Goal: Task Accomplishment & Management: Use online tool/utility

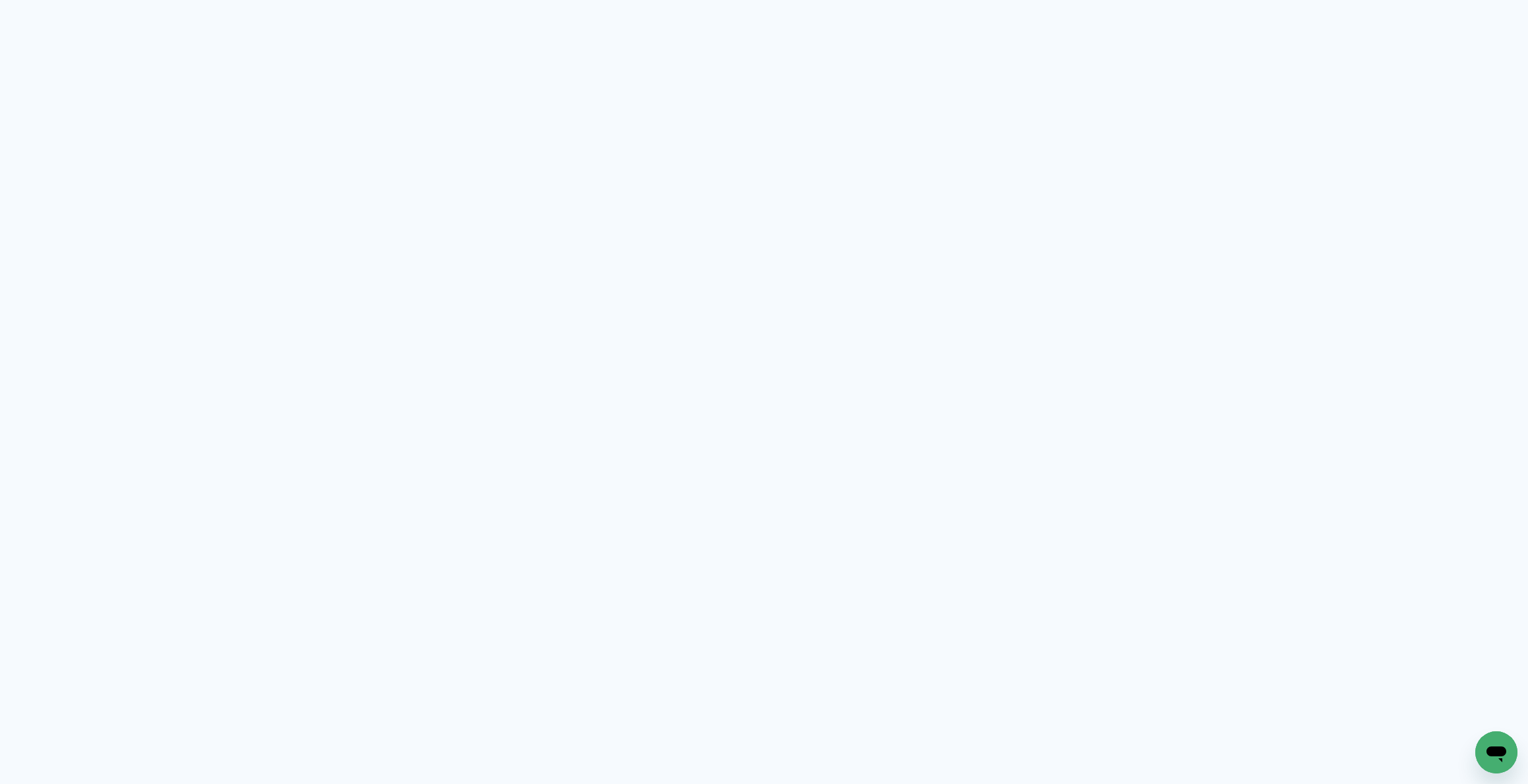
drag, startPoint x: 729, startPoint y: 263, endPoint x: 367, endPoint y: 0, distance: 447.5
click at [729, 263] on neon-animated-pages "Prosite Website + Landing pages Proof Sistema de seleção e venda de fotos Desig…" at bounding box center [764, 392] width 1528 height 784
click at [739, 274] on neon-animated-pages "Prosite Website + Landing pages Proof Sistema de seleção e venda de fotos Desig…" at bounding box center [764, 392] width 1528 height 784
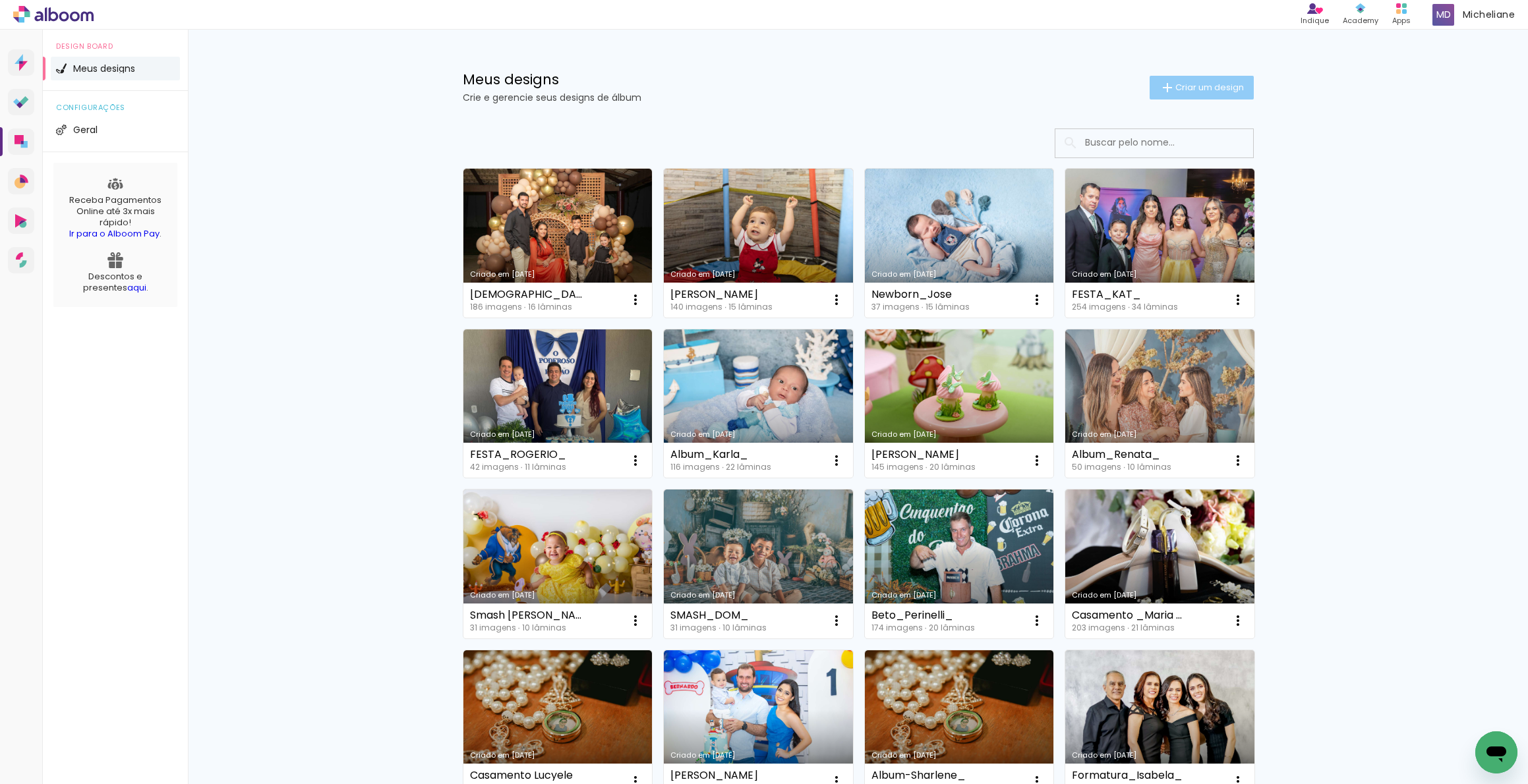
click at [1191, 85] on span "Criar um design" at bounding box center [1210, 87] width 69 height 9
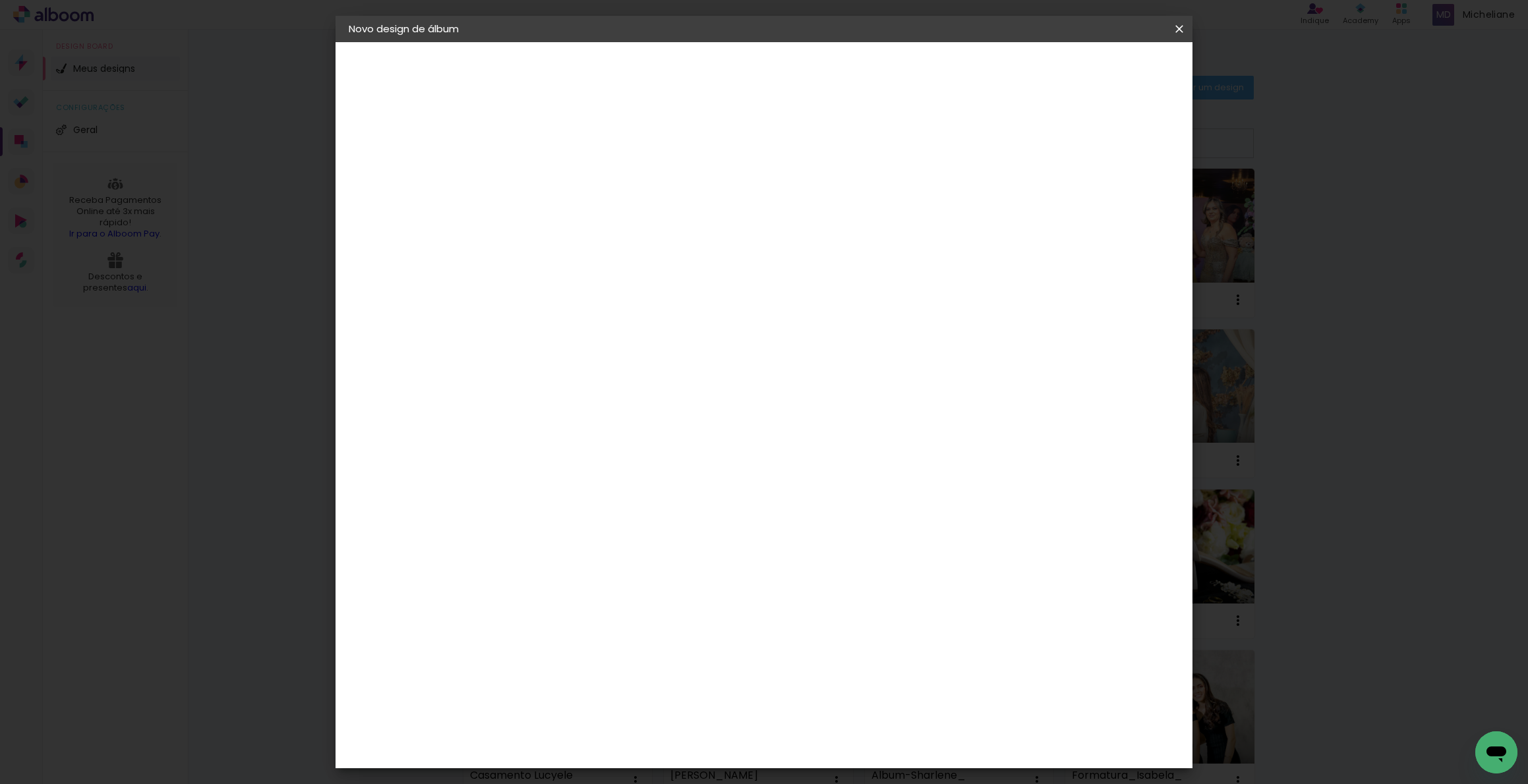
click at [564, 181] on input at bounding box center [564, 177] width 0 height 21
type input "[PERSON_NAME]"
type paper-input "[PERSON_NAME]"
click at [0, 0] on slot "Avançar" at bounding box center [0, 0] width 0 height 0
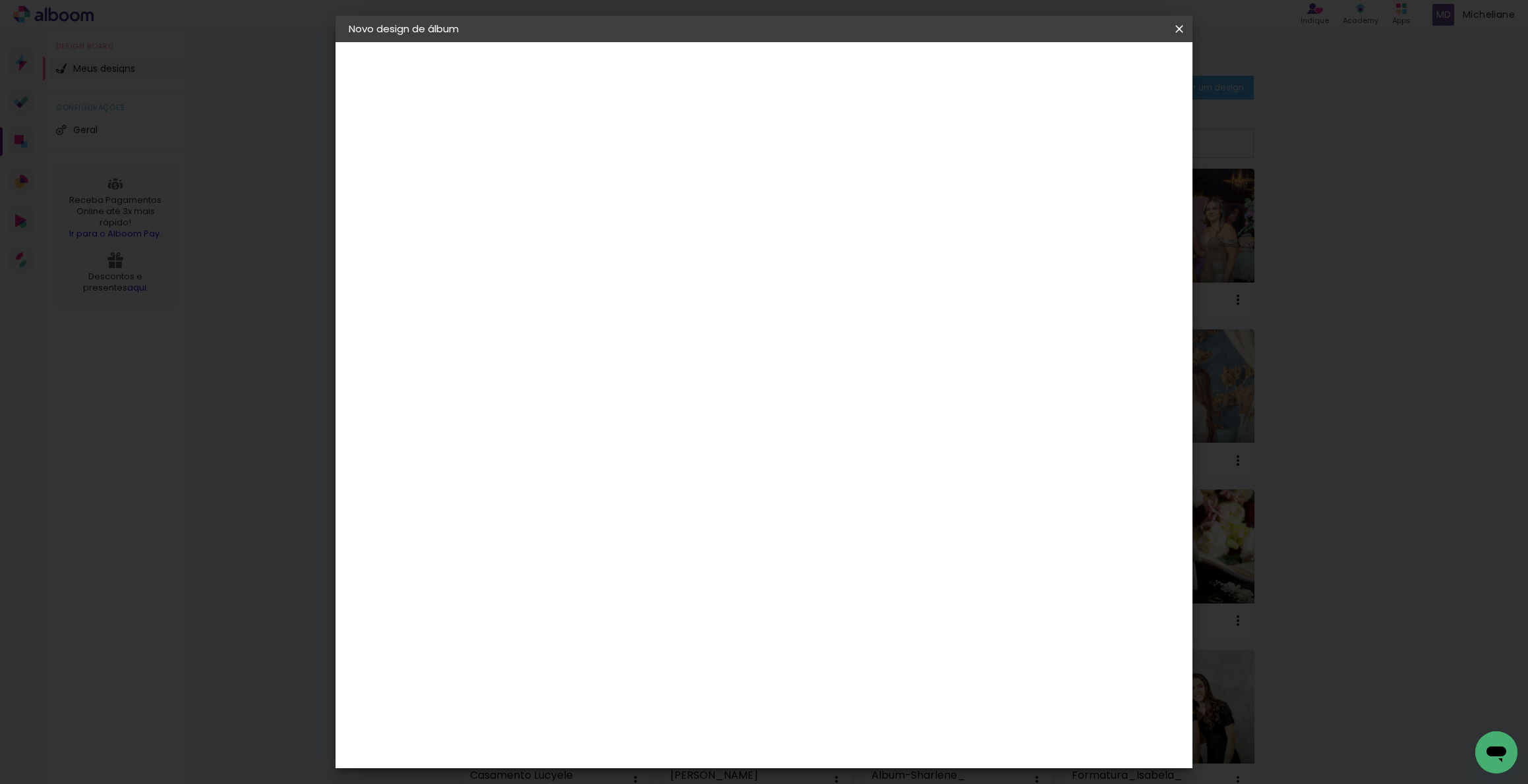
click at [655, 702] on paper-item "ProFox" at bounding box center [597, 717] width 142 height 29
click at [0, 0] on slot "Avançar" at bounding box center [0, 0] width 0 height 0
click at [654, 590] on span "25 × 25" at bounding box center [622, 607] width 61 height 35
click at [654, 219] on span "20 × 30" at bounding box center [622, 232] width 61 height 27
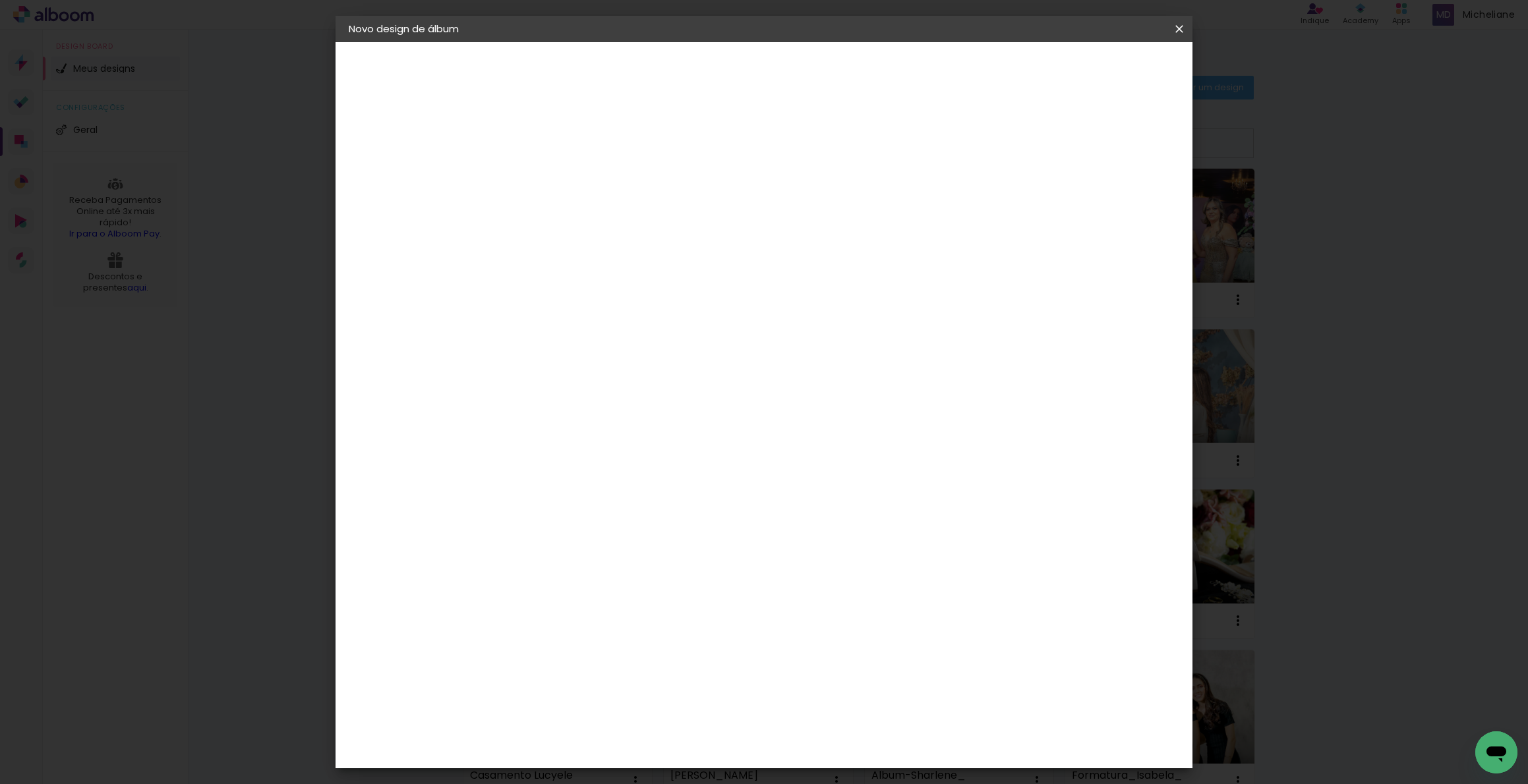
click at [0, 0] on slot "Avançar" at bounding box center [0, 0] width 0 height 0
click at [1097, 72] on span "Iniciar design" at bounding box center [1067, 70] width 60 height 9
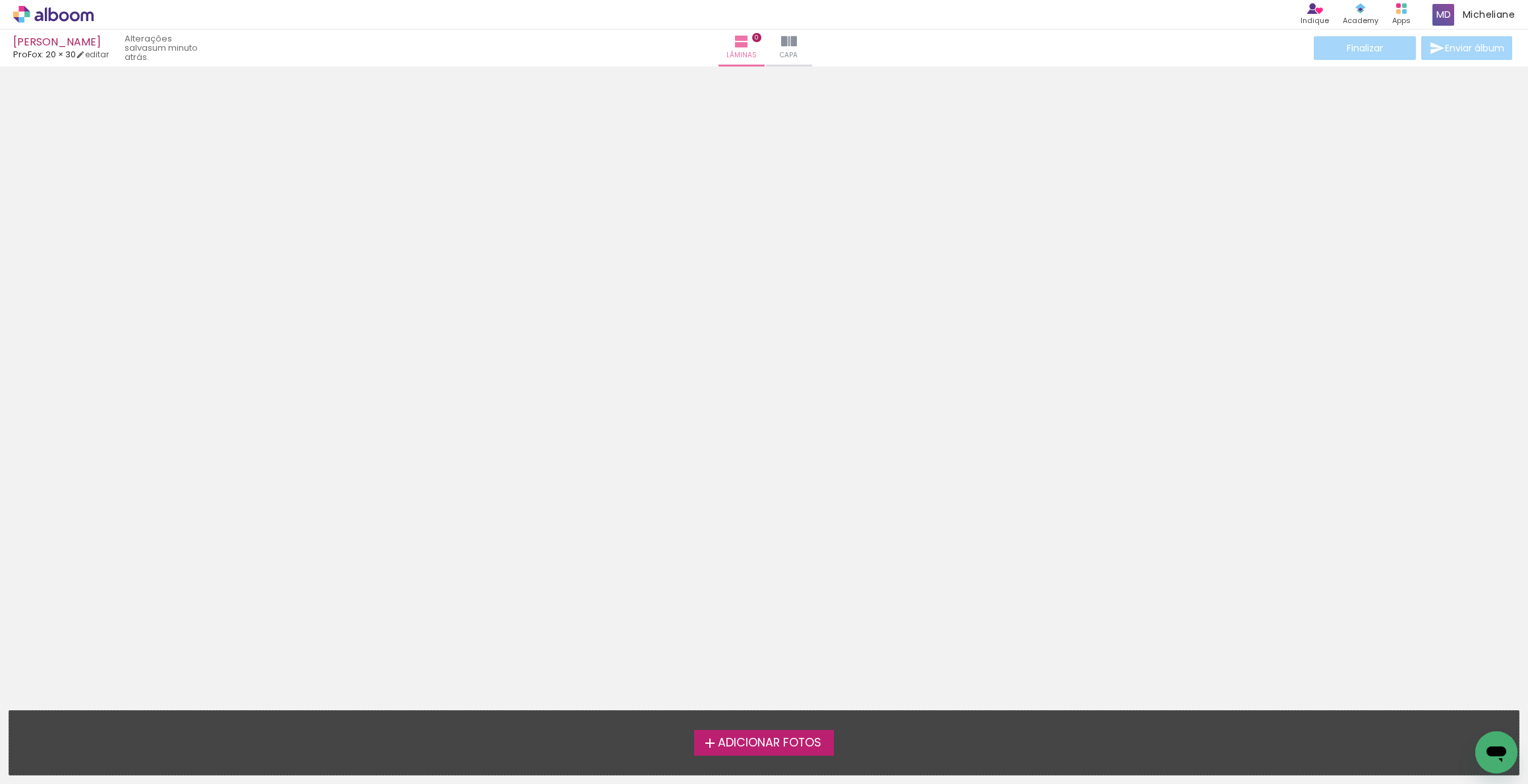
click at [717, 368] on div at bounding box center [764, 234] width 1528 height 327
click at [758, 737] on span "Adicionar Fotos" at bounding box center [770, 743] width 104 height 12
click at [0, 0] on input "file" at bounding box center [0, 0] width 0 height 0
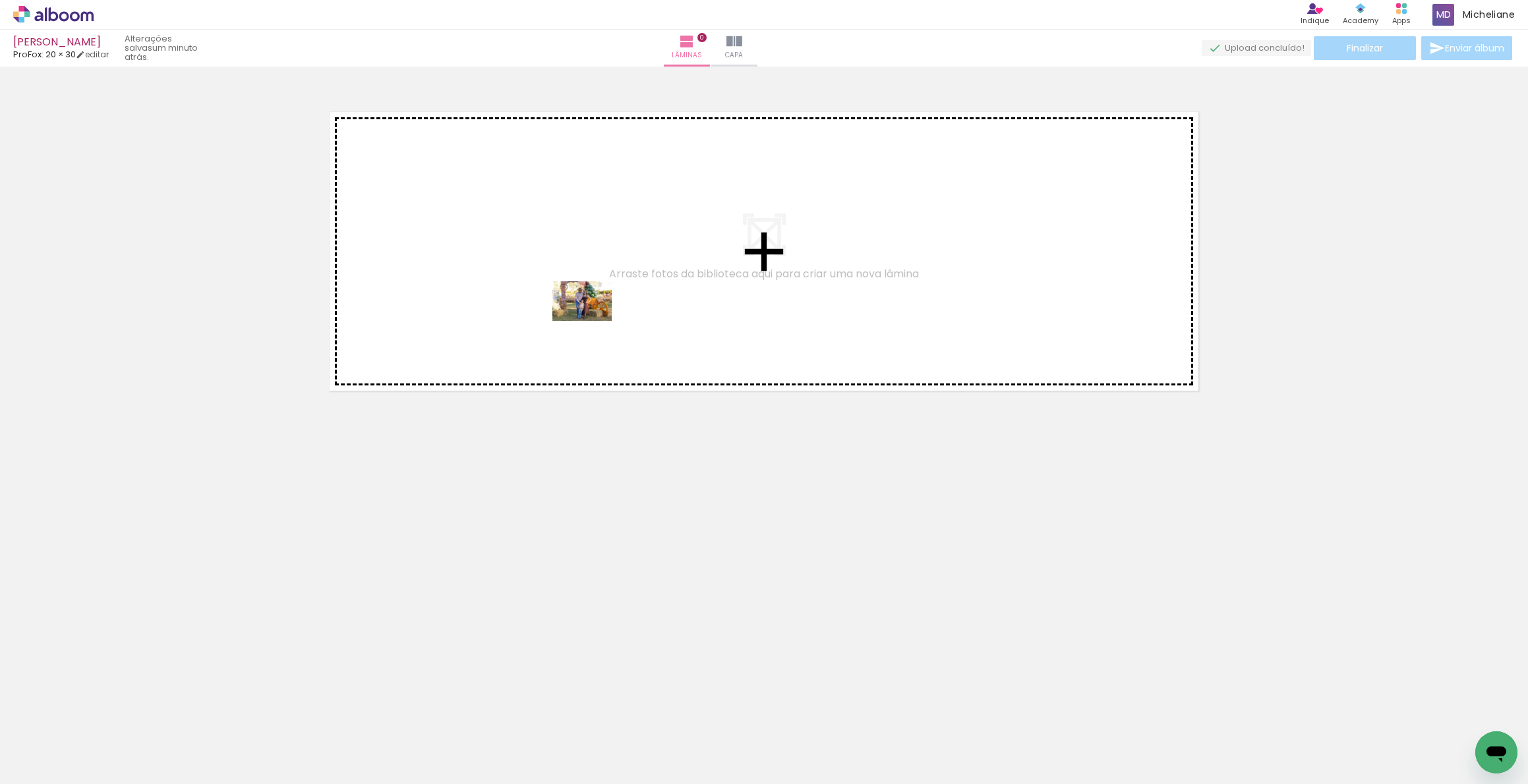
drag, startPoint x: 291, startPoint y: 746, endPoint x: 538, endPoint y: 416, distance: 412.2
click at [592, 320] on quentale-workspace at bounding box center [764, 392] width 1528 height 784
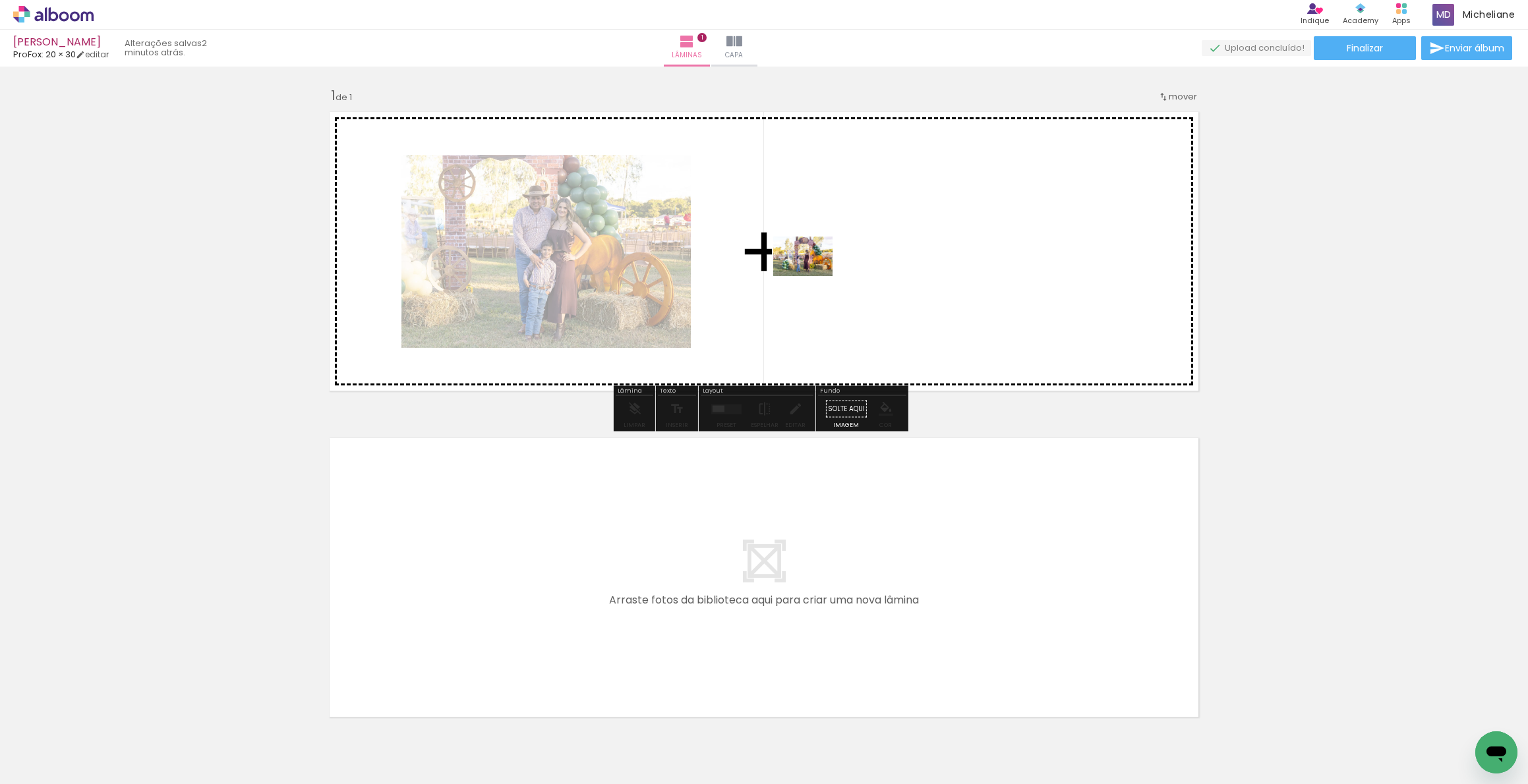
drag, startPoint x: 202, startPoint y: 747, endPoint x: 813, endPoint y: 276, distance: 771.5
click at [813, 276] on quentale-workspace at bounding box center [764, 392] width 1528 height 784
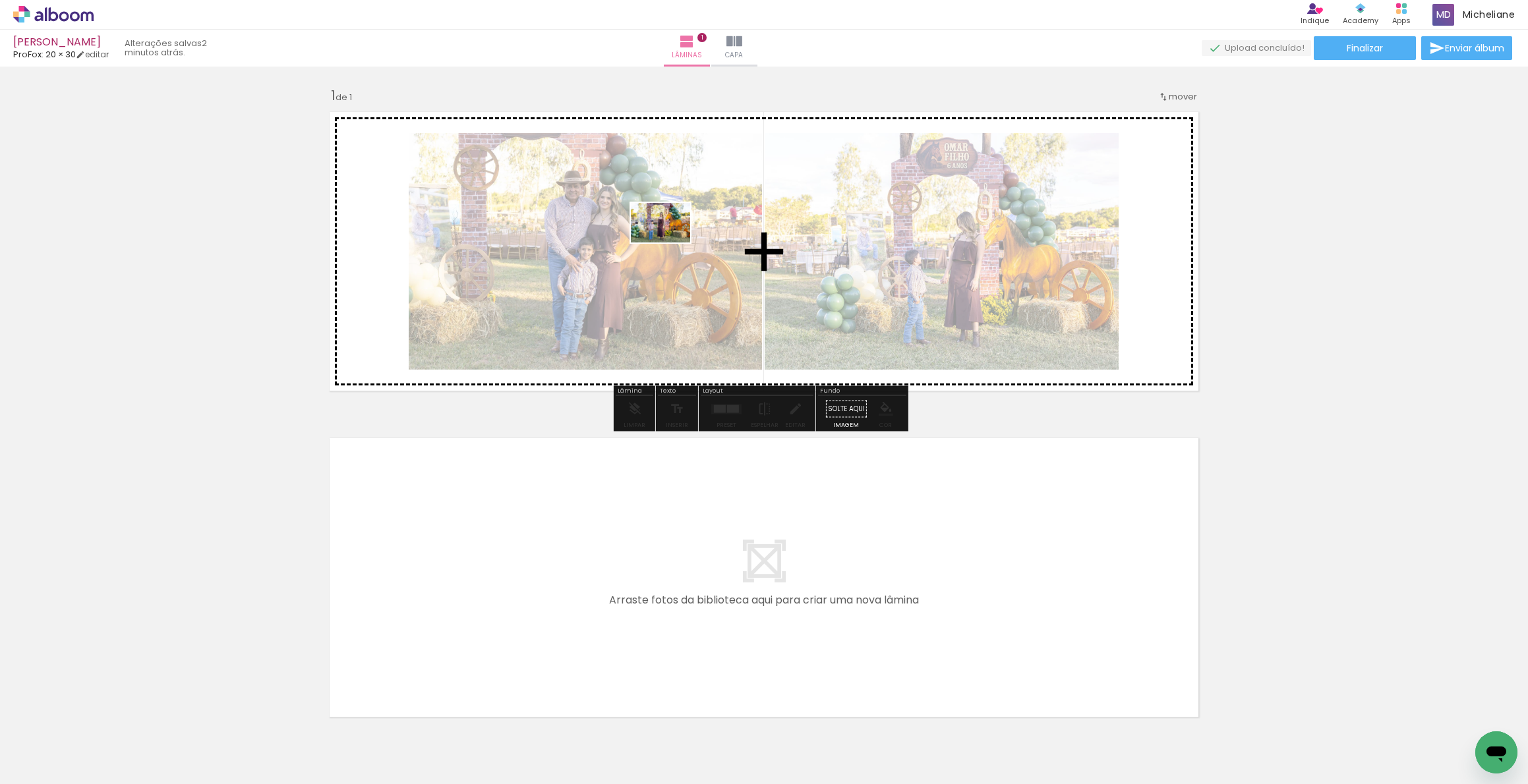
drag, startPoint x: 125, startPoint y: 746, endPoint x: 674, endPoint y: 244, distance: 743.9
click at [671, 243] on quentale-workspace at bounding box center [764, 392] width 1528 height 784
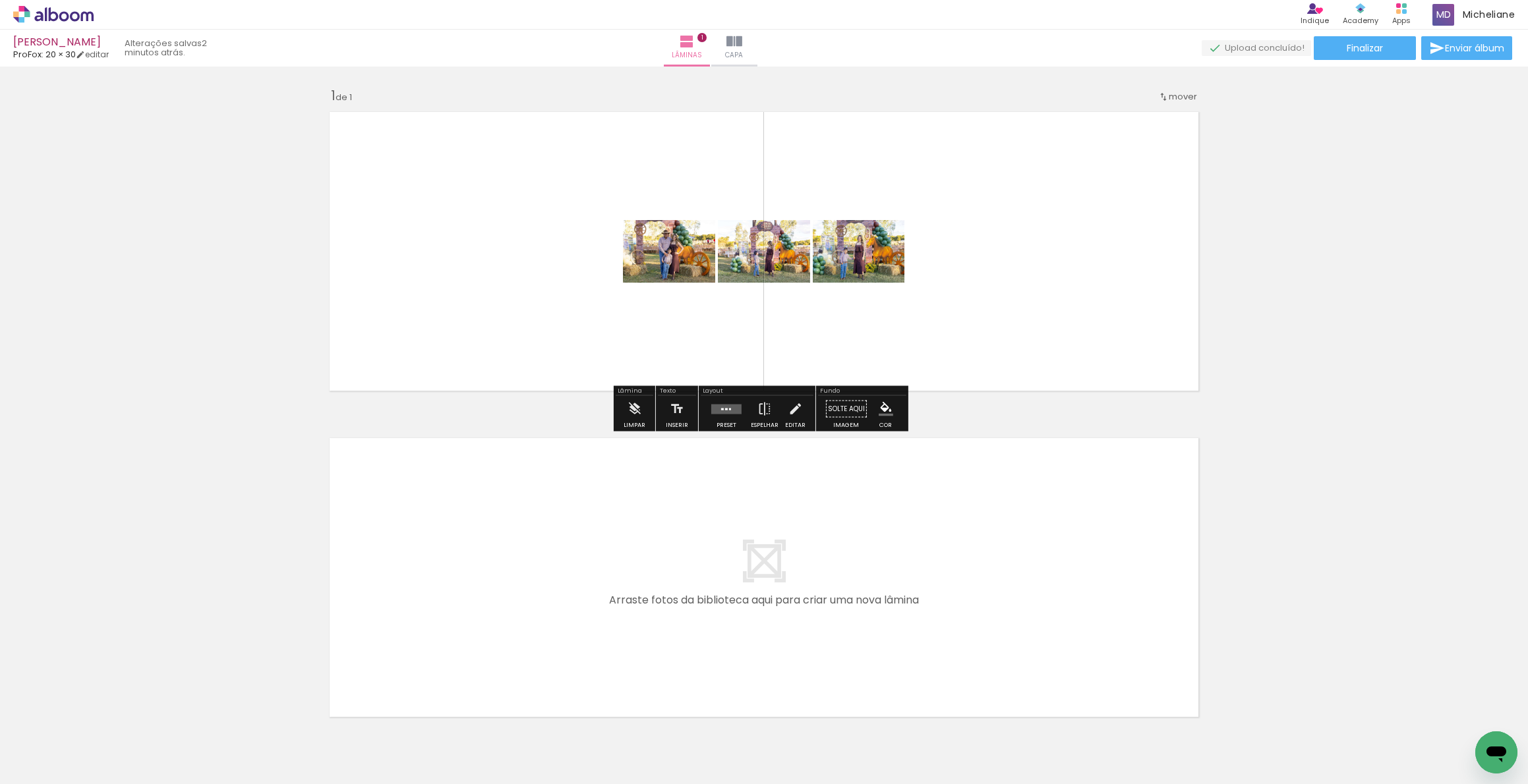
click at [724, 410] on quentale-layouter at bounding box center [726, 409] width 31 height 10
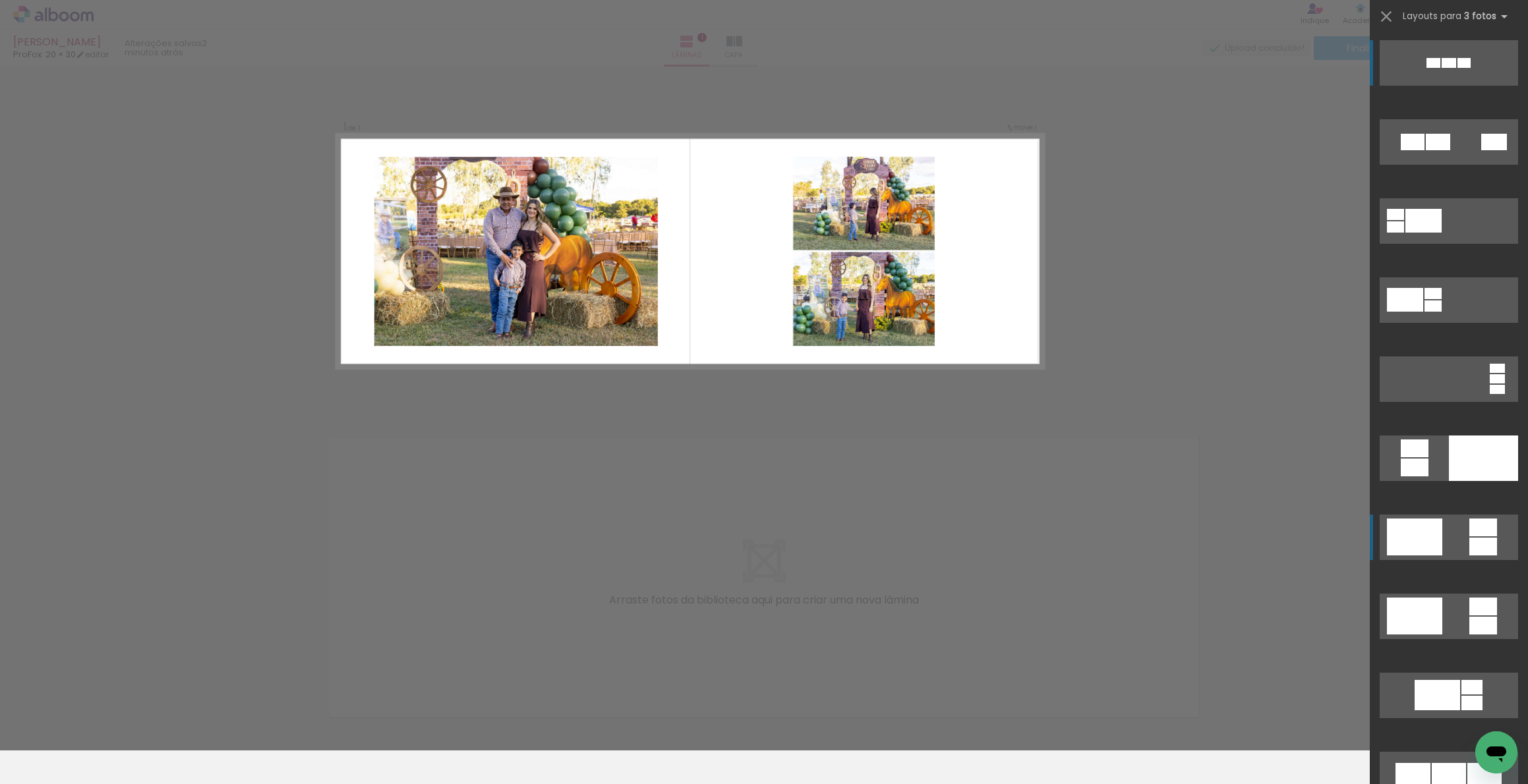
click at [1426, 68] on div at bounding box center [1433, 63] width 13 height 10
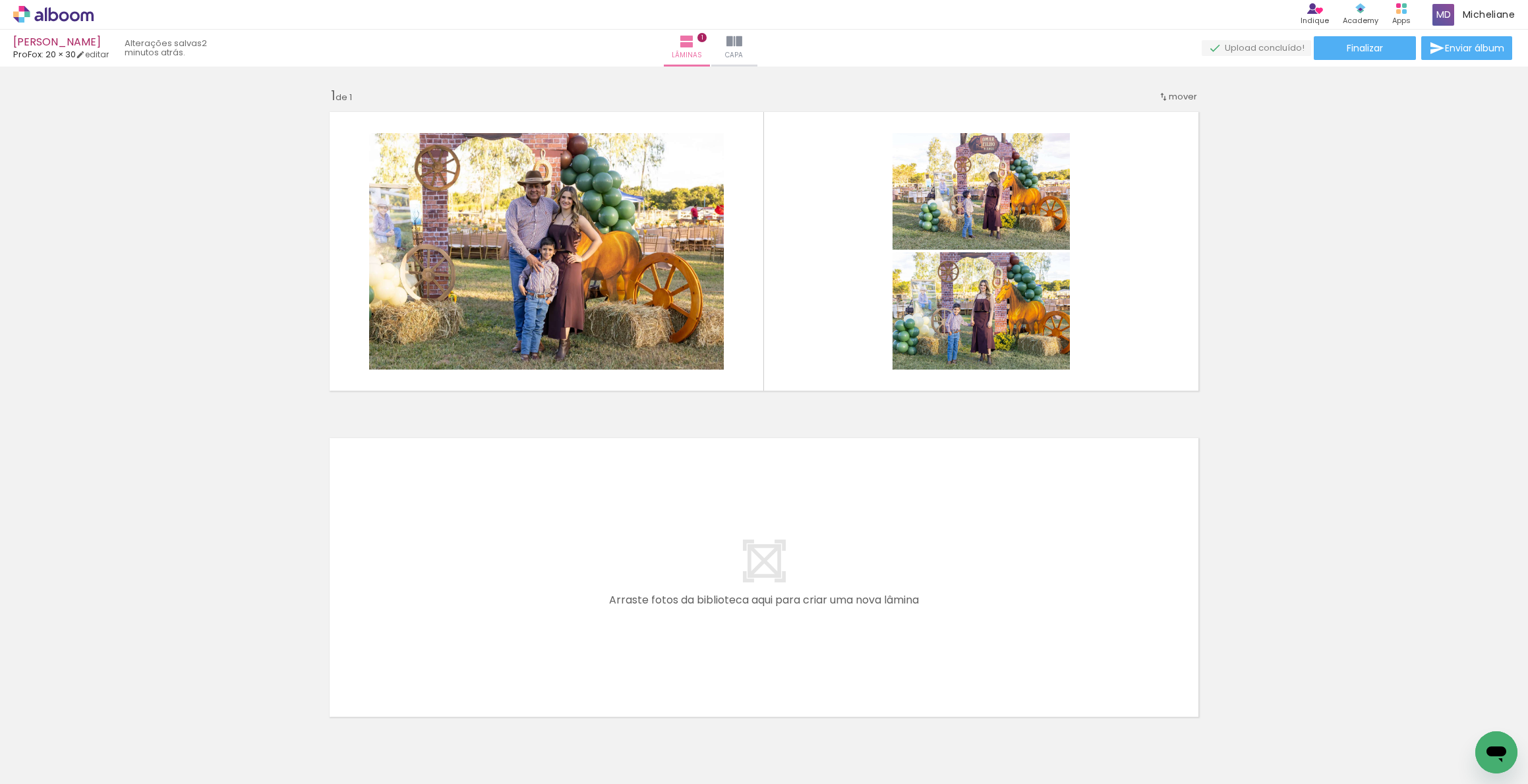
scroll to position [0, 1663]
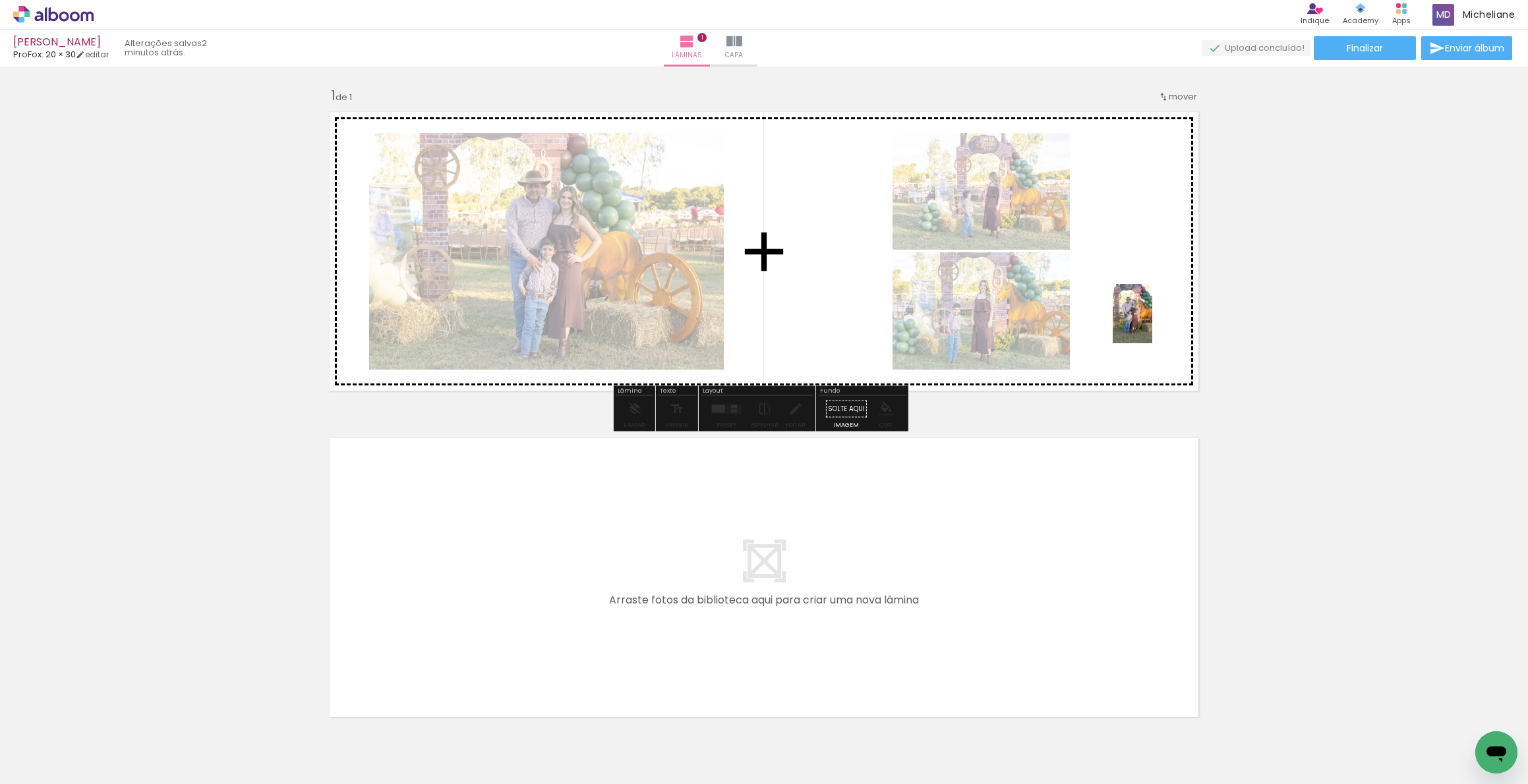
drag, startPoint x: 1138, startPoint y: 744, endPoint x: 1156, endPoint y: 307, distance: 437.4
click at [1156, 307] on quentale-workspace at bounding box center [764, 392] width 1528 height 784
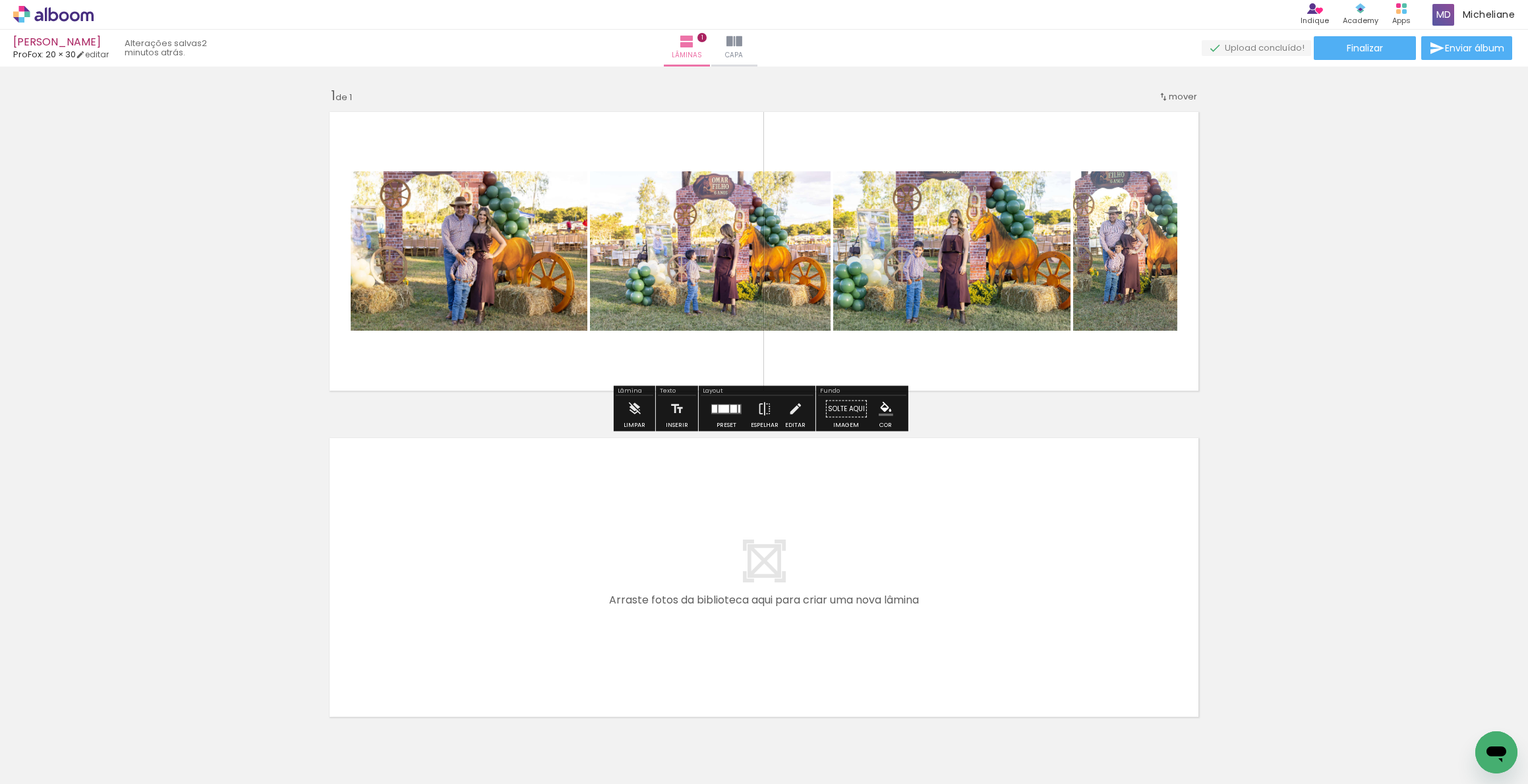
scroll to position [0, 2001]
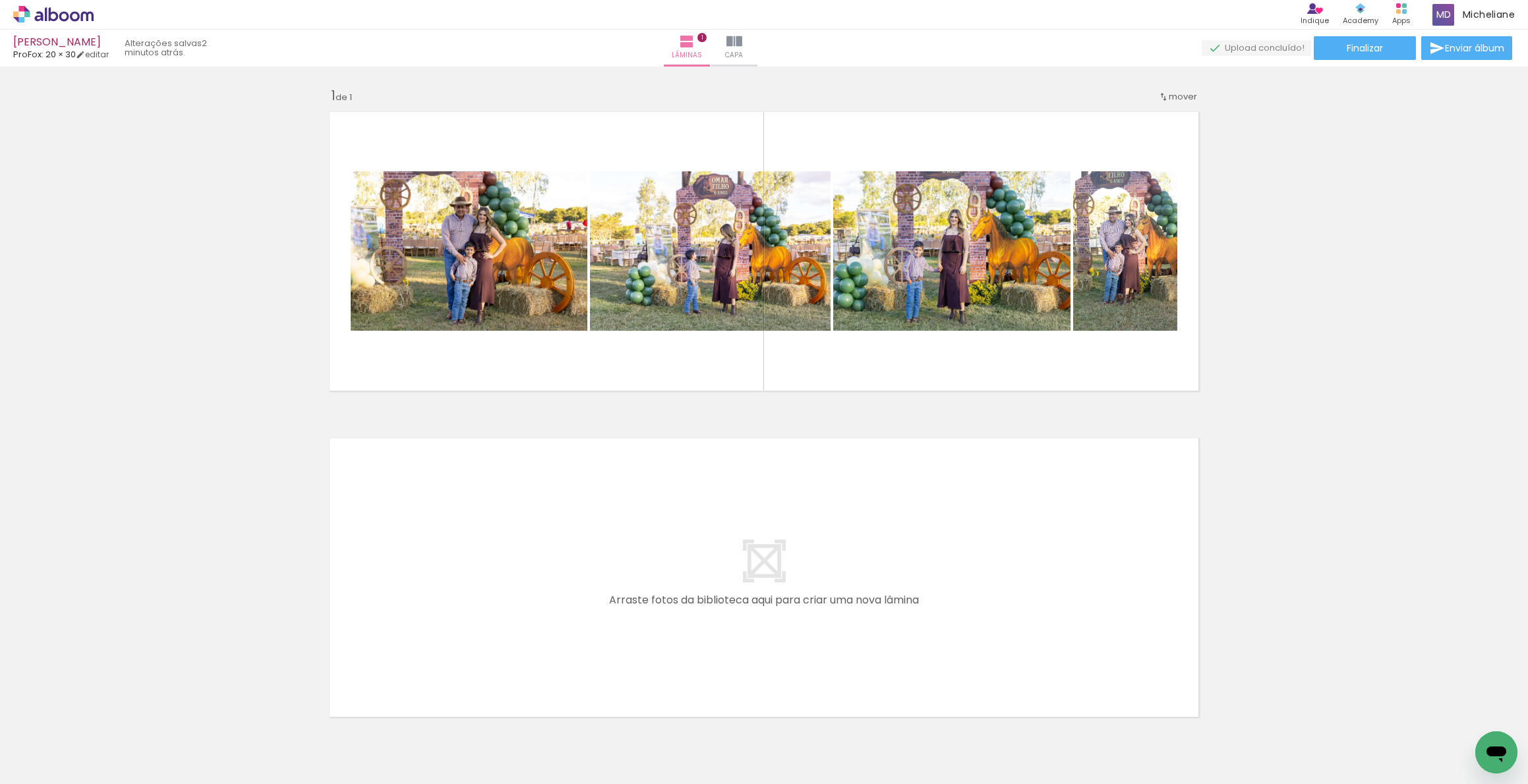
click at [62, 744] on input "Todas as fotos" at bounding box center [37, 744] width 50 height 11
click at [65, 740] on paper-item "Não utilizadas" at bounding box center [43, 741] width 68 height 11
type input "Não utilizadas"
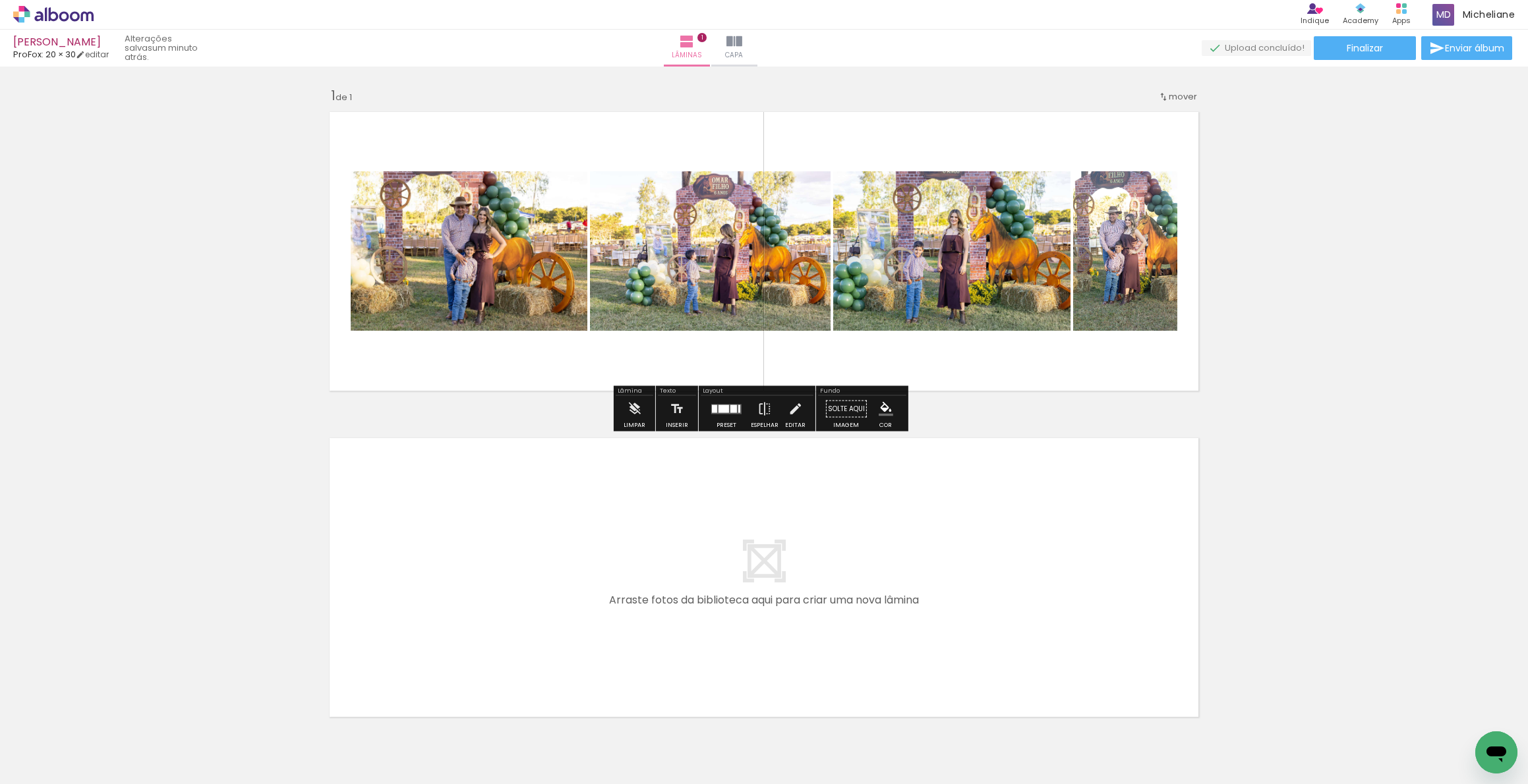
click at [719, 406] on div at bounding box center [724, 408] width 11 height 8
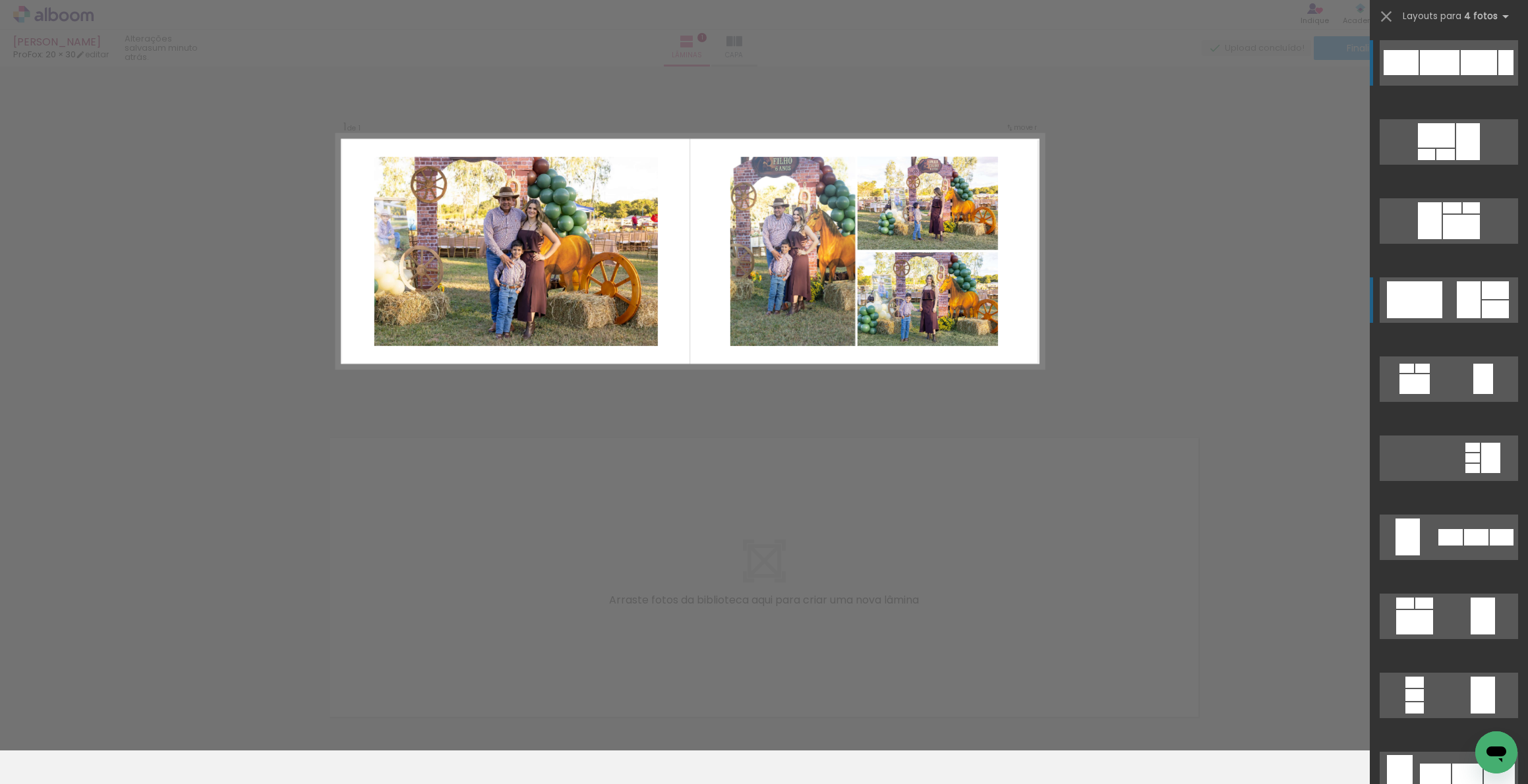
click at [1451, 75] on div at bounding box center [1440, 62] width 40 height 25
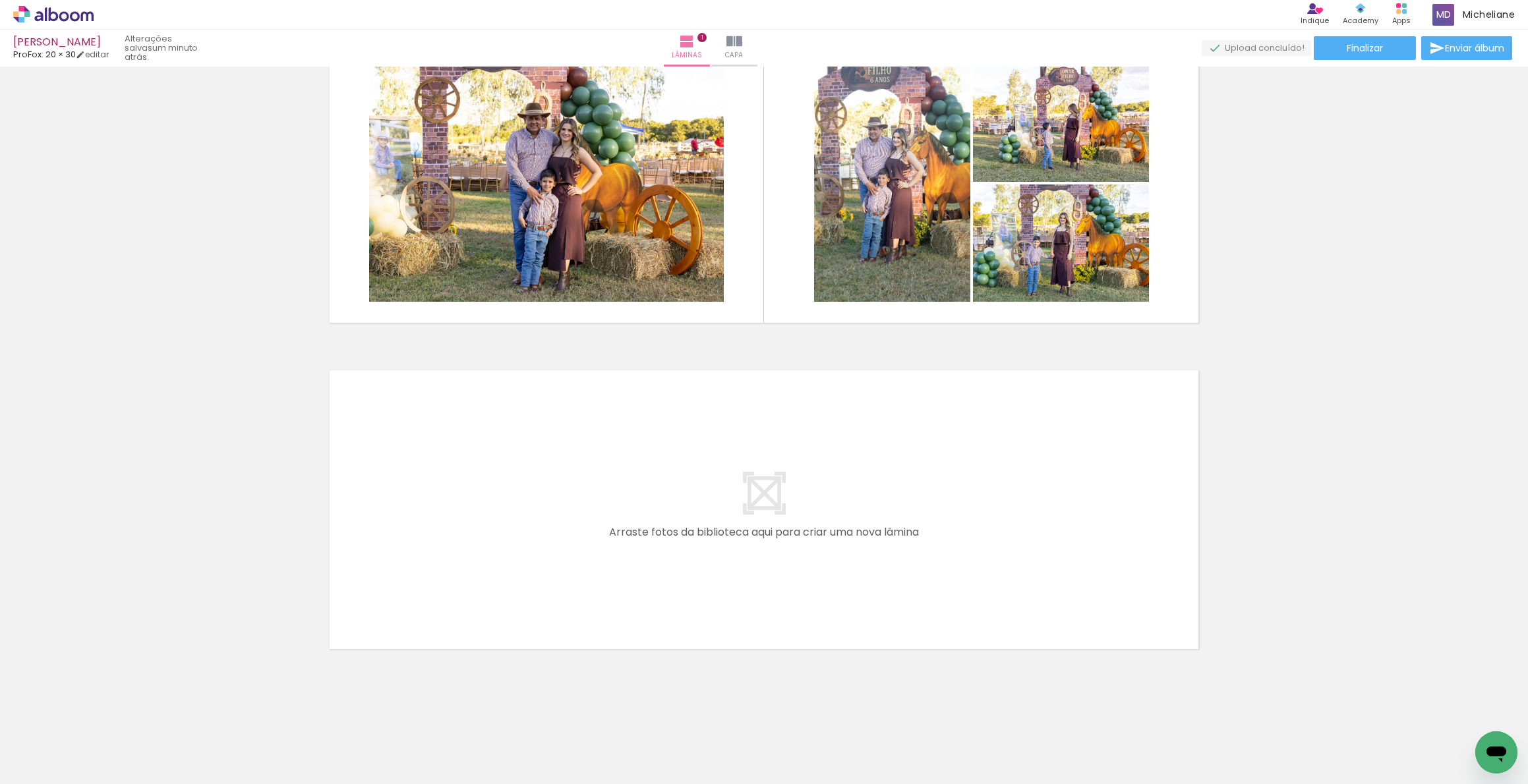
scroll to position [69, 0]
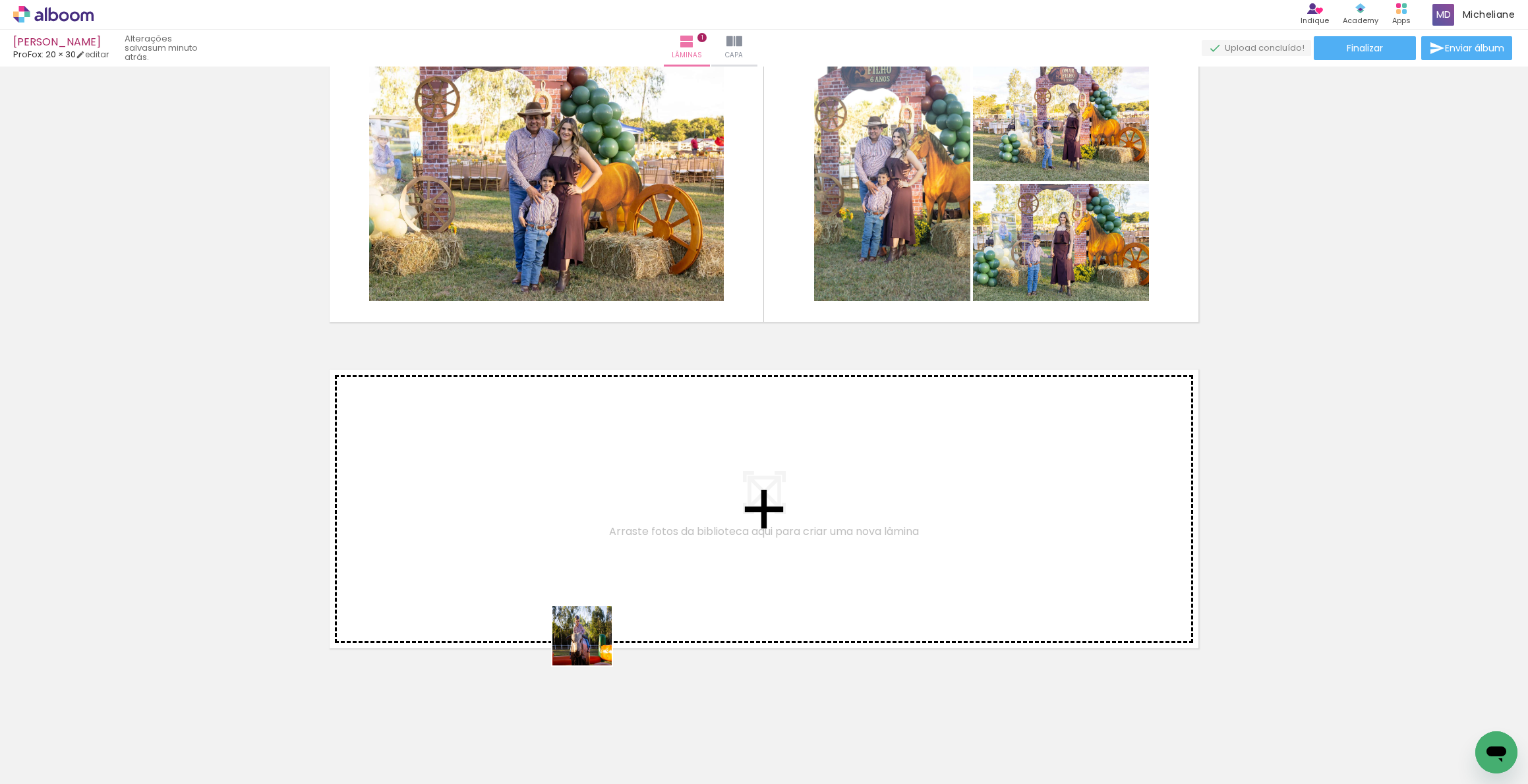
drag, startPoint x: 589, startPoint y: 746, endPoint x: 342, endPoint y: 771, distance: 248.3
click at [592, 587] on quentale-workspace at bounding box center [764, 392] width 1528 height 784
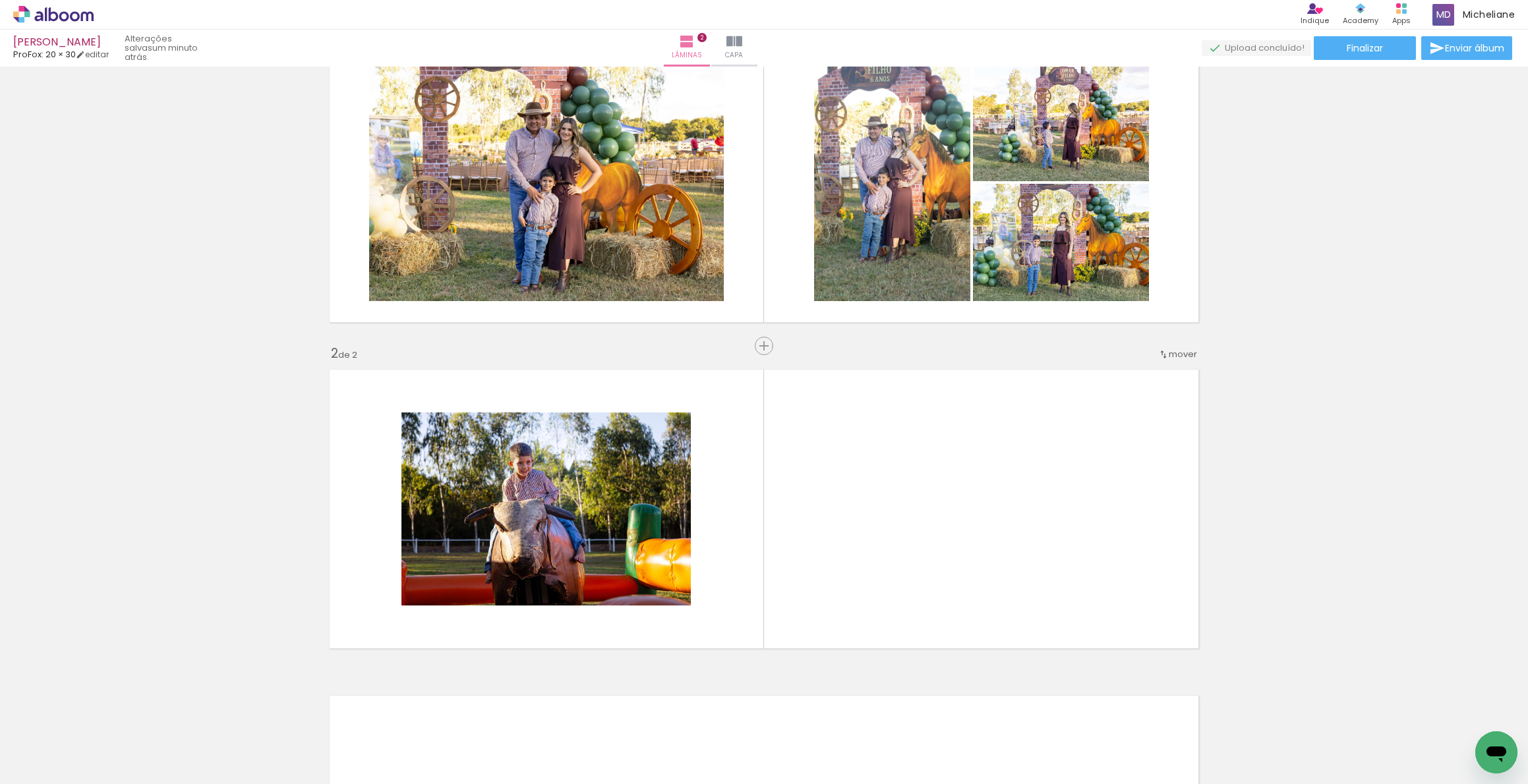
scroll to position [193, 0]
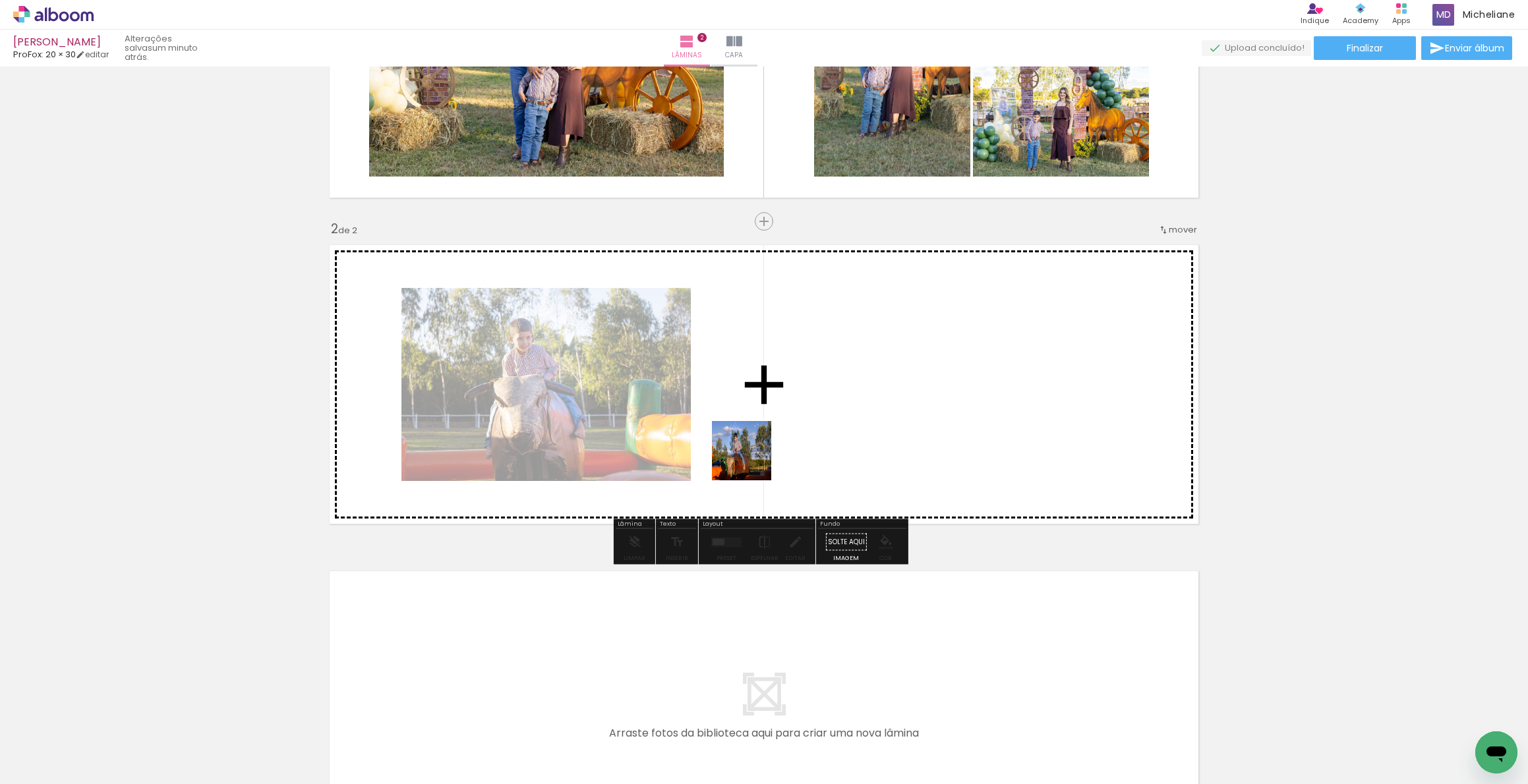
drag, startPoint x: 359, startPoint y: 746, endPoint x: 804, endPoint y: 405, distance: 560.6
click at [804, 405] on quentale-workspace at bounding box center [764, 392] width 1528 height 784
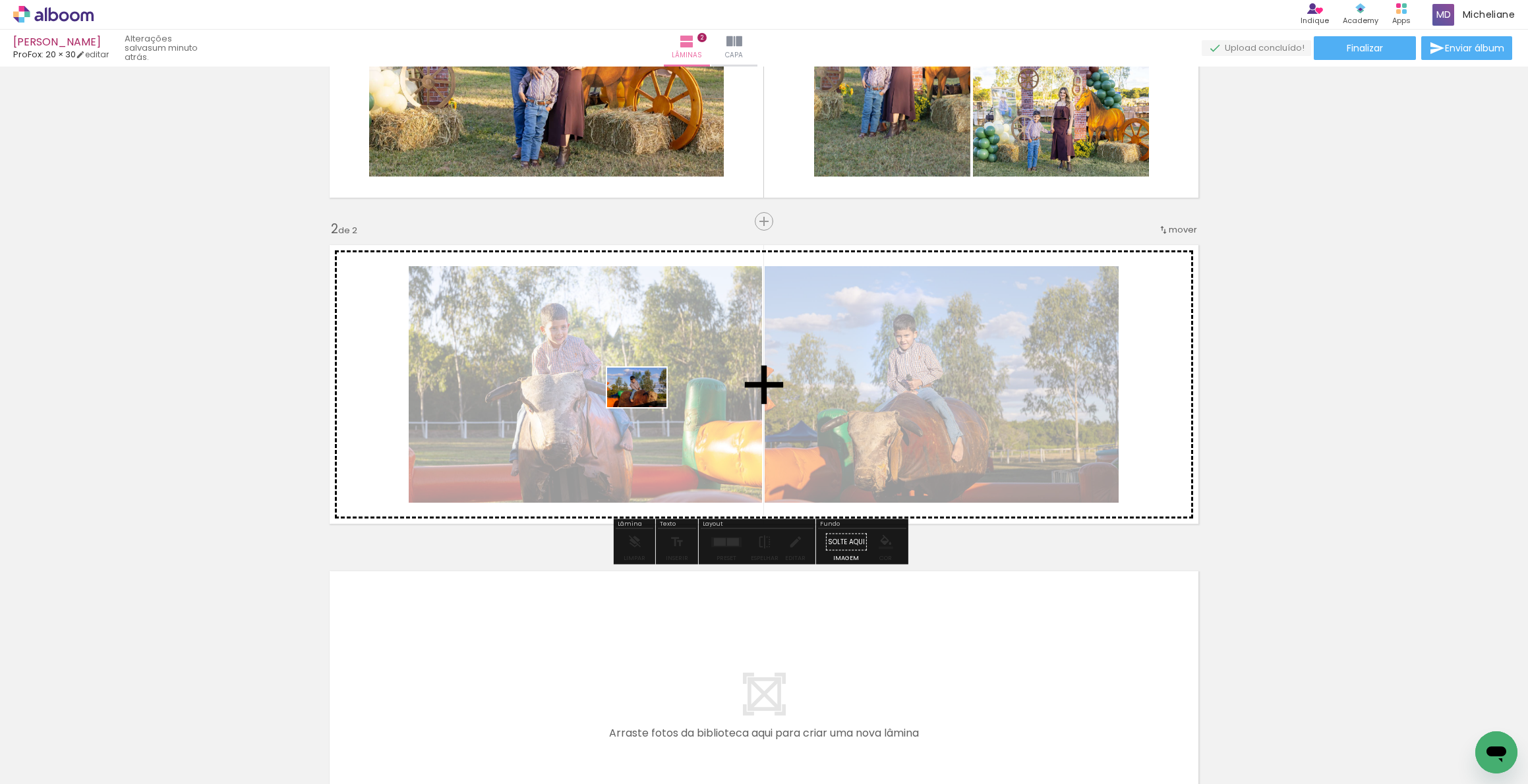
drag, startPoint x: 291, startPoint y: 742, endPoint x: 316, endPoint y: 690, distance: 57.7
click at [646, 408] on quentale-workspace at bounding box center [764, 392] width 1528 height 784
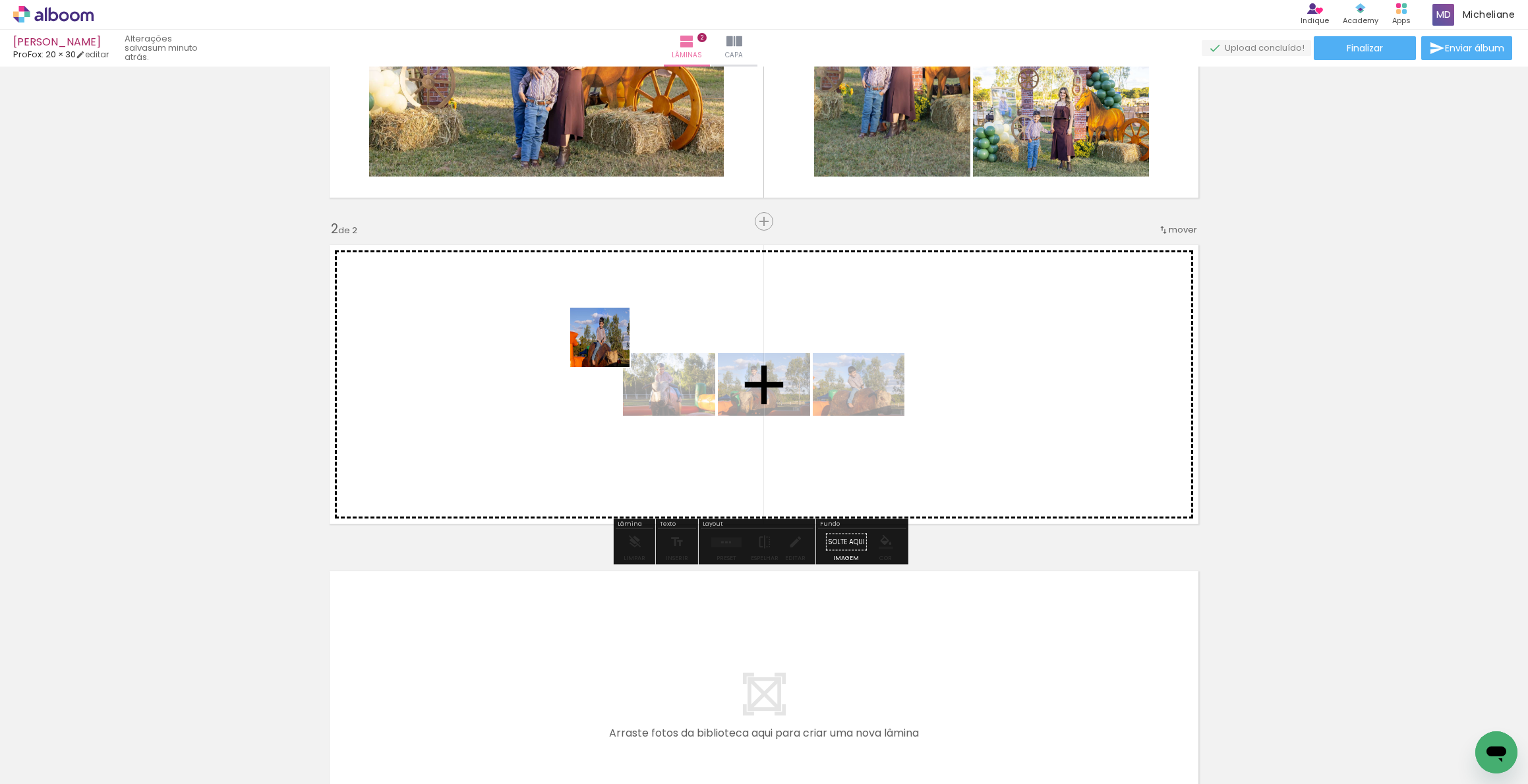
drag, startPoint x: 217, startPoint y: 750, endPoint x: 609, endPoint y: 347, distance: 562.2
click at [609, 347] on quentale-workspace at bounding box center [764, 392] width 1528 height 784
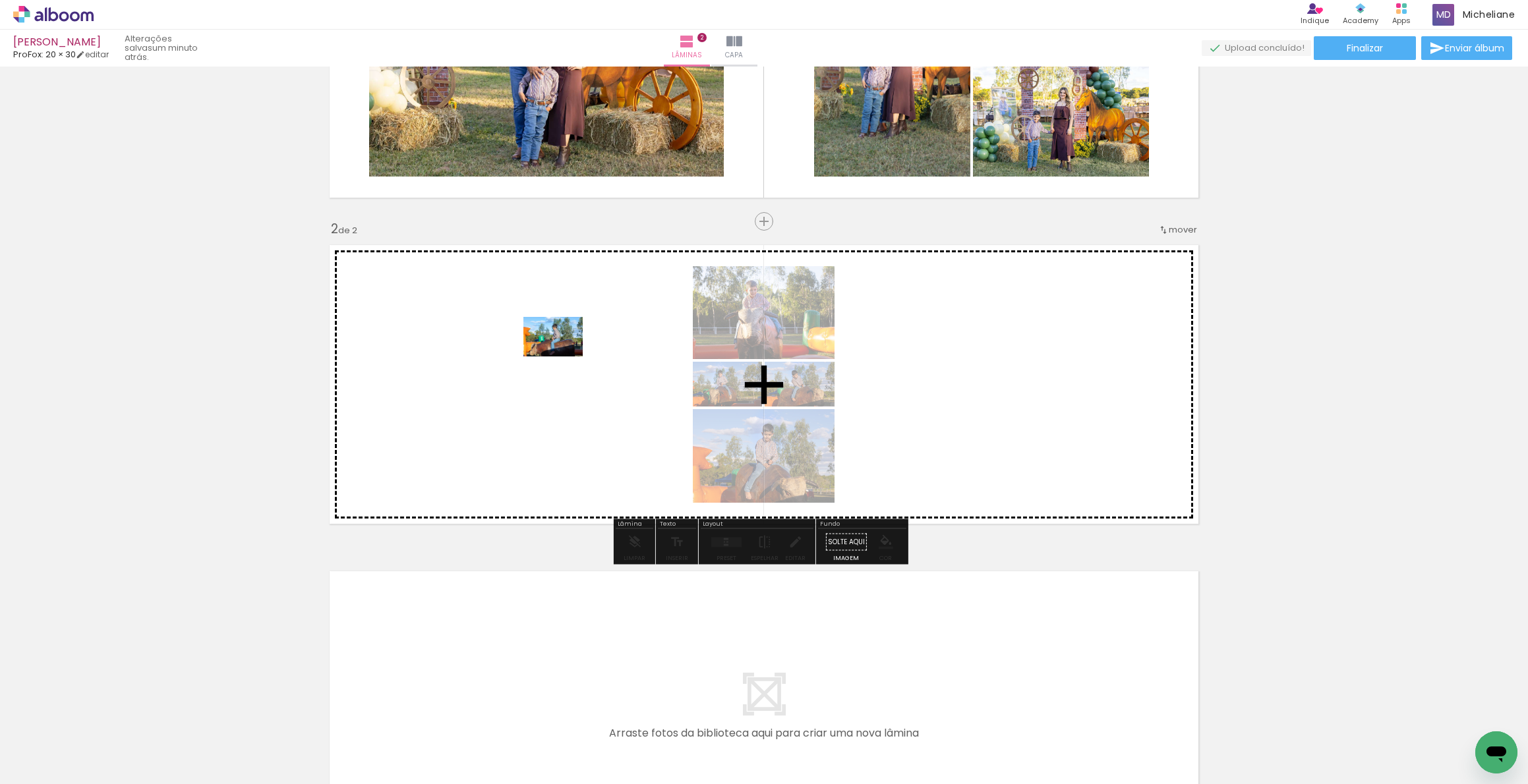
drag, startPoint x: 200, startPoint y: 708, endPoint x: 563, endPoint y: 356, distance: 505.6
click at [563, 356] on quentale-workspace at bounding box center [764, 392] width 1528 height 784
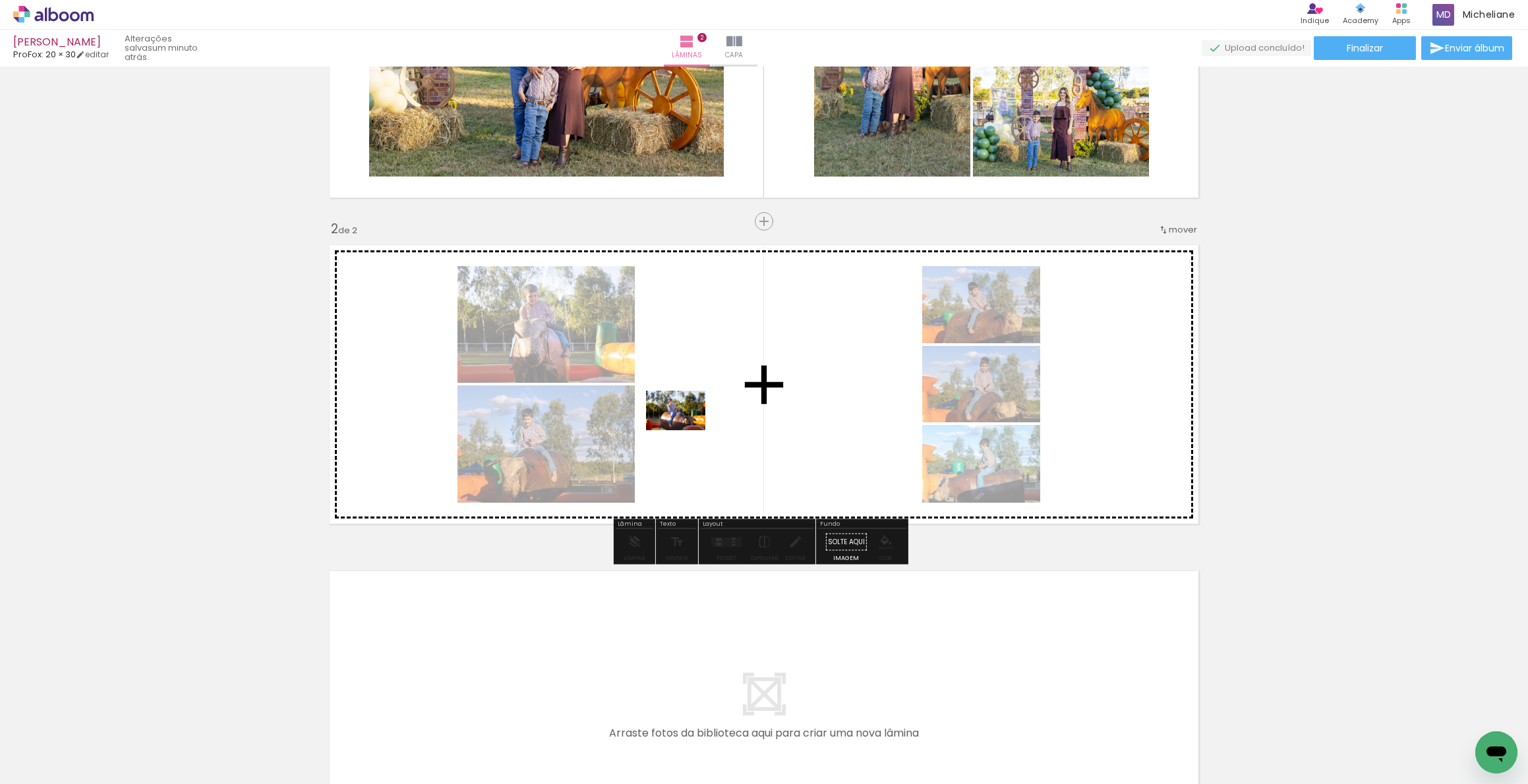
drag, startPoint x: 212, startPoint y: 756, endPoint x: 172, endPoint y: 760, distance: 40.2
click at [693, 425] on quentale-workspace at bounding box center [764, 392] width 1528 height 784
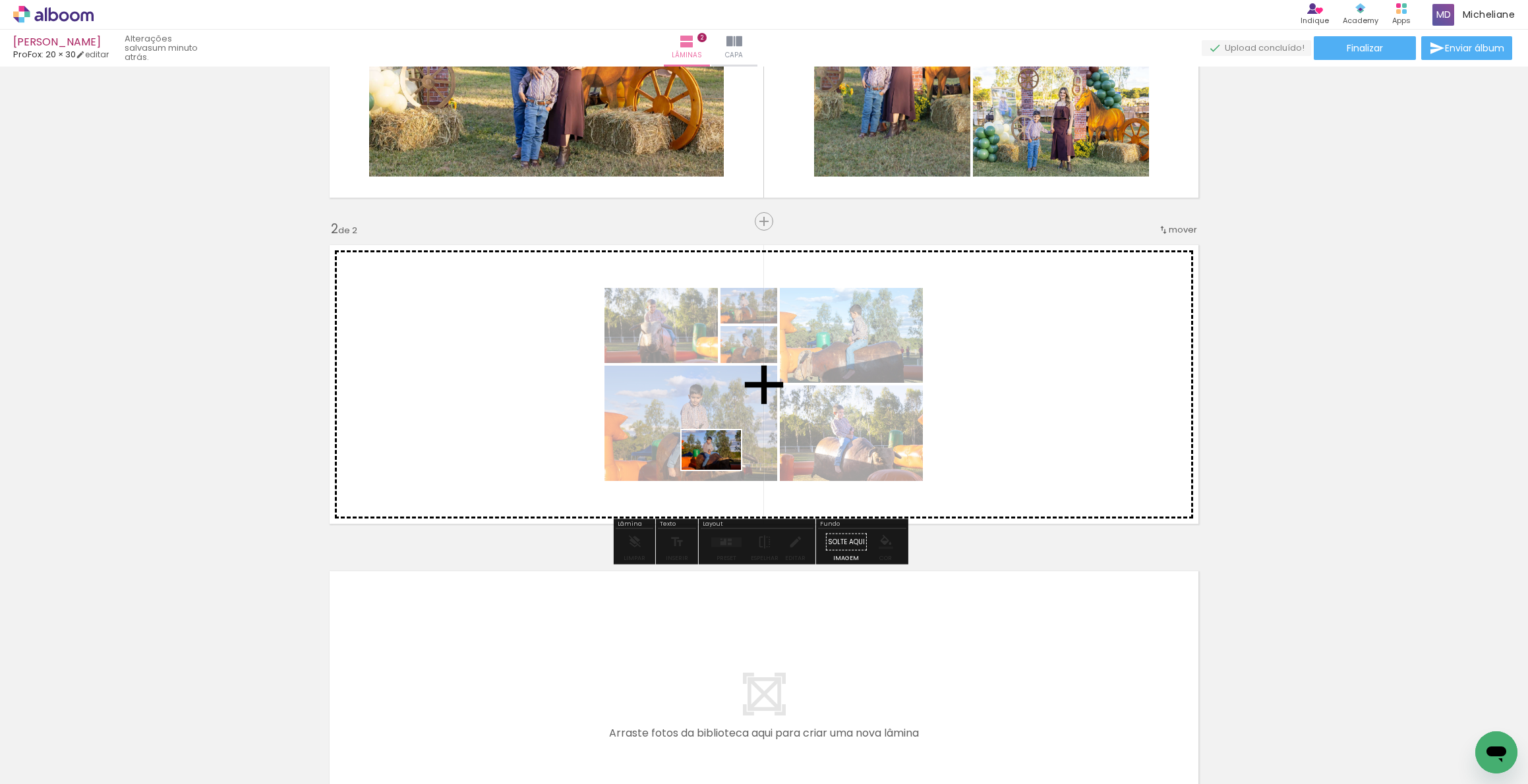
drag, startPoint x: 327, startPoint y: 687, endPoint x: 720, endPoint y: 485, distance: 441.9
click at [738, 440] on quentale-workspace at bounding box center [764, 392] width 1528 height 784
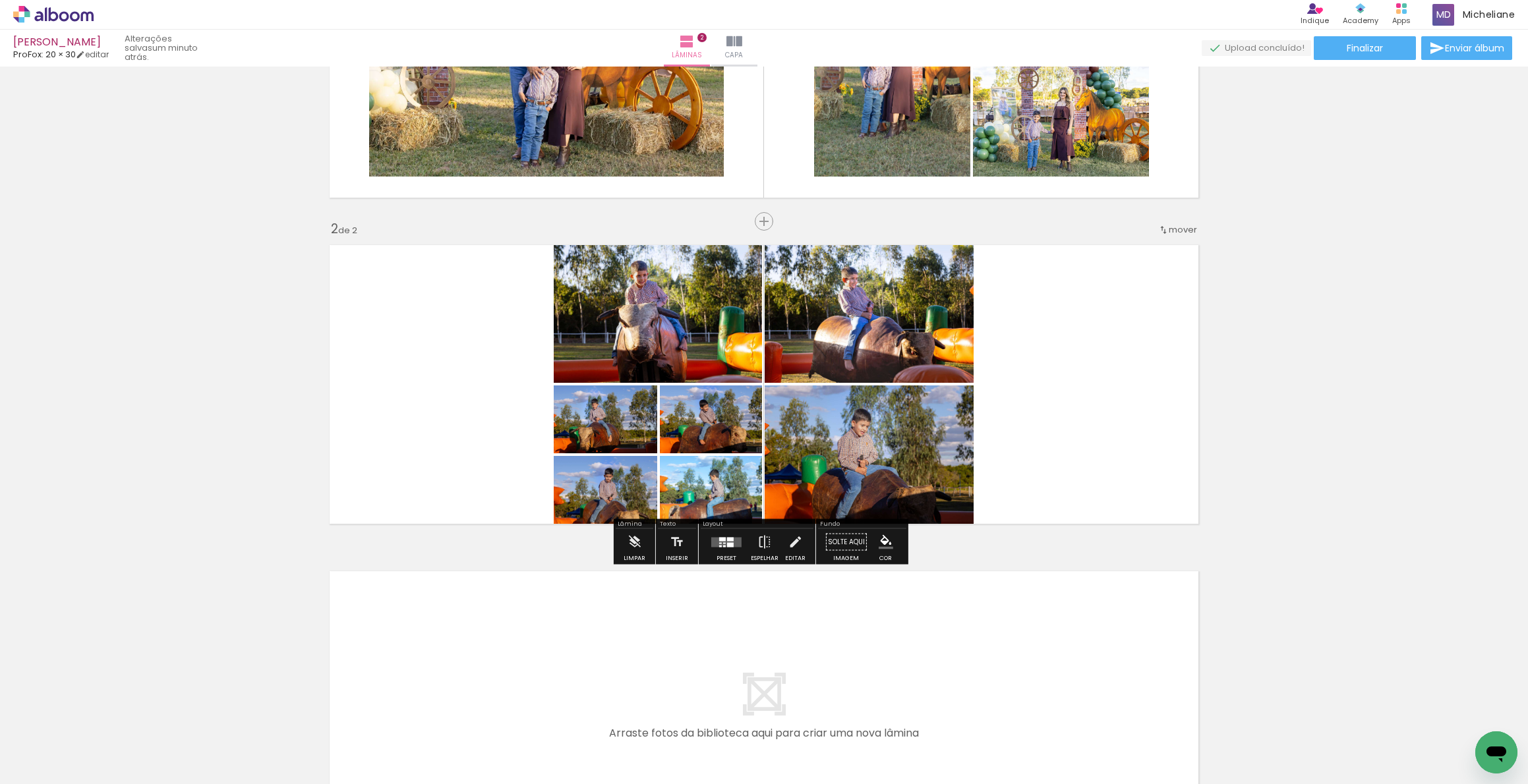
click at [728, 539] on div at bounding box center [730, 539] width 6 height 4
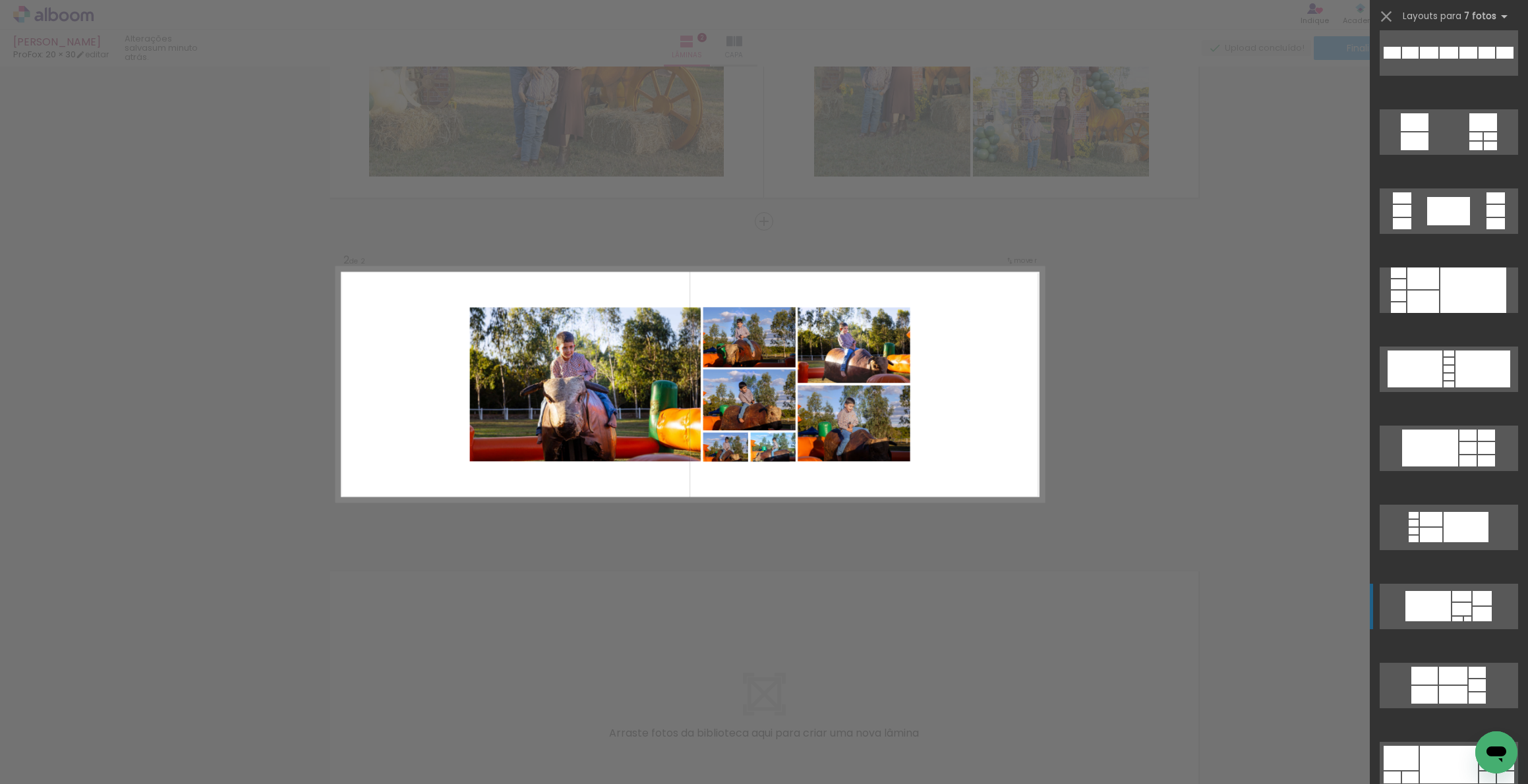
scroll to position [854, 0]
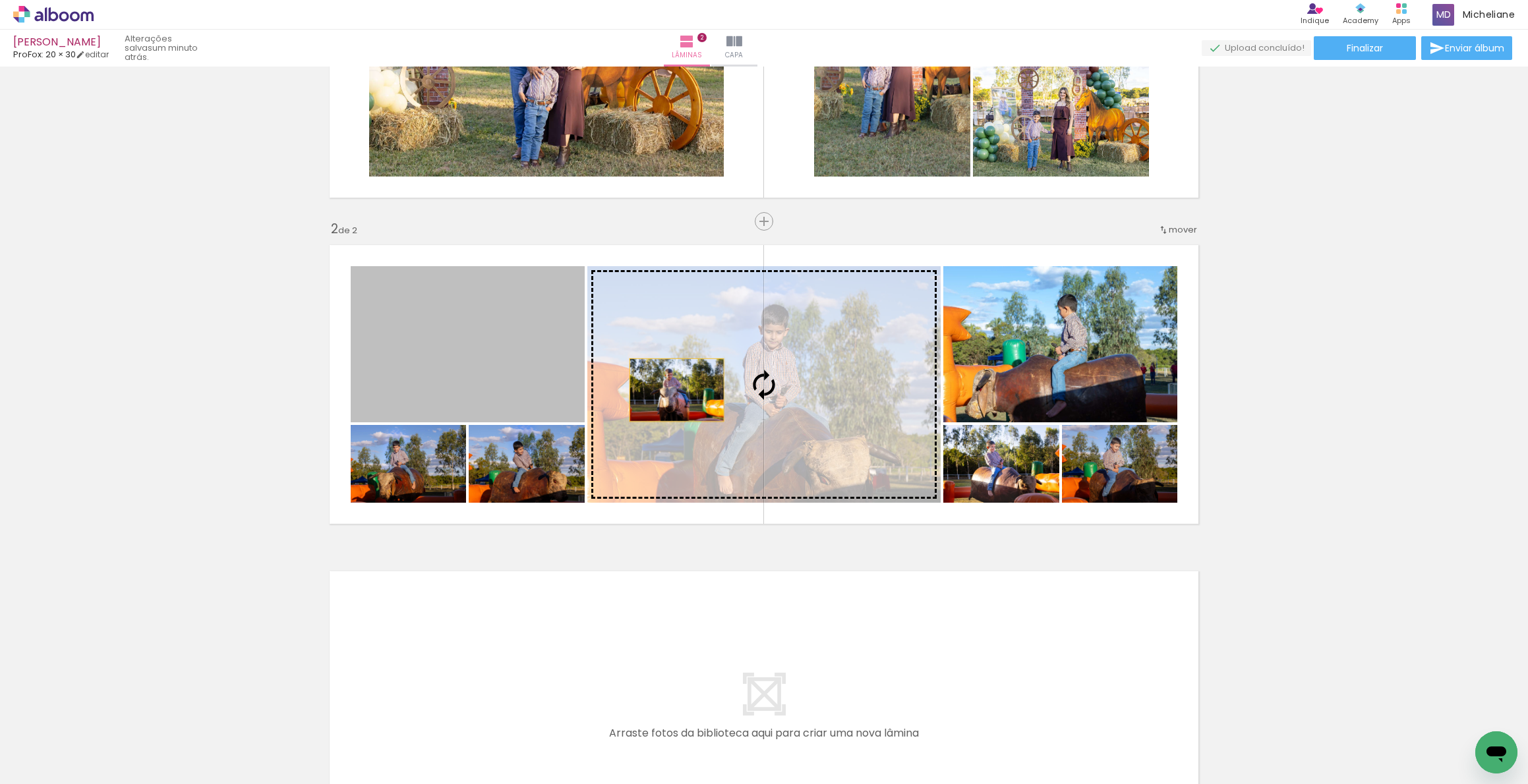
drag, startPoint x: 475, startPoint y: 376, endPoint x: 672, endPoint y: 390, distance: 197.5
click at [0, 0] on slot at bounding box center [0, 0] width 0 height 0
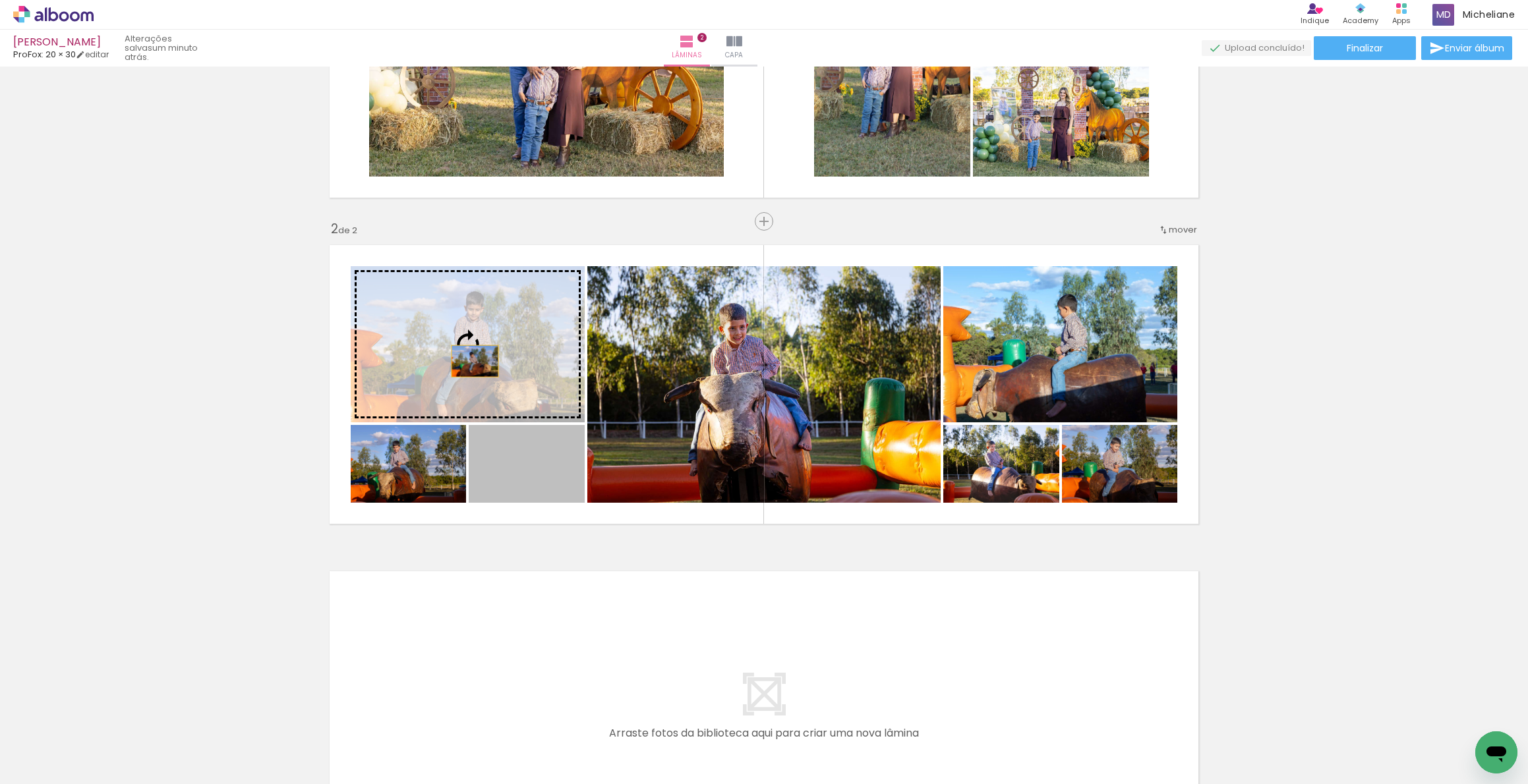
drag, startPoint x: 511, startPoint y: 484, endPoint x: 470, endPoint y: 361, distance: 129.7
click at [0, 0] on slot at bounding box center [0, 0] width 0 height 0
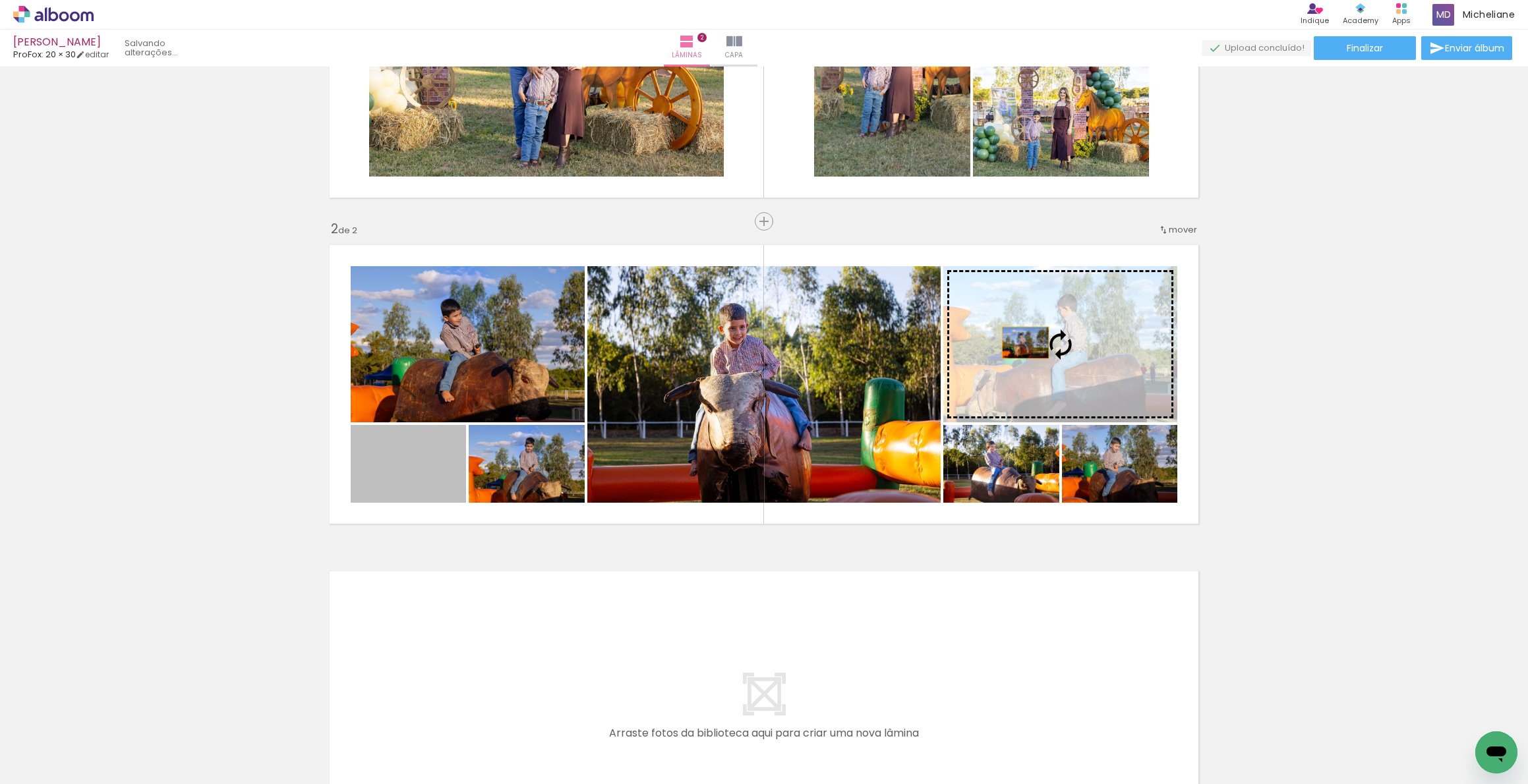
drag, startPoint x: 397, startPoint y: 488, endPoint x: 1021, endPoint y: 343, distance: 640.6
click at [0, 0] on slot at bounding box center [0, 0] width 0 height 0
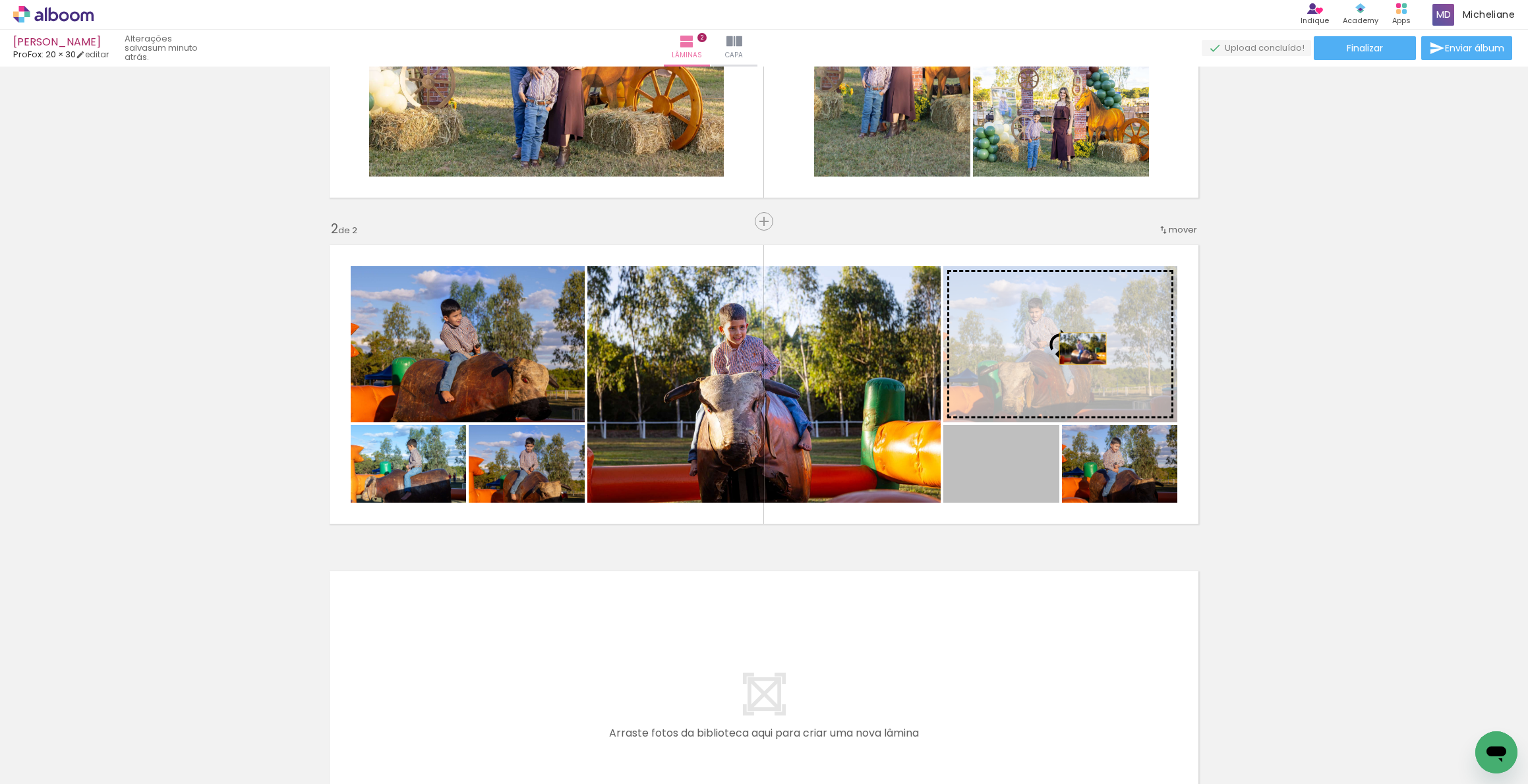
drag, startPoint x: 1018, startPoint y: 485, endPoint x: 1078, endPoint y: 349, distance: 148.6
click at [0, 0] on slot at bounding box center [0, 0] width 0 height 0
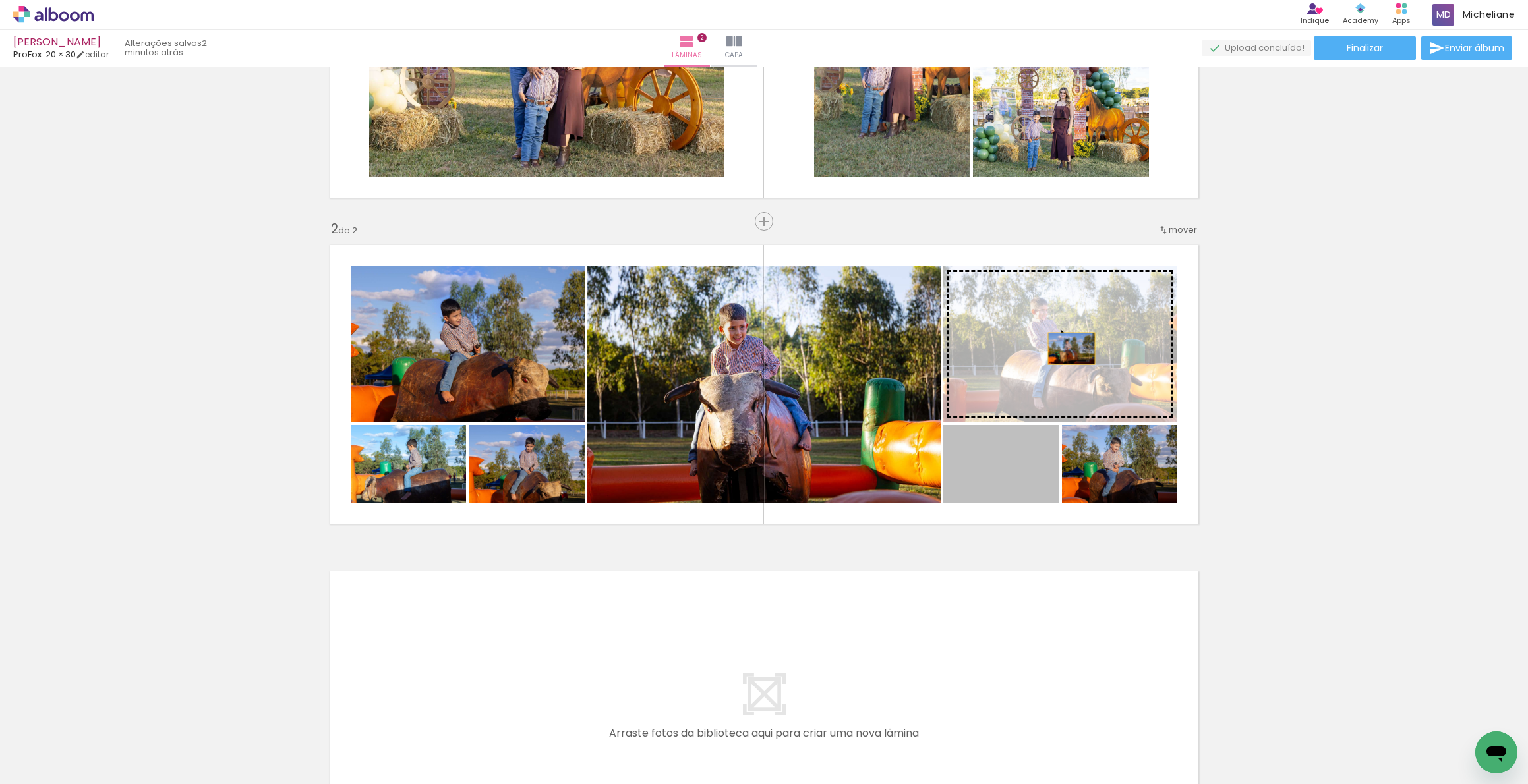
drag, startPoint x: 1044, startPoint y: 395, endPoint x: 1075, endPoint y: 349, distance: 55.5
click at [0, 0] on slot at bounding box center [0, 0] width 0 height 0
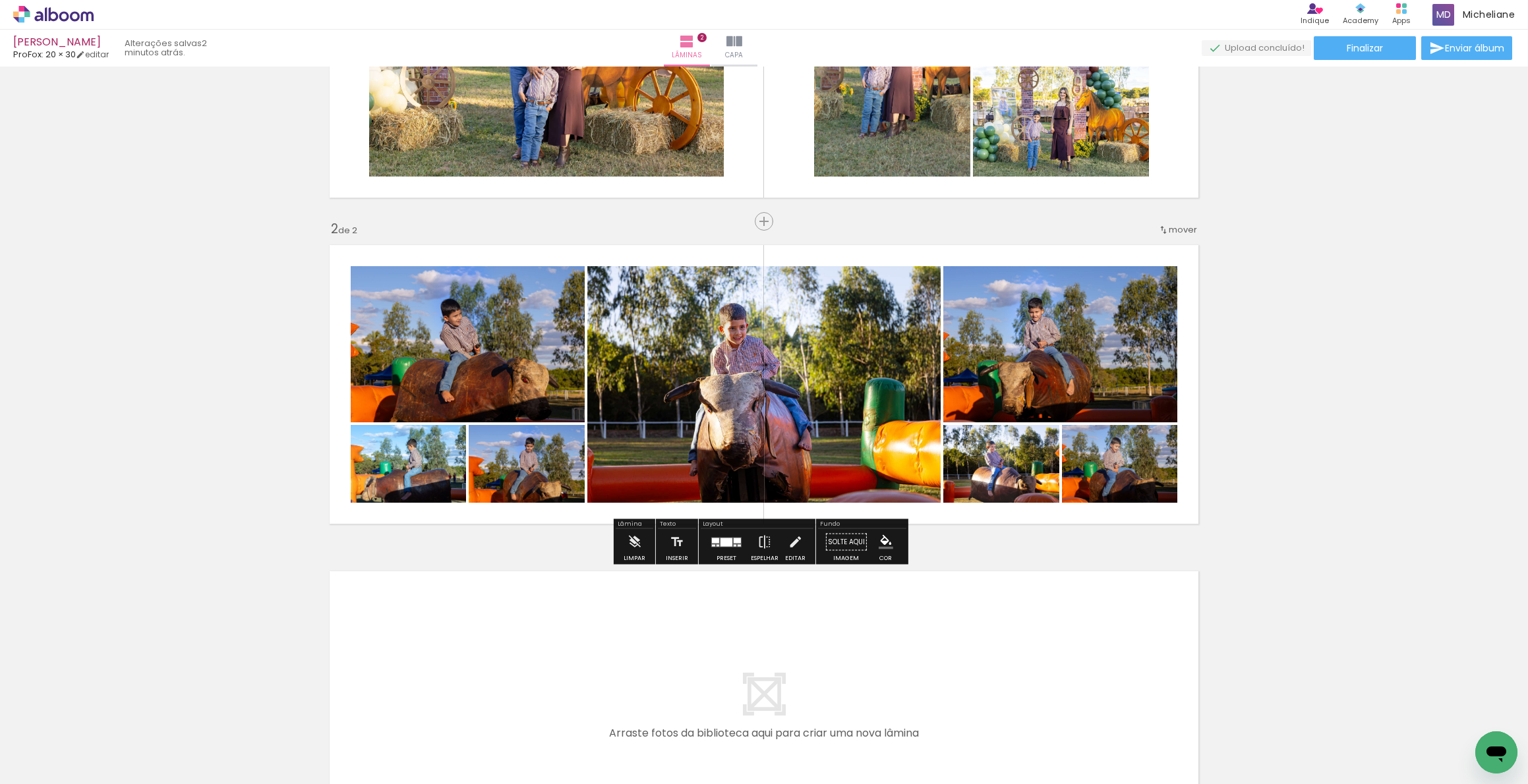
scroll to position [395, 0]
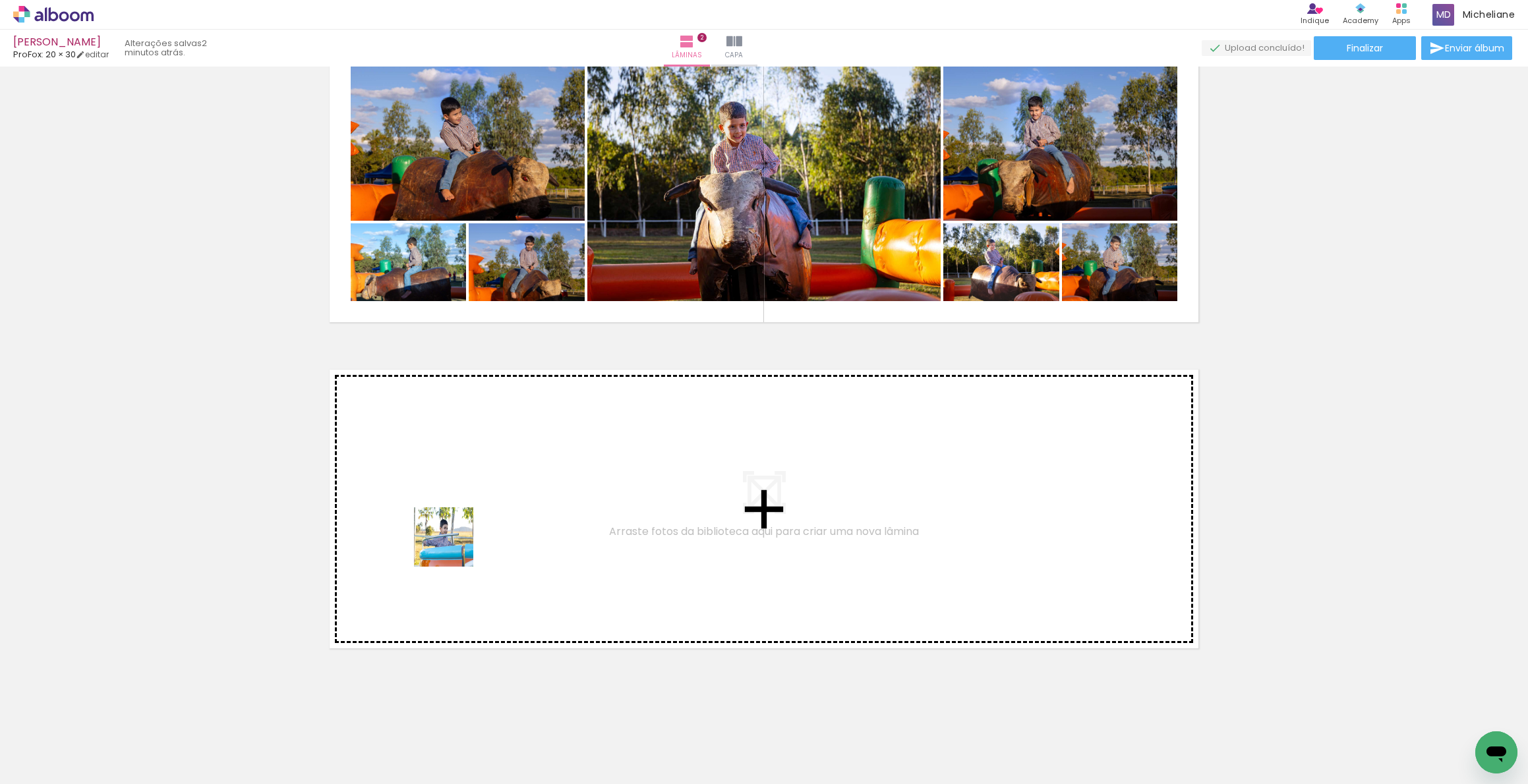
drag, startPoint x: 166, startPoint y: 740, endPoint x: 453, endPoint y: 547, distance: 345.9
click at [453, 547] on quentale-workspace at bounding box center [764, 392] width 1528 height 784
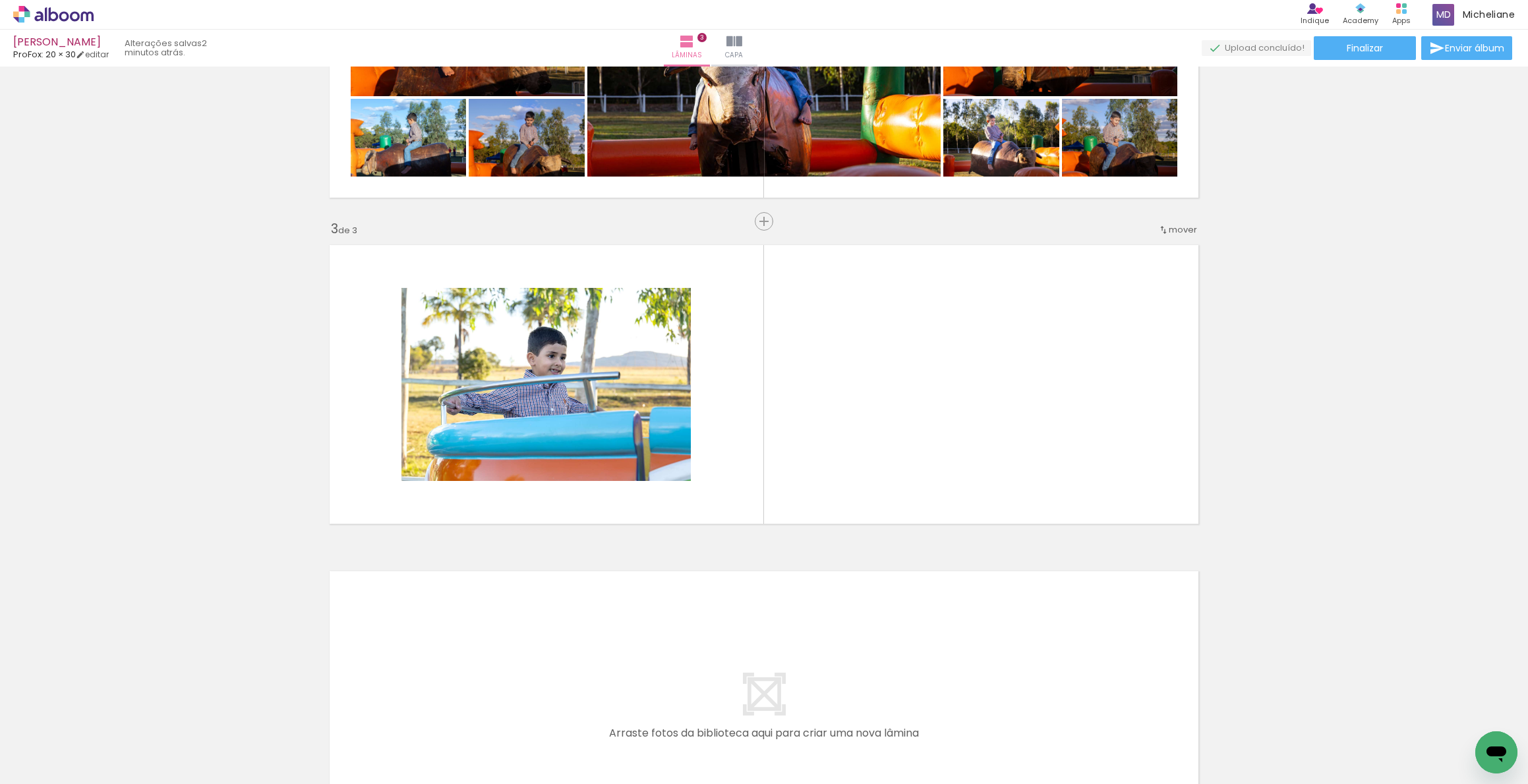
scroll to position [519, 0]
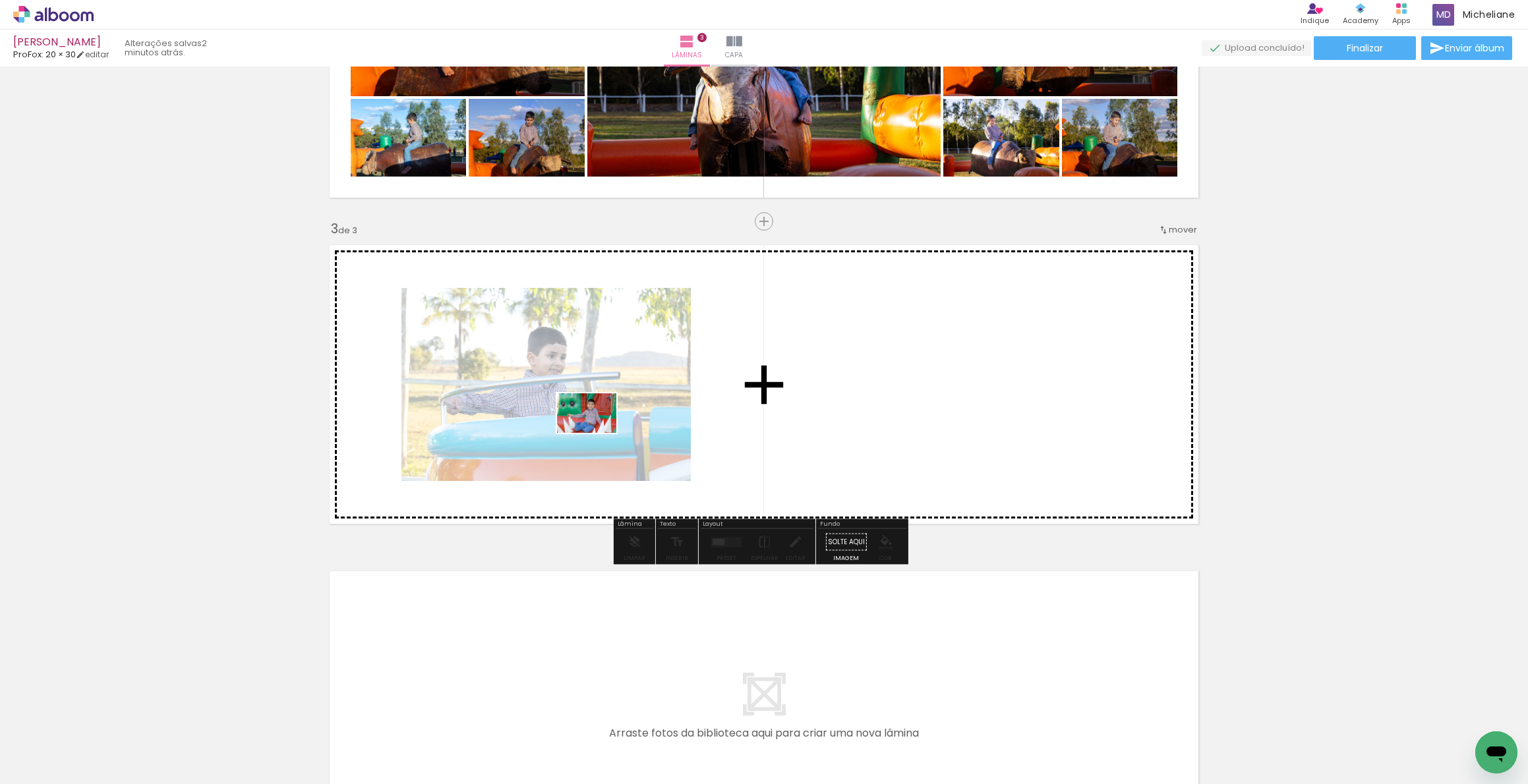
drag, startPoint x: 325, startPoint y: 685, endPoint x: 395, endPoint y: 695, distance: 70.7
click at [602, 427] on quentale-workspace at bounding box center [764, 392] width 1528 height 784
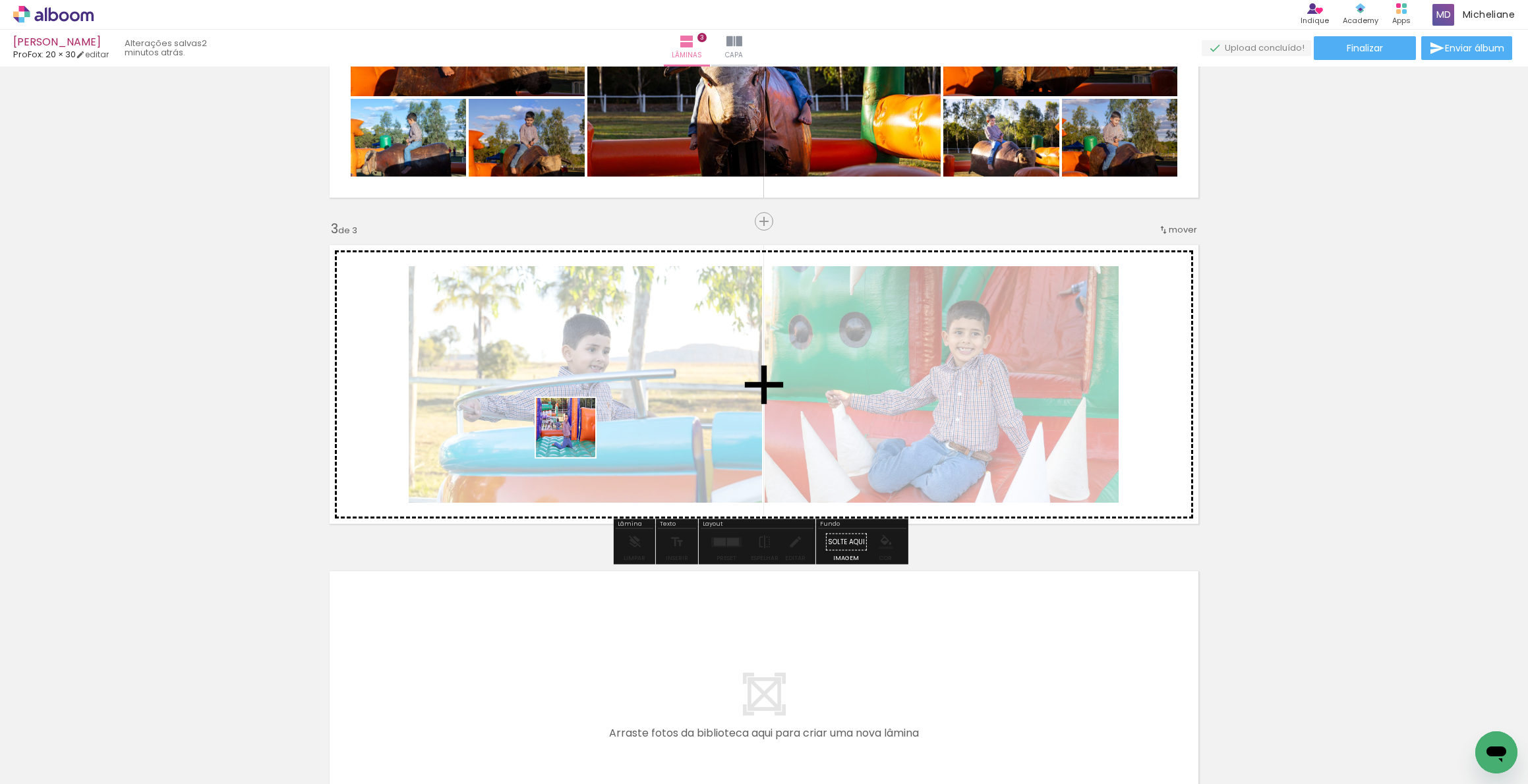
drag, startPoint x: 362, startPoint y: 745, endPoint x: 601, endPoint y: 401, distance: 418.9
click at [601, 401] on quentale-workspace at bounding box center [764, 392] width 1528 height 784
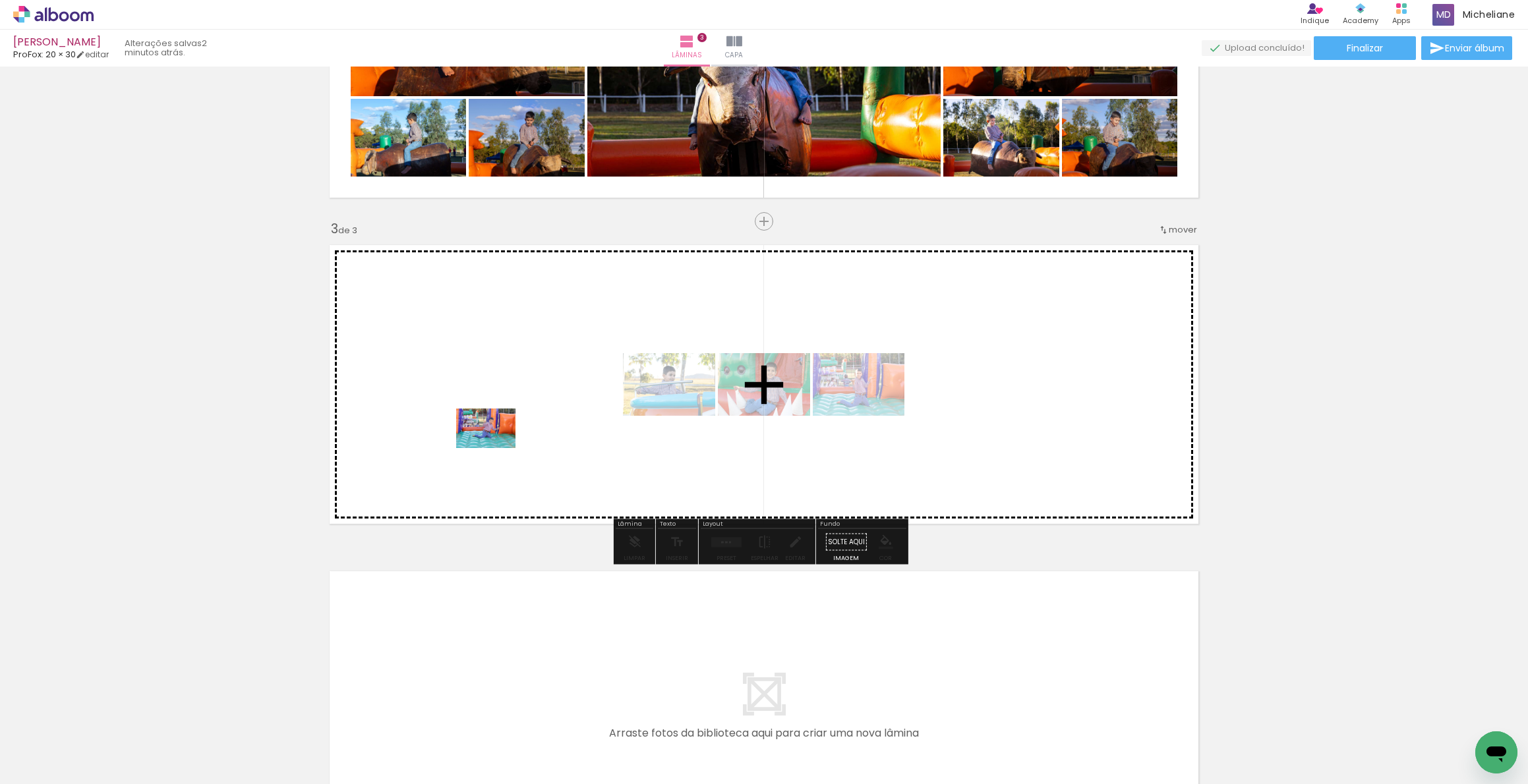
drag, startPoint x: 280, startPoint y: 751, endPoint x: 502, endPoint y: 438, distance: 383.7
click at [502, 438] on quentale-workspace at bounding box center [764, 392] width 1528 height 784
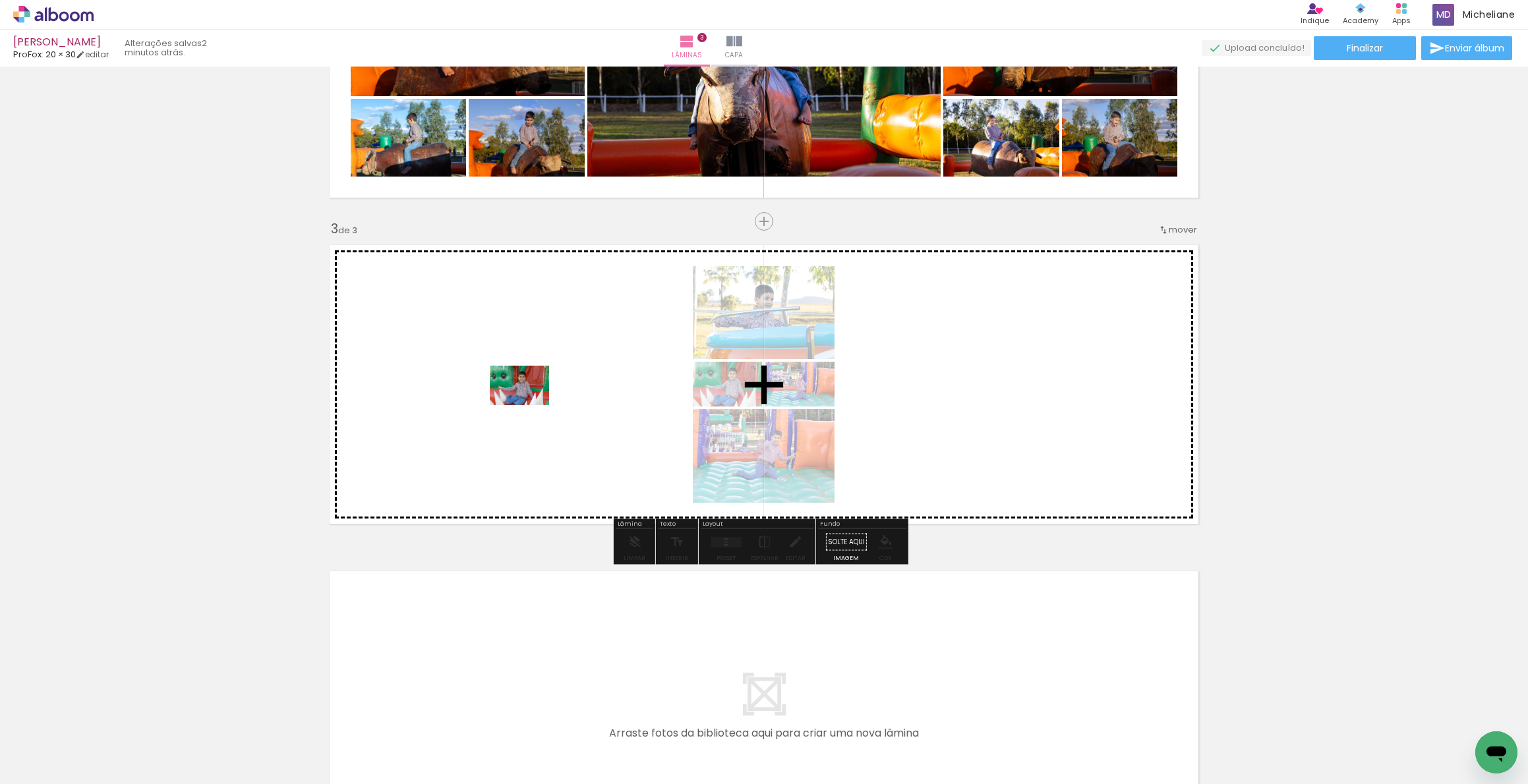
drag, startPoint x: 299, startPoint y: 645, endPoint x: 529, endPoint y: 405, distance: 332.4
click at [529, 405] on quentale-workspace at bounding box center [764, 392] width 1528 height 784
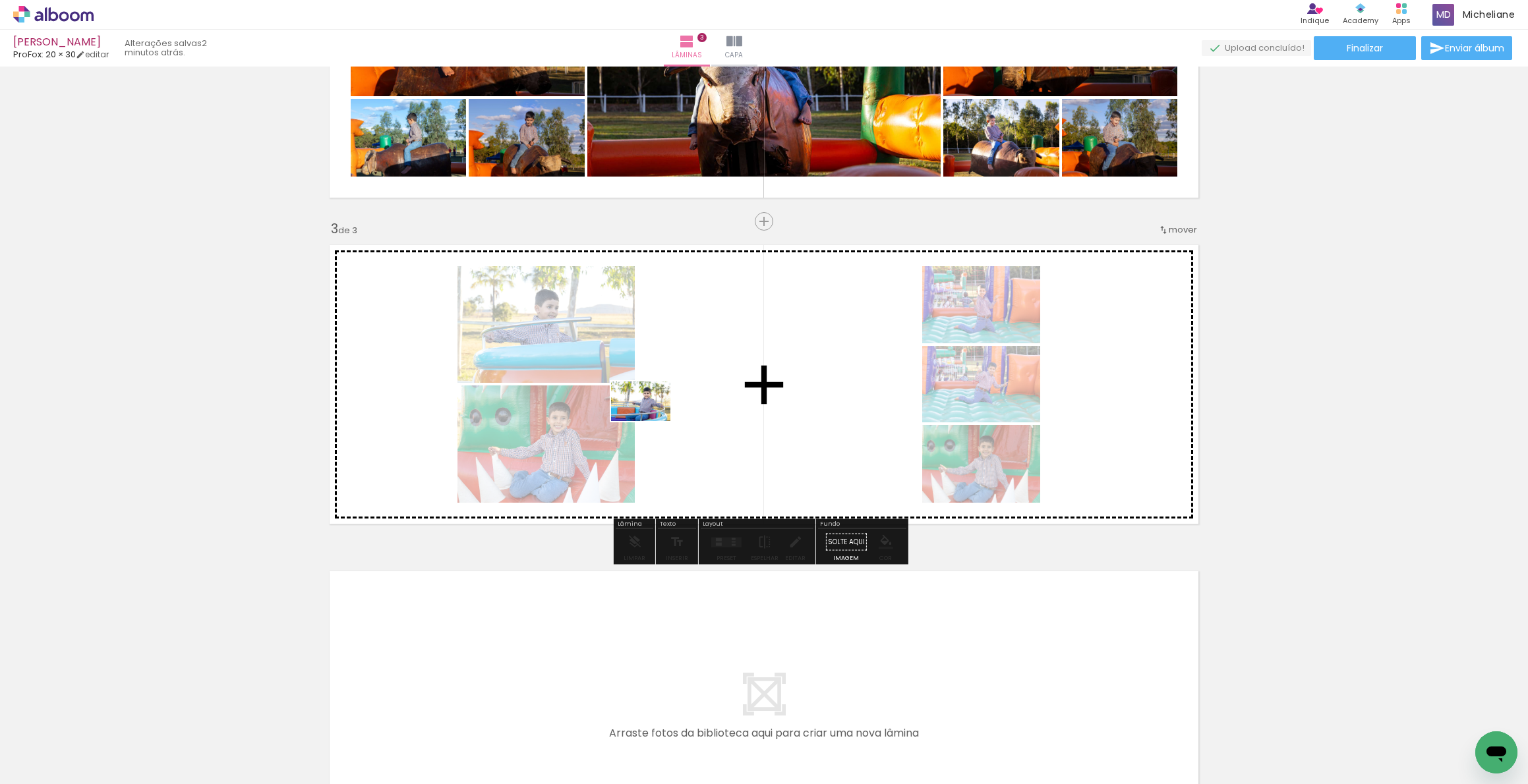
drag, startPoint x: 193, startPoint y: 708, endPoint x: 667, endPoint y: 545, distance: 501.2
click at [651, 420] on quentale-workspace at bounding box center [764, 392] width 1528 height 784
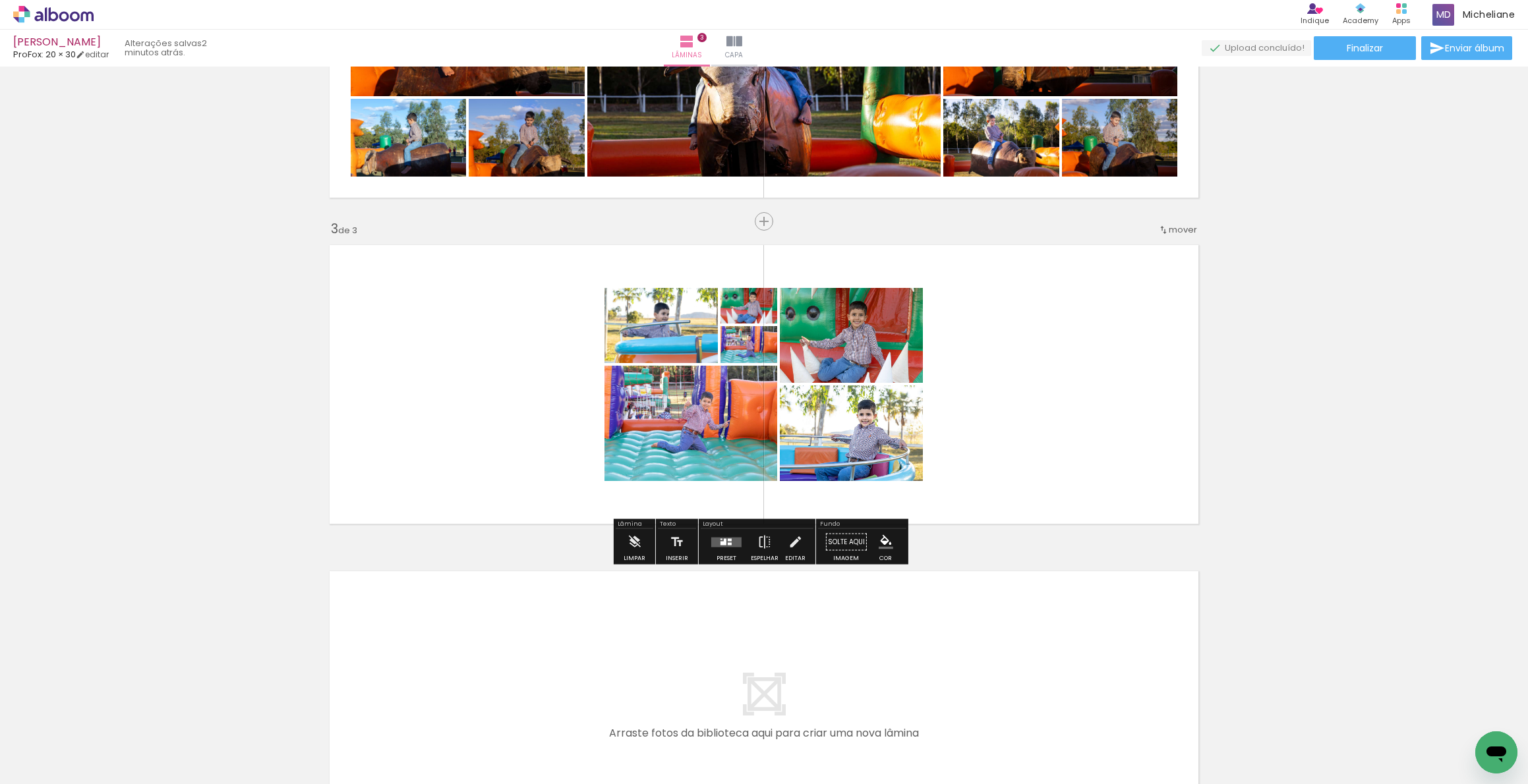
click at [723, 552] on div at bounding box center [727, 542] width 36 height 26
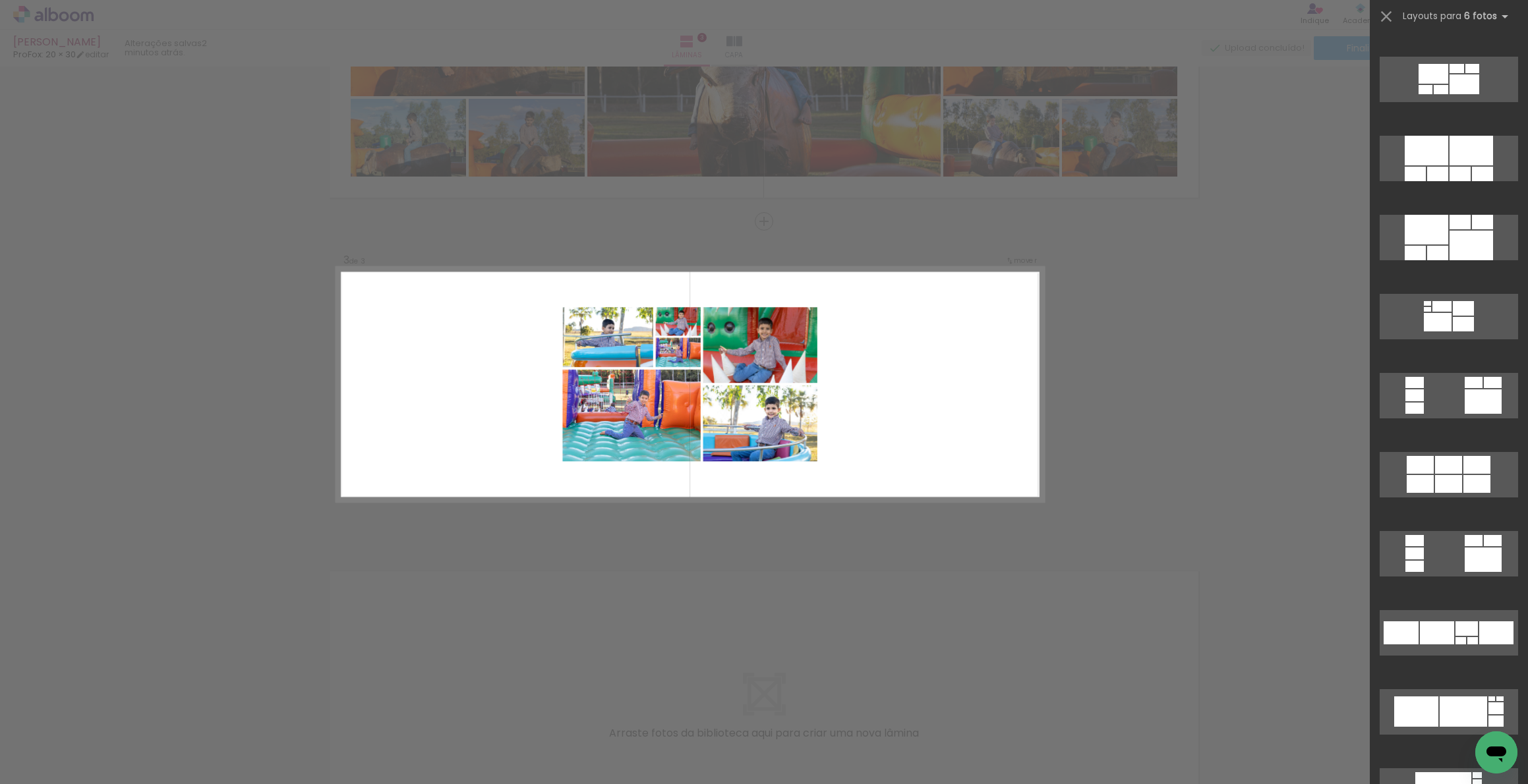
scroll to position [0, 0]
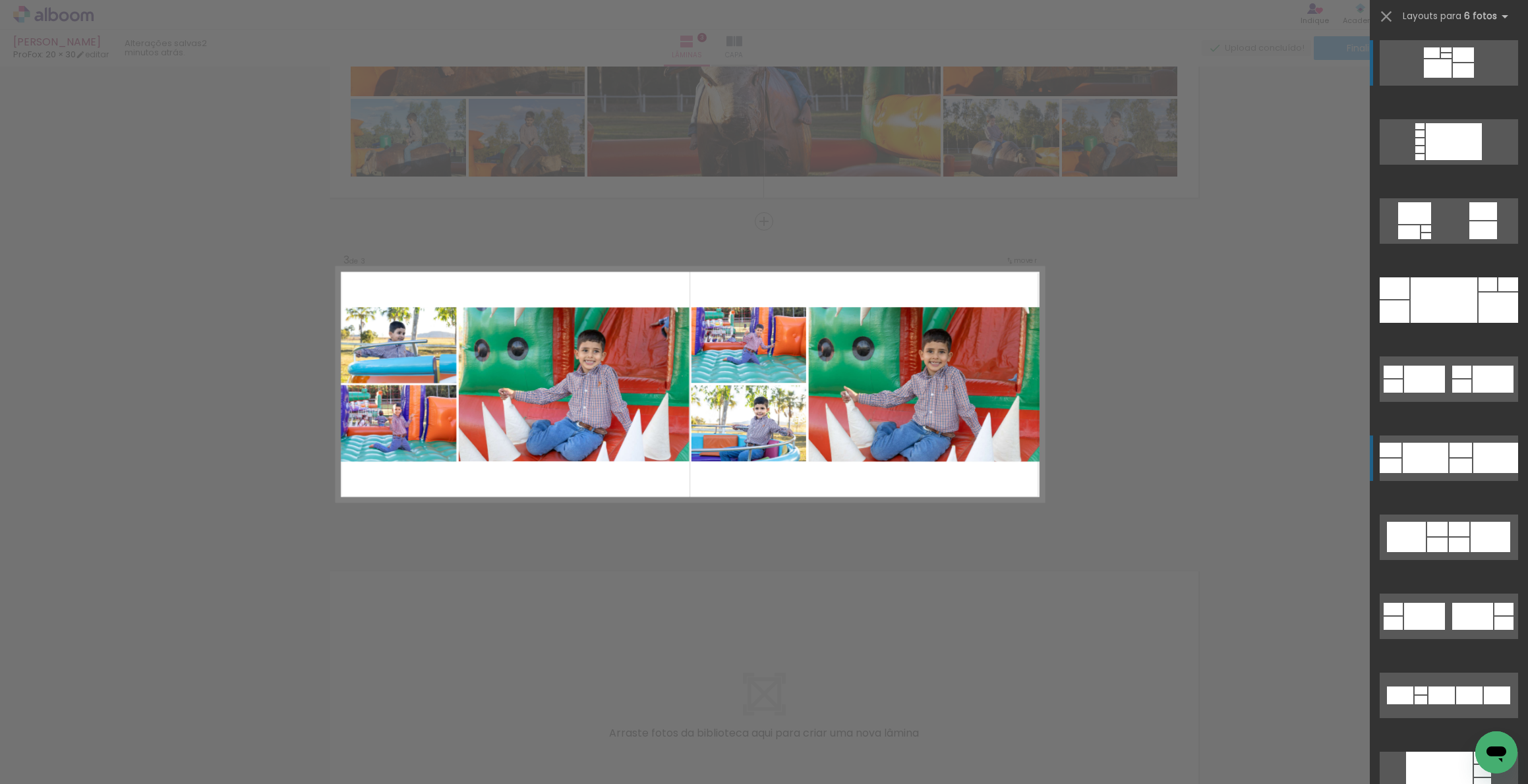
click at [1424, 153] on div at bounding box center [1419, 149] width 9 height 6
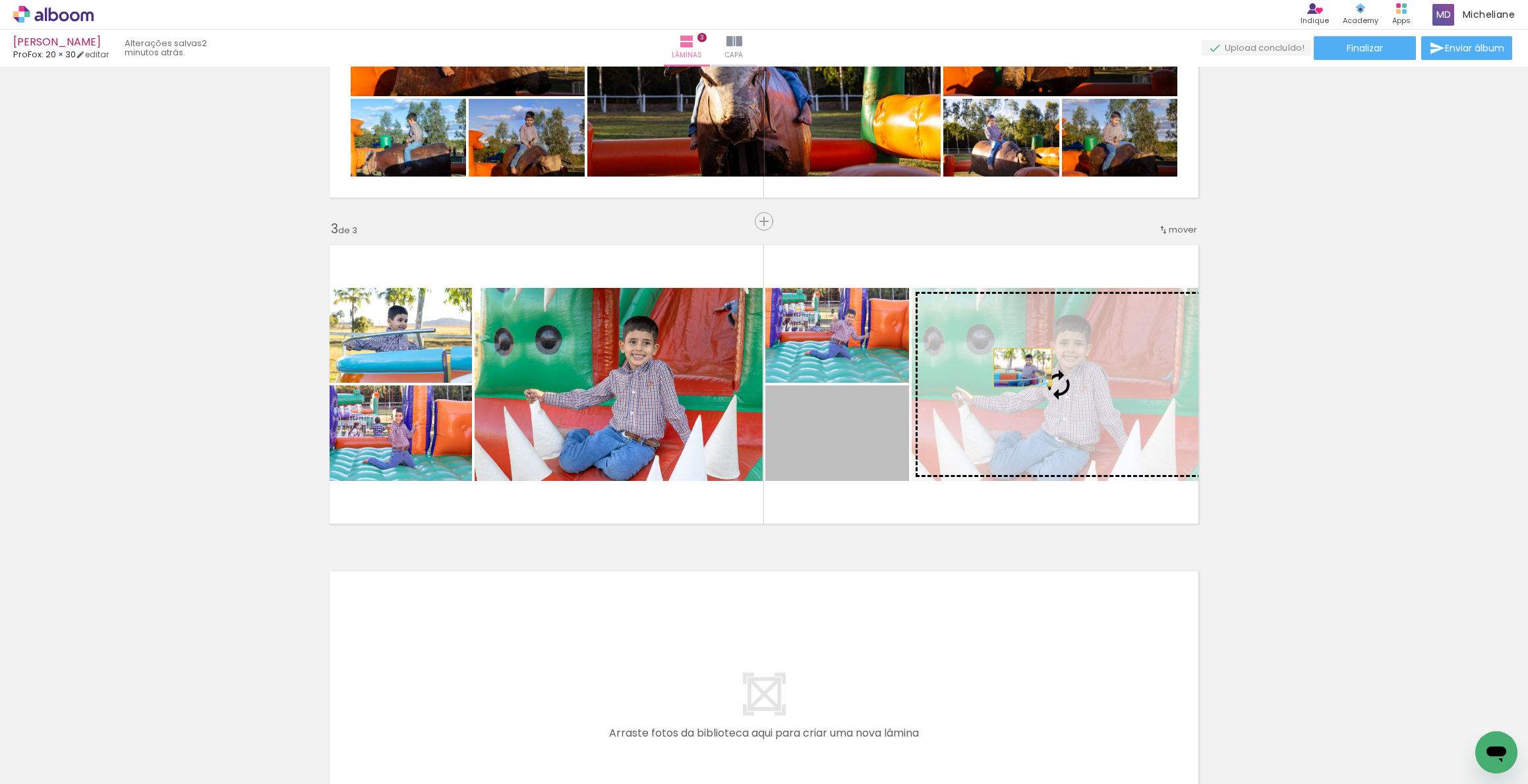
drag, startPoint x: 845, startPoint y: 445, endPoint x: 1019, endPoint y: 369, distance: 189.9
click at [0, 0] on slot at bounding box center [0, 0] width 0 height 0
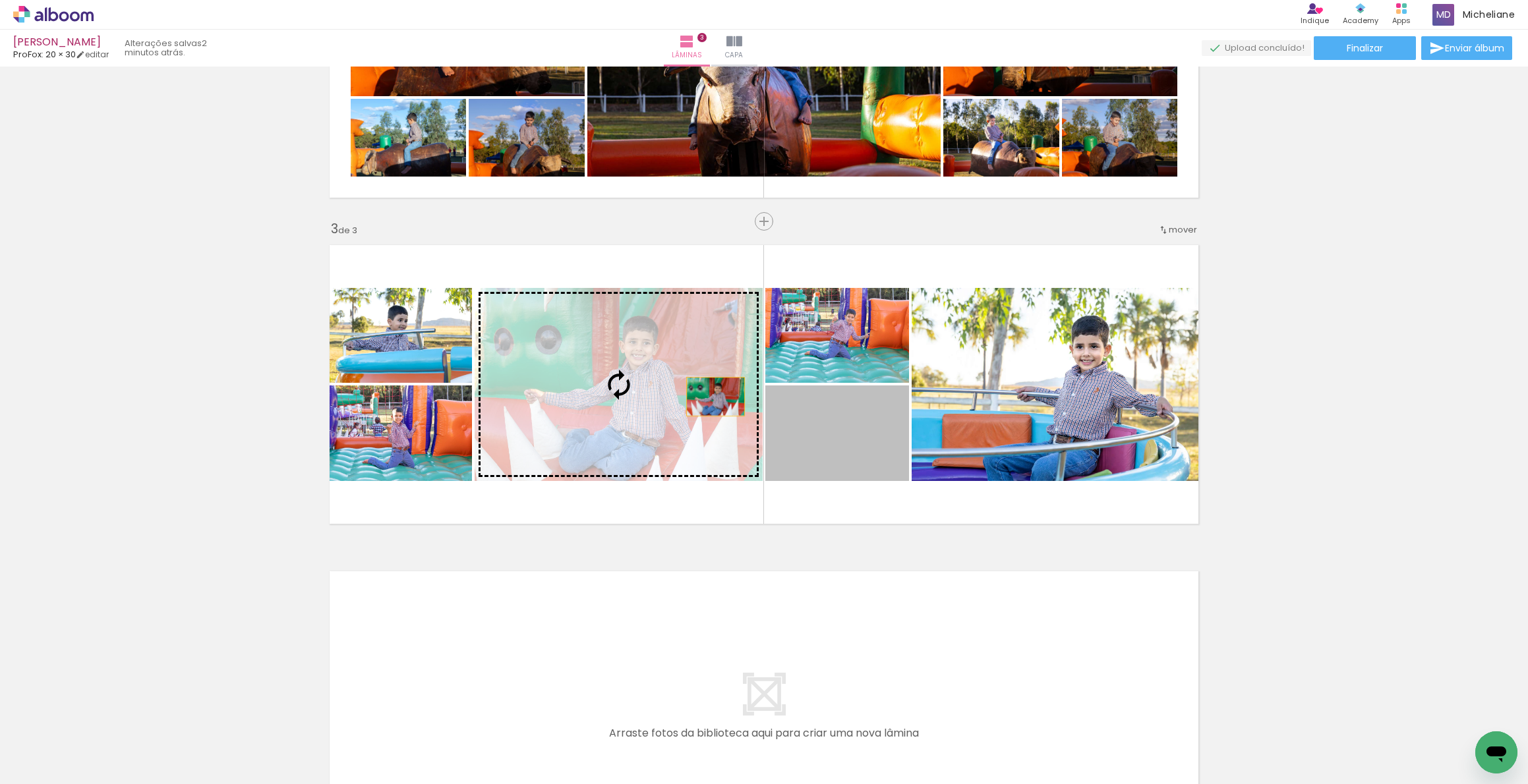
drag, startPoint x: 843, startPoint y: 436, endPoint x: 651, endPoint y: 391, distance: 197.2
click at [0, 0] on slot at bounding box center [0, 0] width 0 height 0
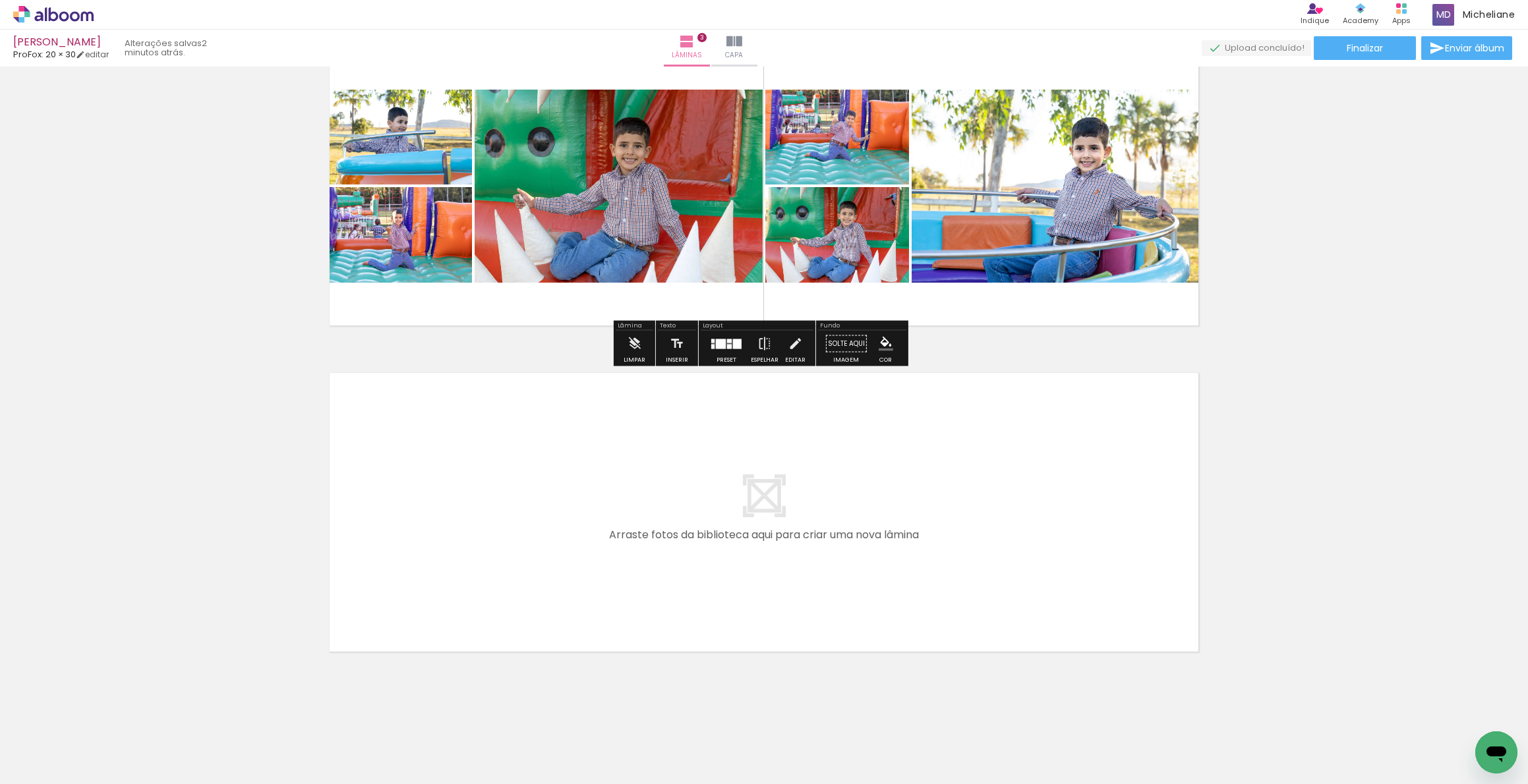
scroll to position [721, 0]
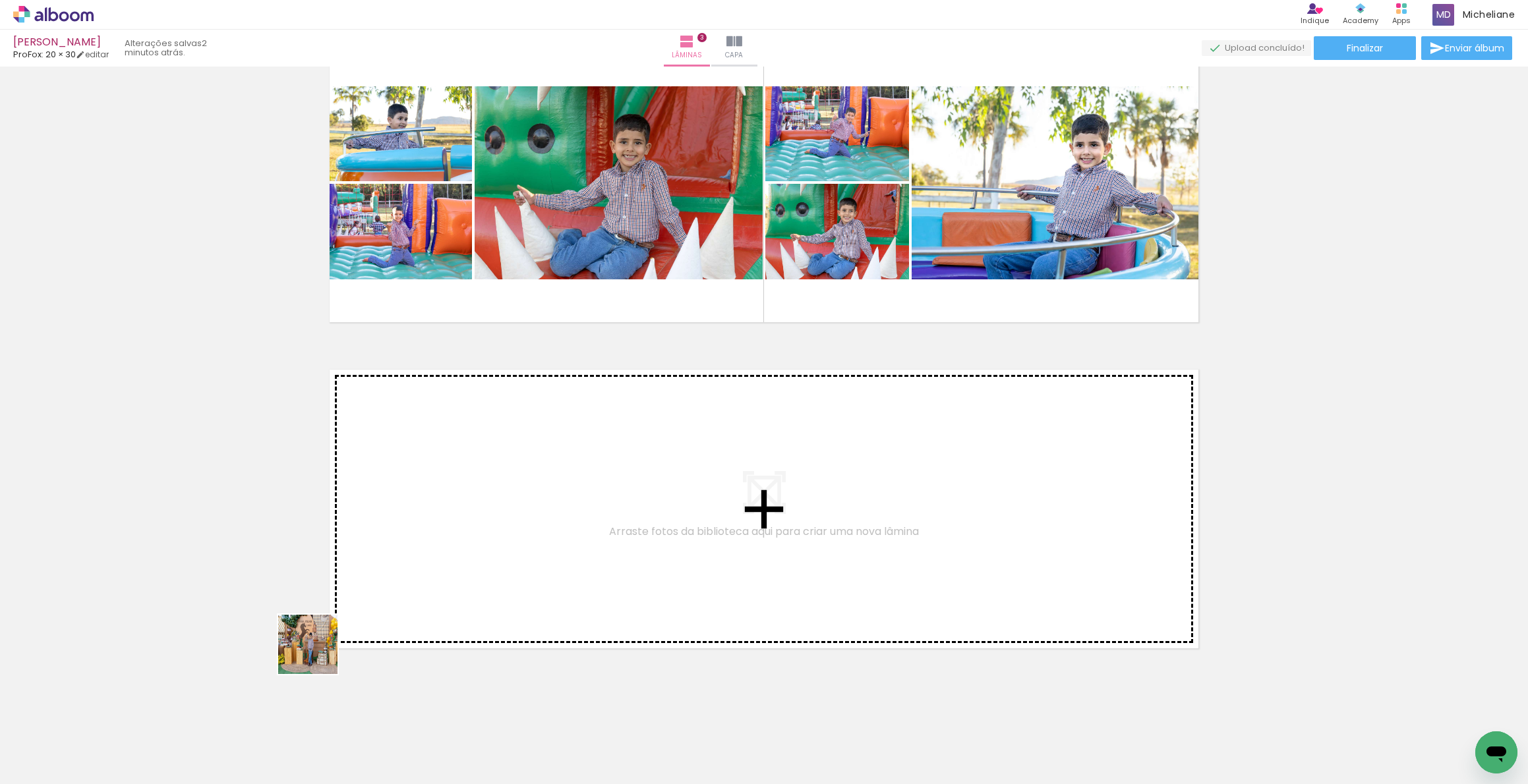
drag, startPoint x: 209, startPoint y: 750, endPoint x: 324, endPoint y: 691, distance: 129.3
click at [439, 527] on quentale-workspace at bounding box center [764, 392] width 1528 height 784
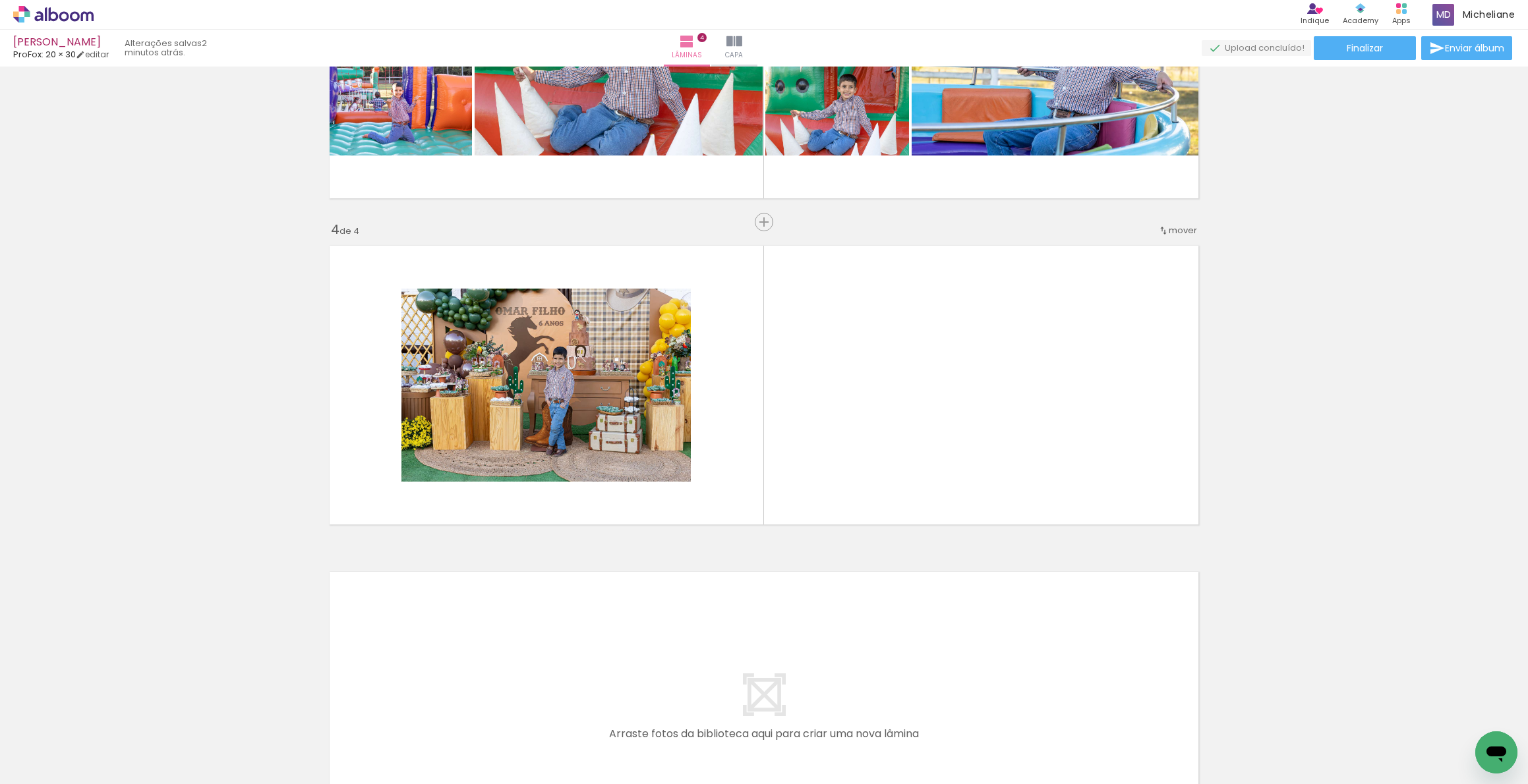
scroll to position [846, 0]
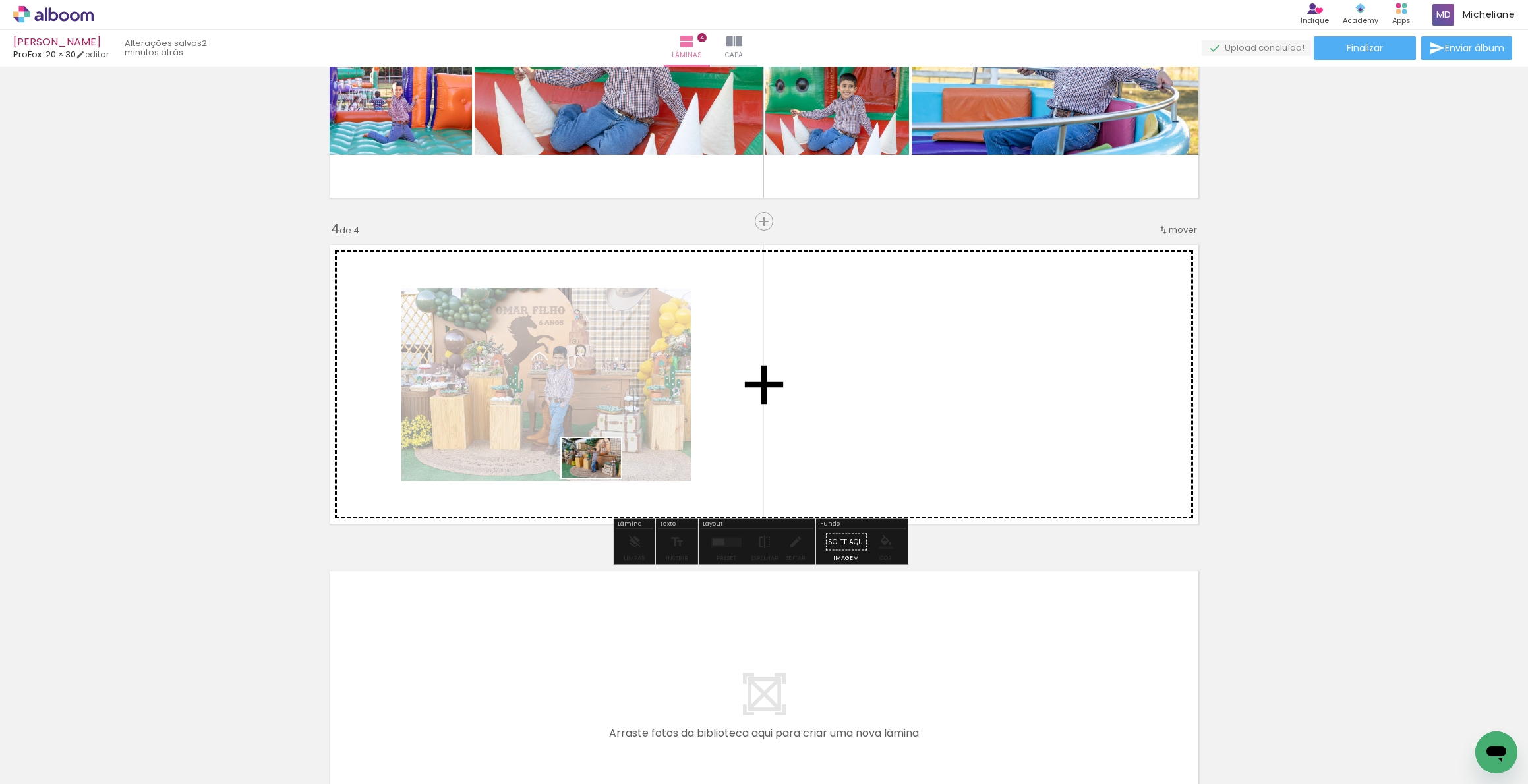
drag, startPoint x: 289, startPoint y: 746, endPoint x: 601, endPoint y: 478, distance: 411.3
click at [601, 478] on quentale-workspace at bounding box center [764, 392] width 1528 height 784
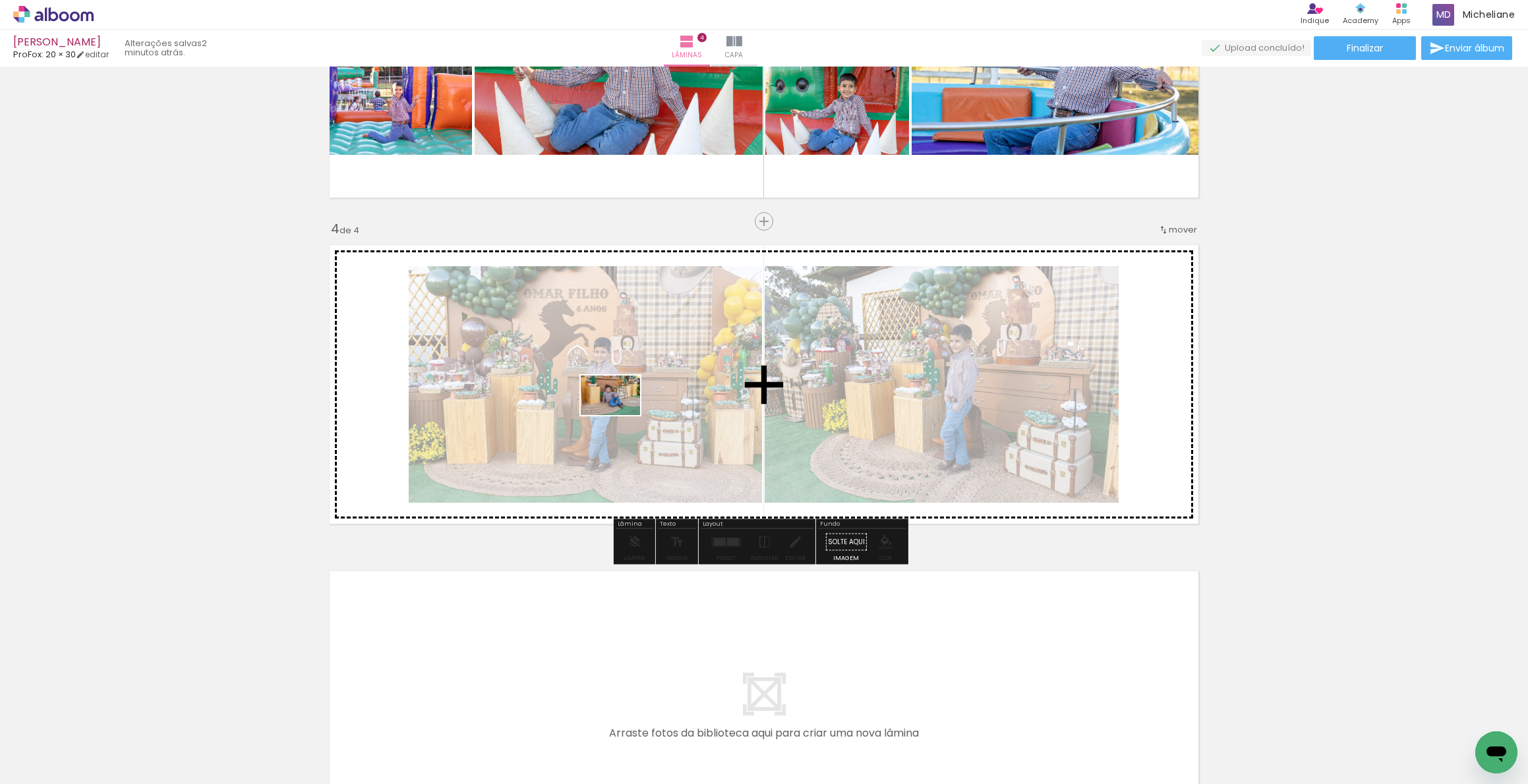
drag, startPoint x: 359, startPoint y: 747, endPoint x: 620, endPoint y: 415, distance: 422.3
click at [620, 415] on quentale-workspace at bounding box center [764, 392] width 1528 height 784
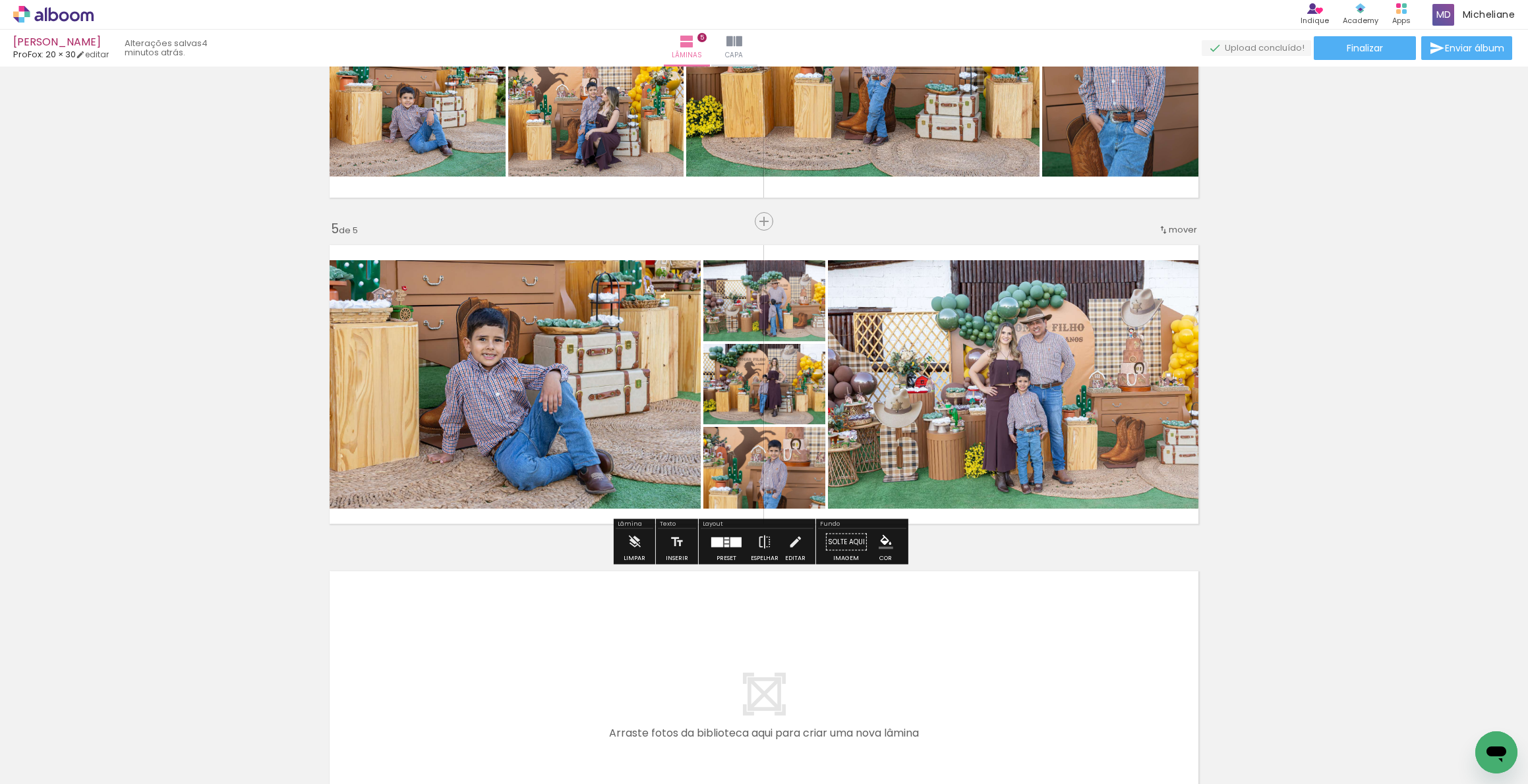
scroll to position [1545, 0]
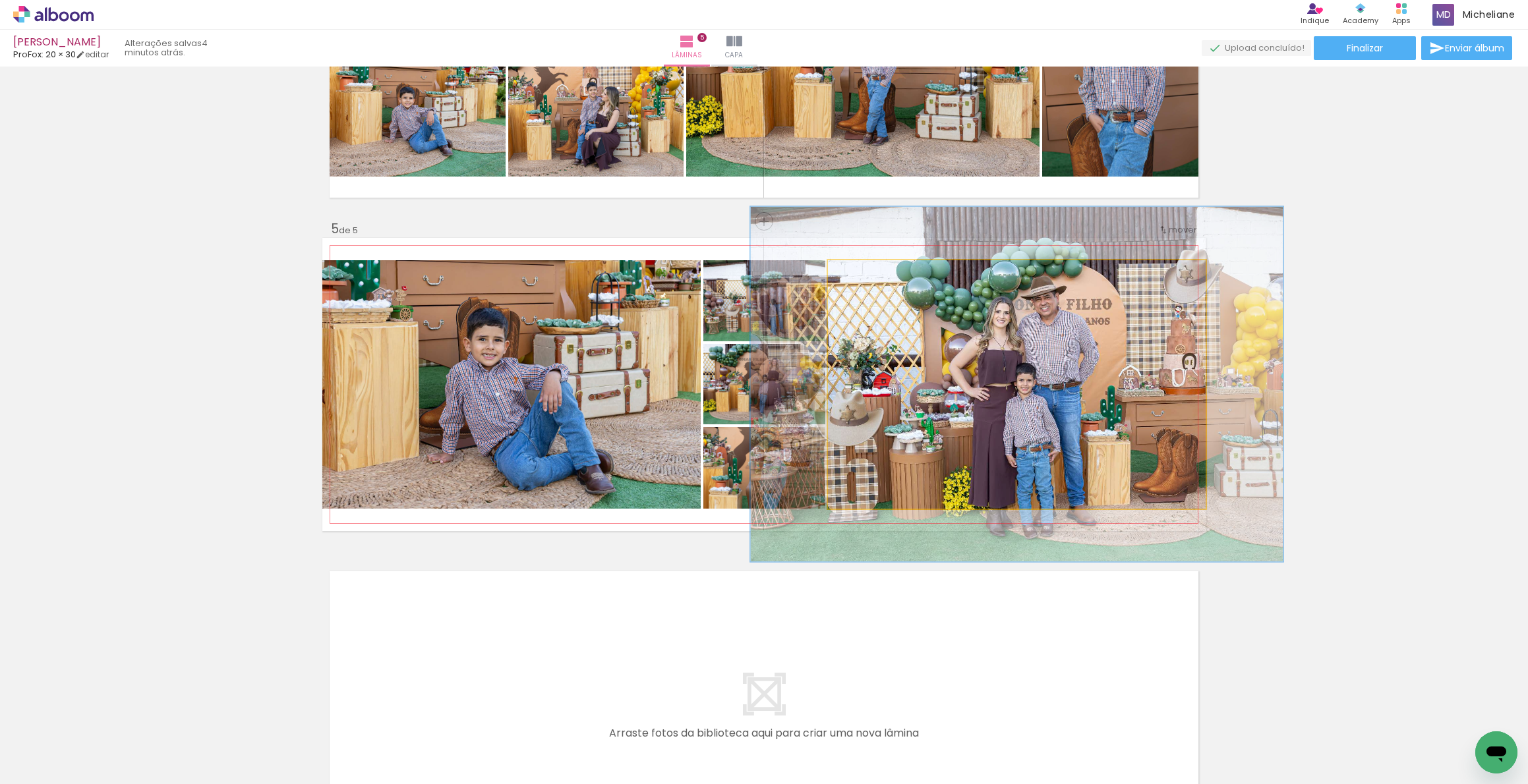
drag, startPoint x: 854, startPoint y: 273, endPoint x: 873, endPoint y: 275, distance: 19.1
type paper-slider "141"
click at [873, 275] on div at bounding box center [878, 274] width 12 height 12
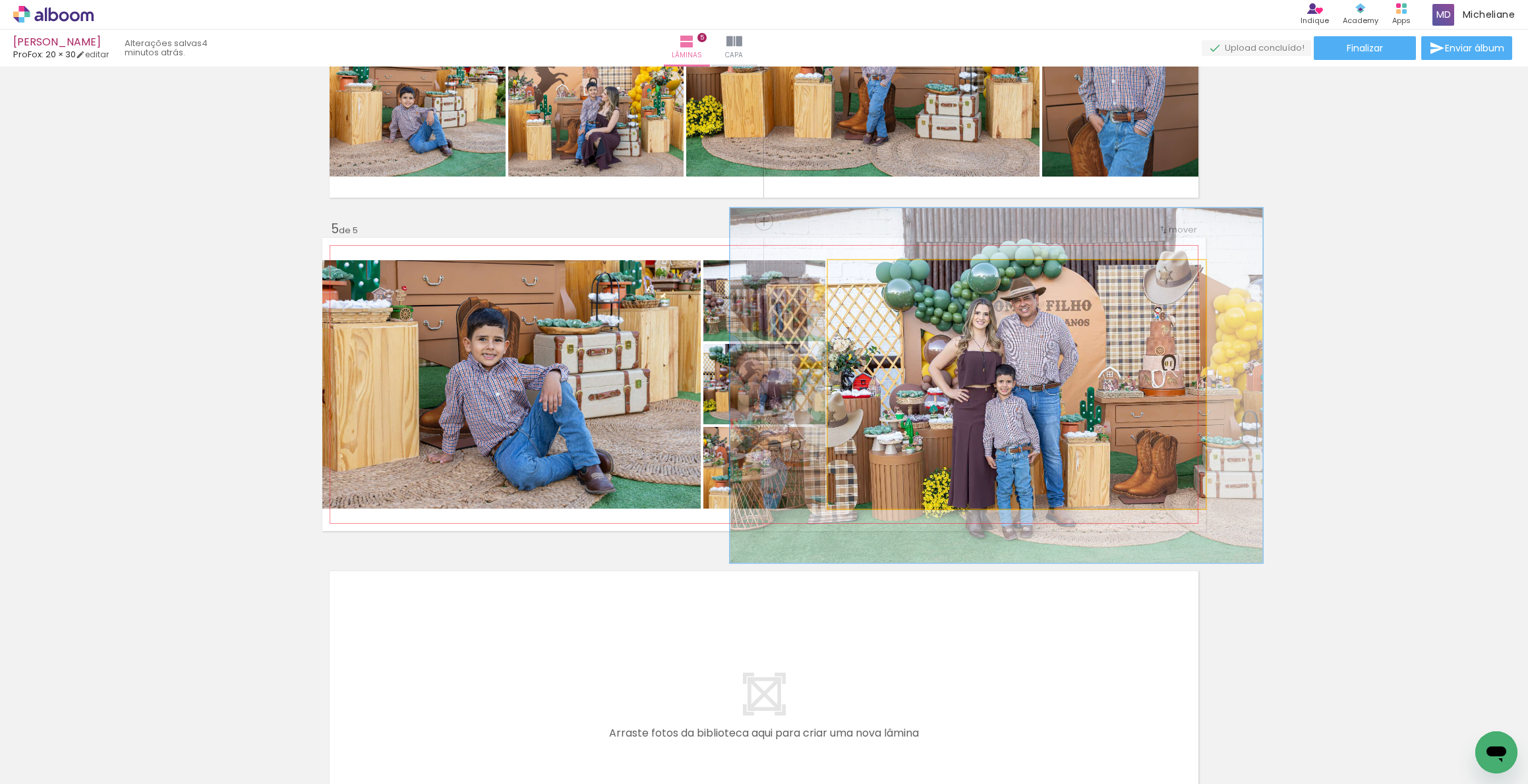
drag, startPoint x: 1098, startPoint y: 398, endPoint x: 1081, endPoint y: 398, distance: 17.0
click at [1084, 395] on quentale-photo at bounding box center [1017, 385] width 378 height 249
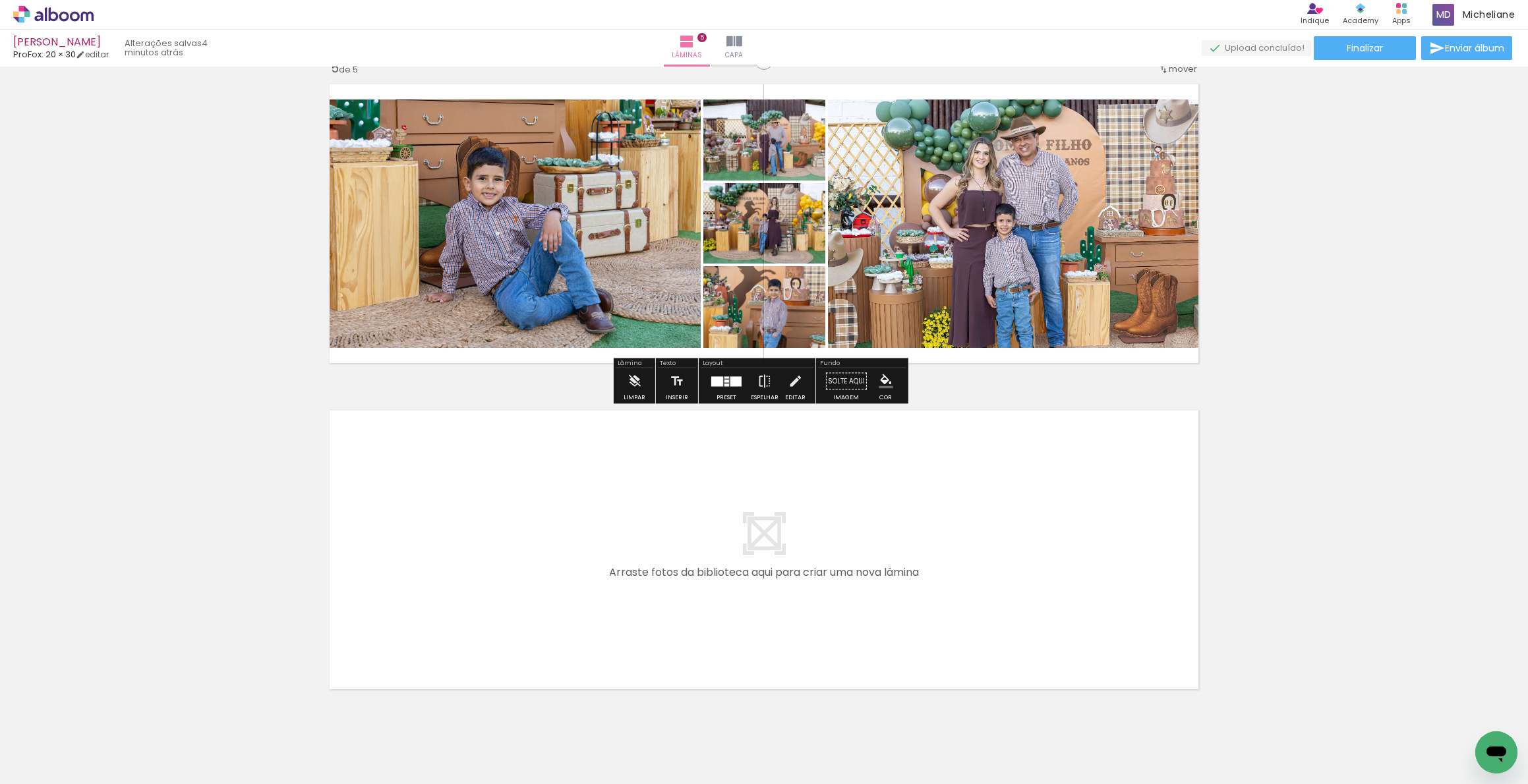
scroll to position [1373, 0]
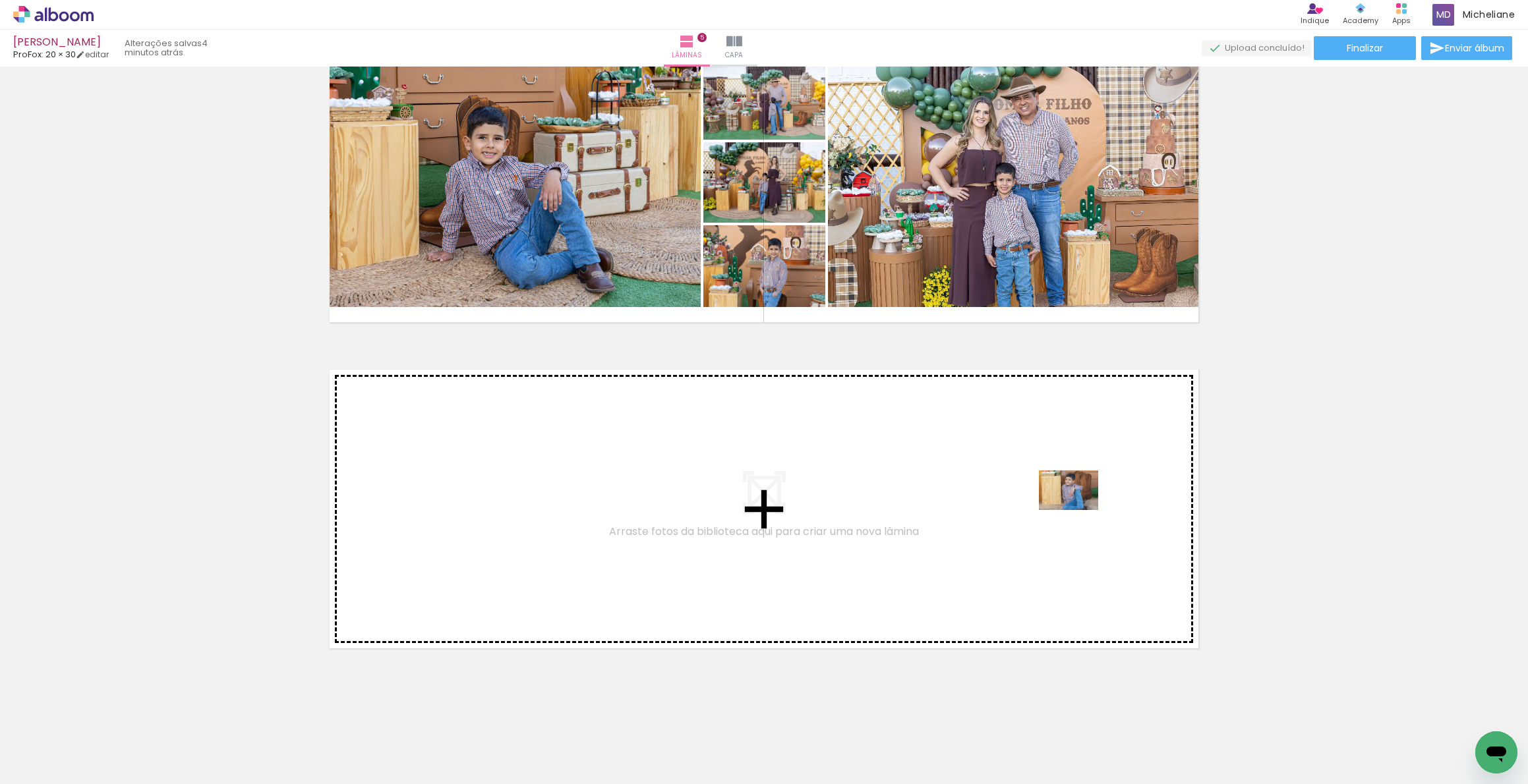
drag, startPoint x: 1020, startPoint y: 744, endPoint x: 714, endPoint y: 684, distance: 311.8
click at [1084, 499] on quentale-workspace at bounding box center [764, 392] width 1528 height 784
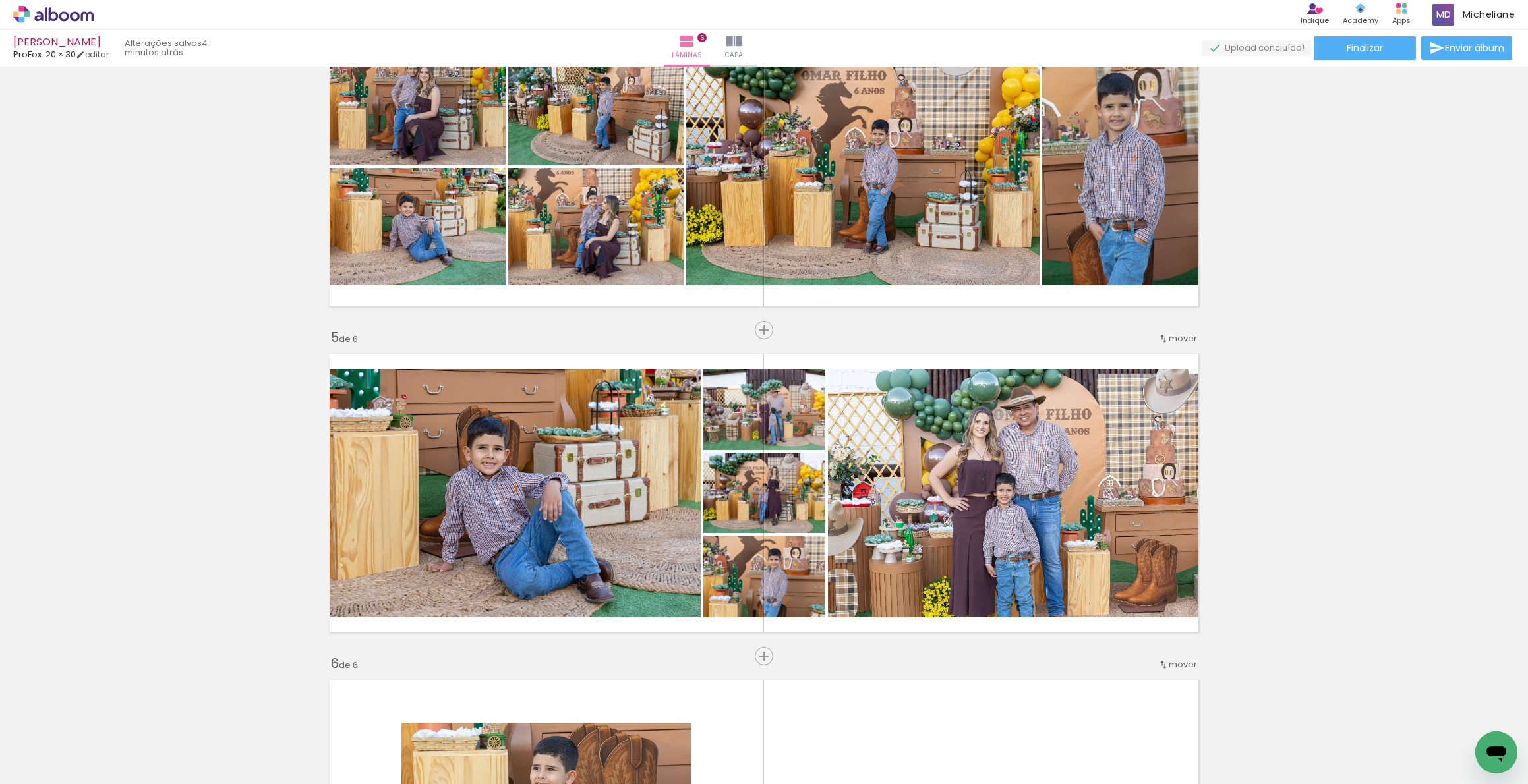
scroll to position [1061, 0]
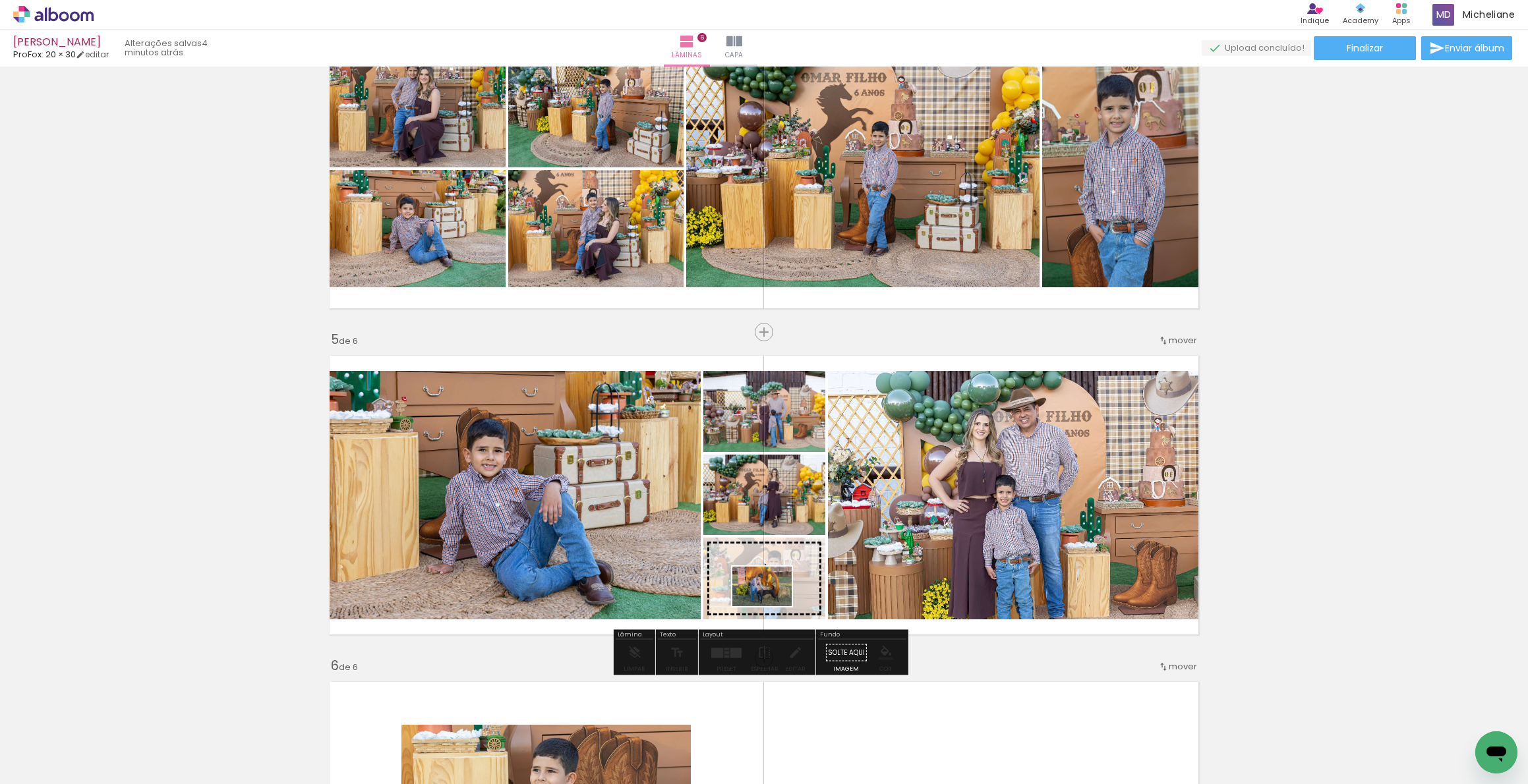
drag, startPoint x: 801, startPoint y: 748, endPoint x: 772, endPoint y: 606, distance: 144.9
click at [772, 606] on quentale-workspace at bounding box center [764, 392] width 1528 height 784
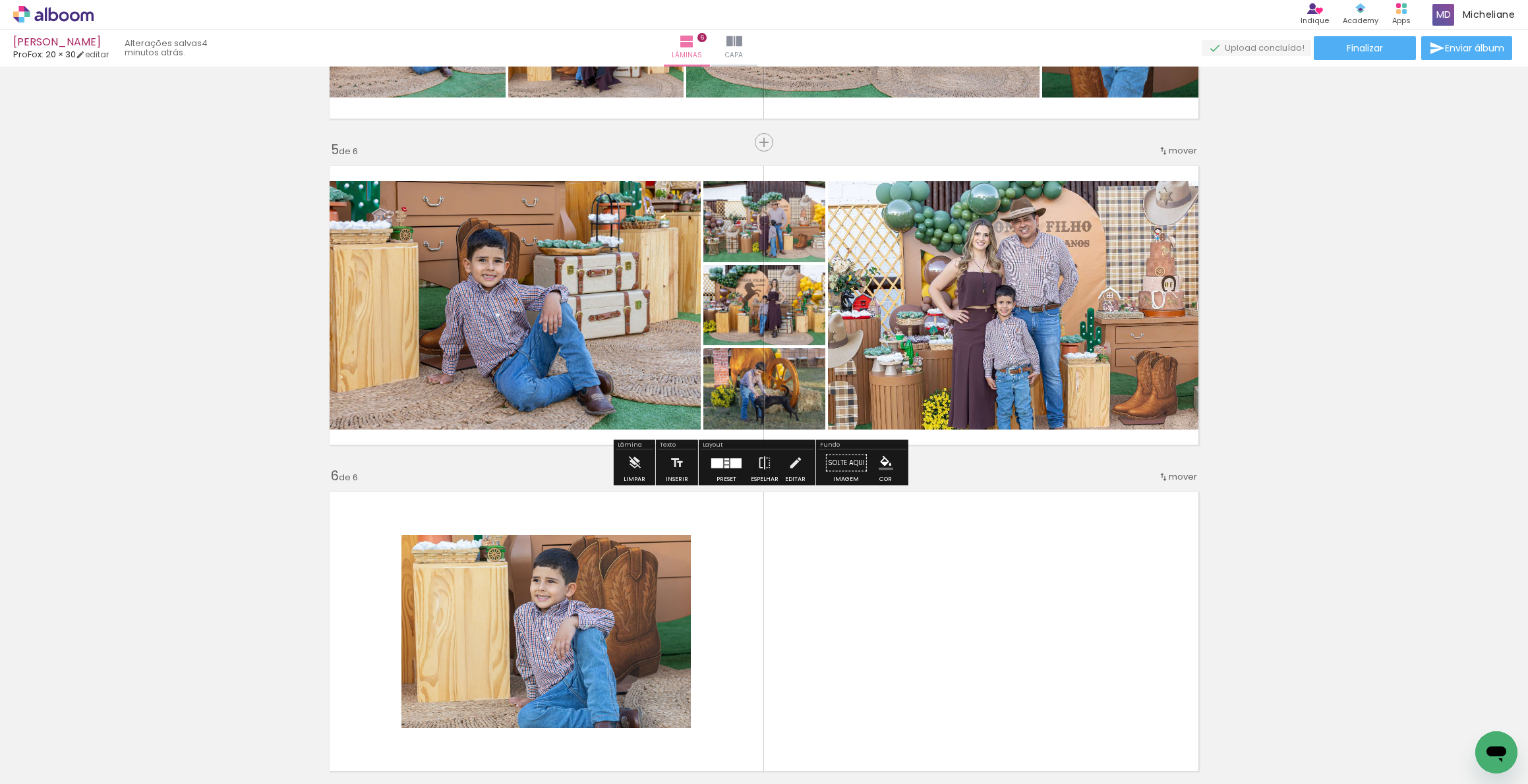
scroll to position [1390, 0]
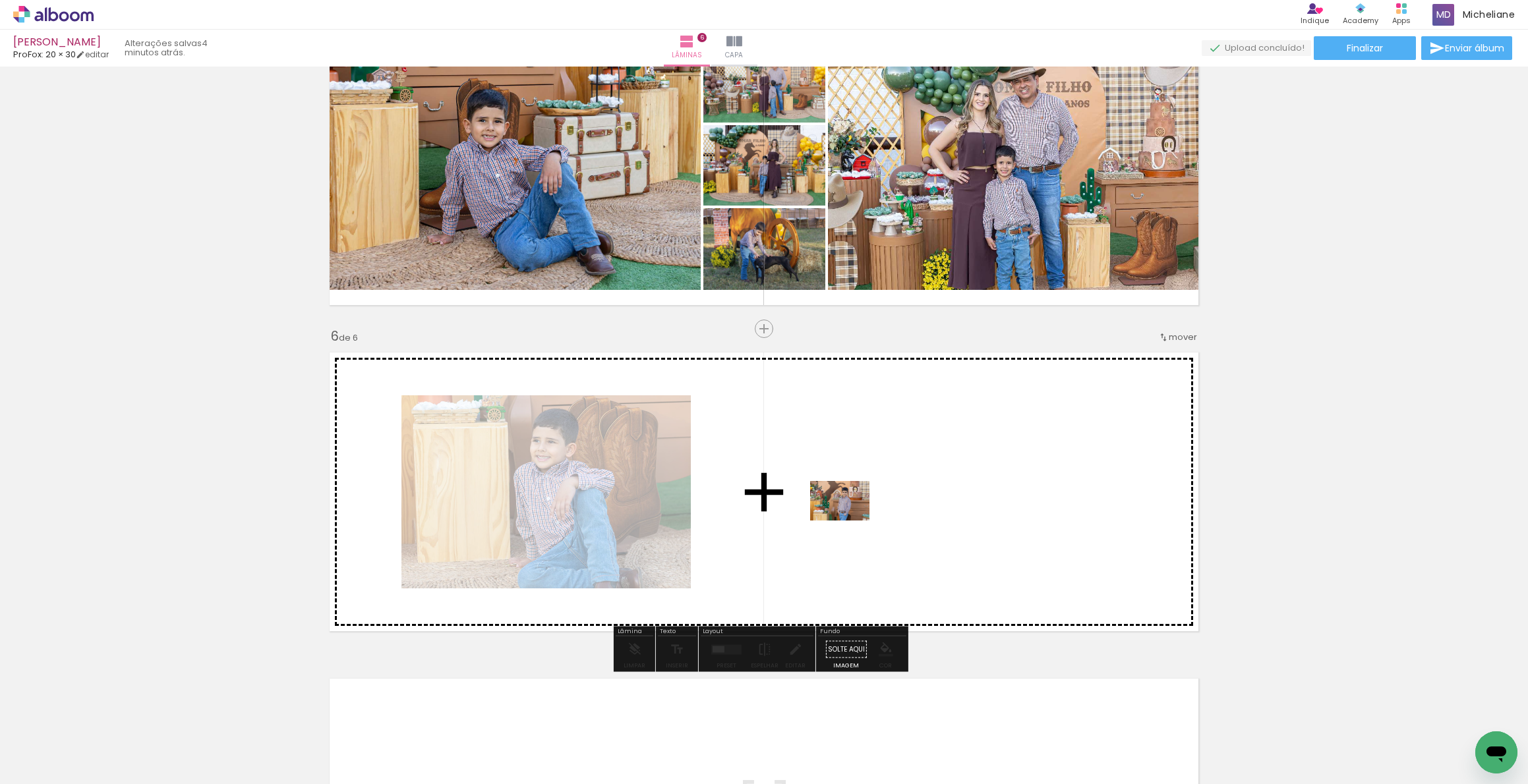
drag, startPoint x: 360, startPoint y: 697, endPoint x: 908, endPoint y: 492, distance: 585.1
click at [908, 492] on quentale-workspace at bounding box center [764, 392] width 1528 height 784
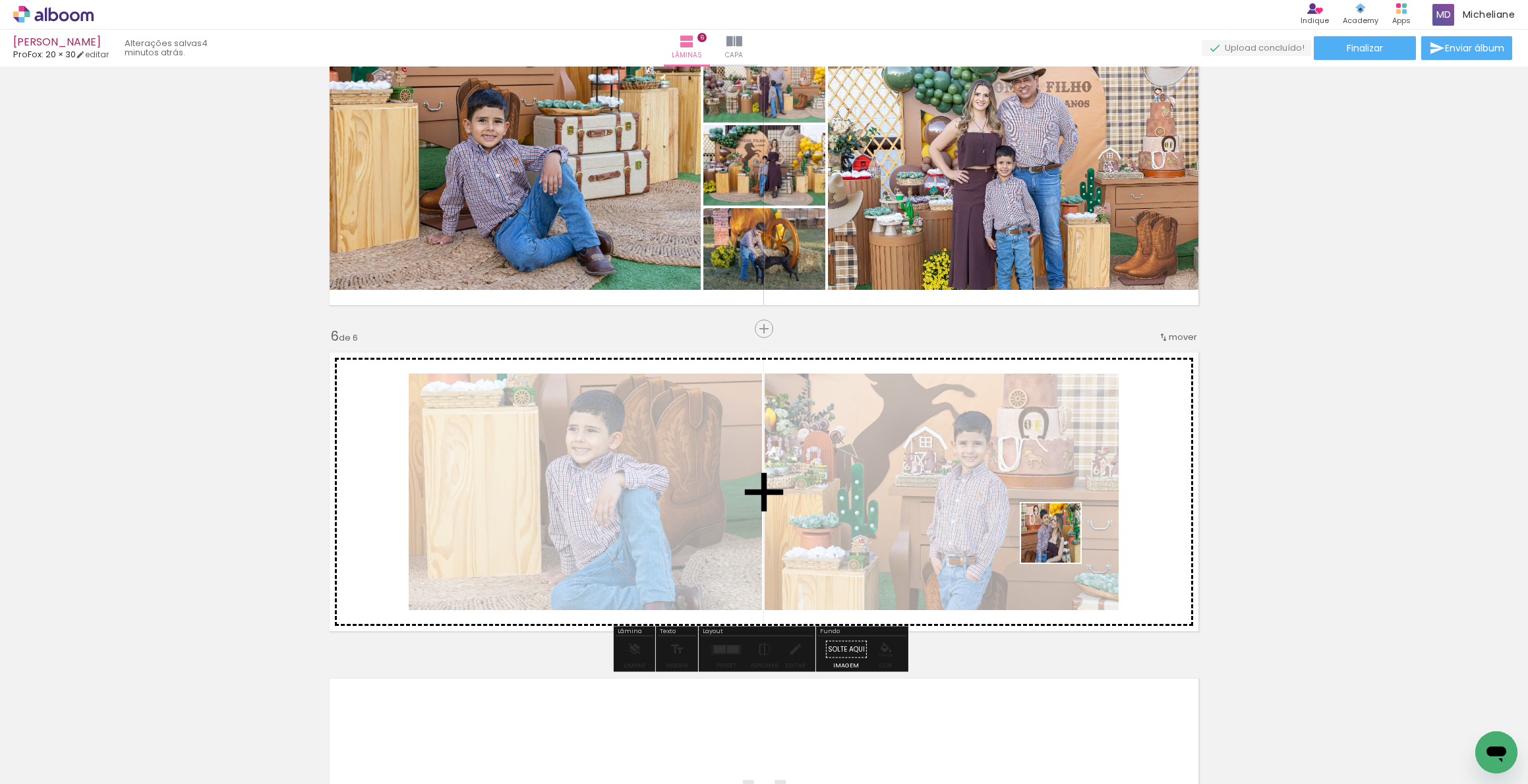
drag, startPoint x: 1024, startPoint y: 753, endPoint x: 987, endPoint y: 659, distance: 101.0
click at [1066, 508] on quentale-workspace at bounding box center [764, 392] width 1528 height 784
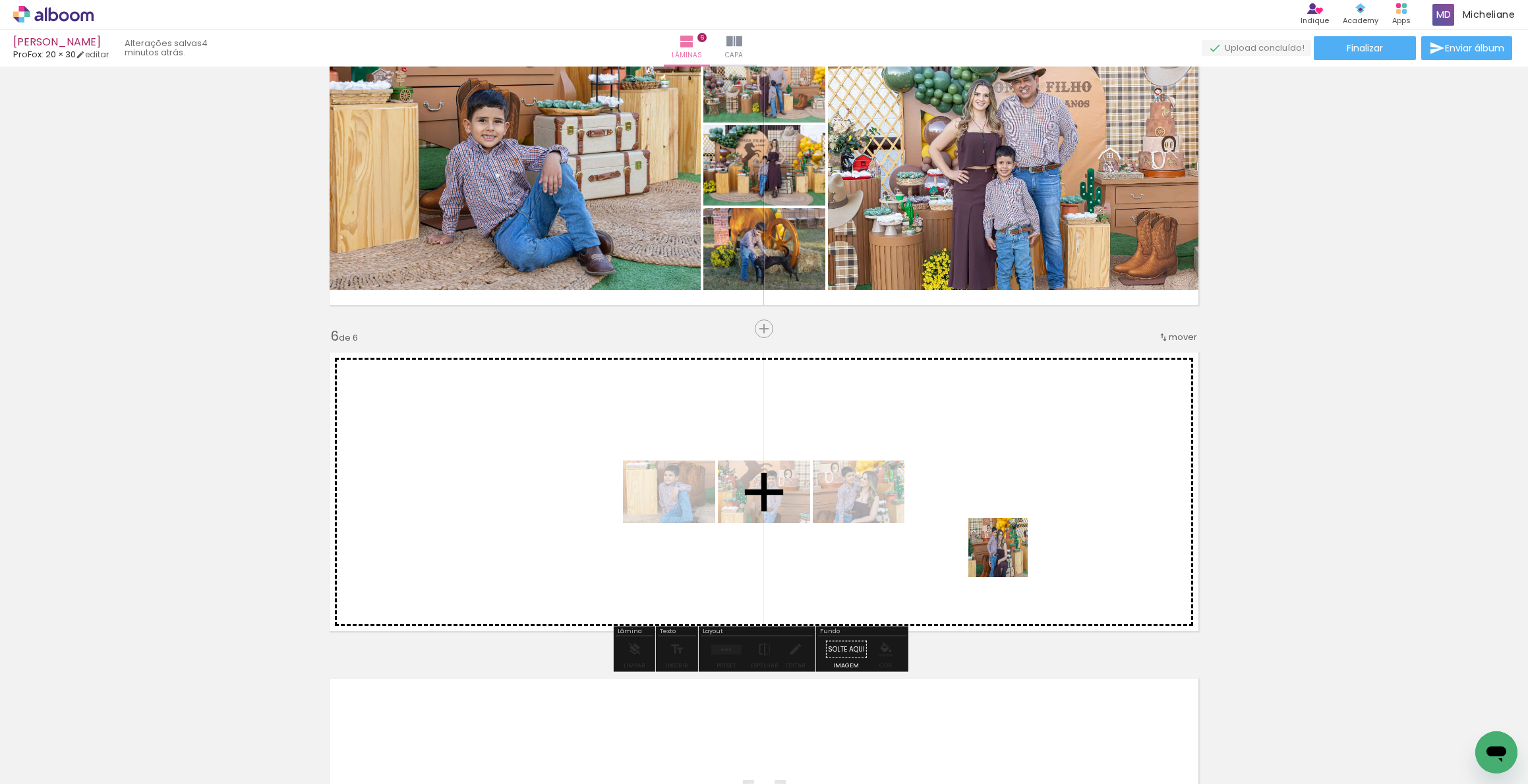
drag, startPoint x: 1000, startPoint y: 594, endPoint x: 1056, endPoint y: 700, distance: 119.9
click at [1017, 513] on quentale-workspace at bounding box center [764, 392] width 1528 height 784
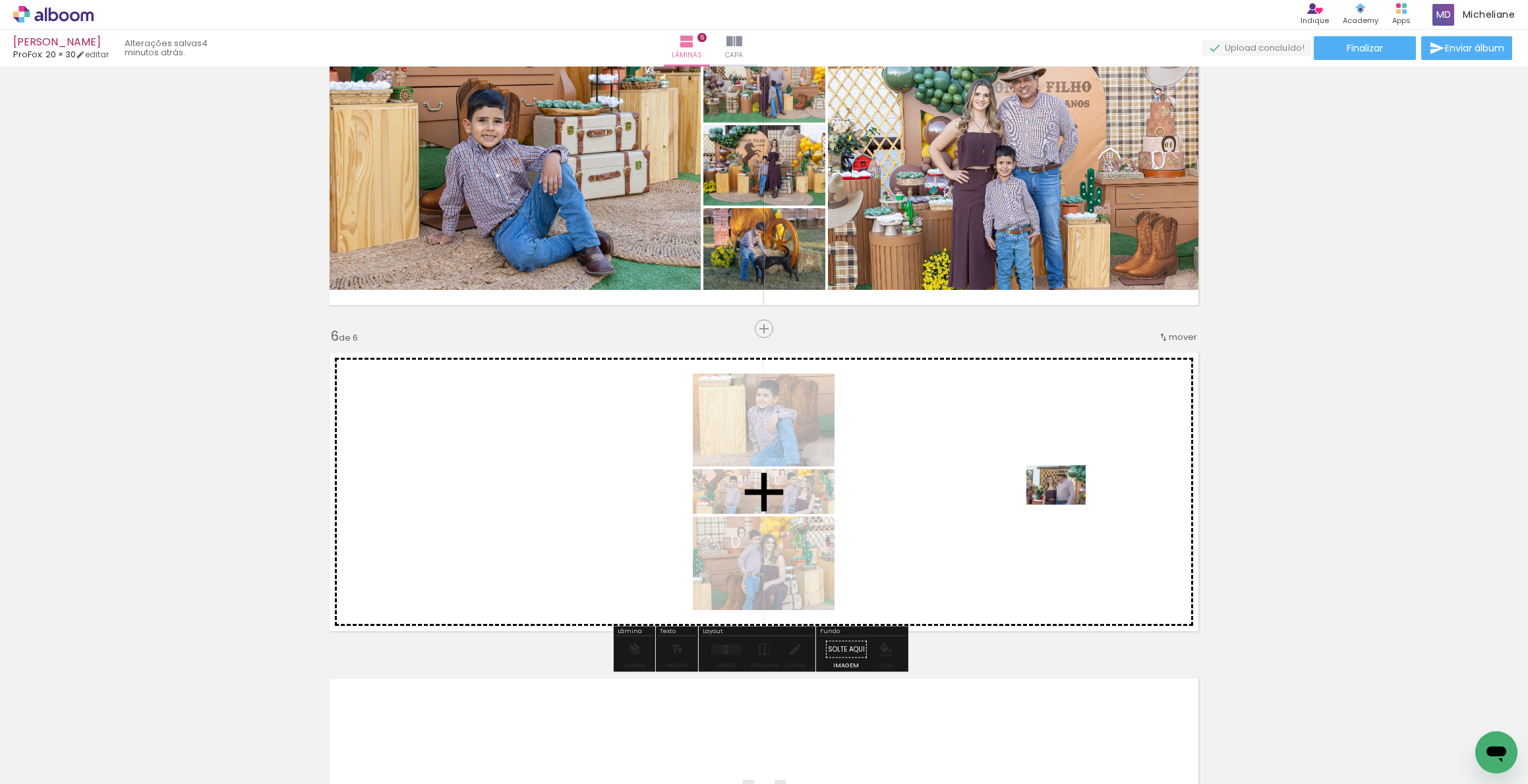
drag, startPoint x: 1041, startPoint y: 685, endPoint x: 976, endPoint y: 675, distance: 65.8
click at [1067, 506] on quentale-workspace at bounding box center [764, 392] width 1528 height 784
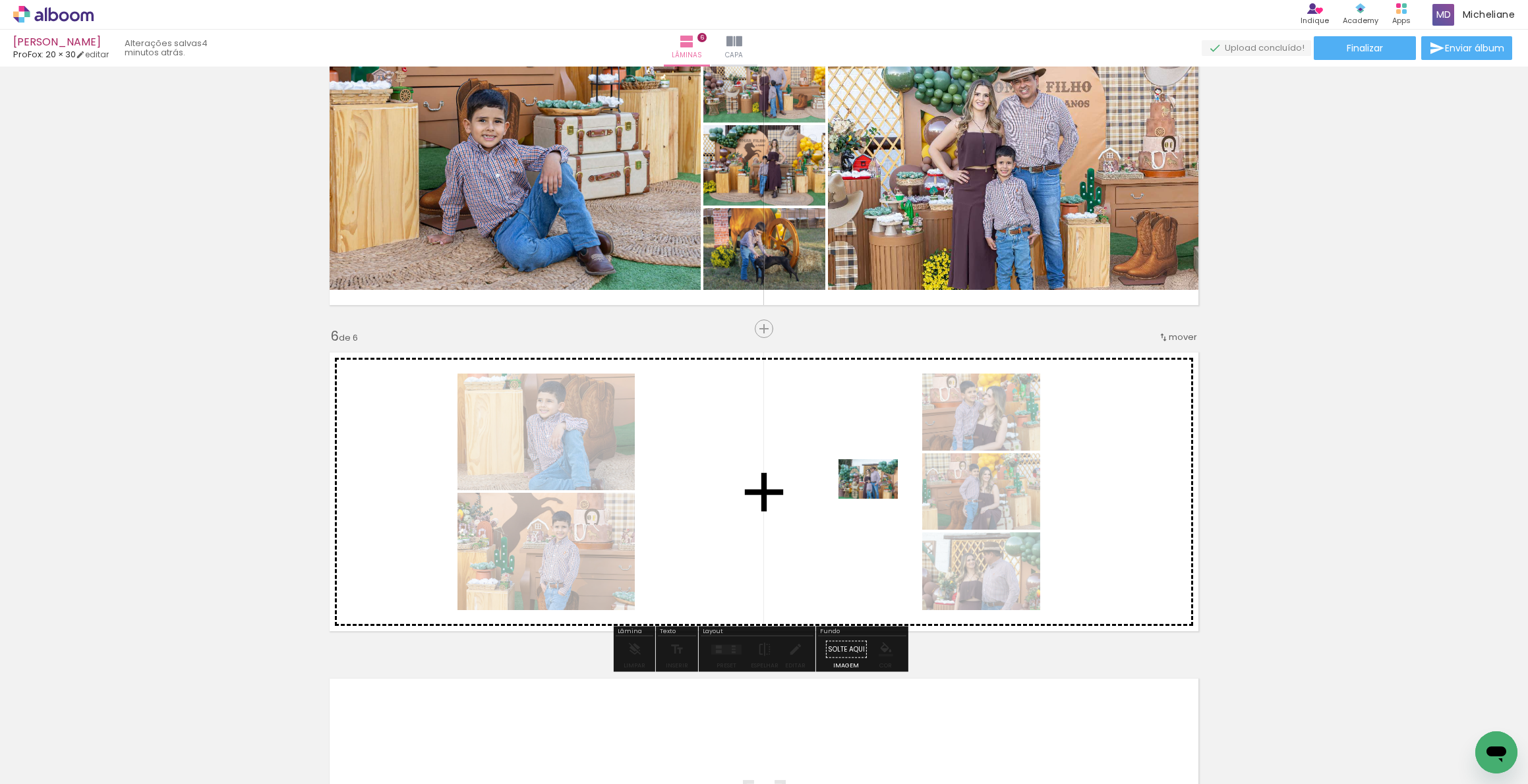
drag, startPoint x: 953, startPoint y: 748, endPoint x: 878, endPoint y: 499, distance: 260.0
click at [878, 499] on quentale-workspace at bounding box center [764, 392] width 1528 height 784
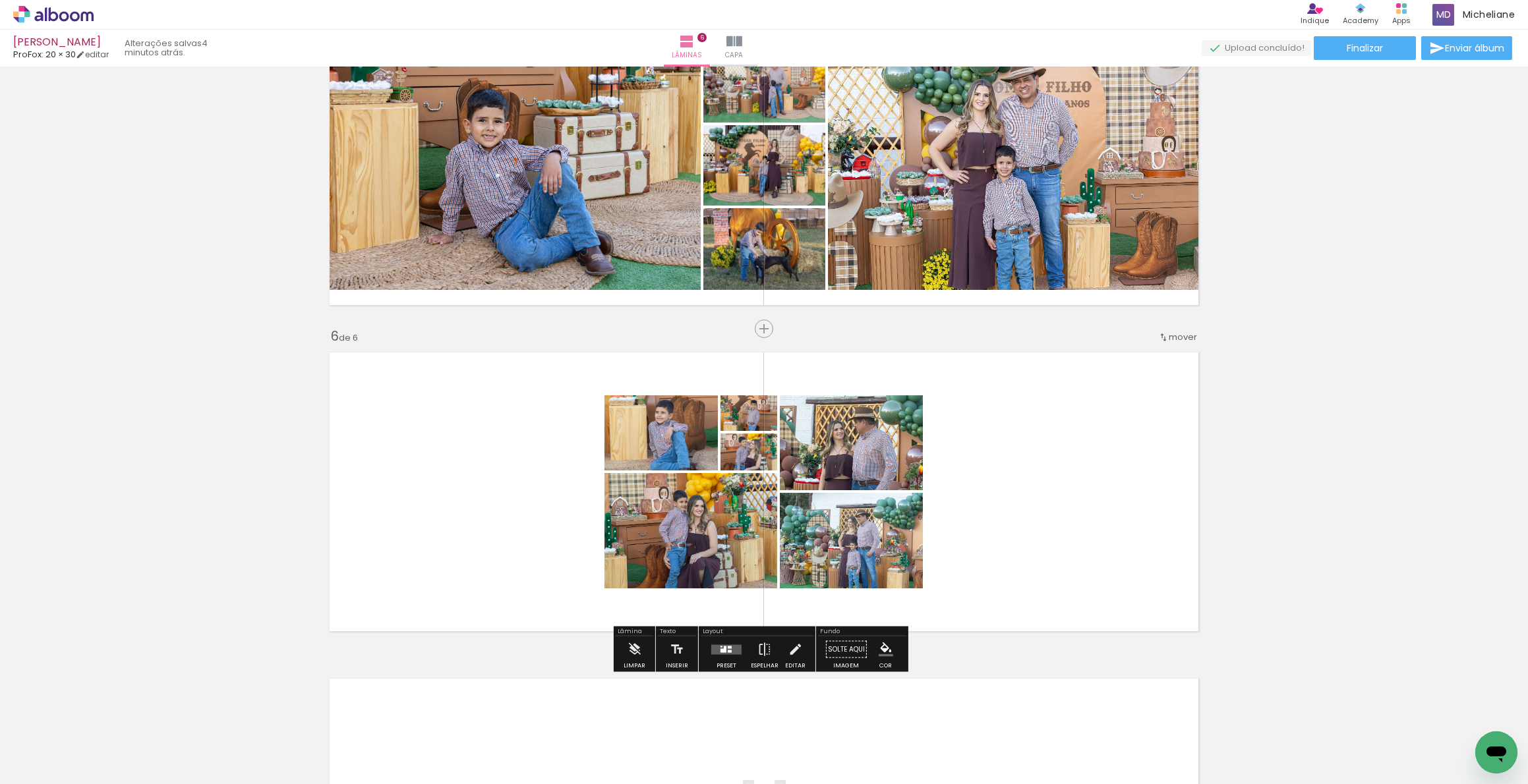
click at [726, 653] on quentale-layouter at bounding box center [726, 650] width 31 height 10
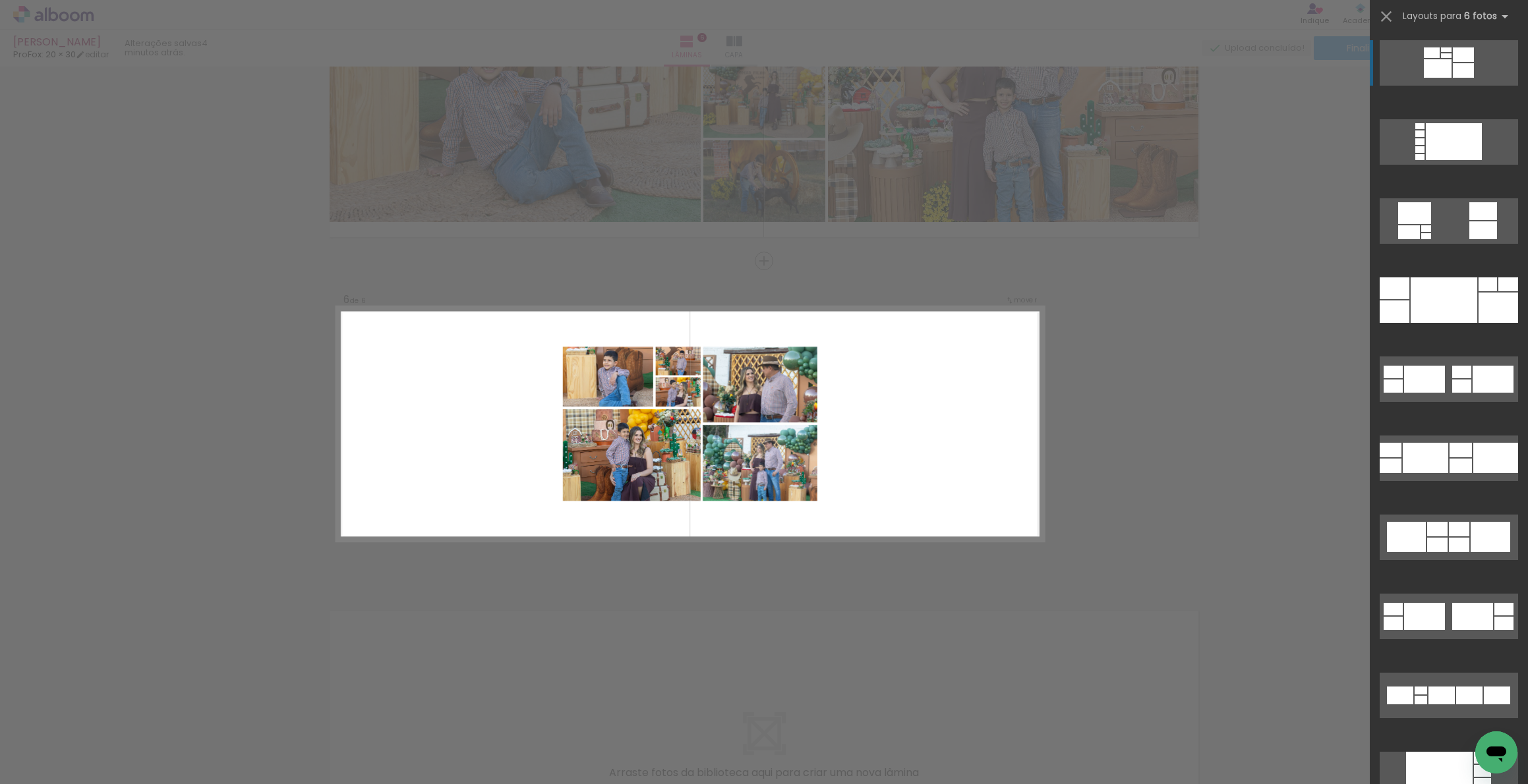
scroll to position [1498, 0]
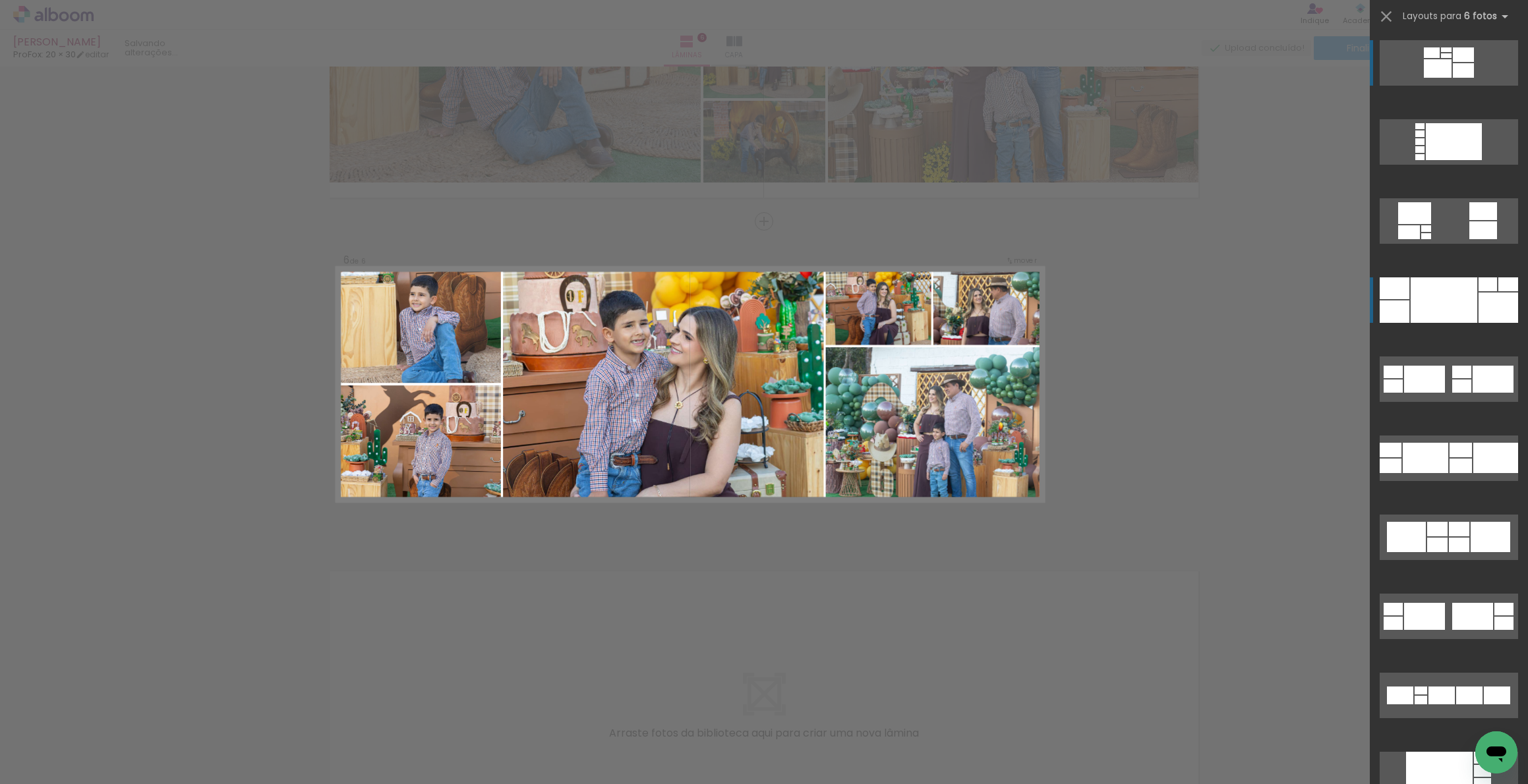
click at [1454, 309] on div at bounding box center [1444, 300] width 67 height 45
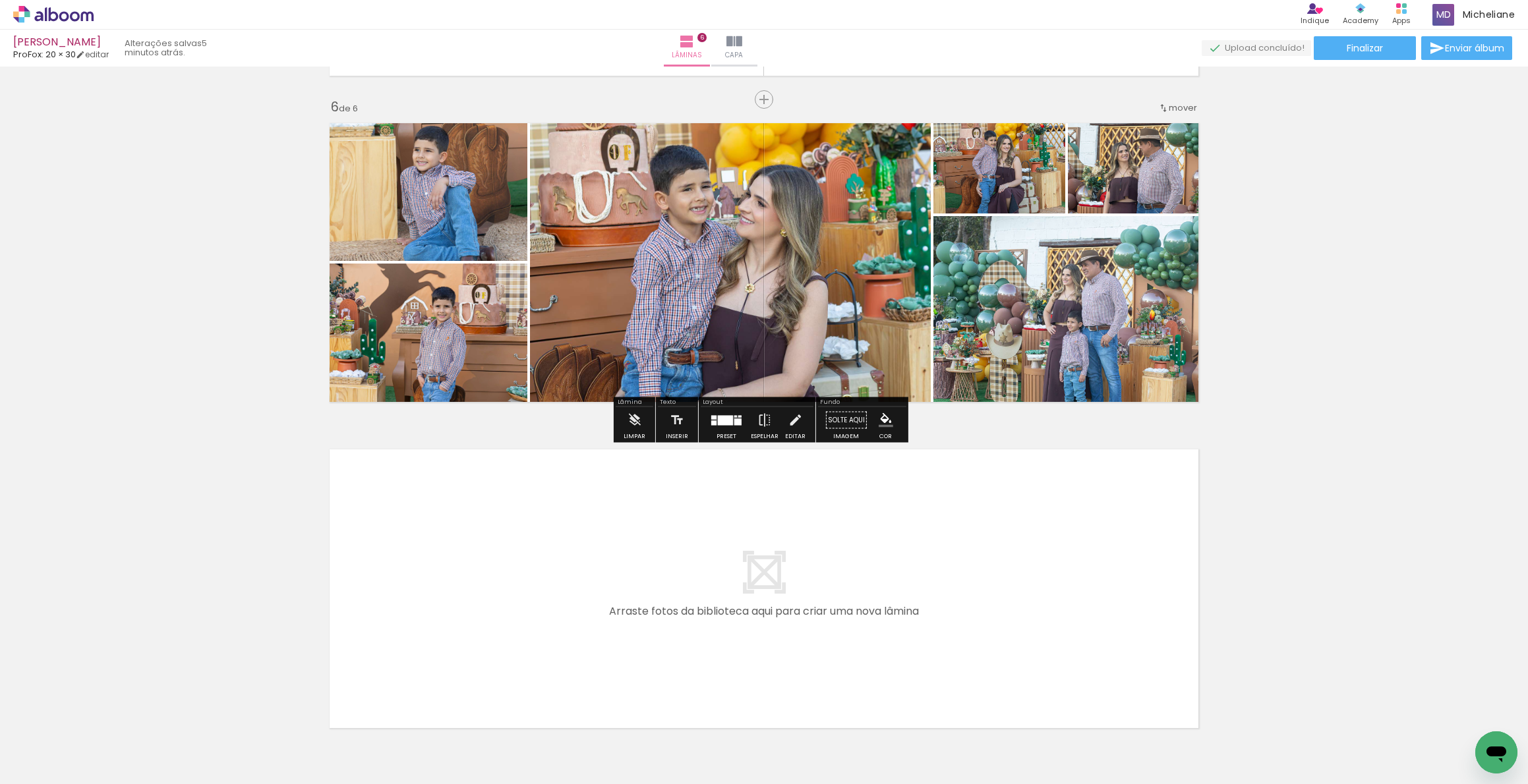
scroll to position [1626, 0]
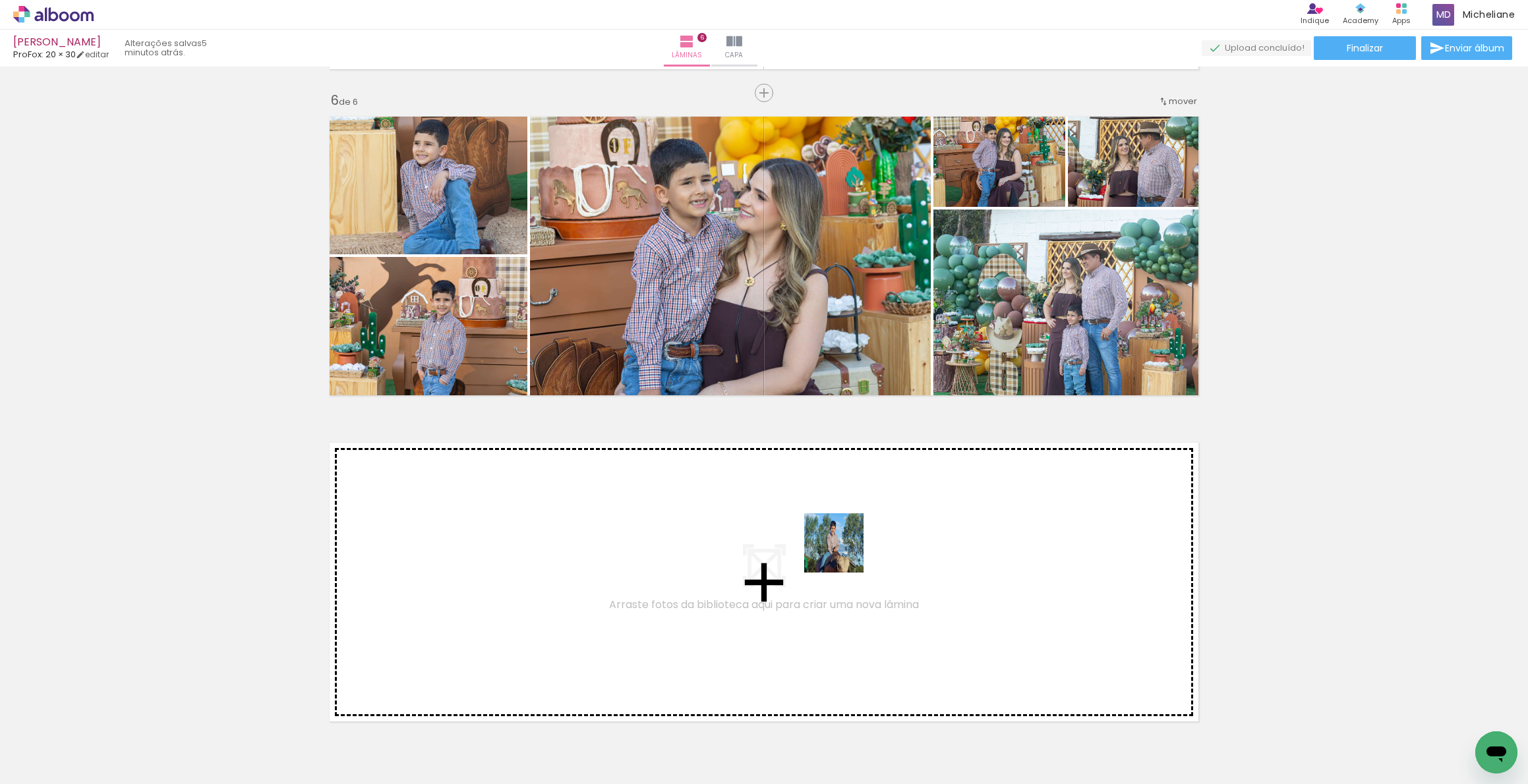
drag, startPoint x: 798, startPoint y: 743, endPoint x: 844, endPoint y: 553, distance: 195.5
click at [844, 553] on quentale-workspace at bounding box center [764, 392] width 1528 height 784
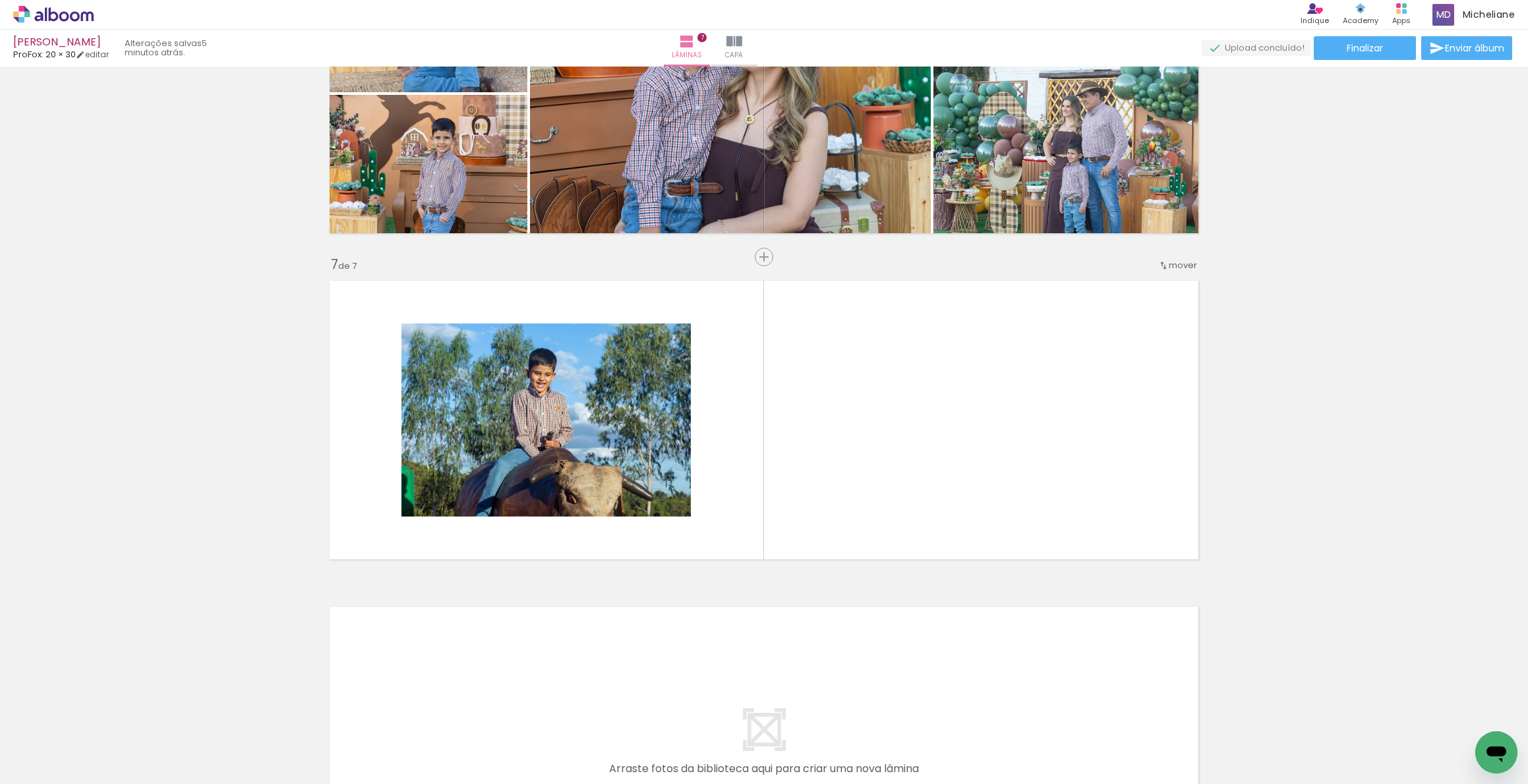
scroll to position [1824, 0]
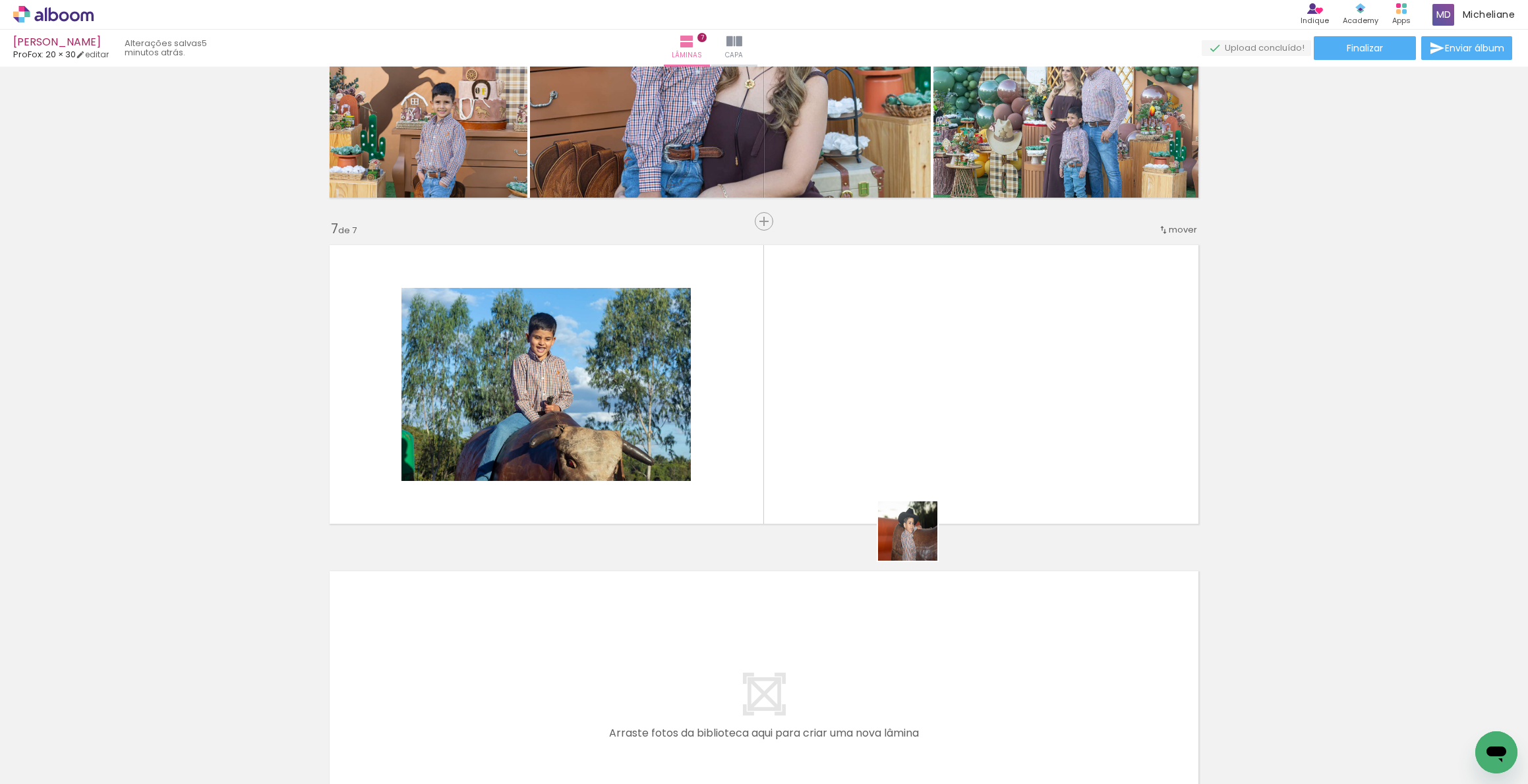
drag, startPoint x: 881, startPoint y: 745, endPoint x: 938, endPoint y: 439, distance: 311.3
click at [938, 439] on quentale-workspace at bounding box center [764, 392] width 1528 height 784
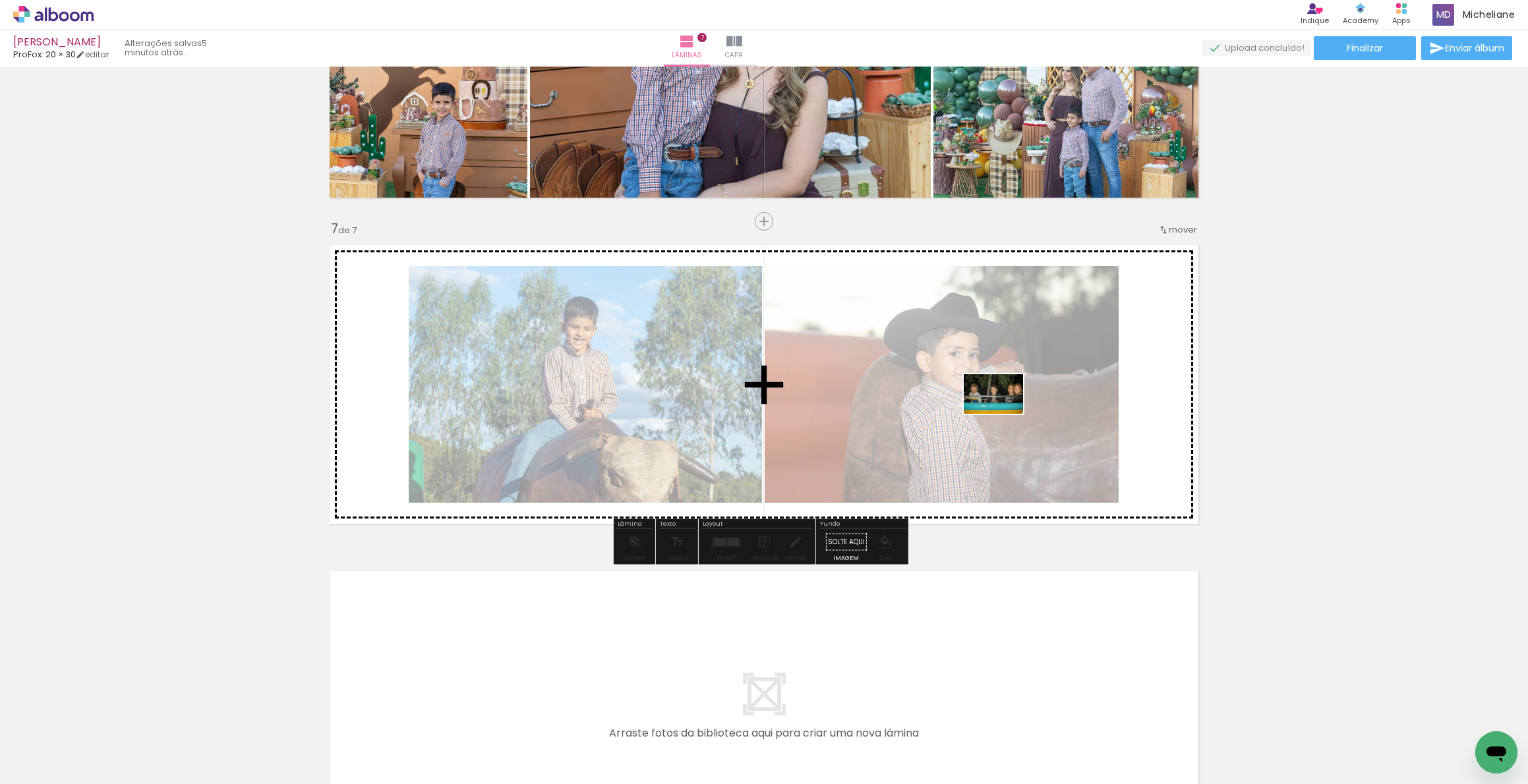
drag, startPoint x: 957, startPoint y: 743, endPoint x: 1038, endPoint y: 641, distance: 130.2
click at [1003, 414] on quentale-workspace at bounding box center [764, 392] width 1528 height 784
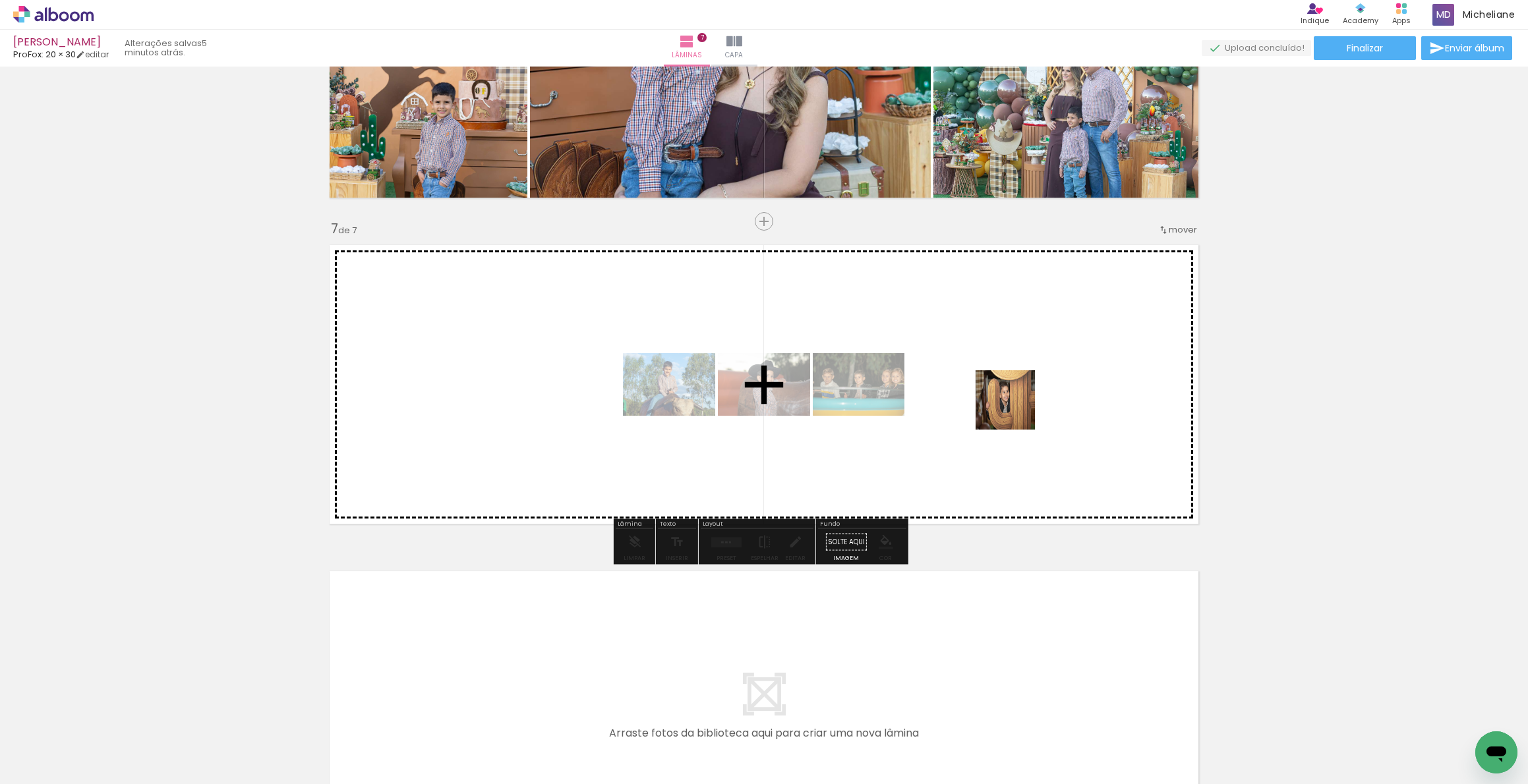
drag, startPoint x: 938, startPoint y: 750, endPoint x: 1015, endPoint y: 410, distance: 348.6
click at [1015, 410] on quentale-workspace at bounding box center [764, 392] width 1528 height 784
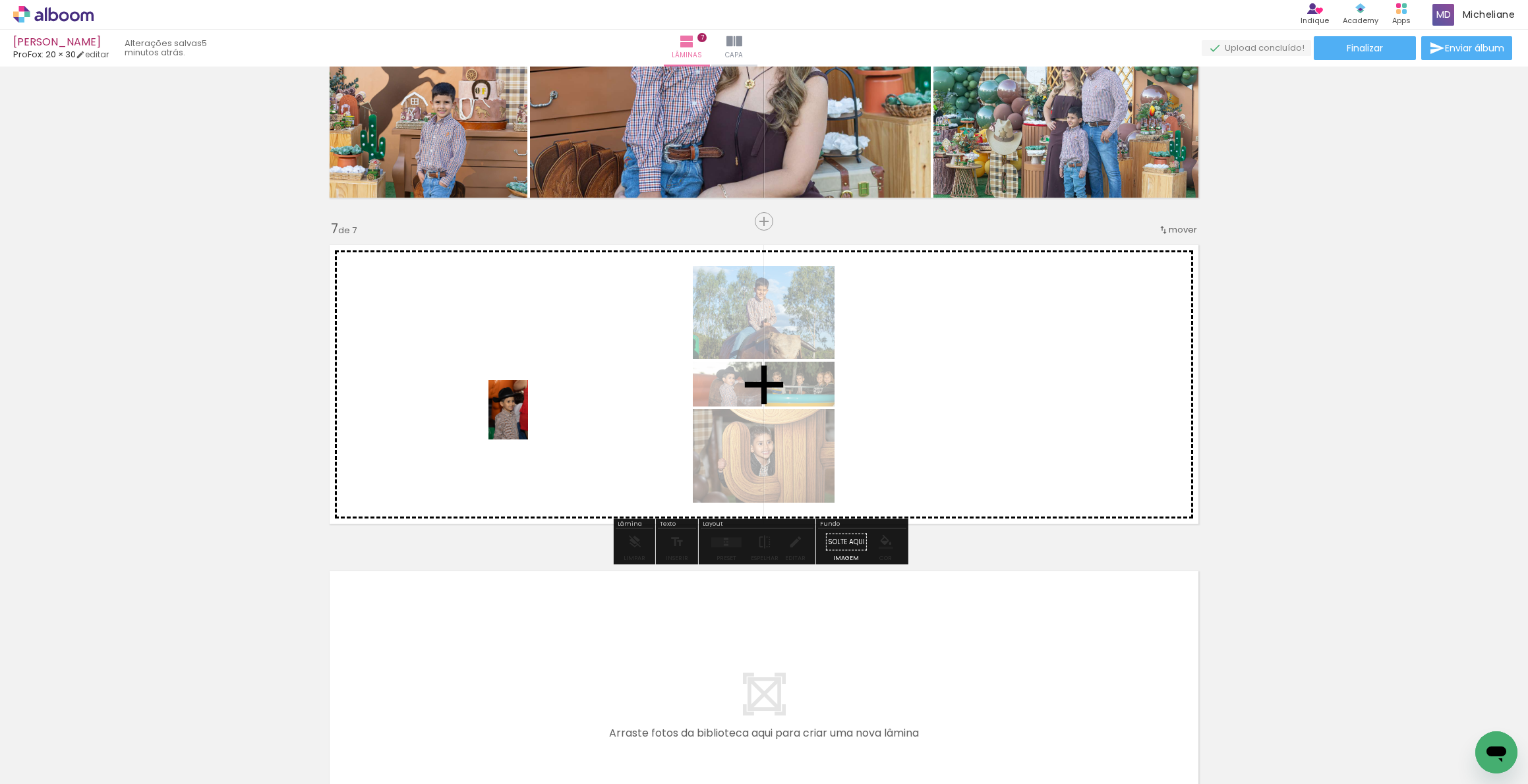
drag, startPoint x: 284, startPoint y: 755, endPoint x: 398, endPoint y: 677, distance: 138.1
click at [529, 420] on quentale-workspace at bounding box center [764, 392] width 1528 height 784
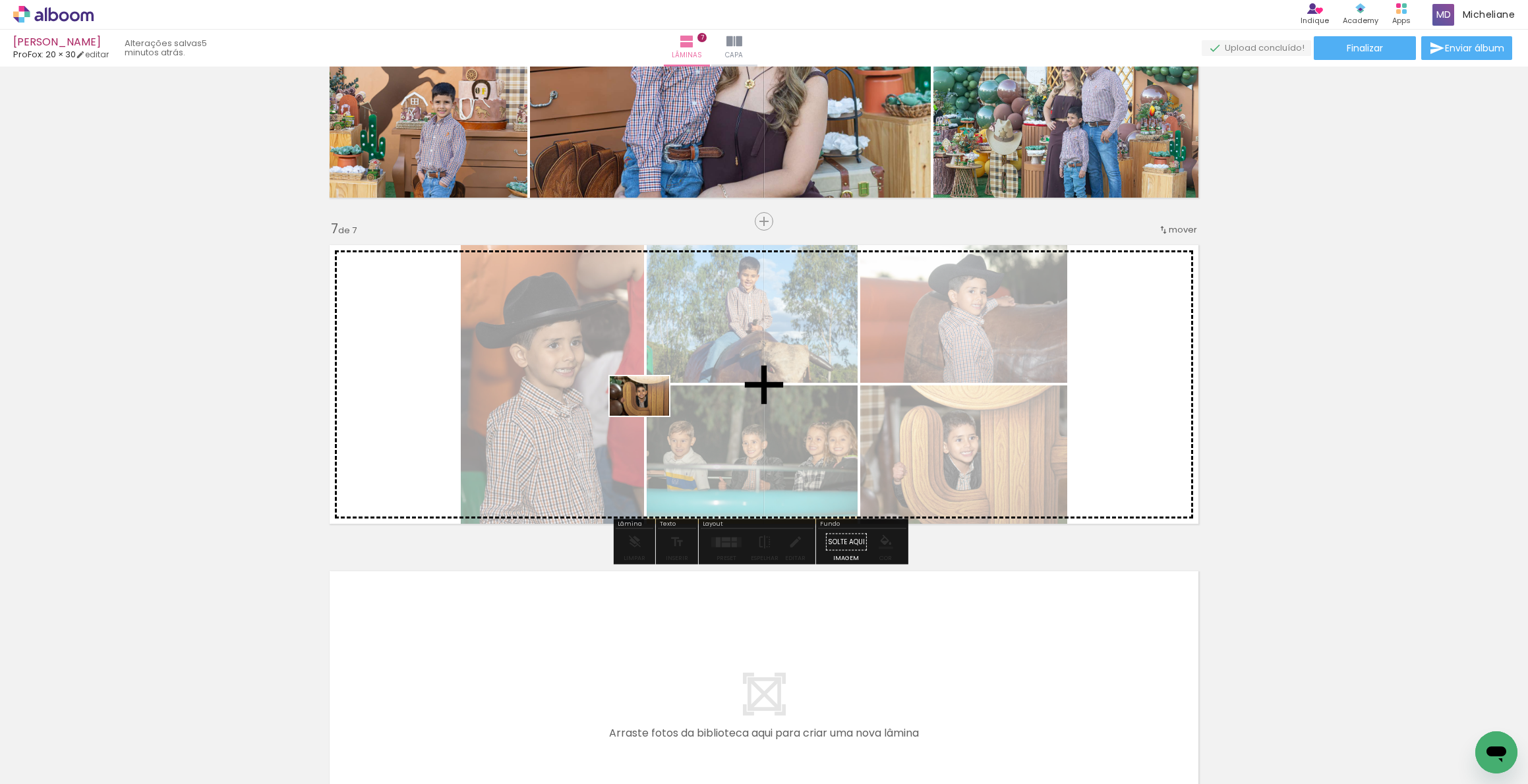
drag, startPoint x: 296, startPoint y: 756, endPoint x: 655, endPoint y: 415, distance: 495.1
click at [649, 416] on quentale-workspace at bounding box center [764, 392] width 1528 height 784
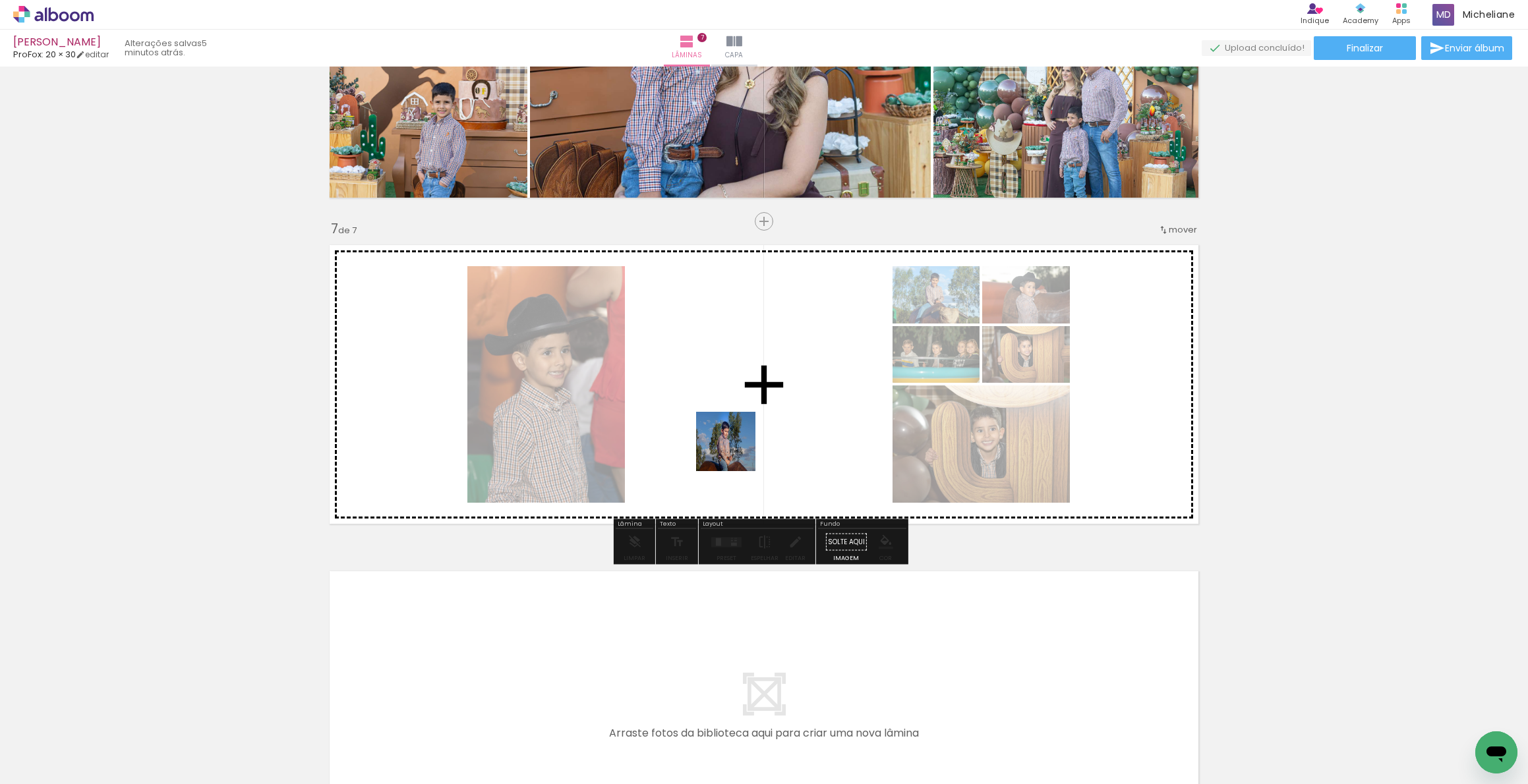
drag, startPoint x: 664, startPoint y: 752, endPoint x: 724, endPoint y: 521, distance: 238.7
click at [741, 429] on quentale-workspace at bounding box center [764, 392] width 1528 height 784
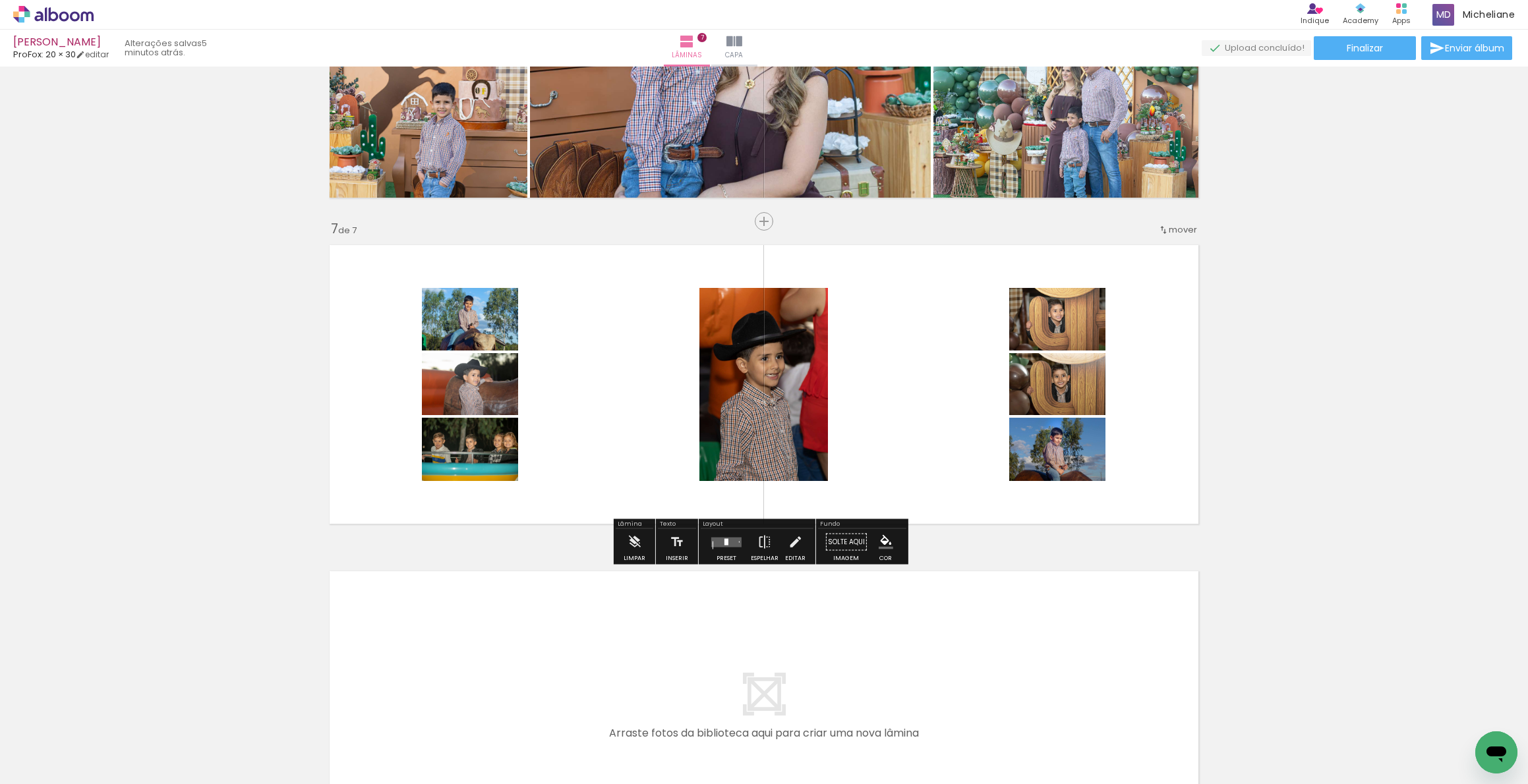
click at [720, 547] on div at bounding box center [727, 542] width 36 height 26
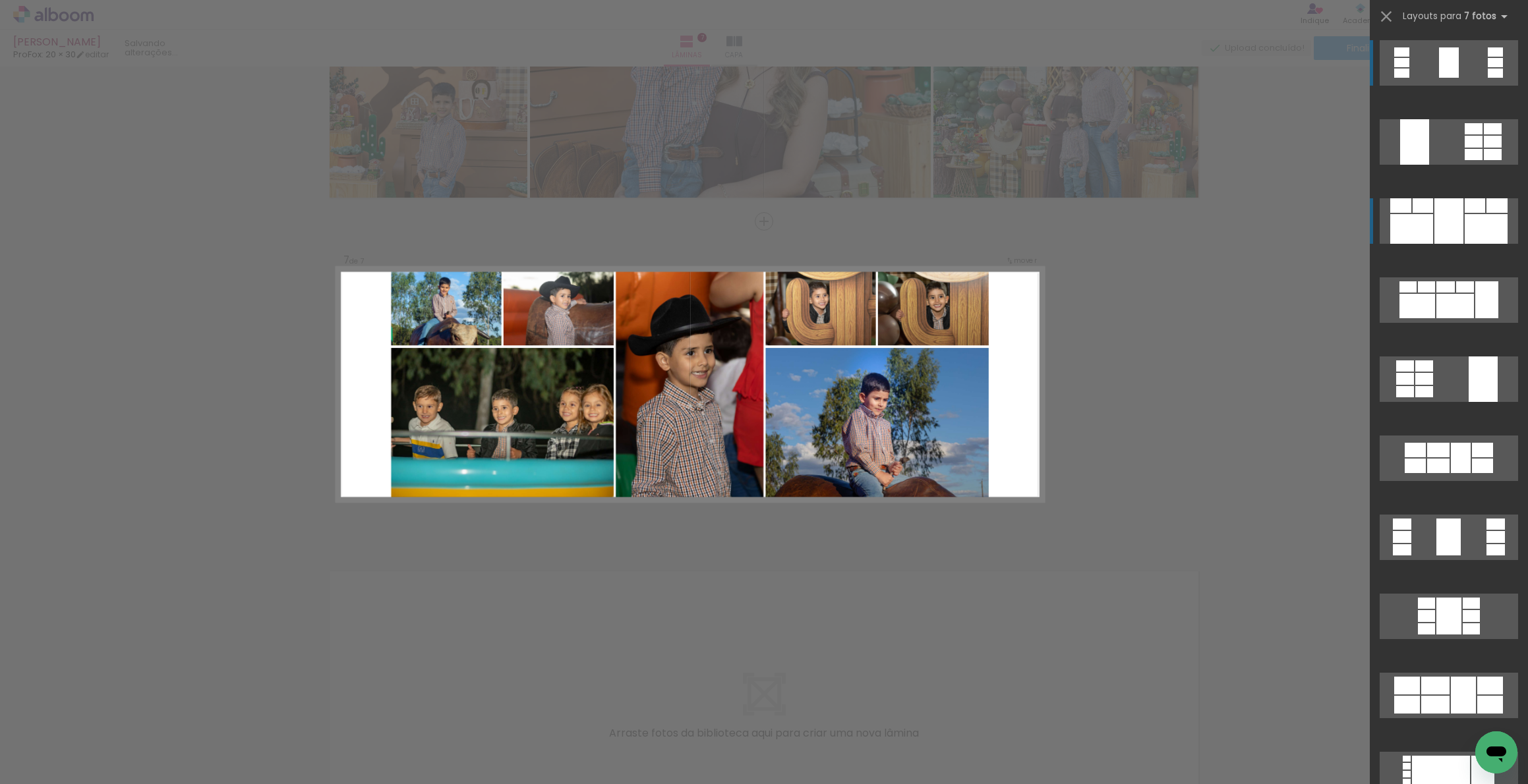
click at [1438, 225] on div at bounding box center [1448, 221] width 29 height 45
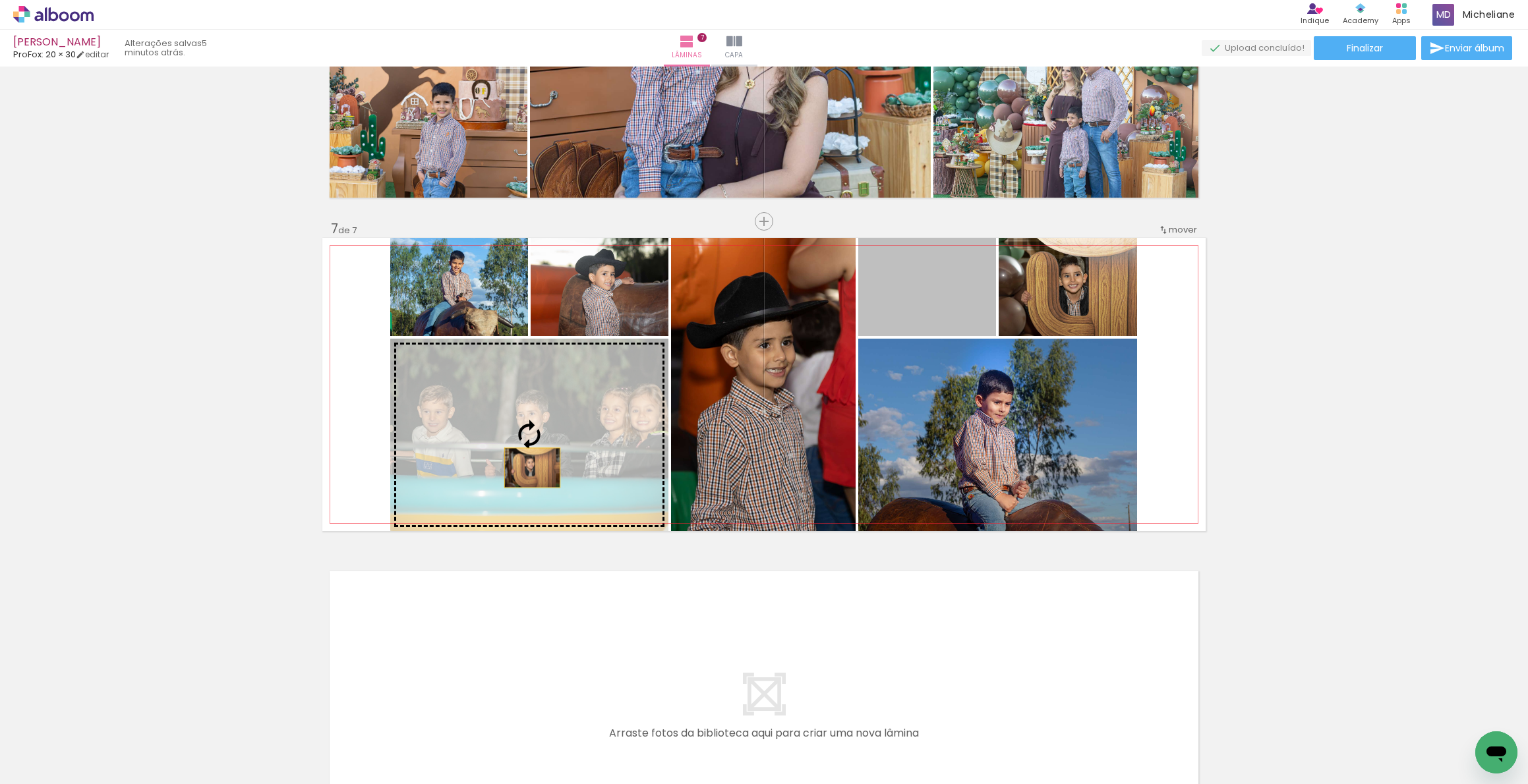
drag, startPoint x: 811, startPoint y: 355, endPoint x: 528, endPoint y: 459, distance: 301.5
click at [0, 0] on slot at bounding box center [0, 0] width 0 height 0
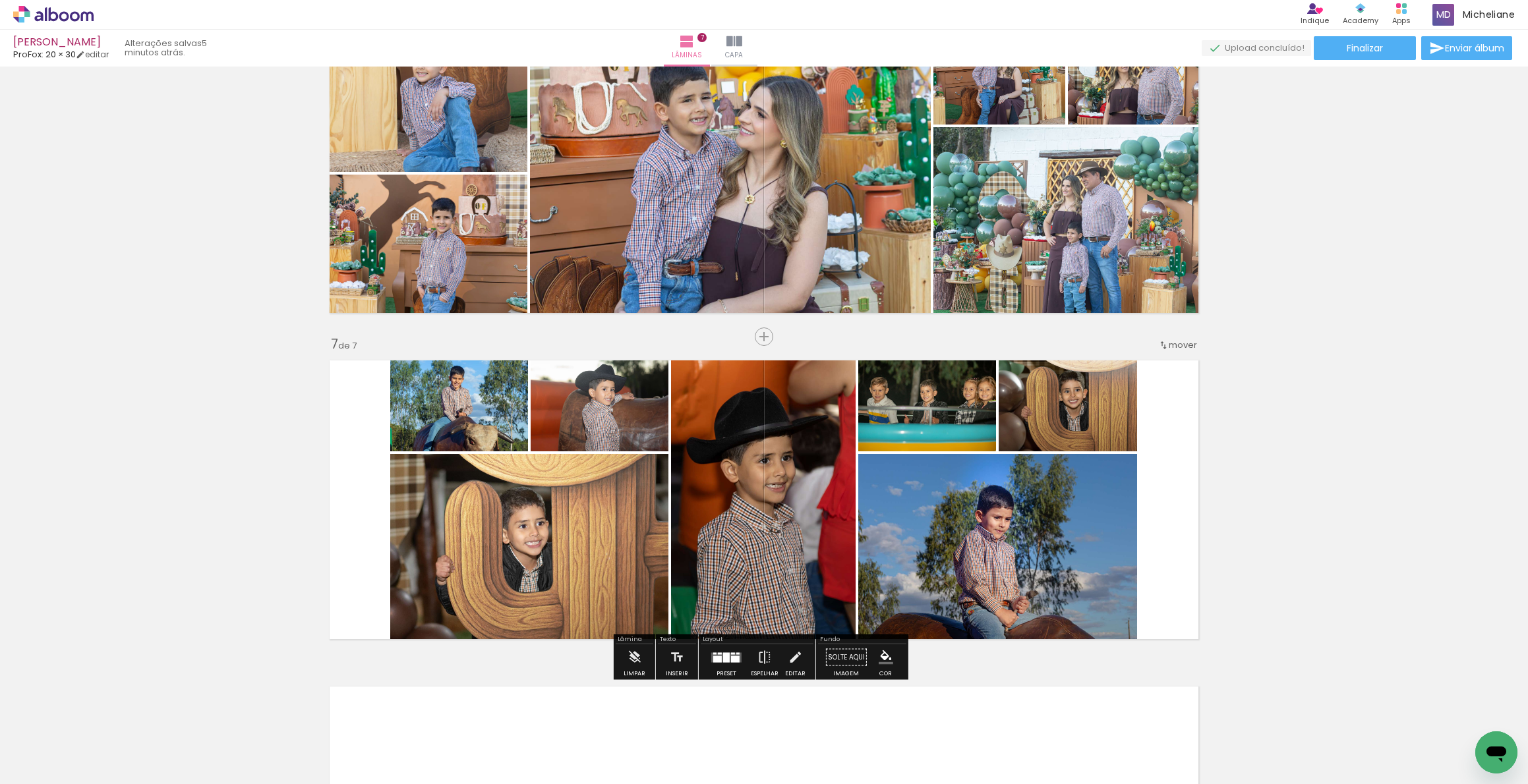
scroll to position [1982, 0]
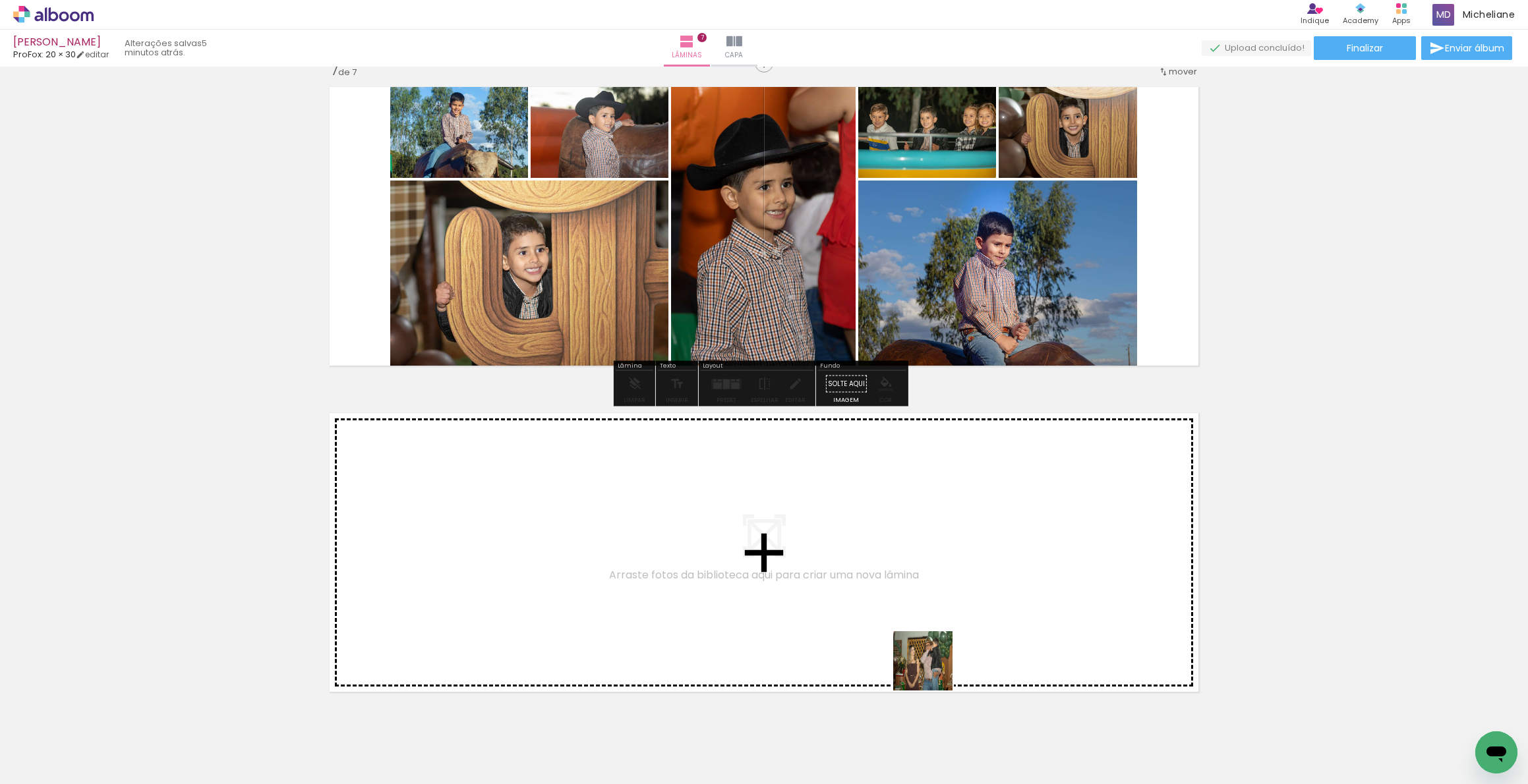
drag, startPoint x: 884, startPoint y: 742, endPoint x: 818, endPoint y: 723, distance: 68.7
click at [1007, 579] on quentale-workspace at bounding box center [764, 392] width 1528 height 784
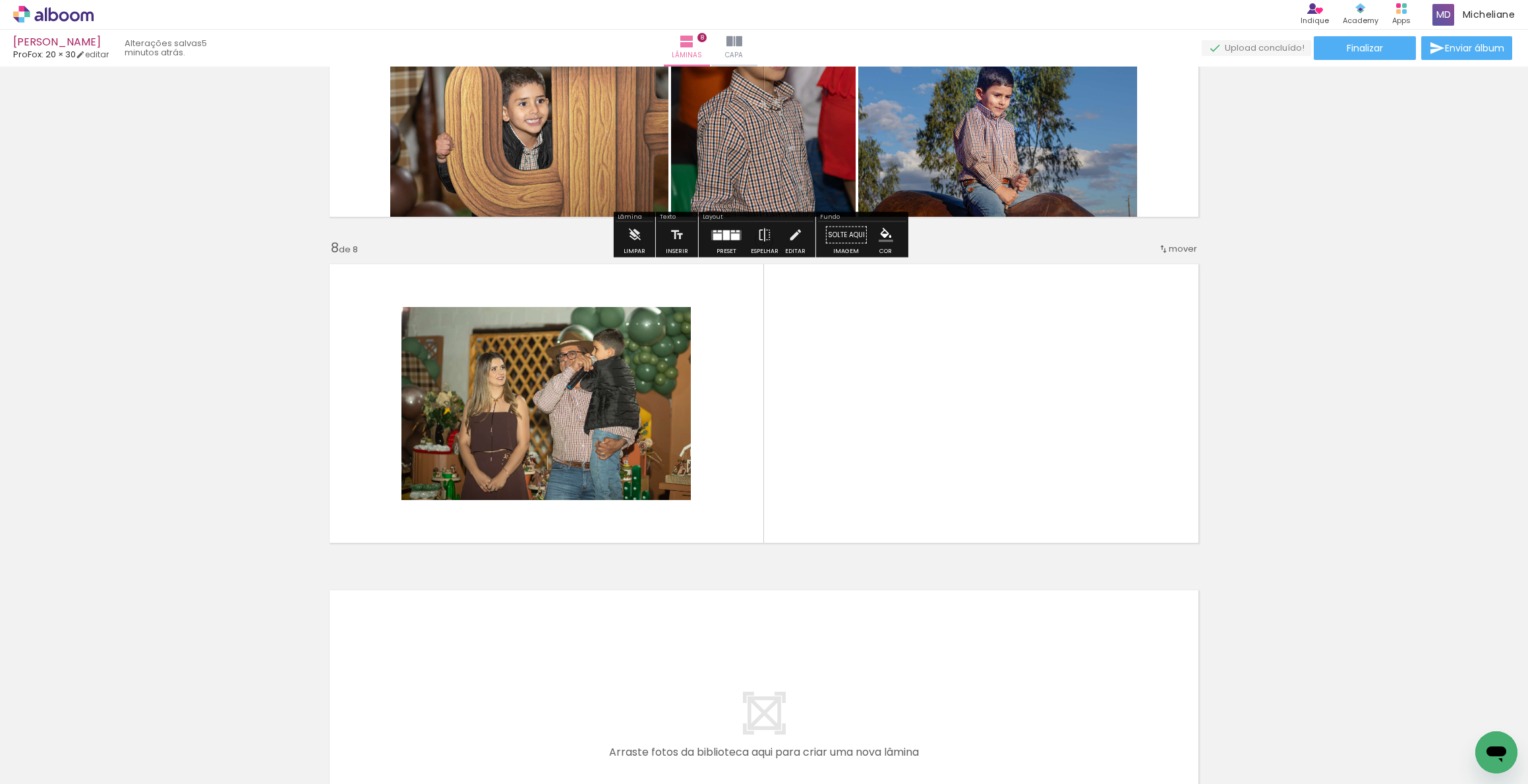
scroll to position [2150, 0]
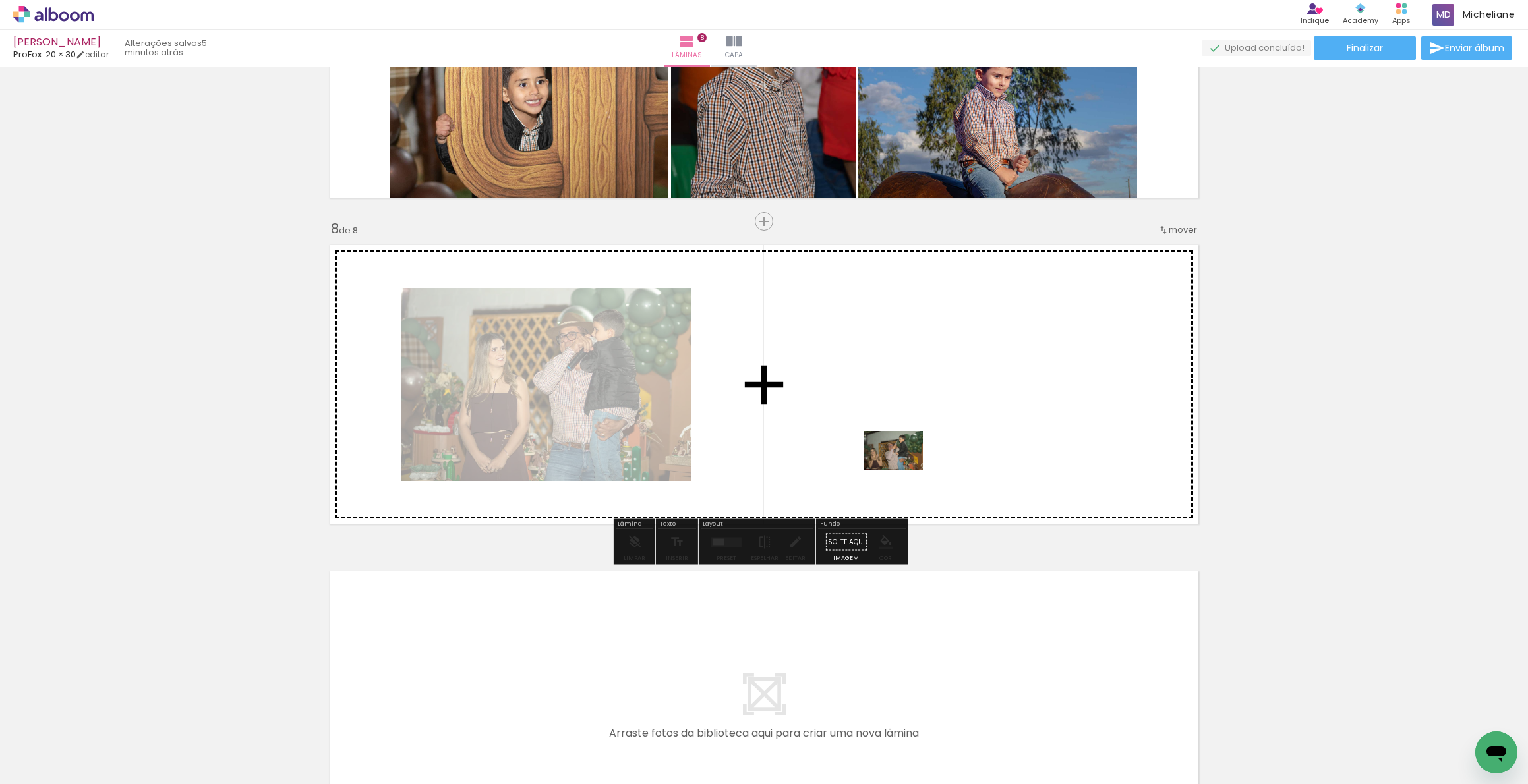
drag, startPoint x: 737, startPoint y: 746, endPoint x: 911, endPoint y: 460, distance: 334.8
click at [911, 460] on quentale-workspace at bounding box center [764, 392] width 1528 height 784
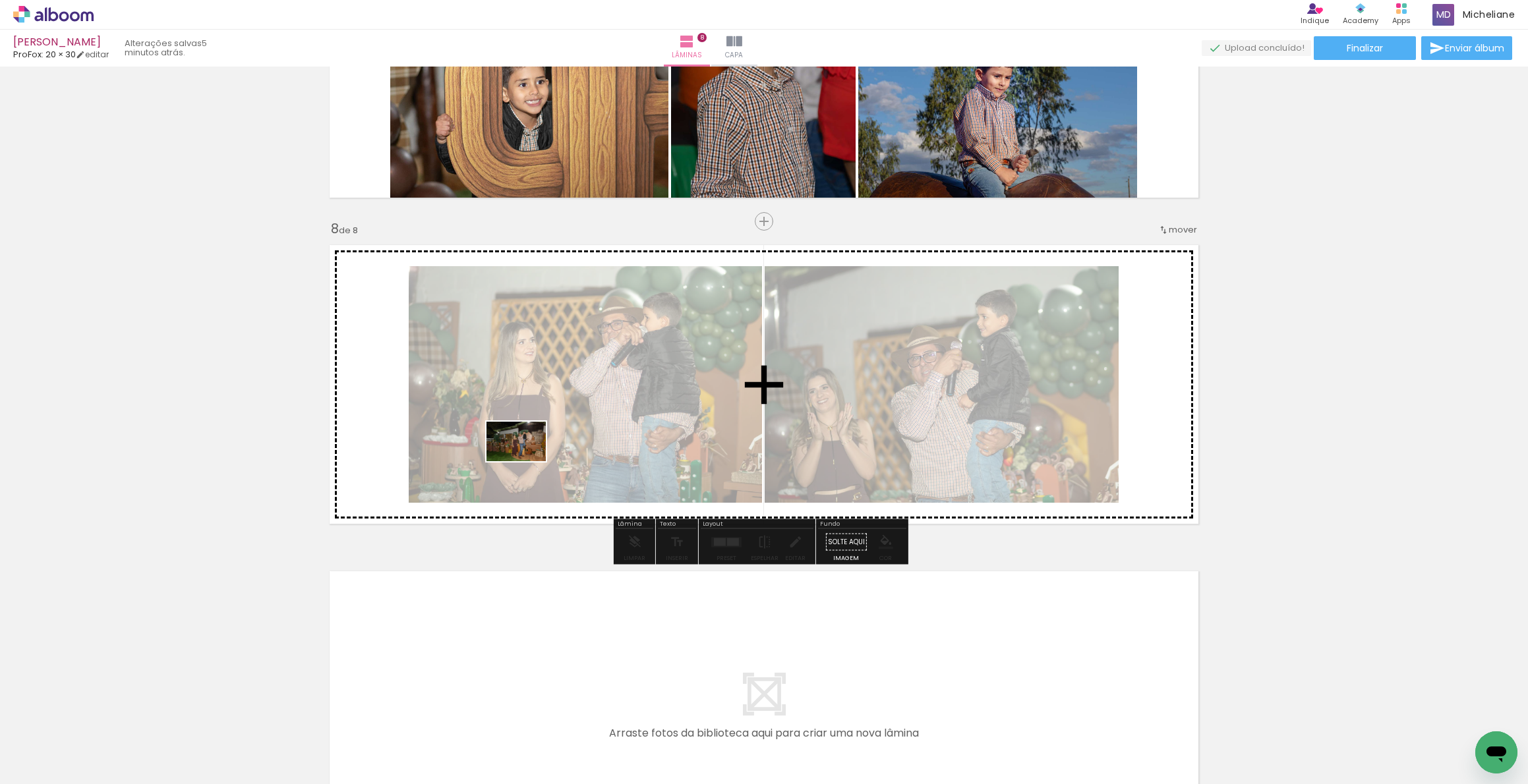
drag, startPoint x: 433, startPoint y: 751, endPoint x: 529, endPoint y: 452, distance: 314.0
click at [527, 457] on quentale-workspace at bounding box center [764, 392] width 1528 height 784
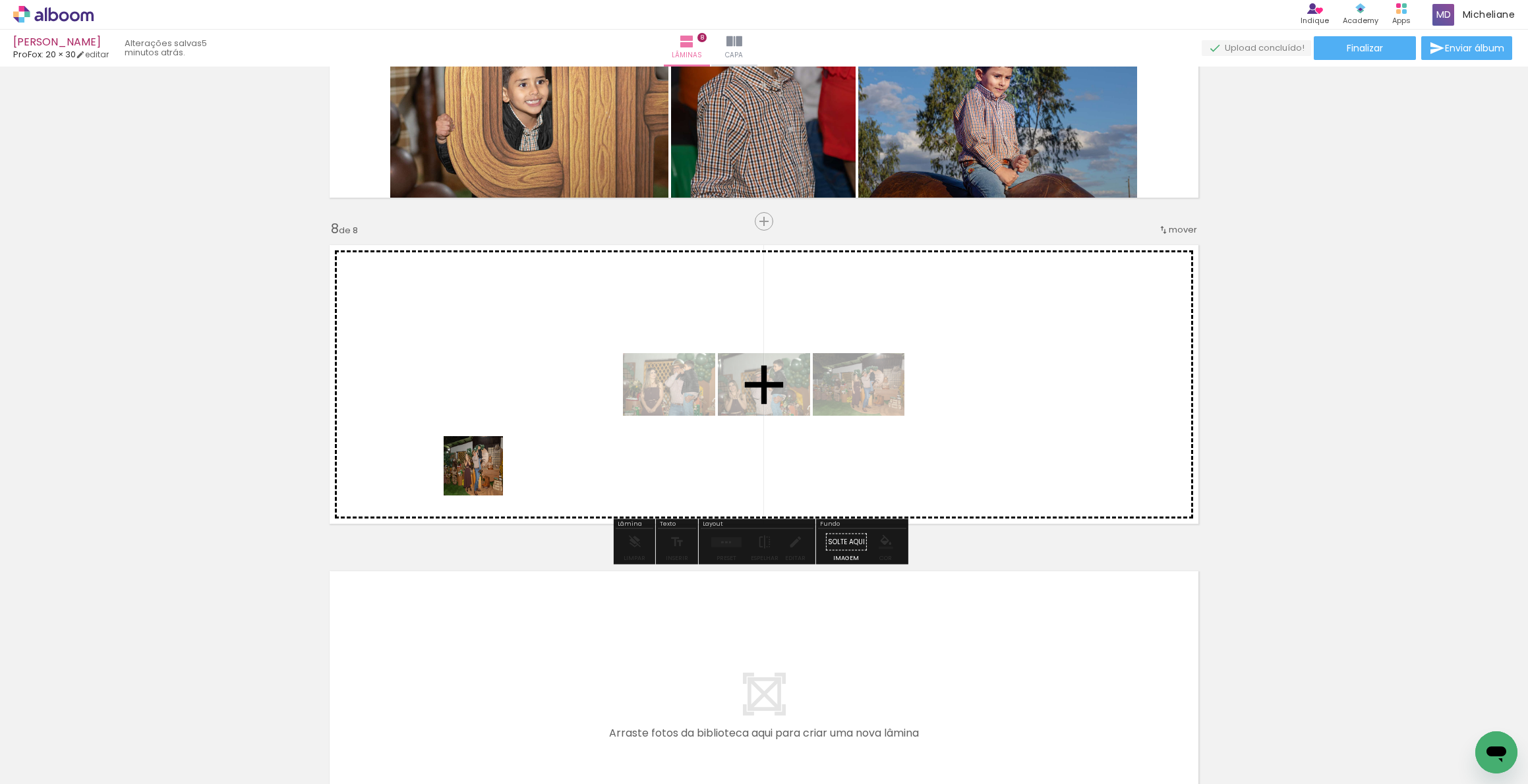
drag, startPoint x: 288, startPoint y: 747, endPoint x: 507, endPoint y: 435, distance: 381.2
click at [507, 435] on quentale-workspace at bounding box center [764, 392] width 1528 height 784
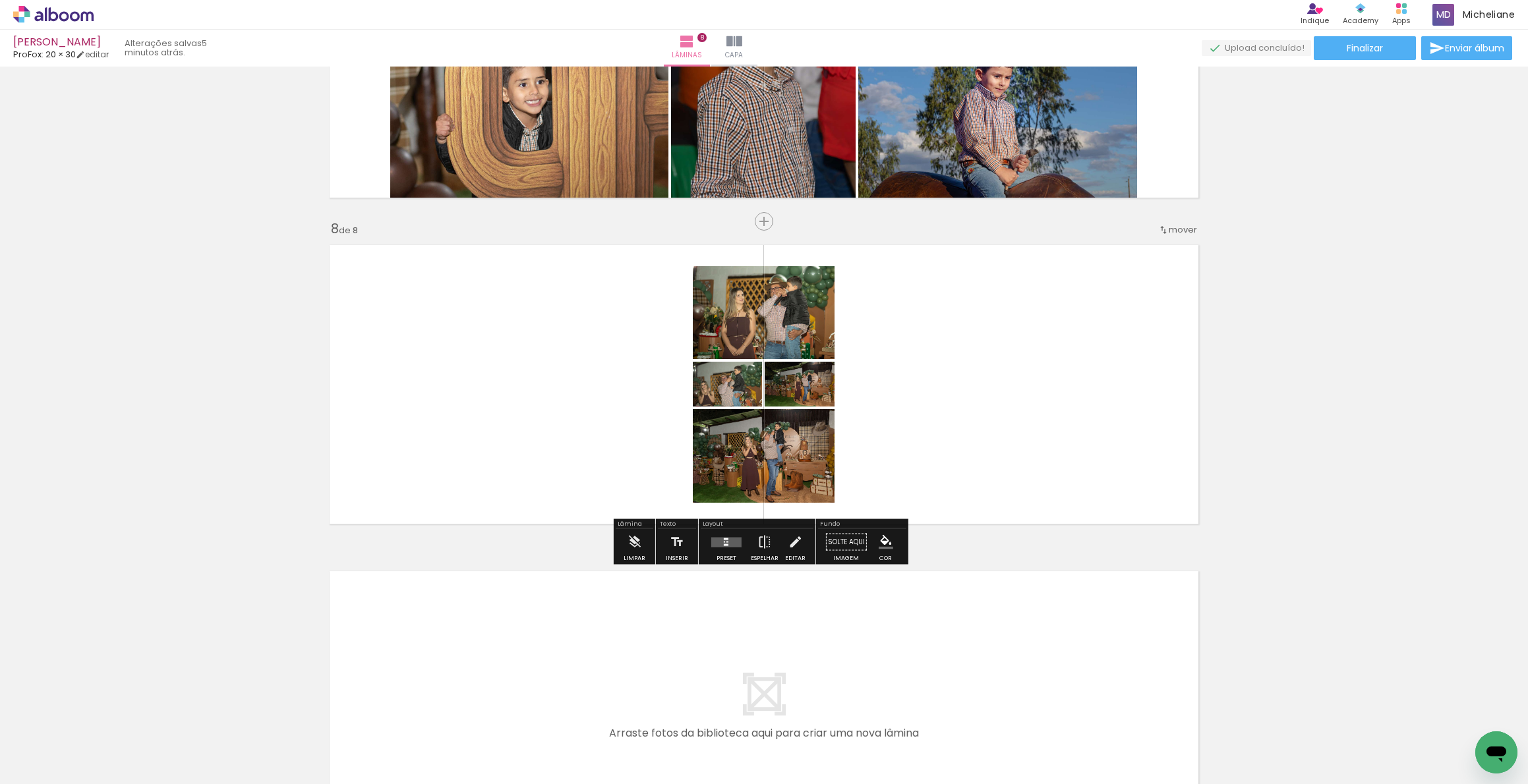
click at [218, 751] on div at bounding box center [206, 740] width 65 height 43
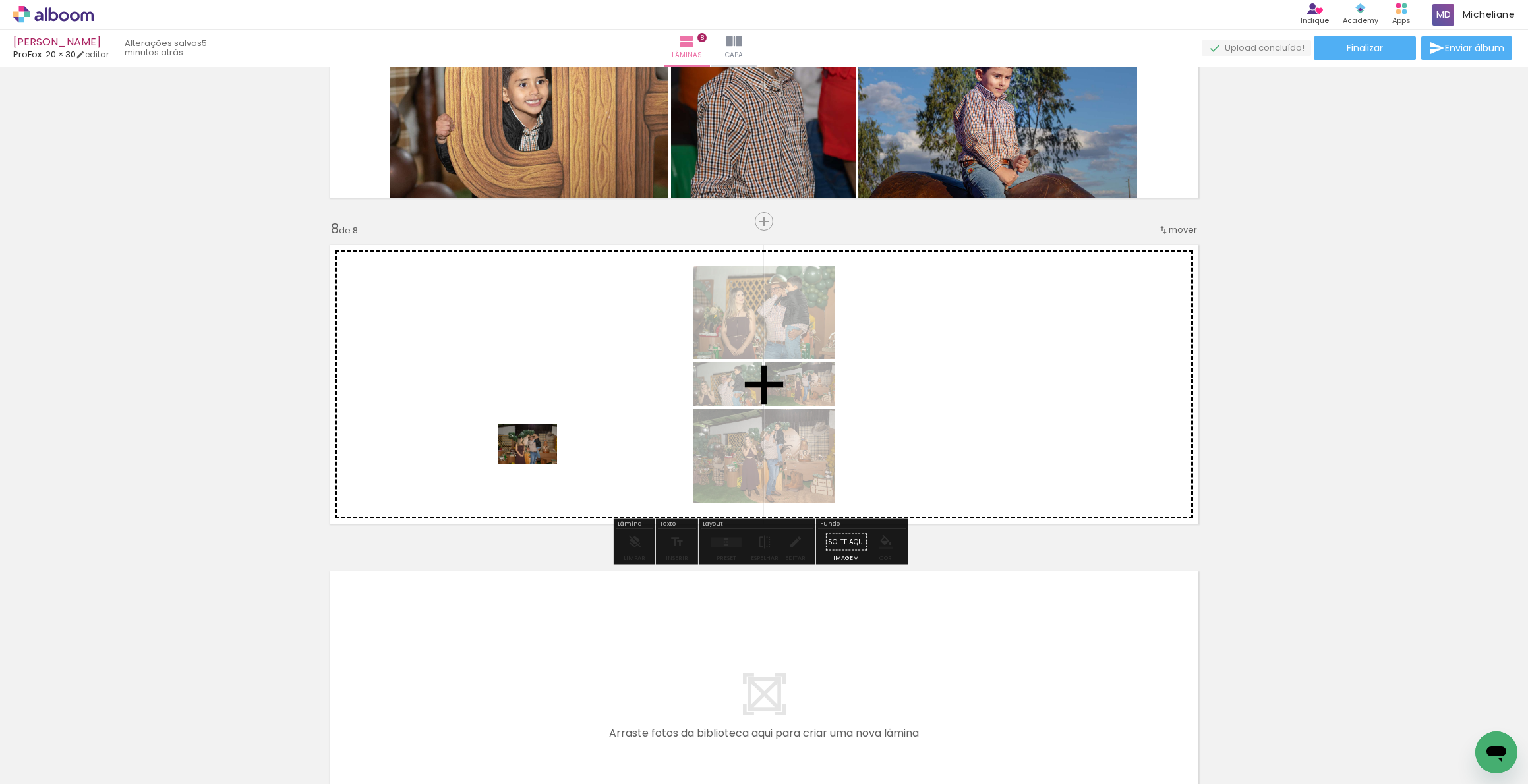
drag, startPoint x: 362, startPoint y: 753, endPoint x: 537, endPoint y: 464, distance: 337.9
click at [537, 464] on quentale-workspace at bounding box center [764, 392] width 1528 height 784
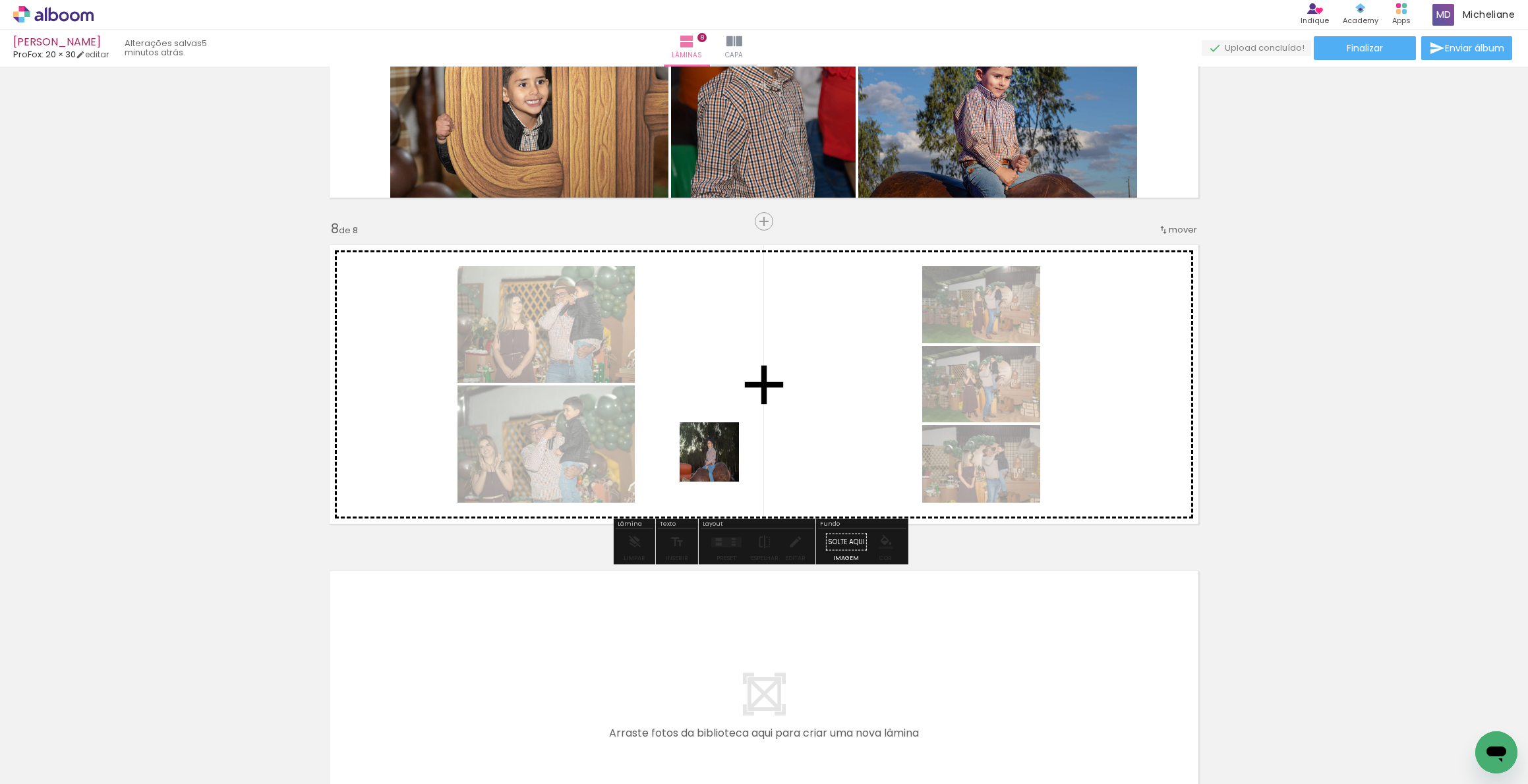
drag, startPoint x: 433, startPoint y: 748, endPoint x: 774, endPoint y: 397, distance: 489.4
click at [774, 397] on quentale-workspace at bounding box center [764, 392] width 1528 height 784
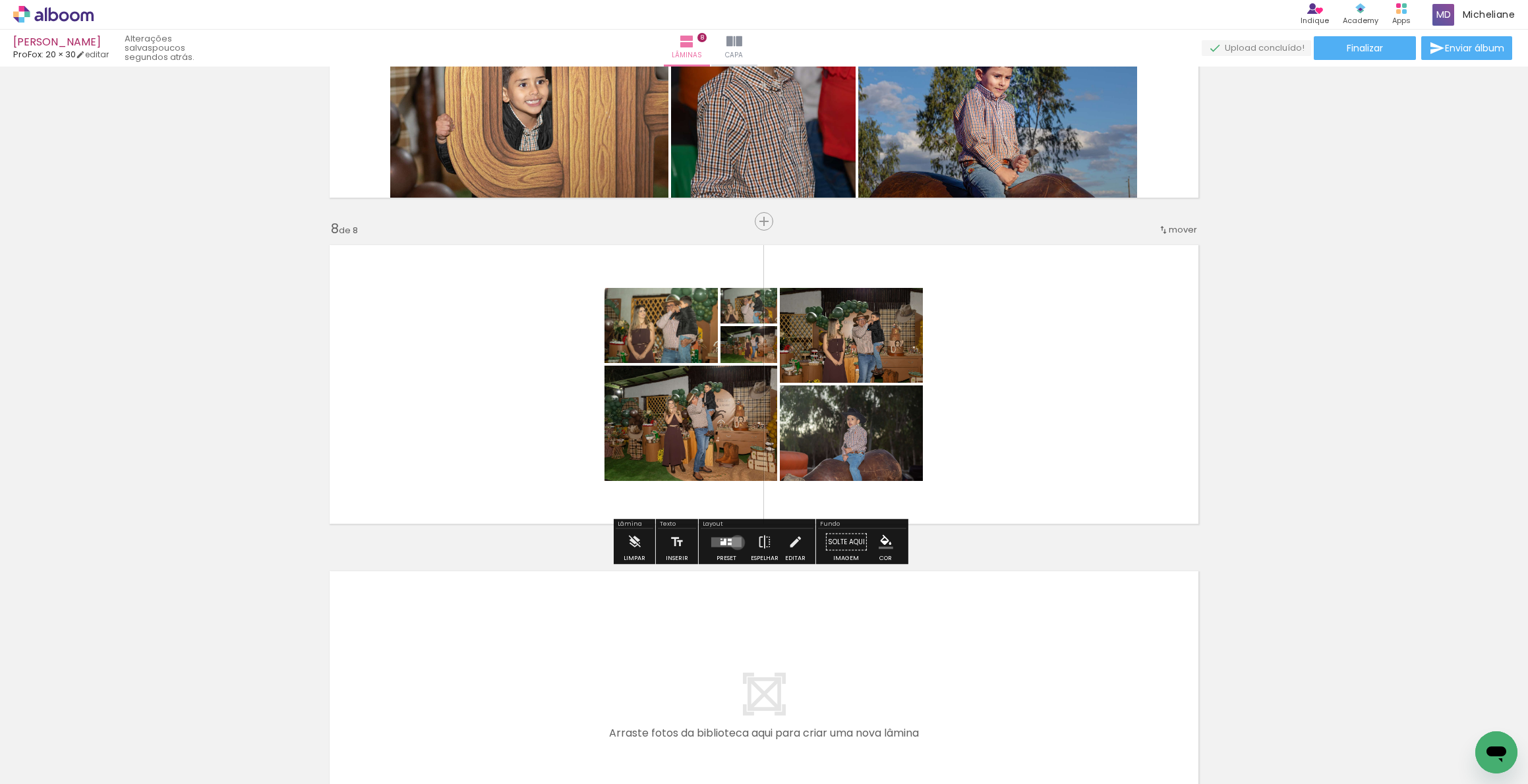
click at [735, 543] on quentale-layouter at bounding box center [726, 542] width 31 height 10
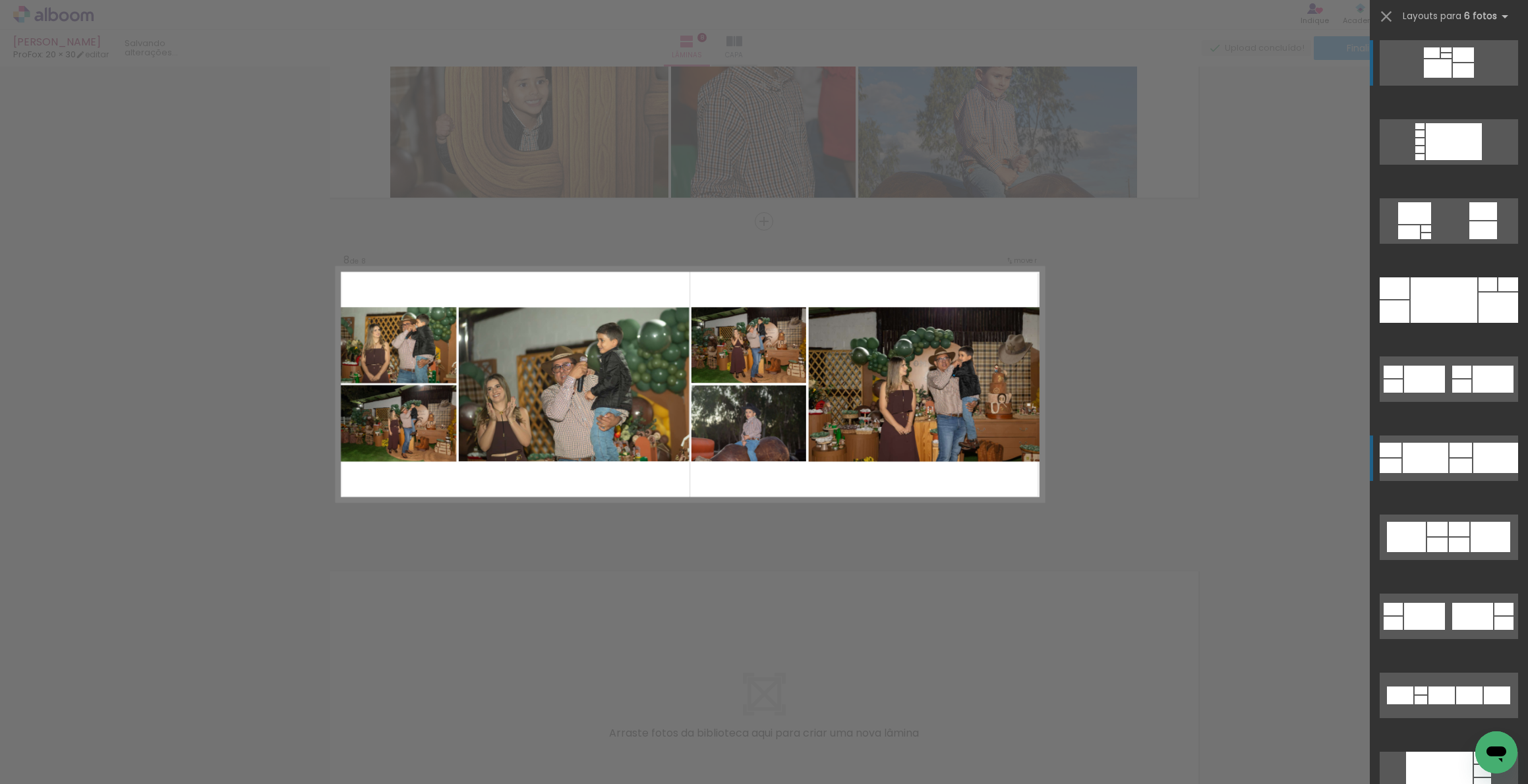
click at [1418, 137] on div at bounding box center [1419, 134] width 9 height 6
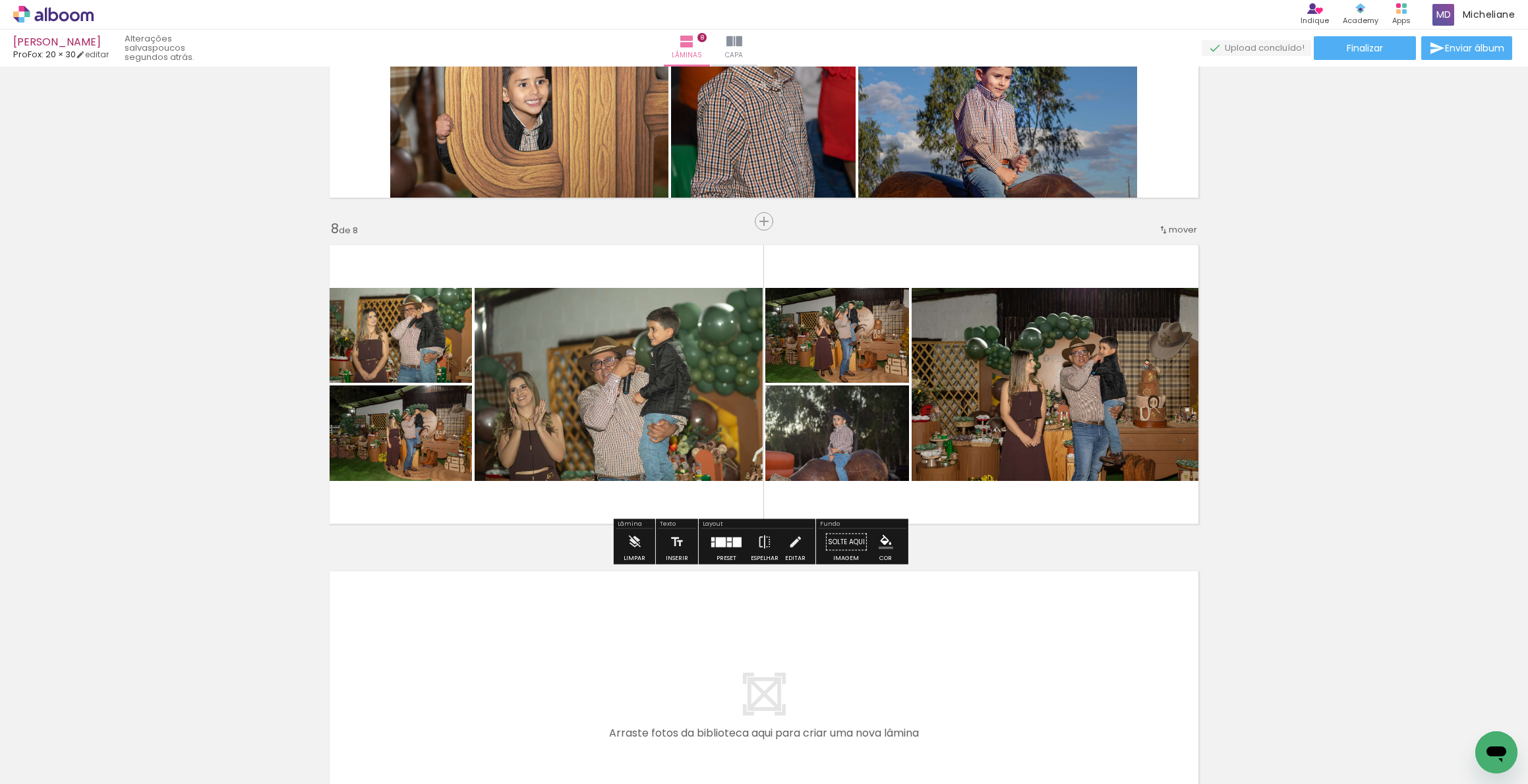
click at [57, 770] on span "Adicionar Fotos" at bounding box center [47, 777] width 40 height 14
click at [0, 0] on input "file" at bounding box center [0, 0] width 0 height 0
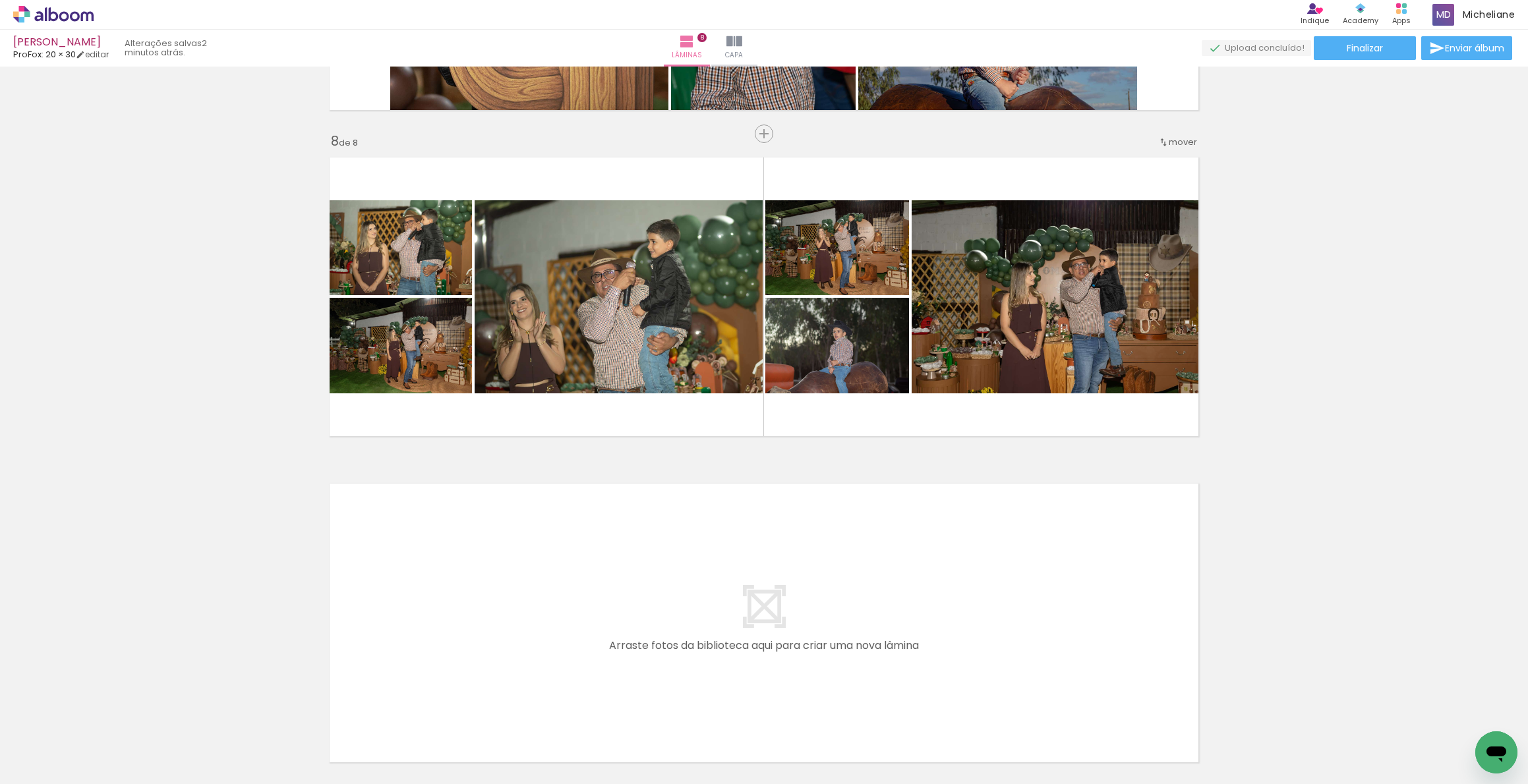
scroll to position [1792, 0]
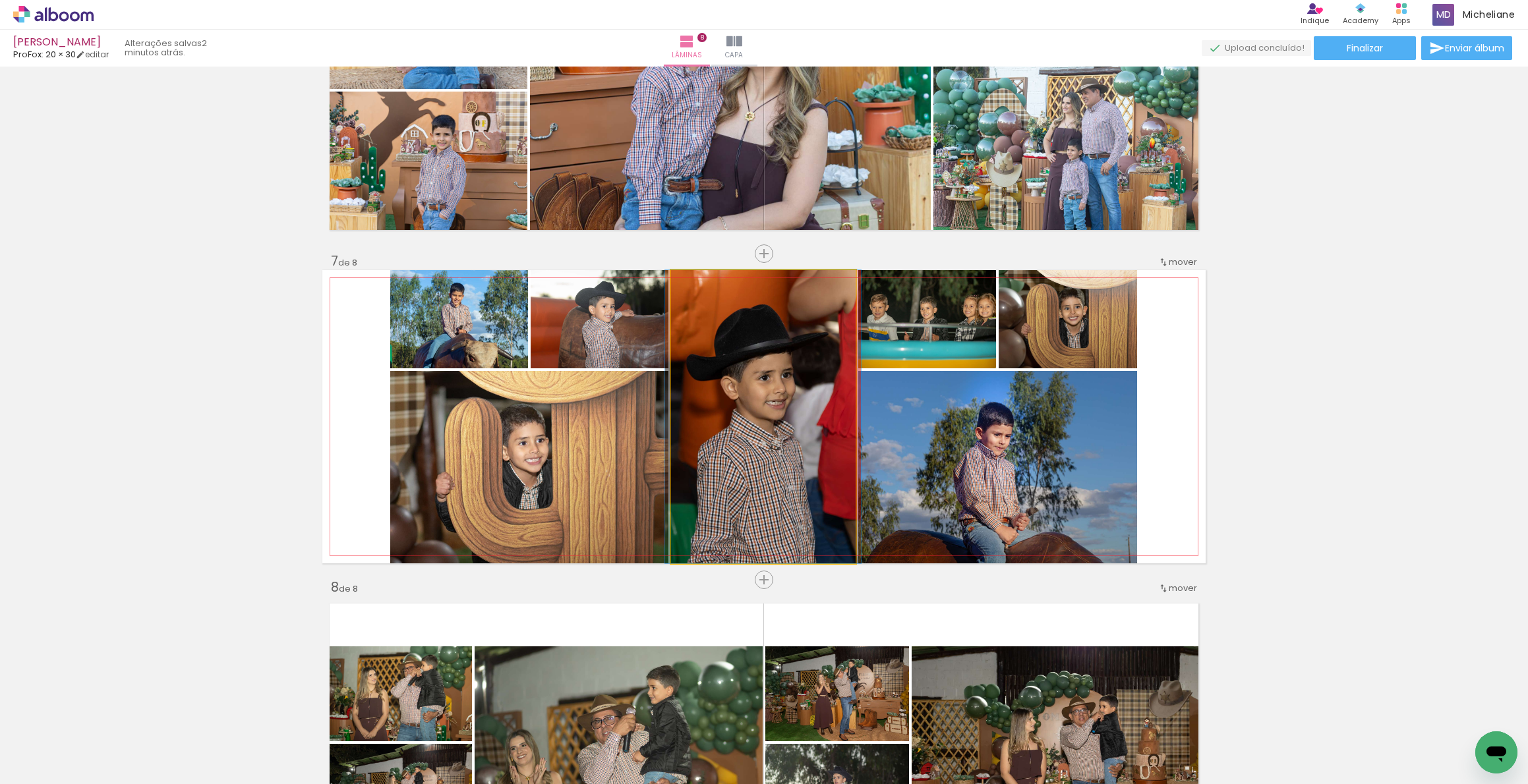
click at [818, 486] on quentale-photo at bounding box center [764, 416] width 185 height 293
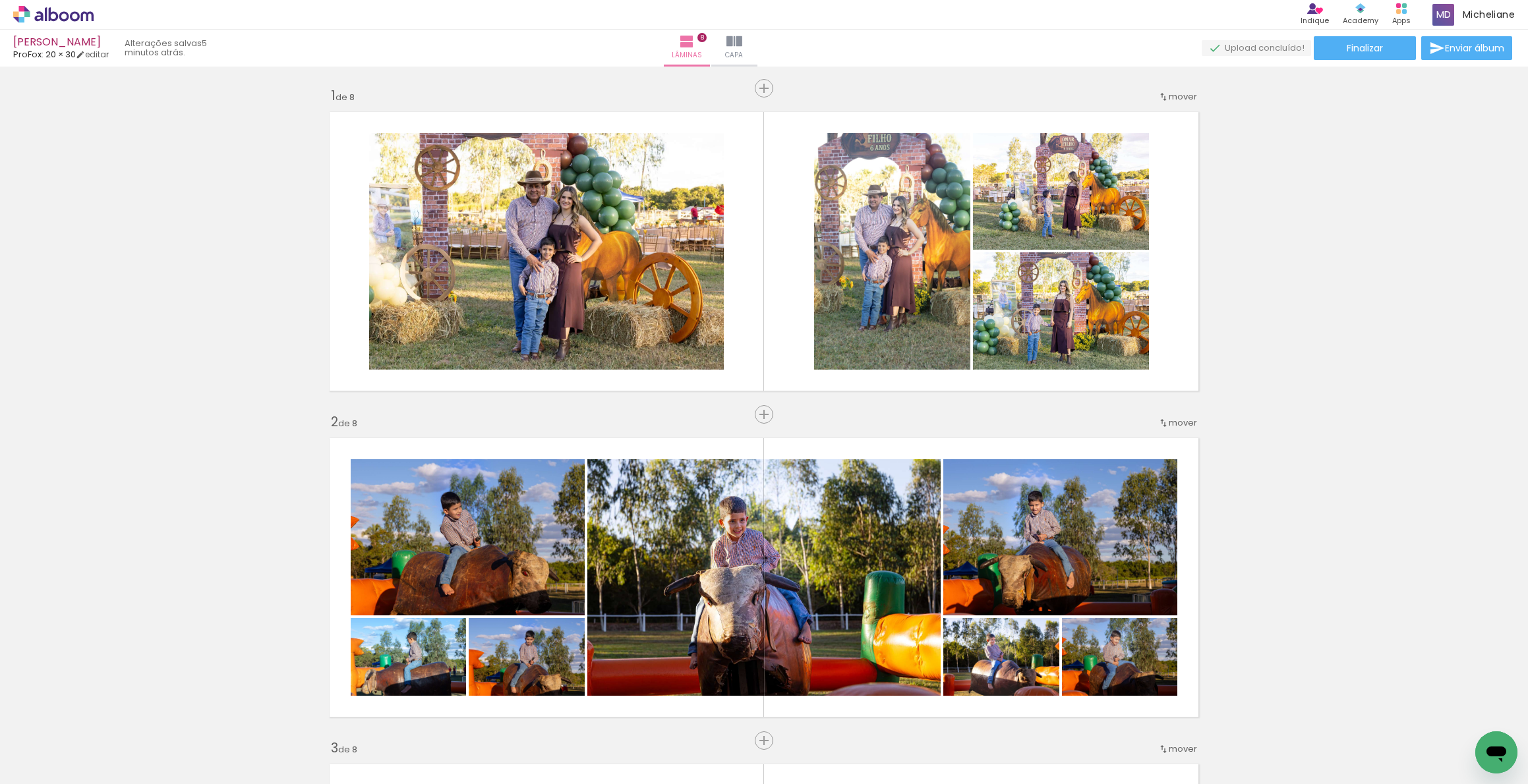
scroll to position [1792, 0]
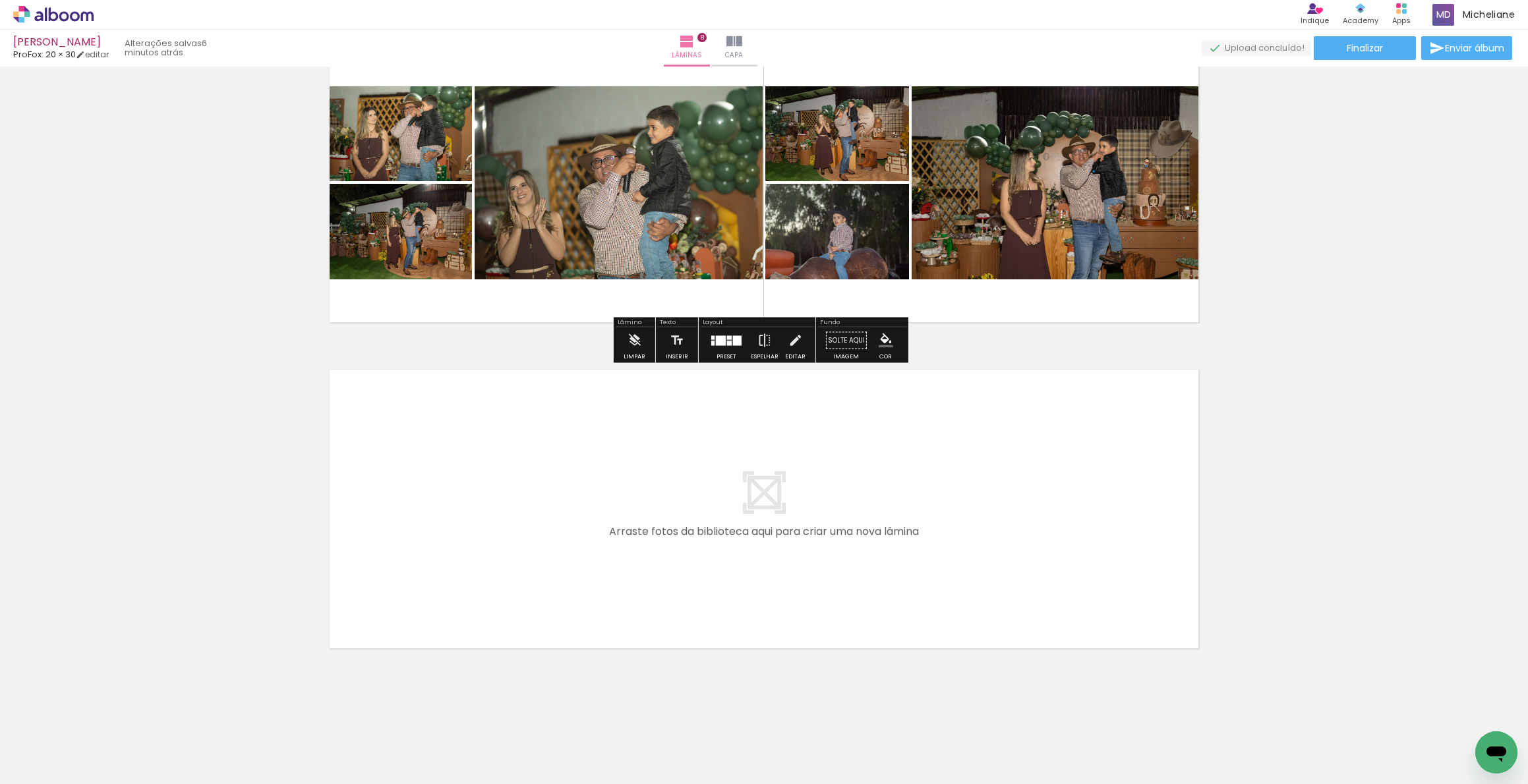
scroll to position [2324, 0]
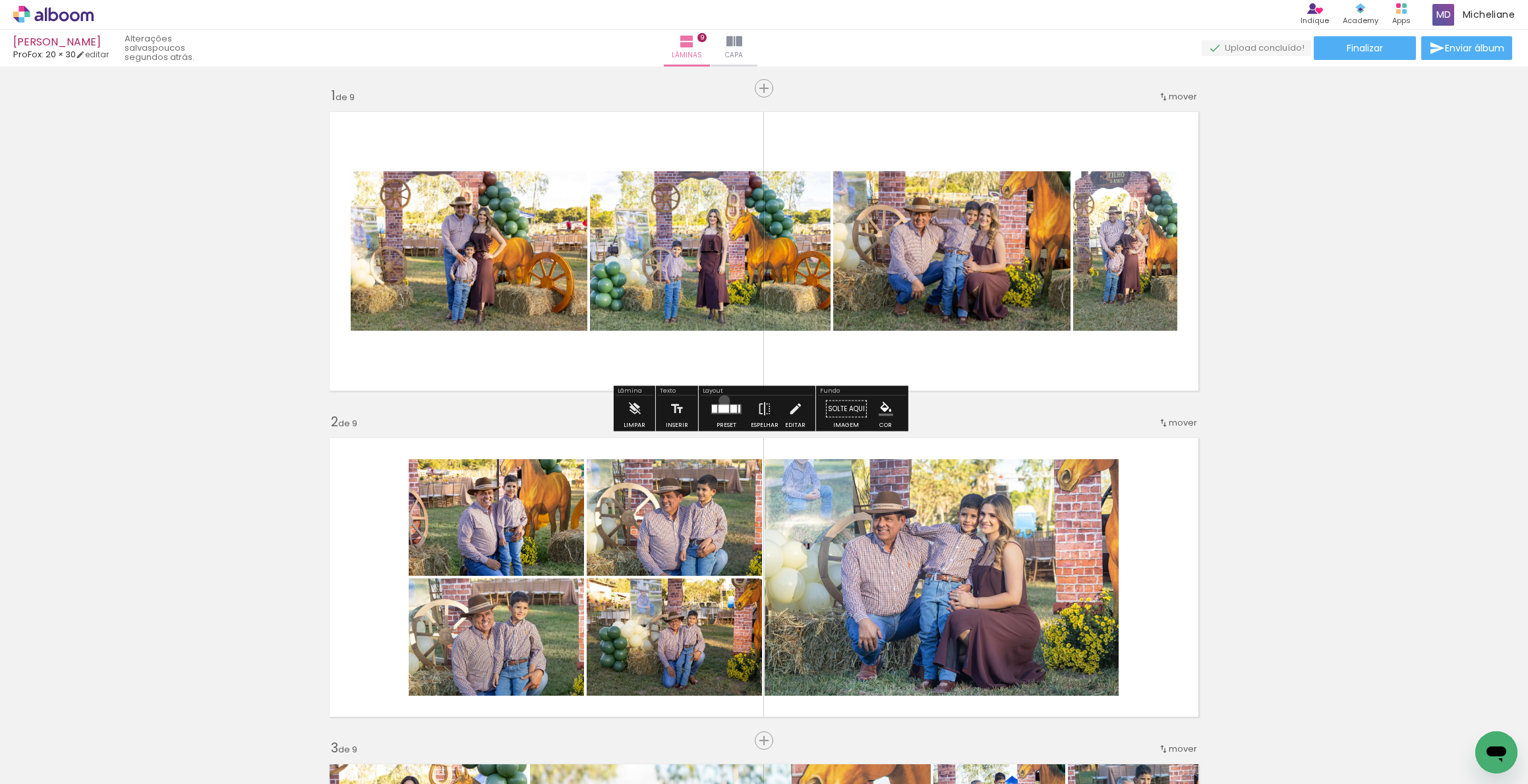
click at [721, 401] on div at bounding box center [727, 409] width 36 height 26
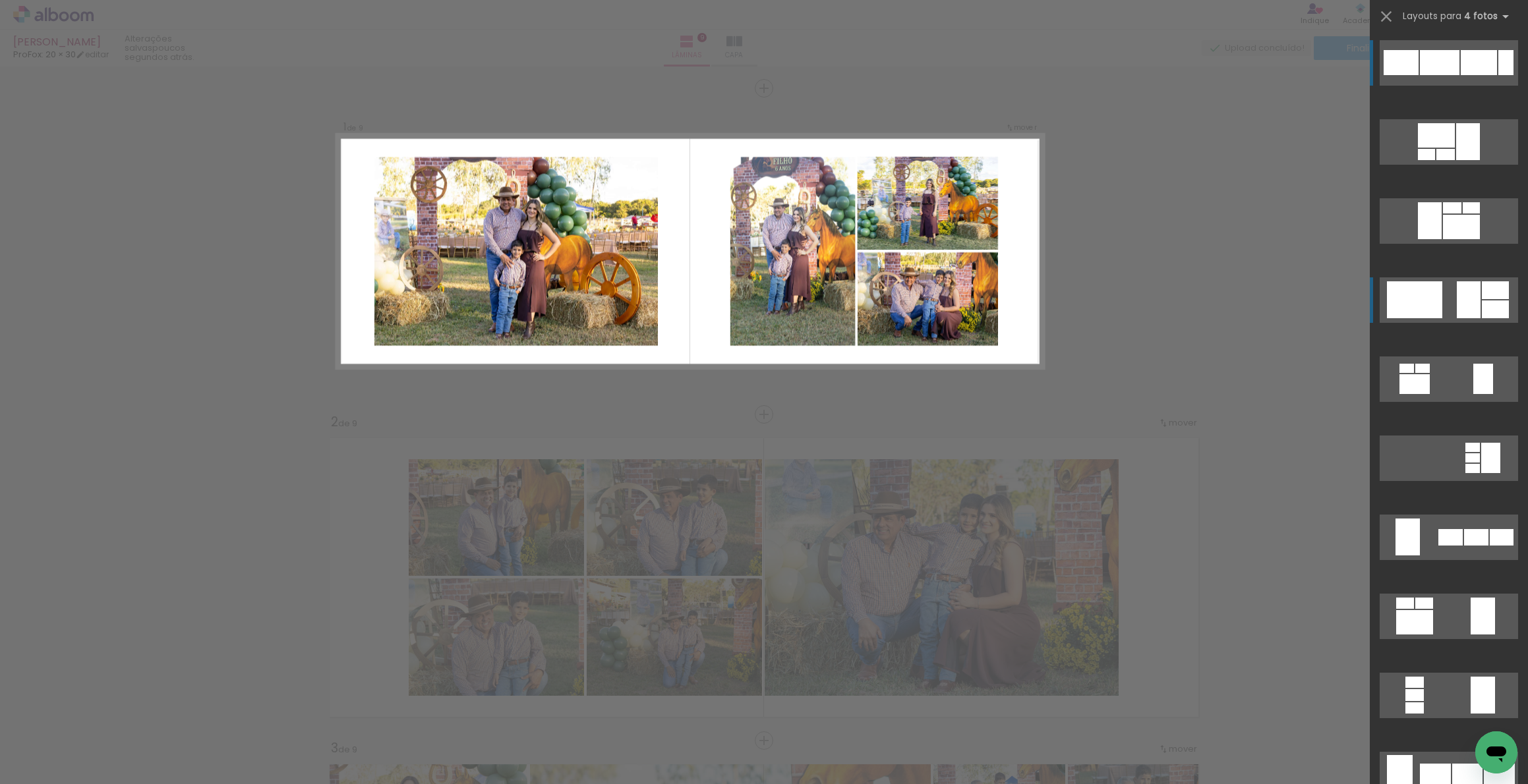
click at [1429, 148] on div at bounding box center [1436, 136] width 37 height 24
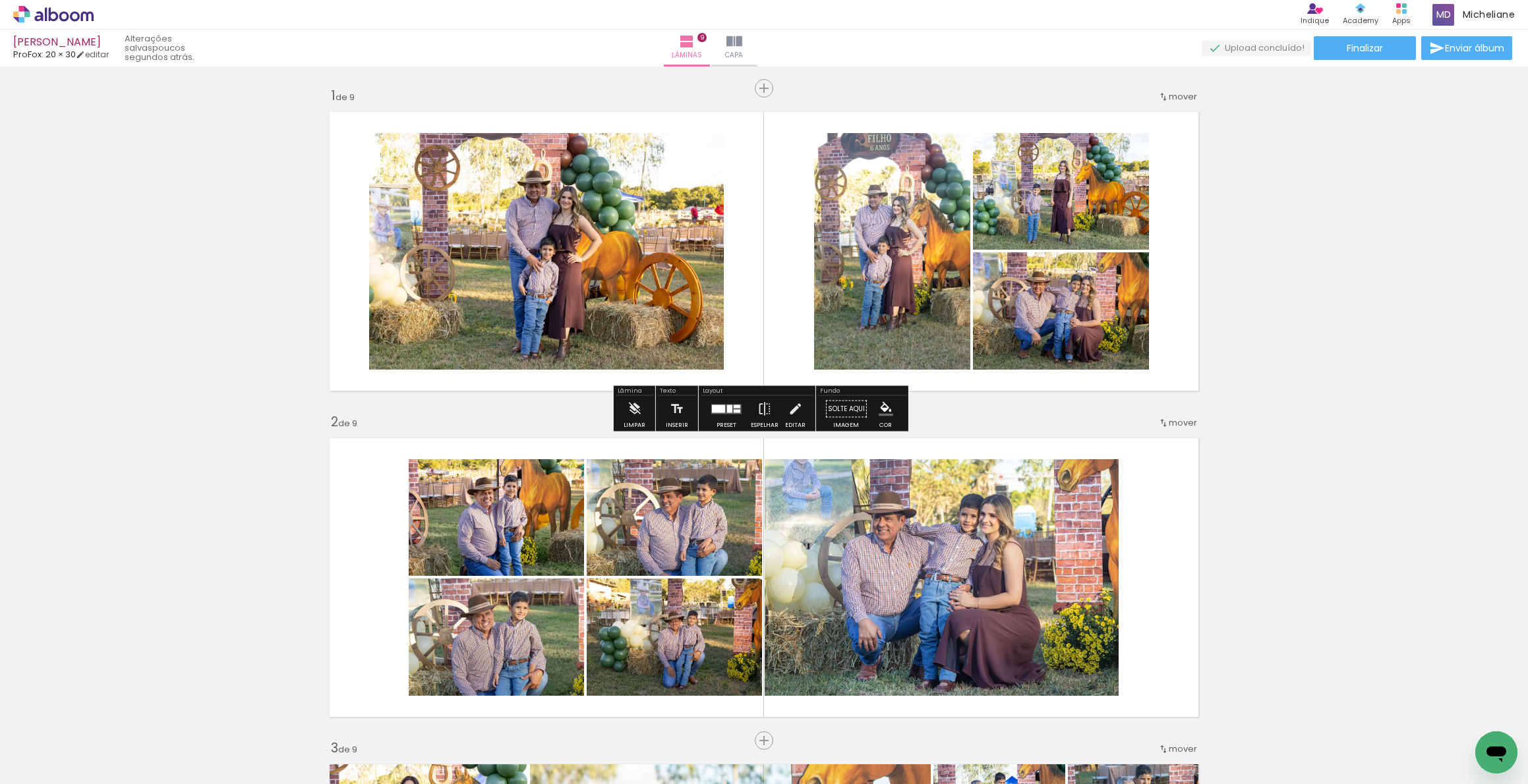
click at [720, 409] on div at bounding box center [718, 408] width 13 height 8
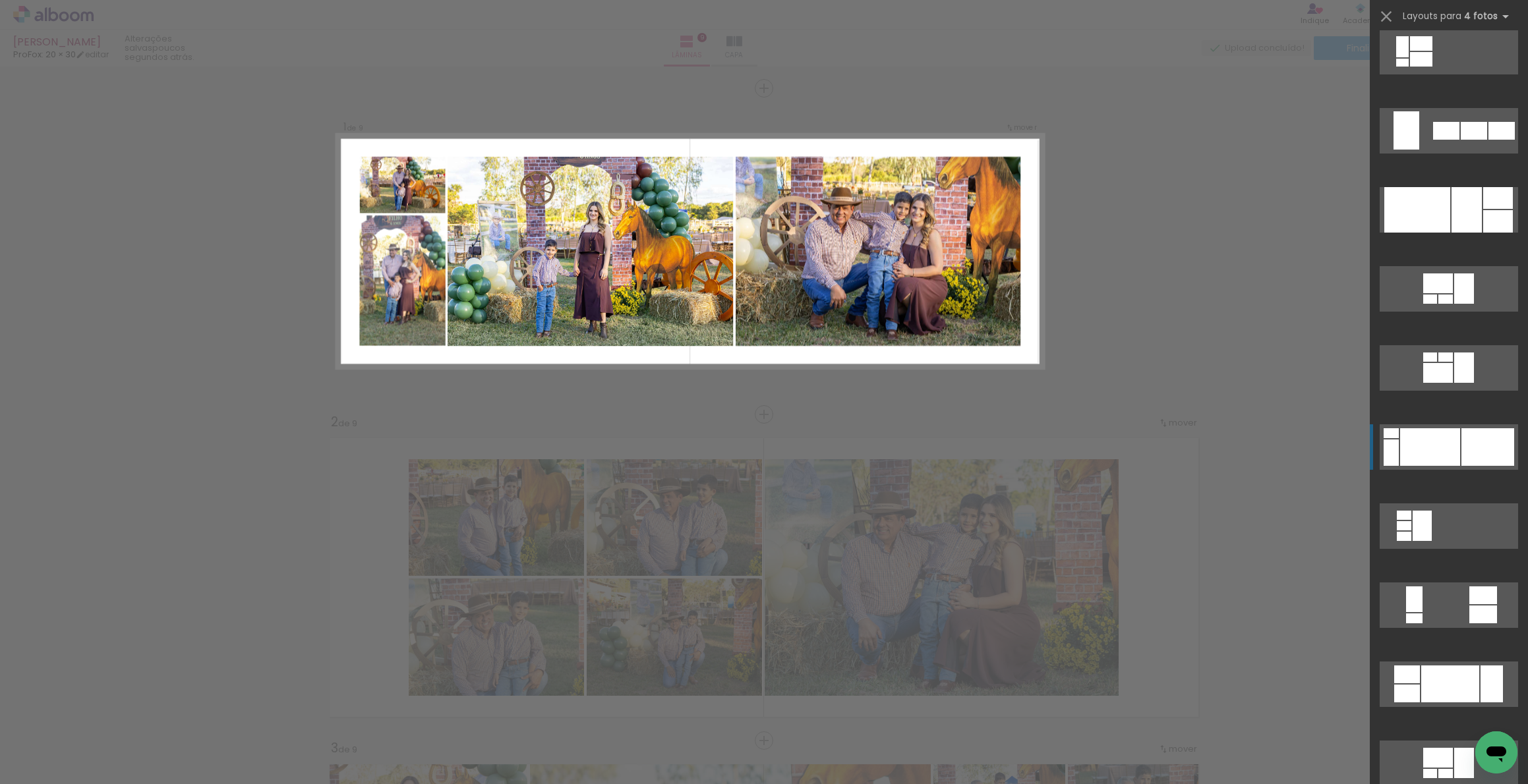
scroll to position [1121, 0]
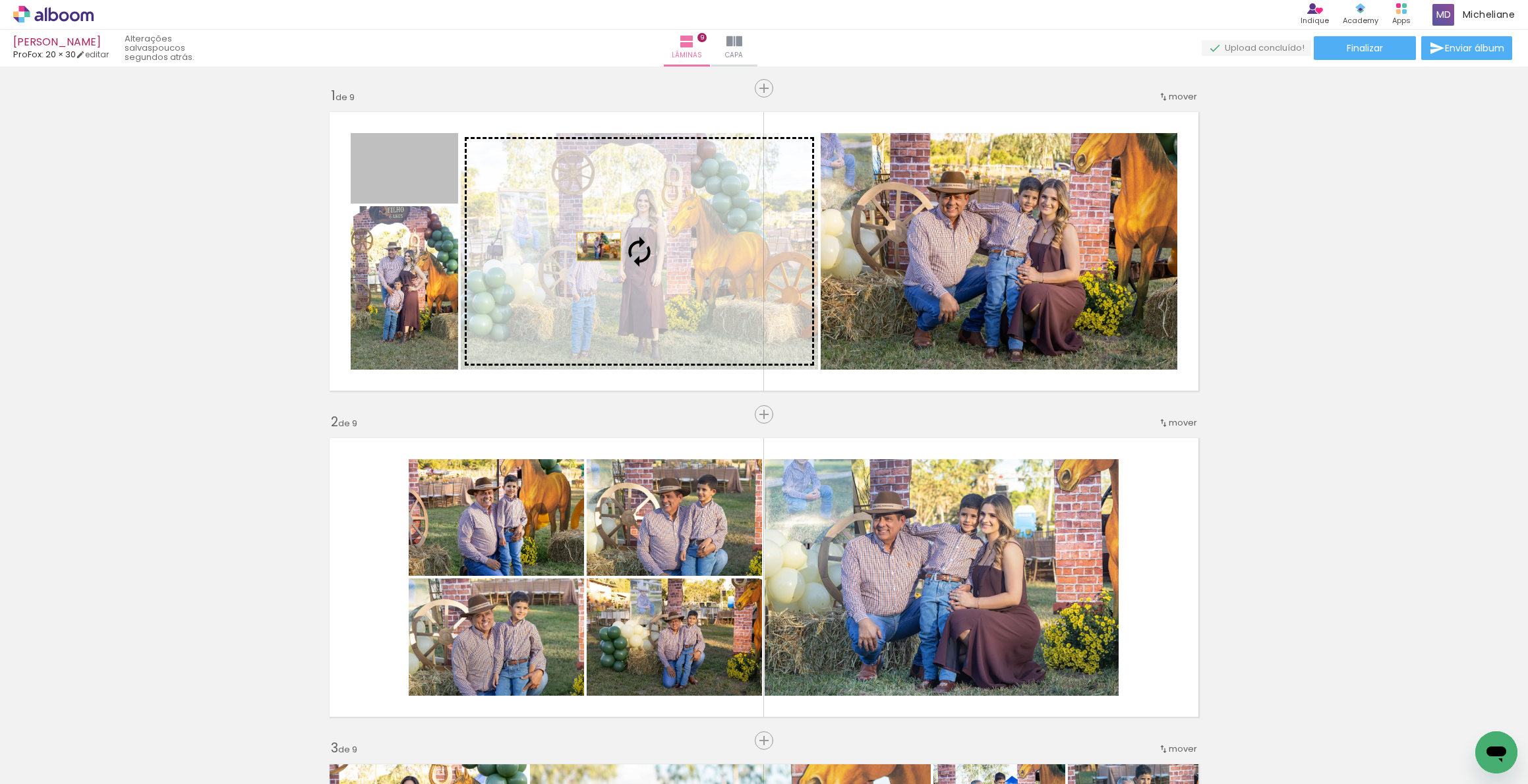
drag, startPoint x: 479, startPoint y: 210, endPoint x: 595, endPoint y: 246, distance: 121.5
click at [0, 0] on slot at bounding box center [0, 0] width 0 height 0
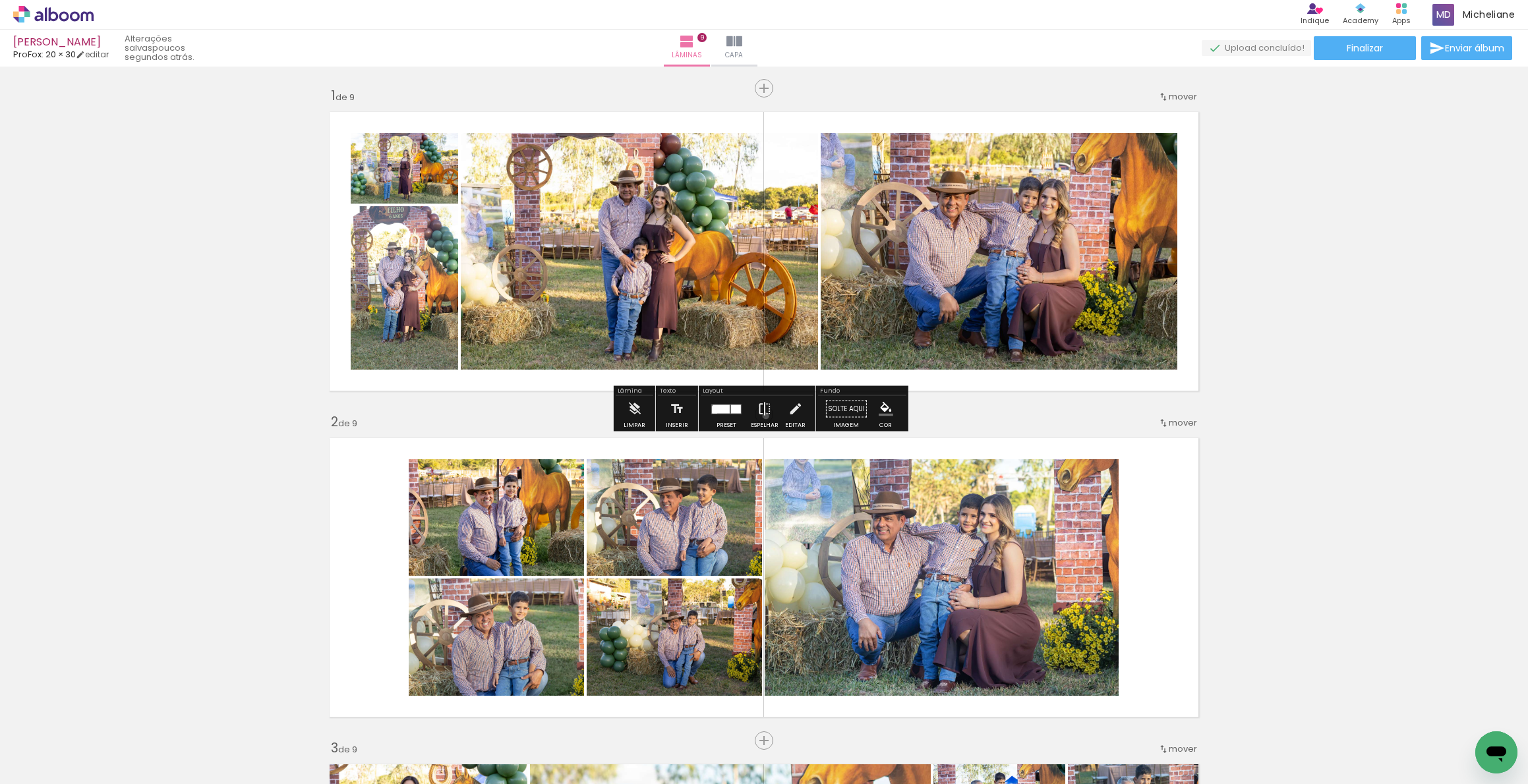
click at [763, 416] on iron-icon at bounding box center [764, 409] width 14 height 26
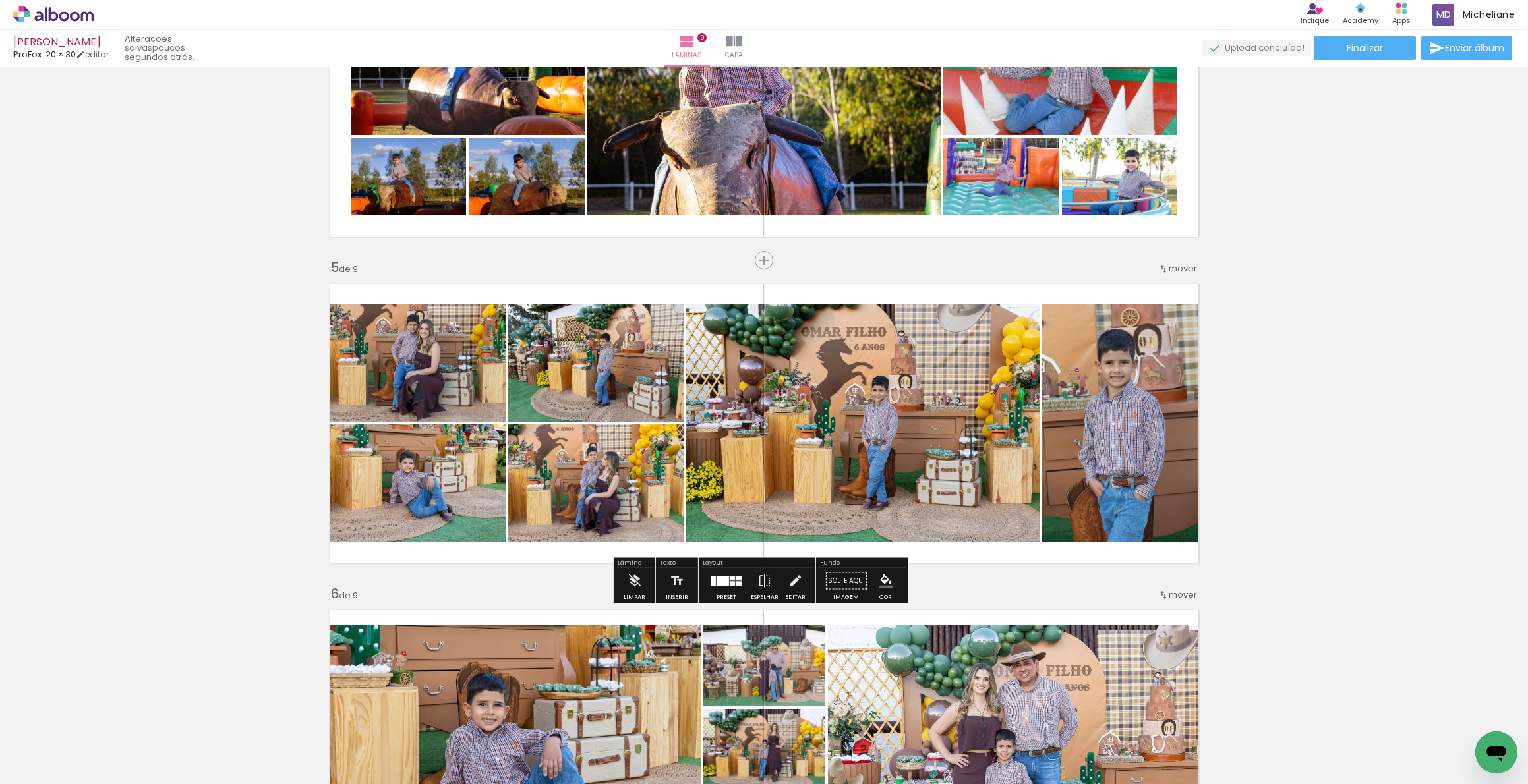
scroll to position [1160, 0]
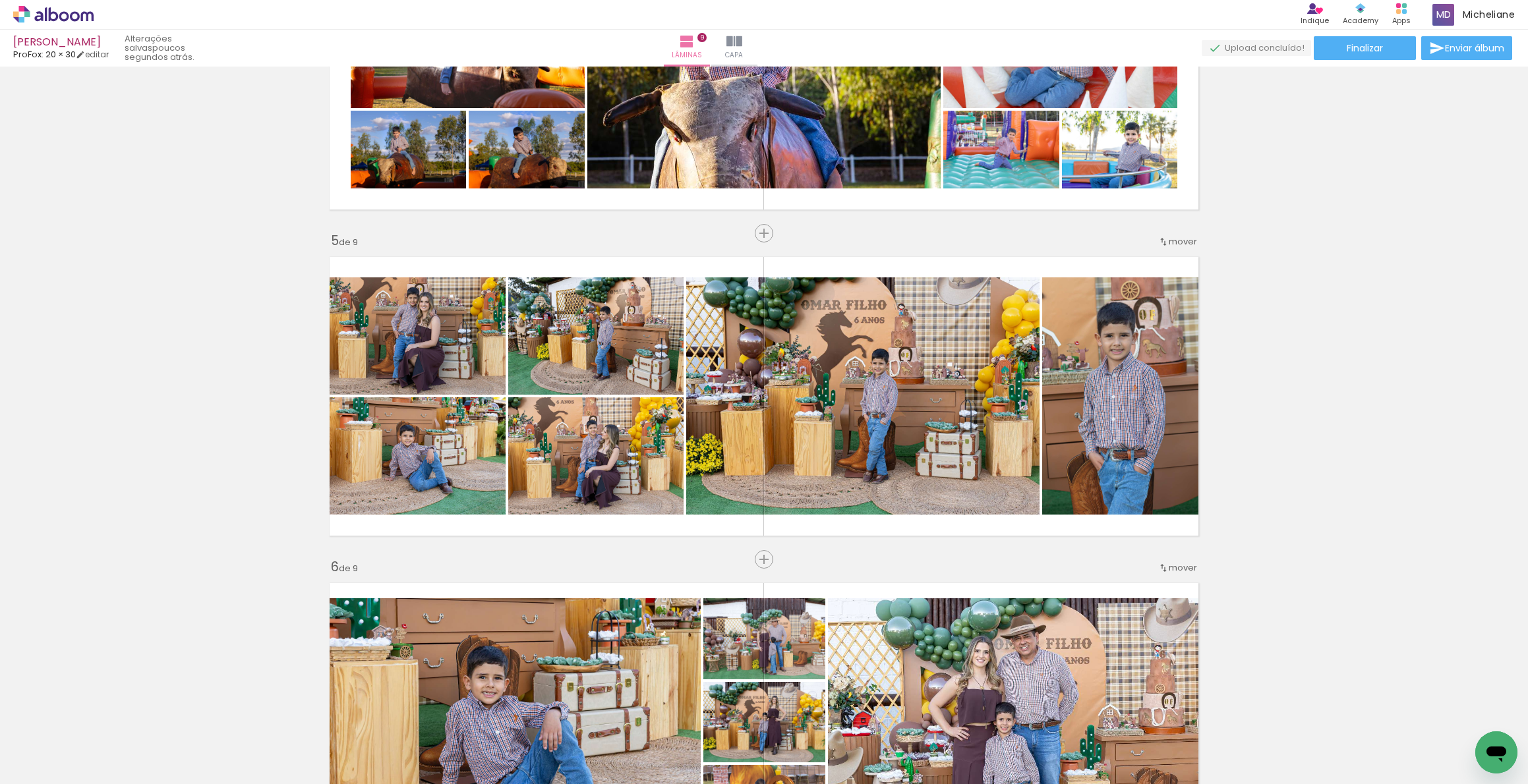
click at [1180, 569] on span "mover" at bounding box center [1183, 568] width 28 height 13
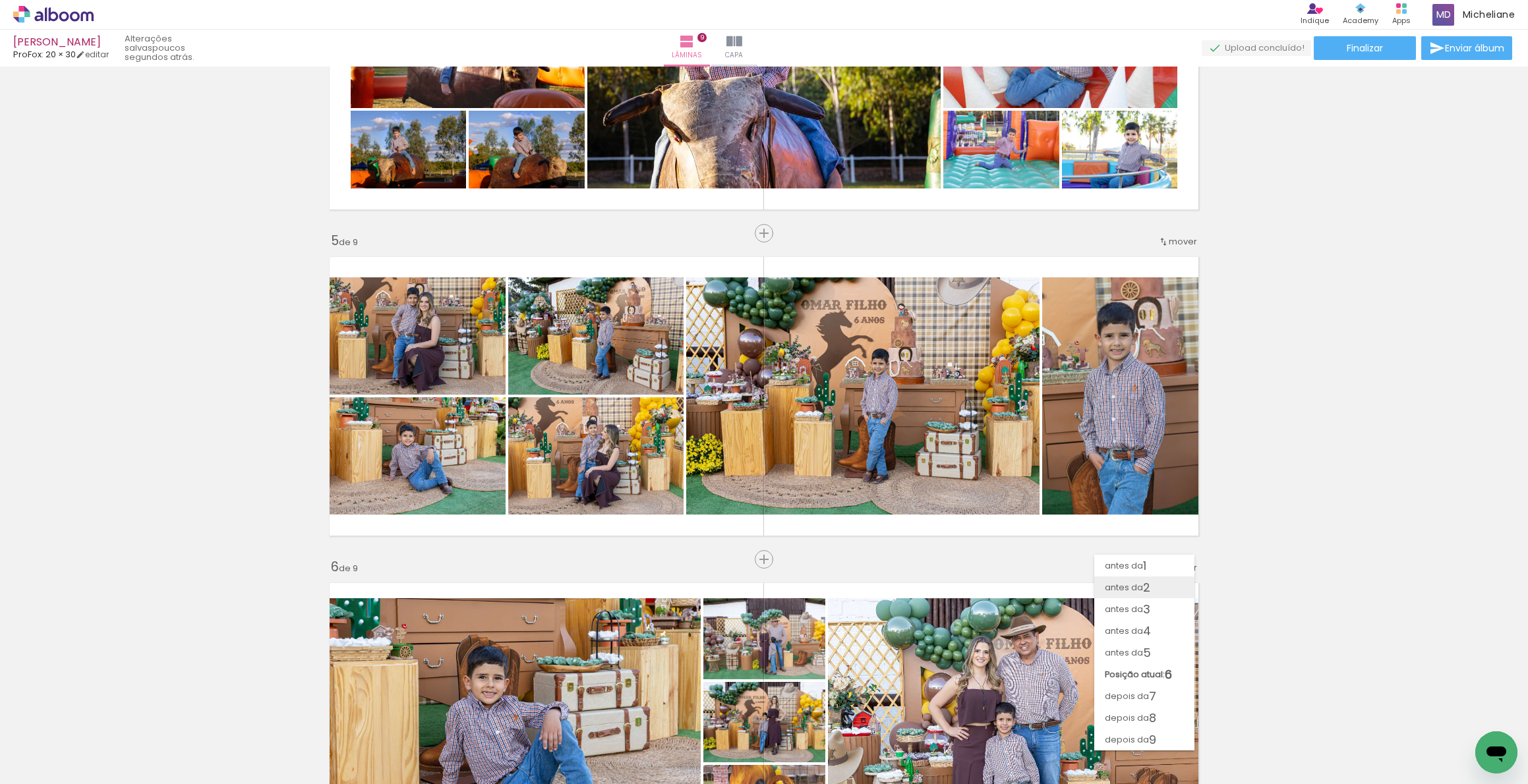
click at [1164, 591] on paper-item "antes da 2" at bounding box center [1144, 587] width 100 height 22
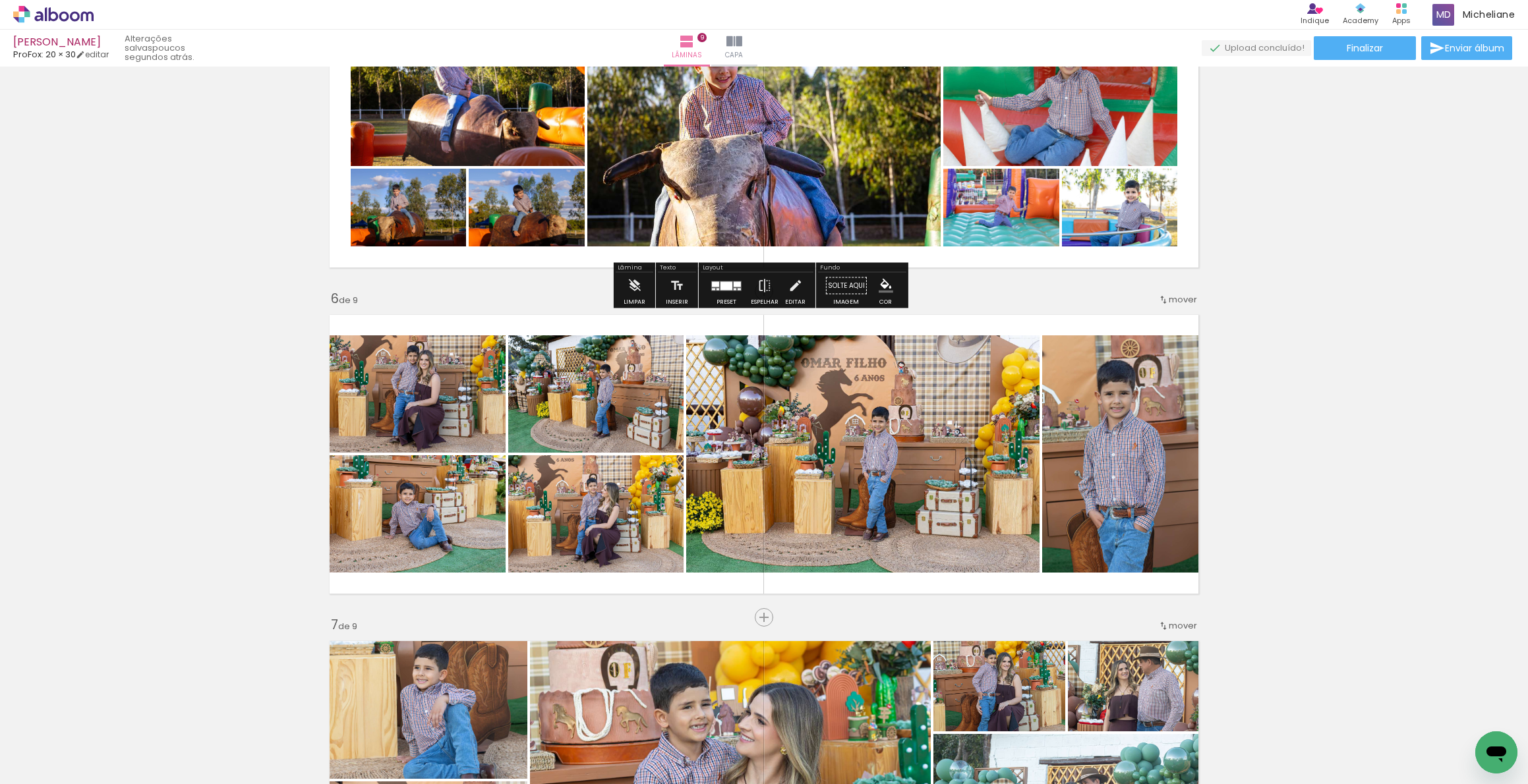
scroll to position [1450, 0]
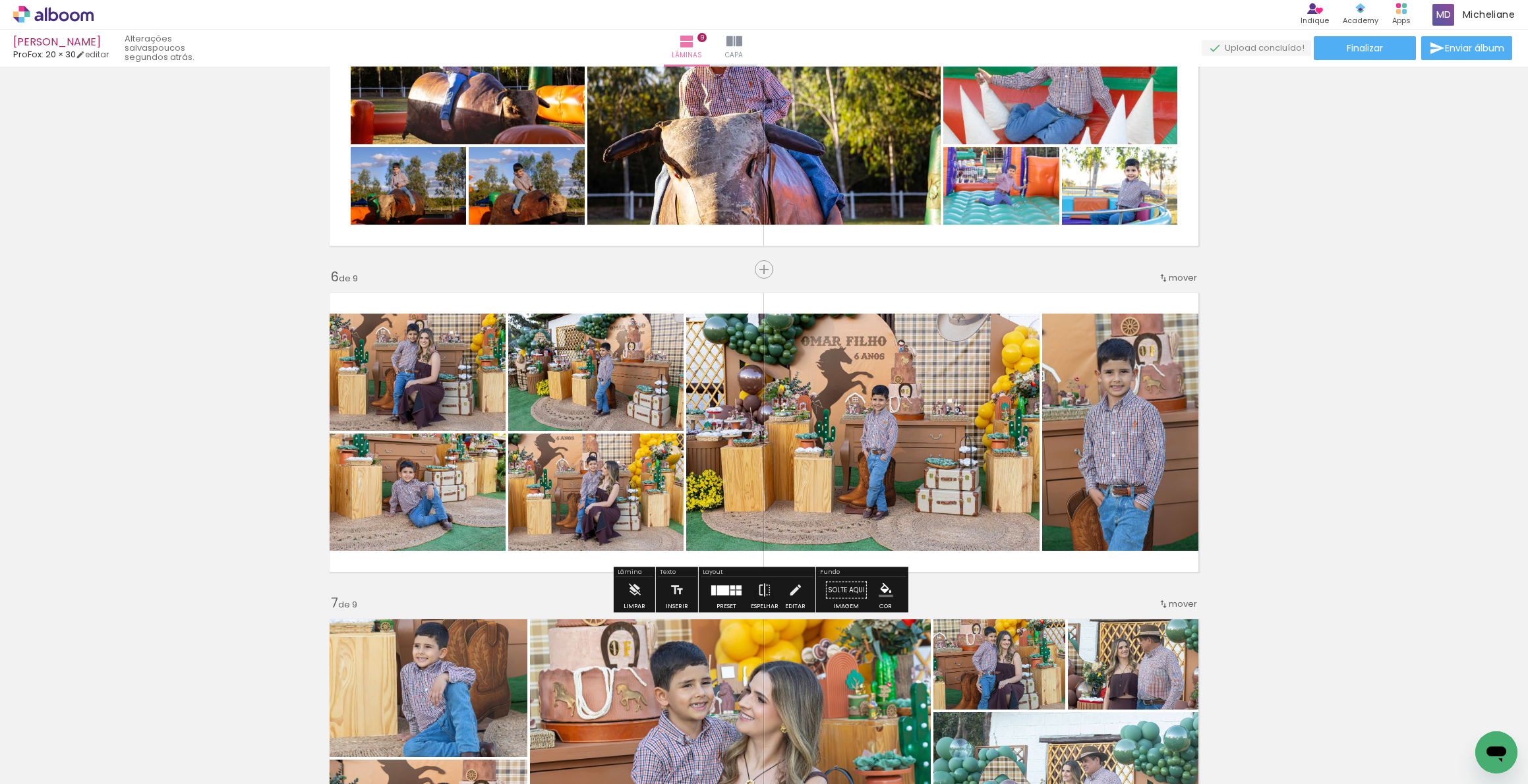
click at [1173, 281] on span "mover" at bounding box center [1183, 278] width 28 height 13
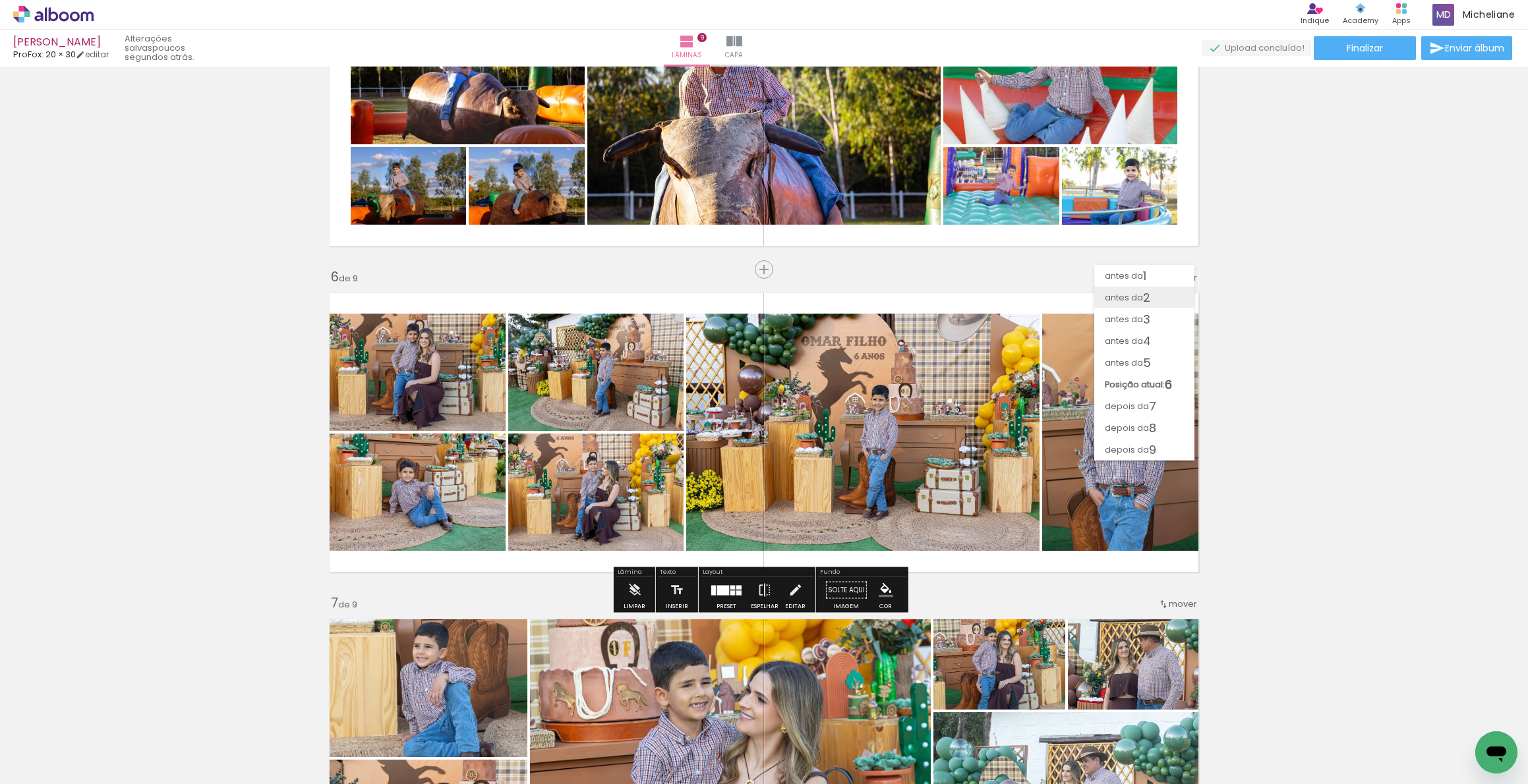
click at [1159, 304] on paper-item "antes da 2" at bounding box center [1144, 298] width 100 height 22
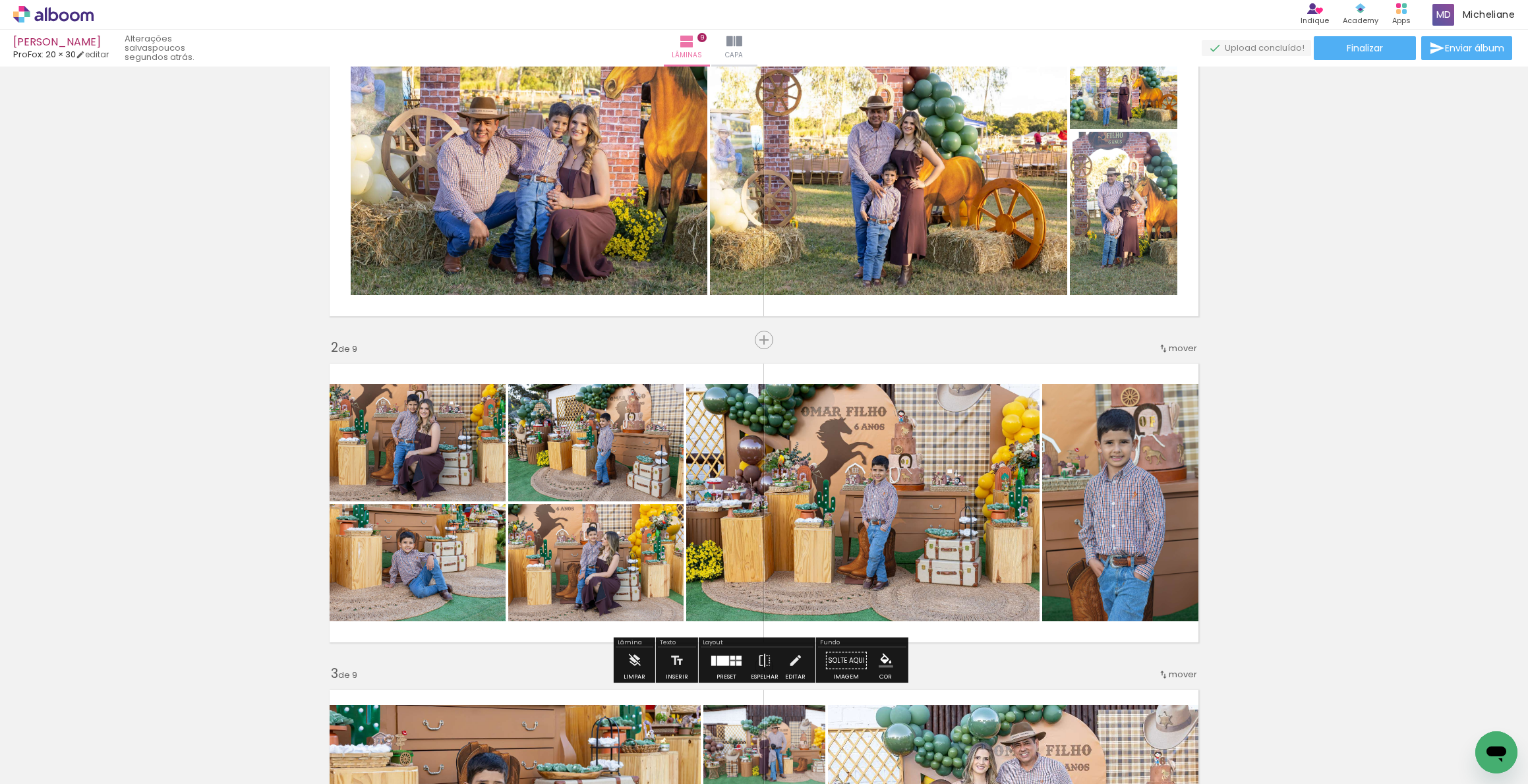
scroll to position [0, 0]
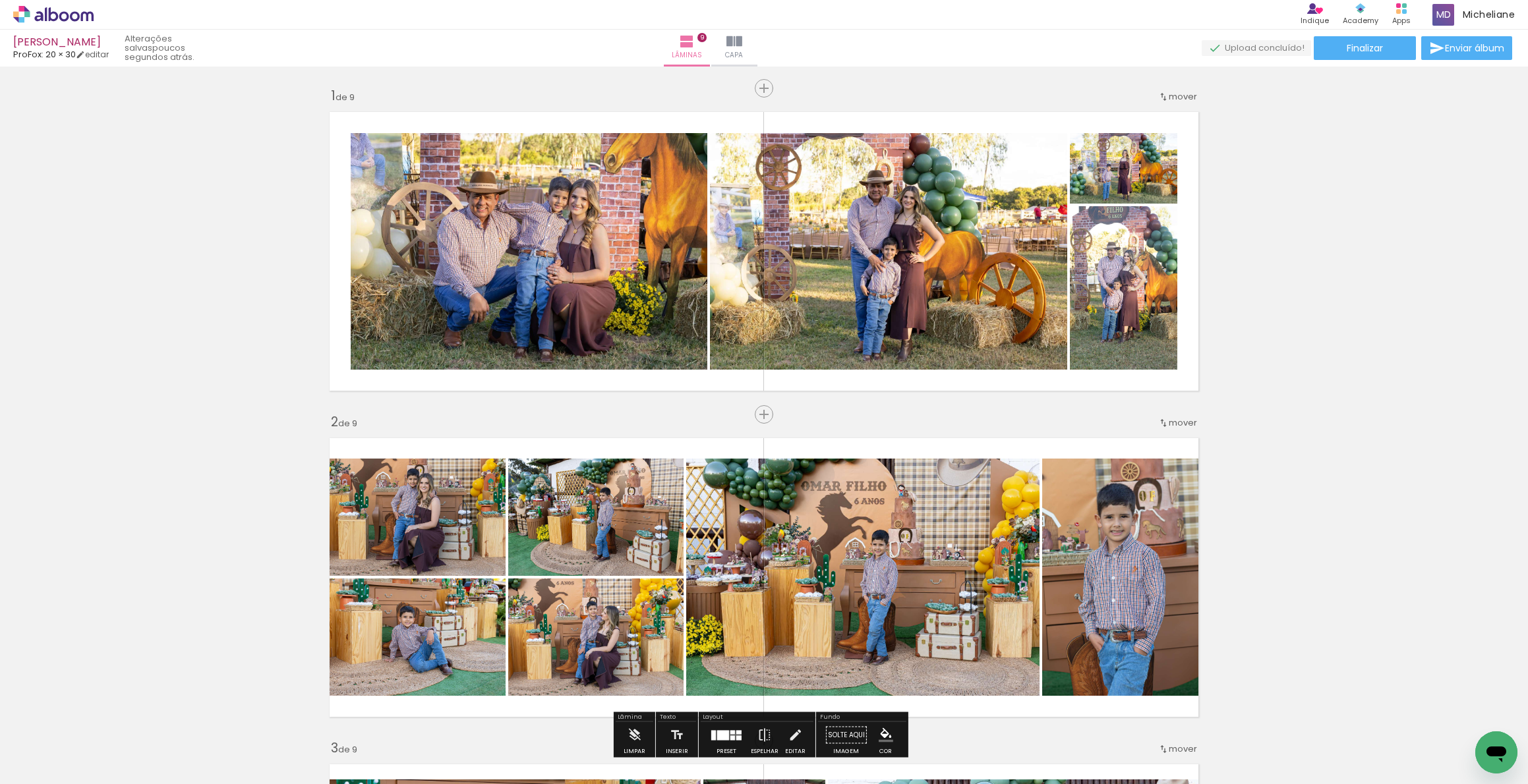
click at [1173, 425] on span "mover" at bounding box center [1183, 423] width 28 height 13
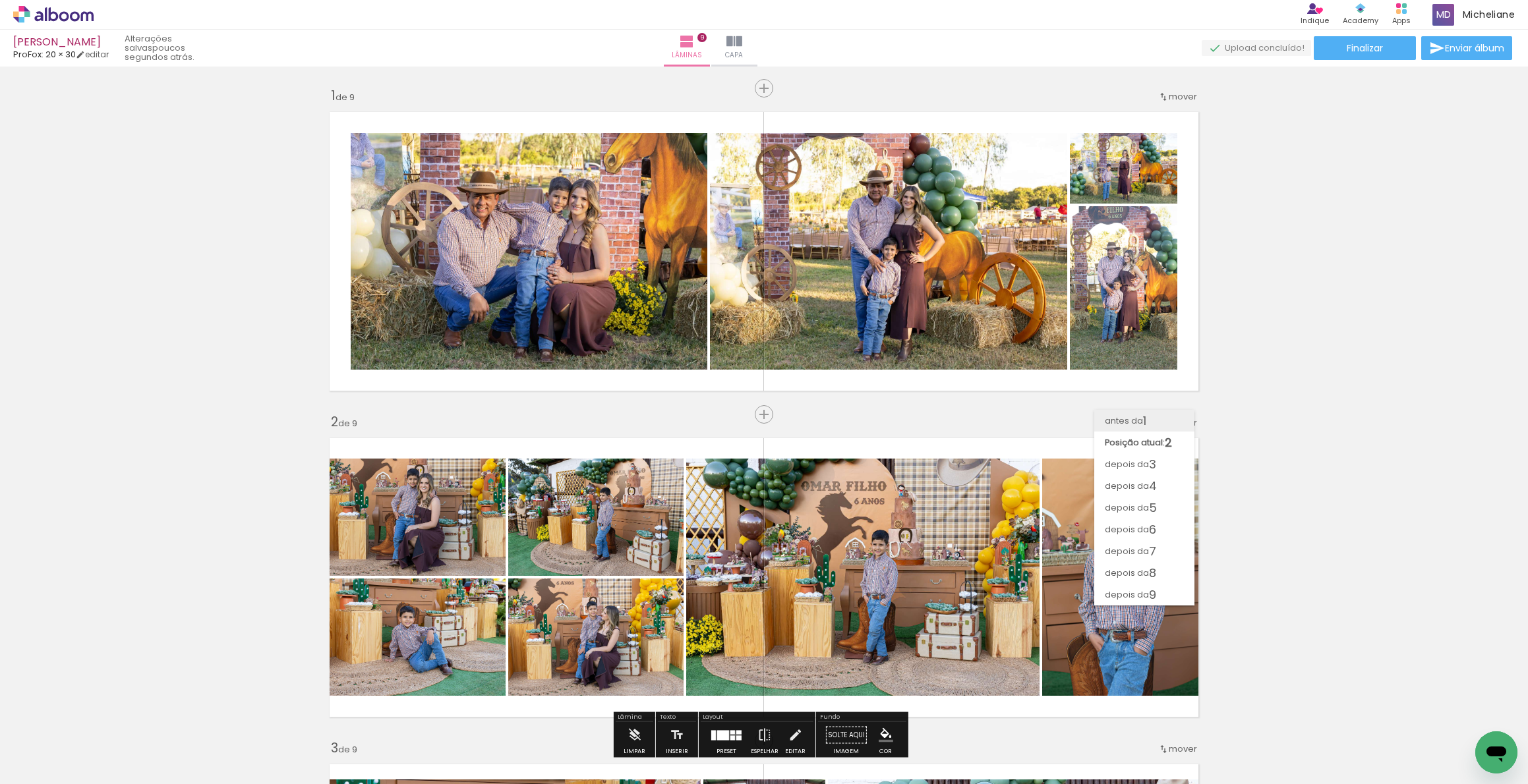
click at [1159, 416] on paper-item "antes da 1" at bounding box center [1144, 420] width 100 height 22
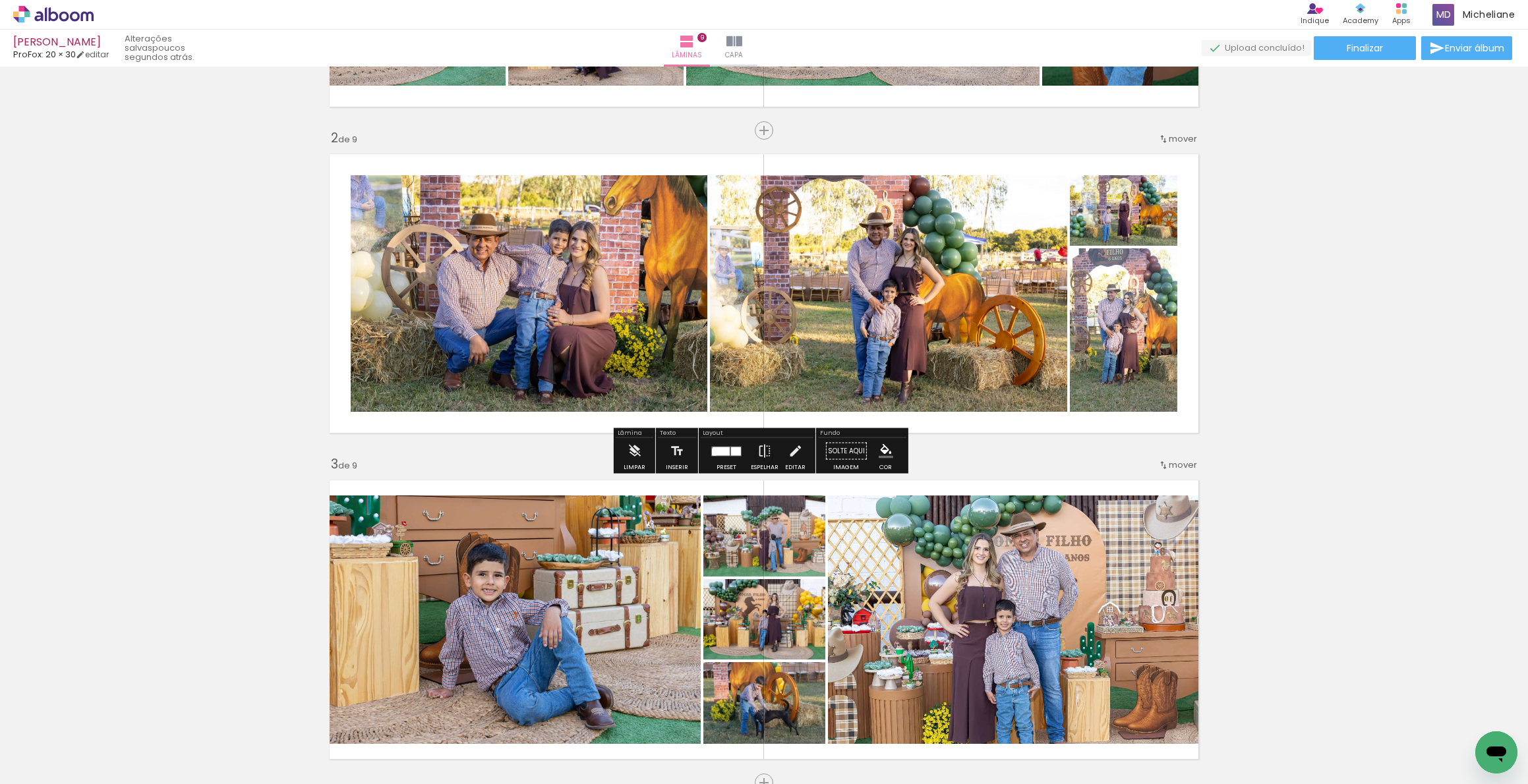
scroll to position [293, 0]
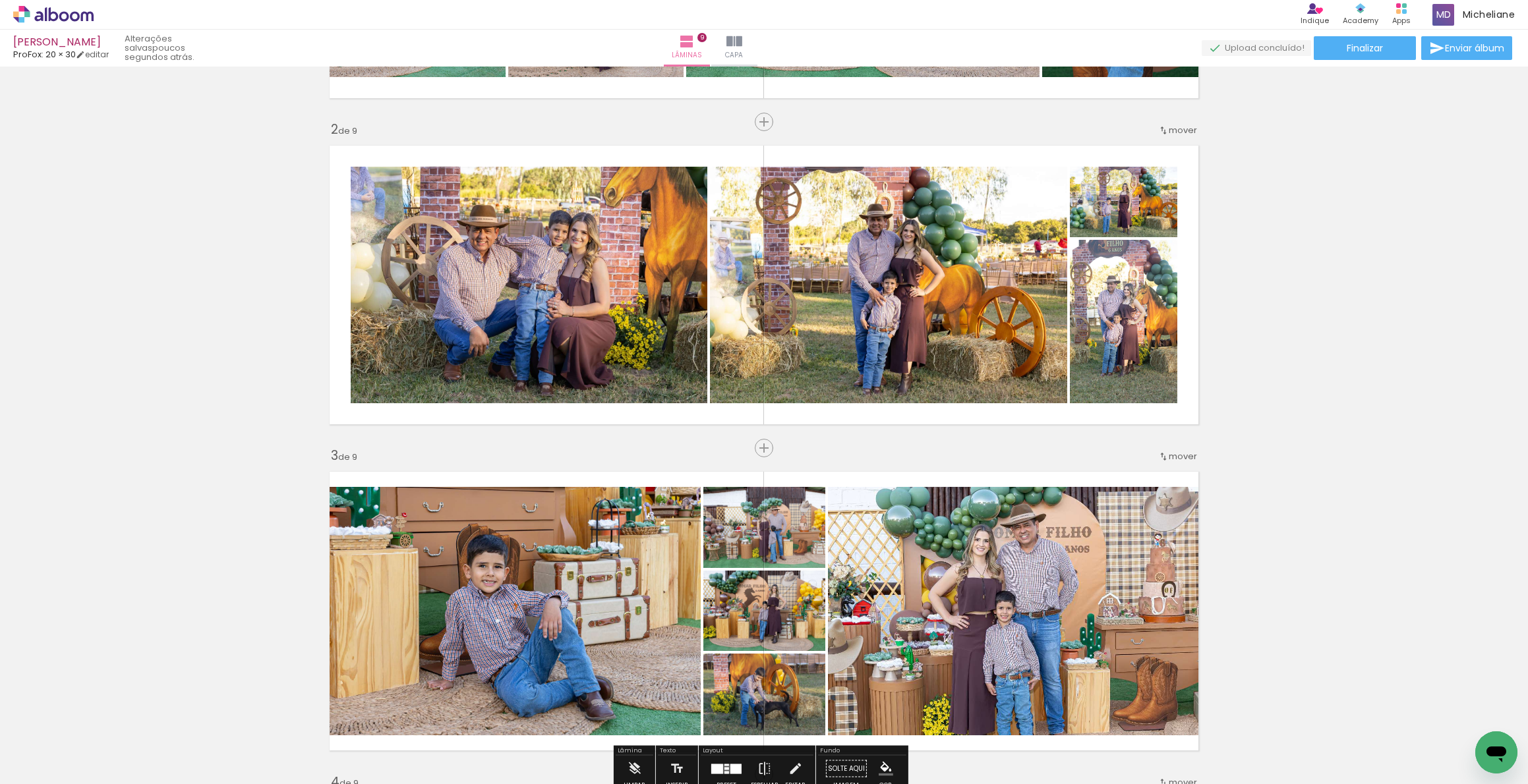
click at [1177, 454] on span "mover" at bounding box center [1183, 457] width 28 height 13
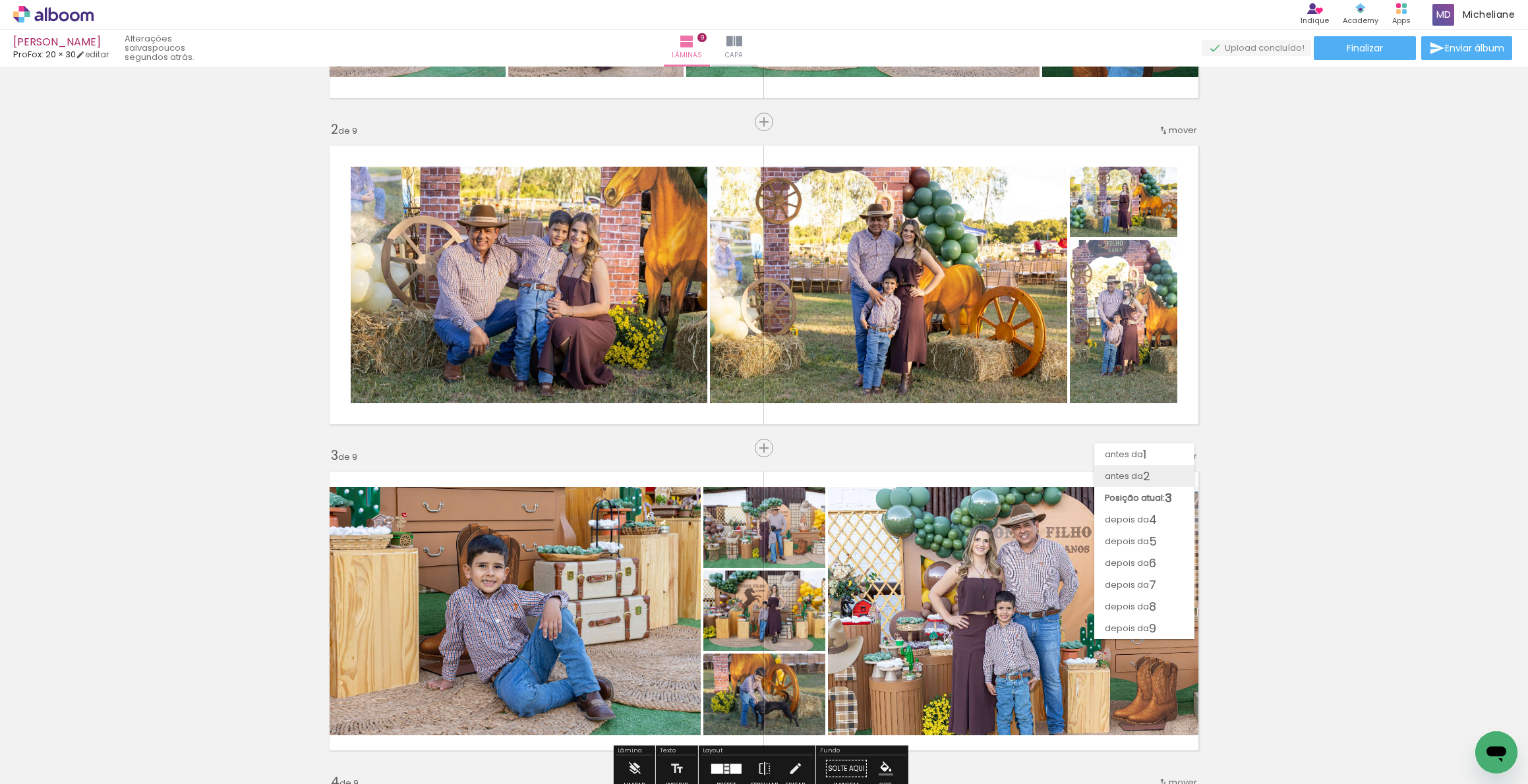
click at [1160, 473] on paper-item "antes da 2" at bounding box center [1144, 476] width 100 height 22
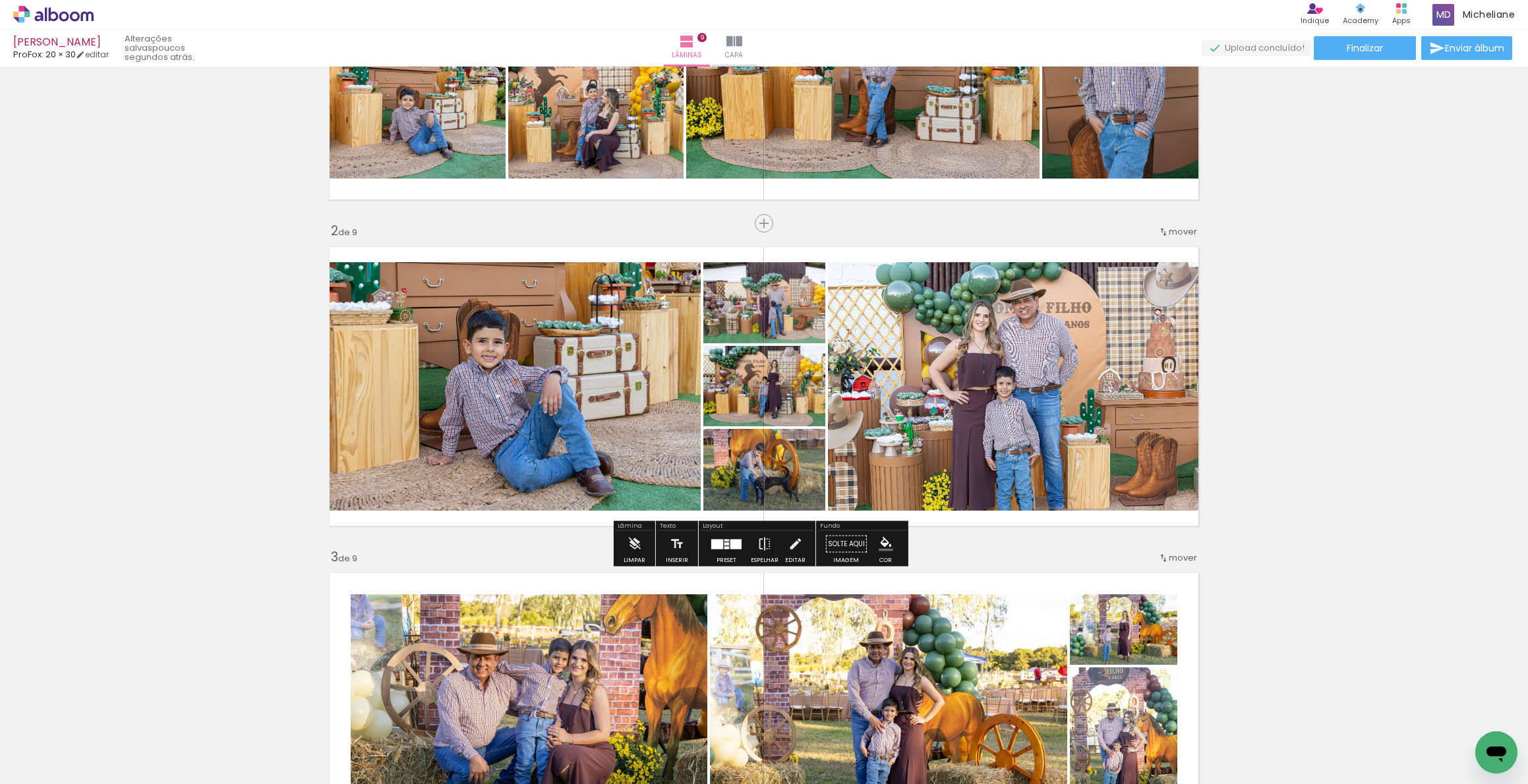
scroll to position [252, 0]
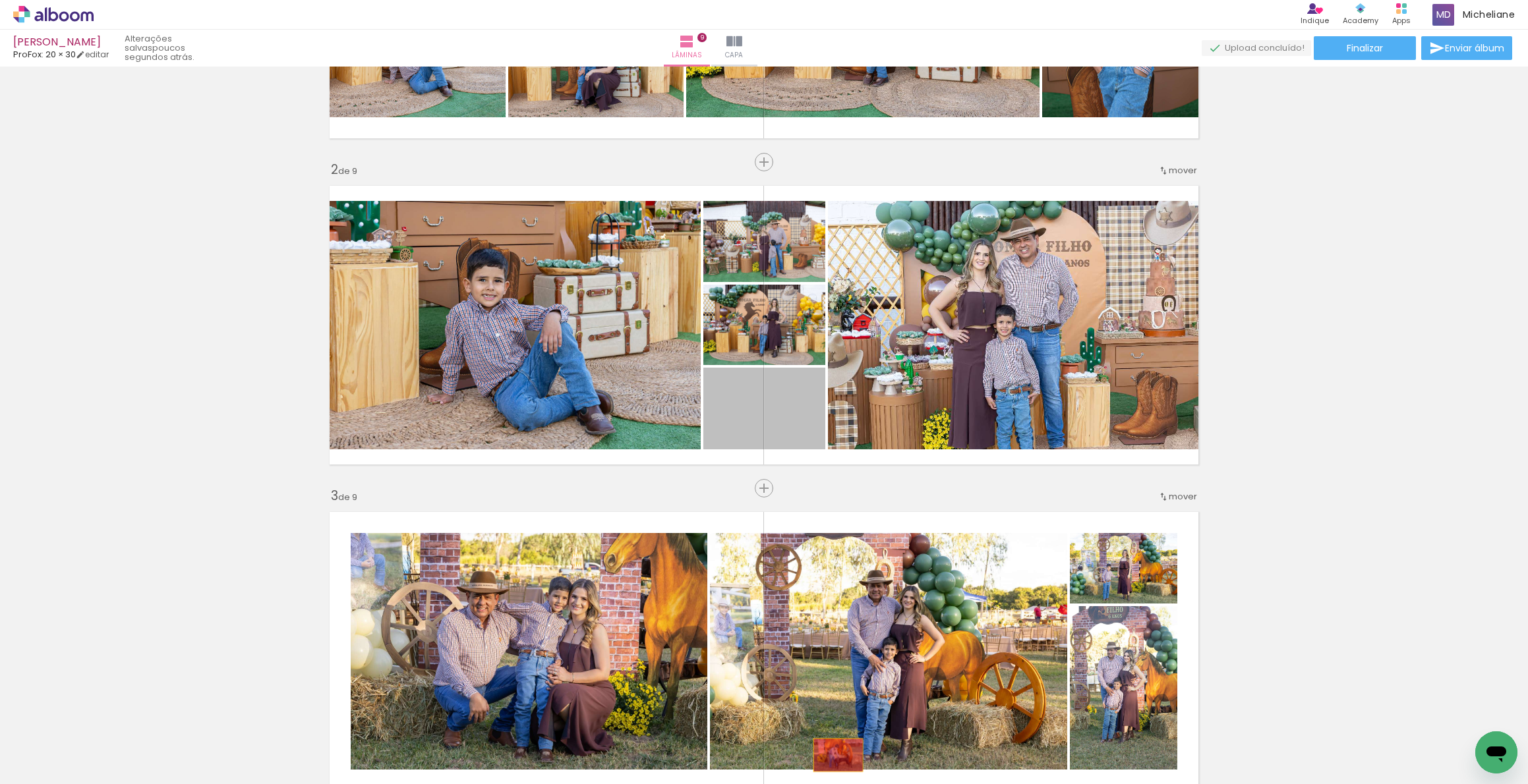
drag, startPoint x: 799, startPoint y: 416, endPoint x: 871, endPoint y: 729, distance: 321.2
click at [835, 751] on quentale-workspace at bounding box center [764, 392] width 1528 height 784
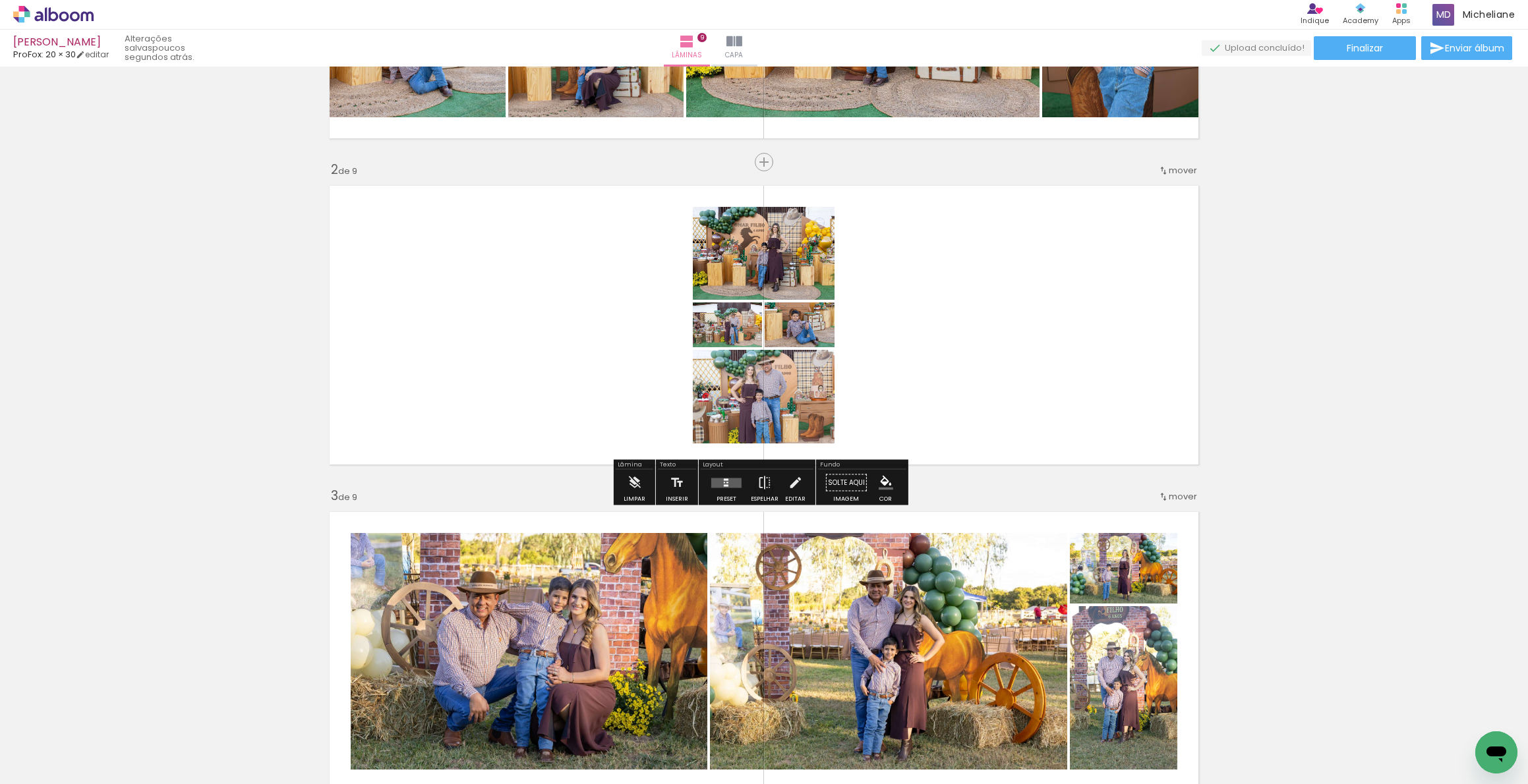
click at [732, 481] on quentale-layouter at bounding box center [726, 483] width 31 height 10
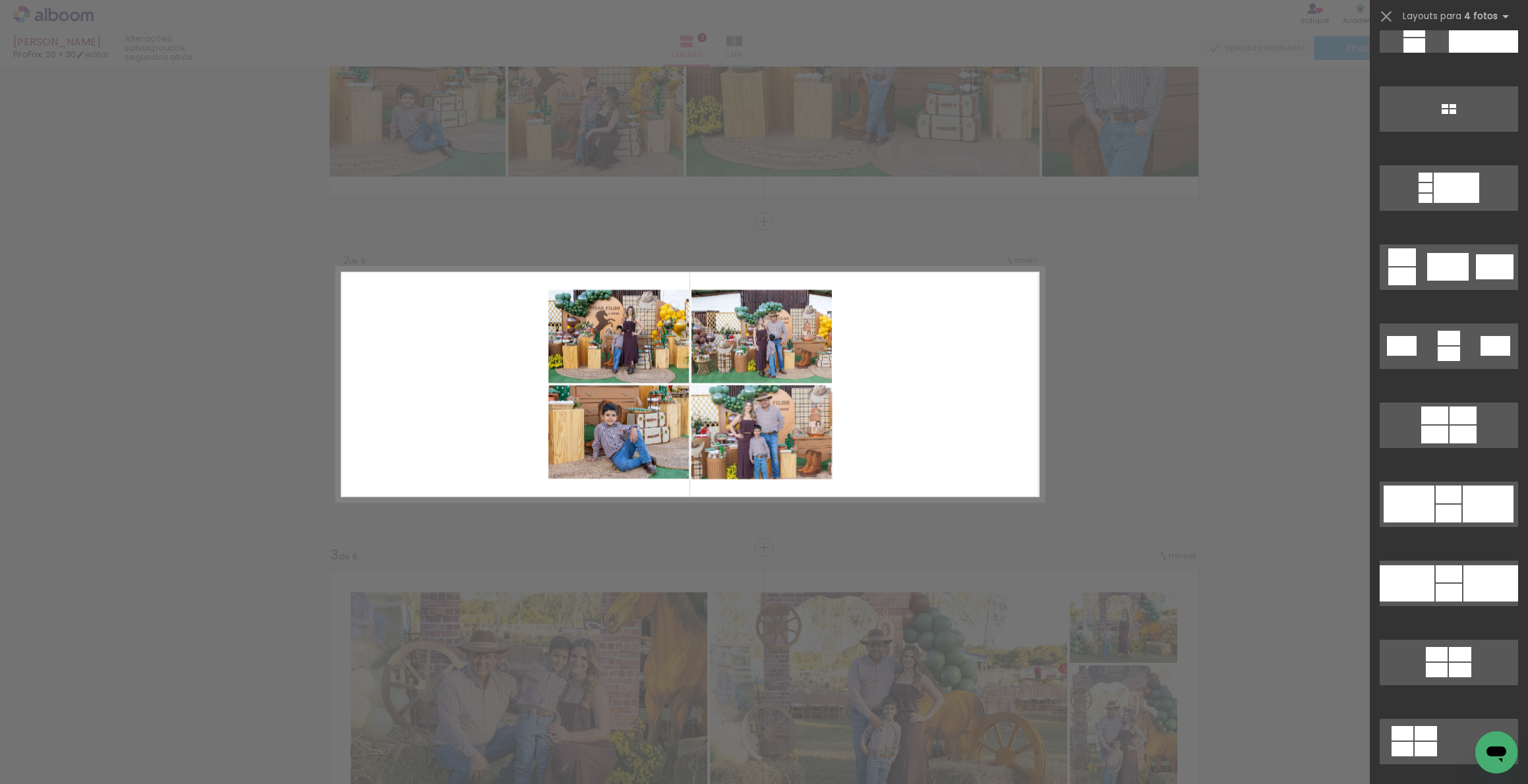
scroll to position [2103, 0]
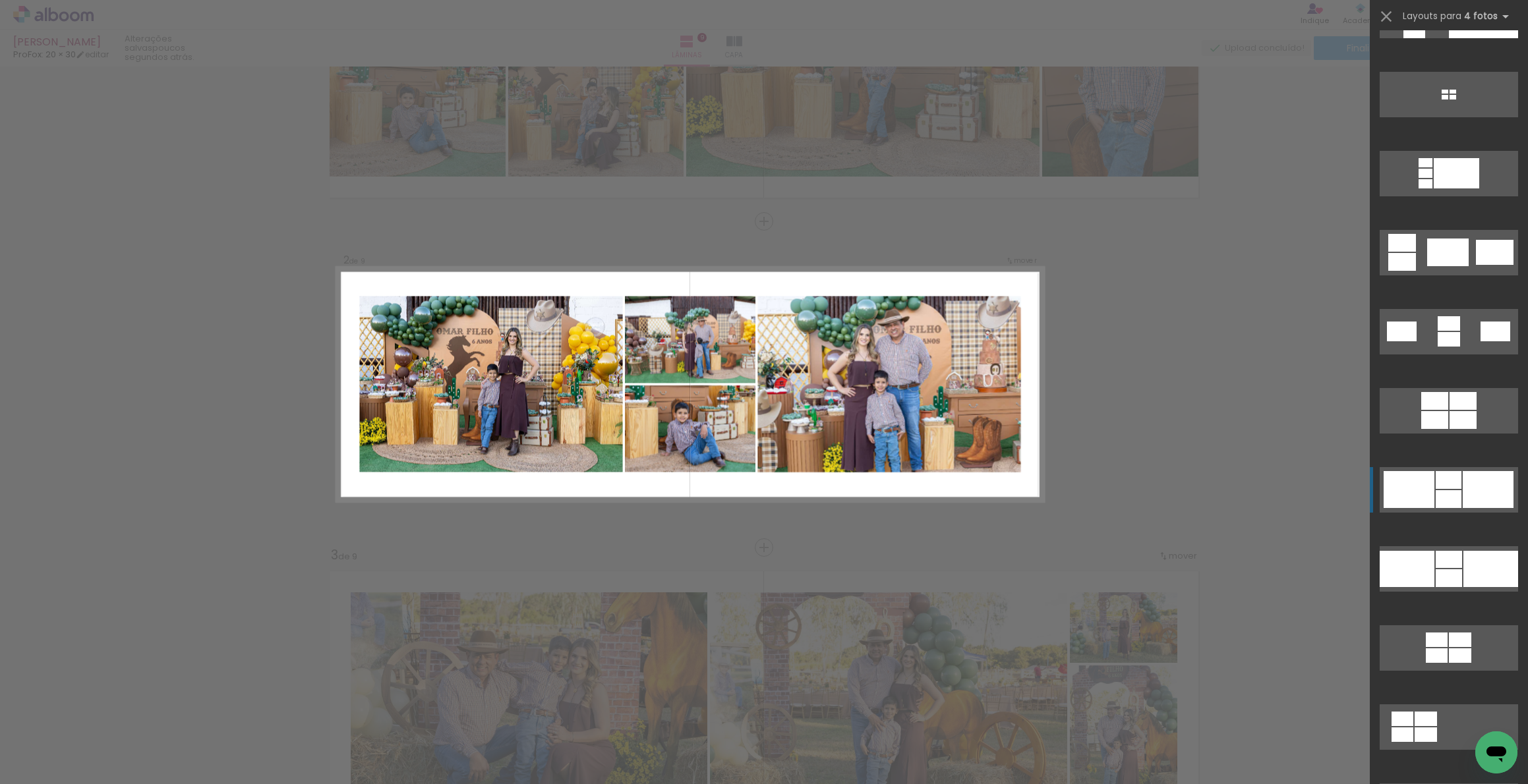
click at [1449, 266] on div at bounding box center [1448, 252] width 41 height 28
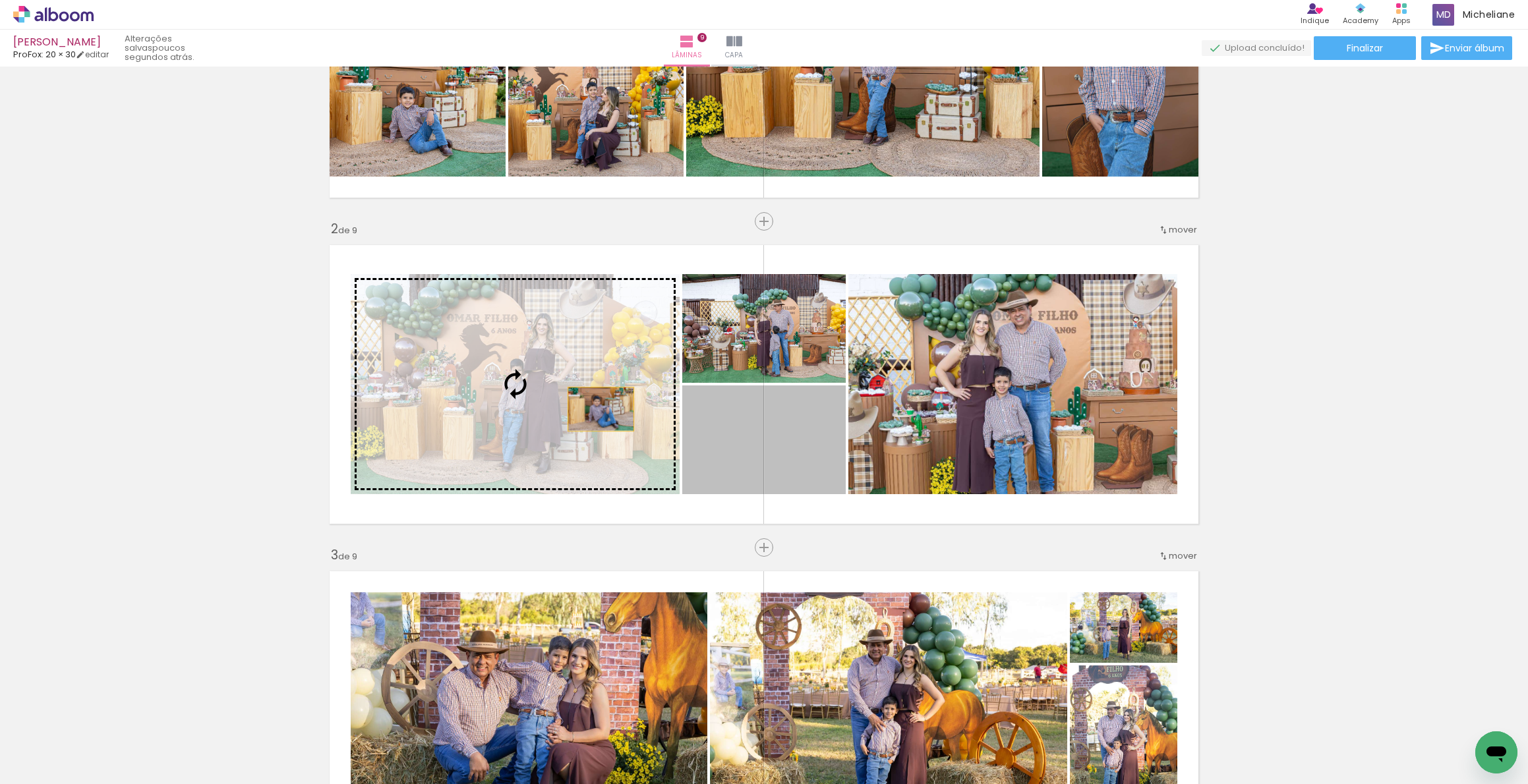
drag, startPoint x: 779, startPoint y: 450, endPoint x: 594, endPoint y: 408, distance: 189.7
click at [0, 0] on slot at bounding box center [0, 0] width 0 height 0
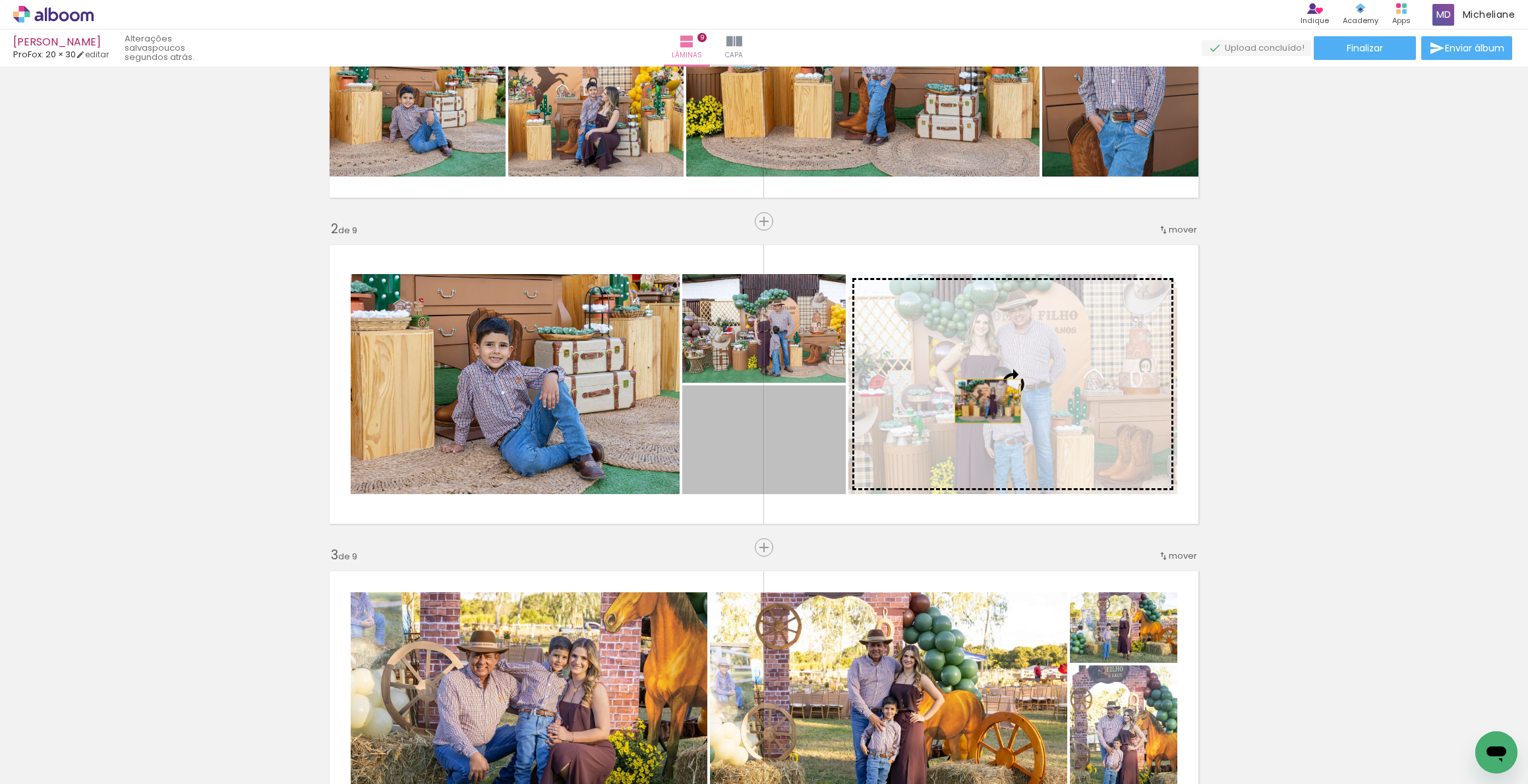
drag, startPoint x: 739, startPoint y: 454, endPoint x: 985, endPoint y: 401, distance: 251.6
click at [0, 0] on slot at bounding box center [0, 0] width 0 height 0
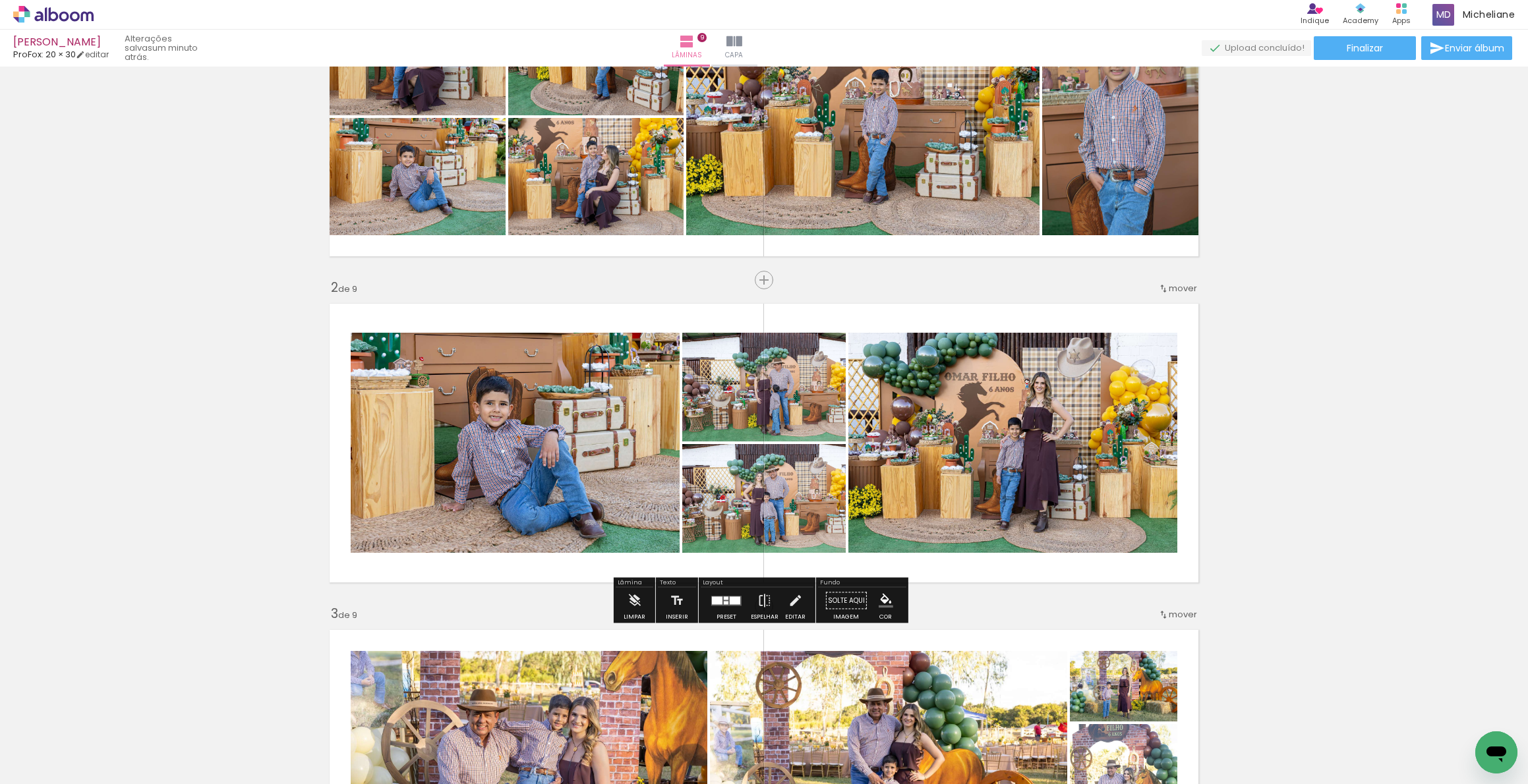
scroll to position [0, 0]
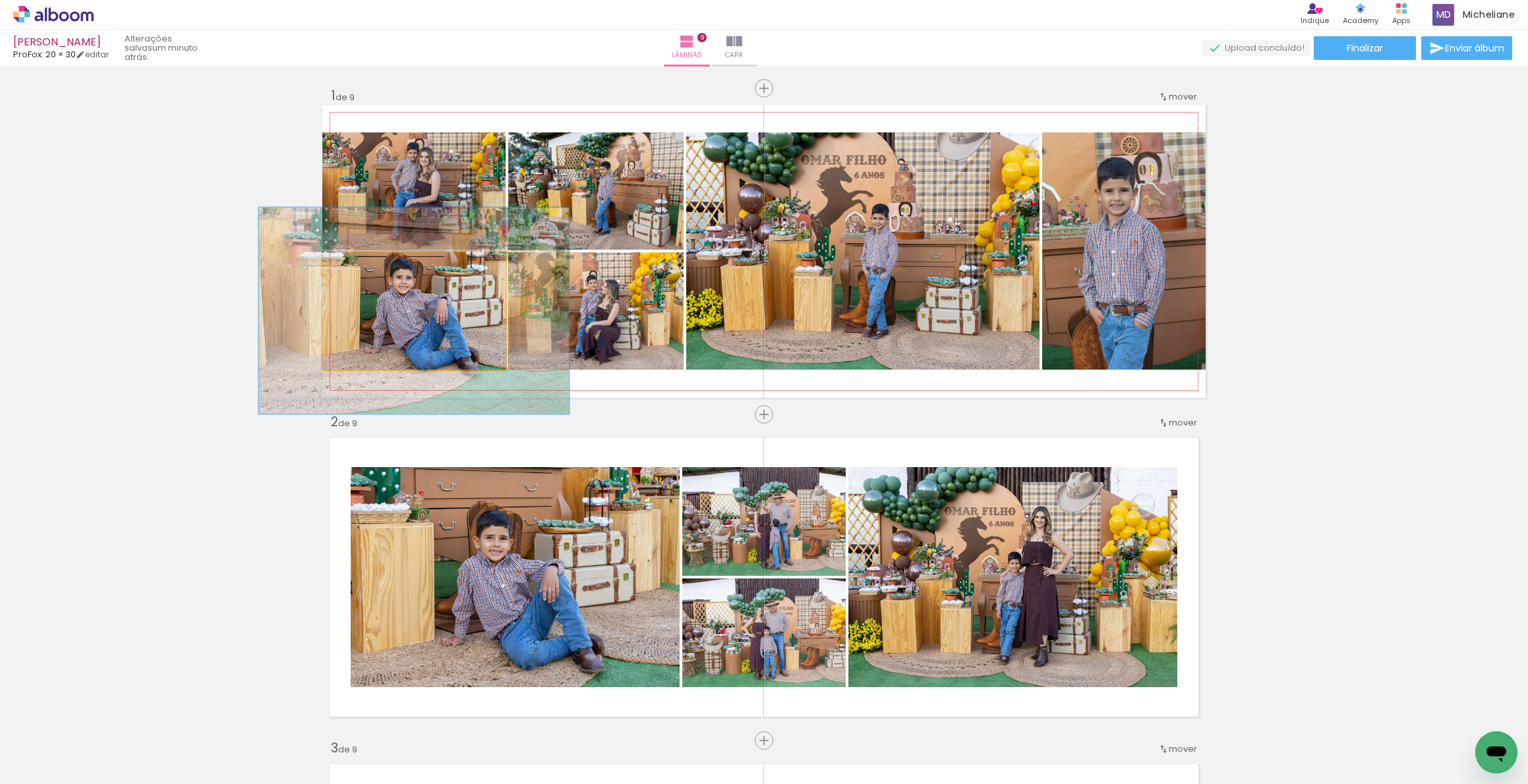
drag, startPoint x: 359, startPoint y: 264, endPoint x: 387, endPoint y: 256, distance: 29.1
type paper-slider "178"
click at [386, 256] on div at bounding box center [386, 266] width 21 height 21
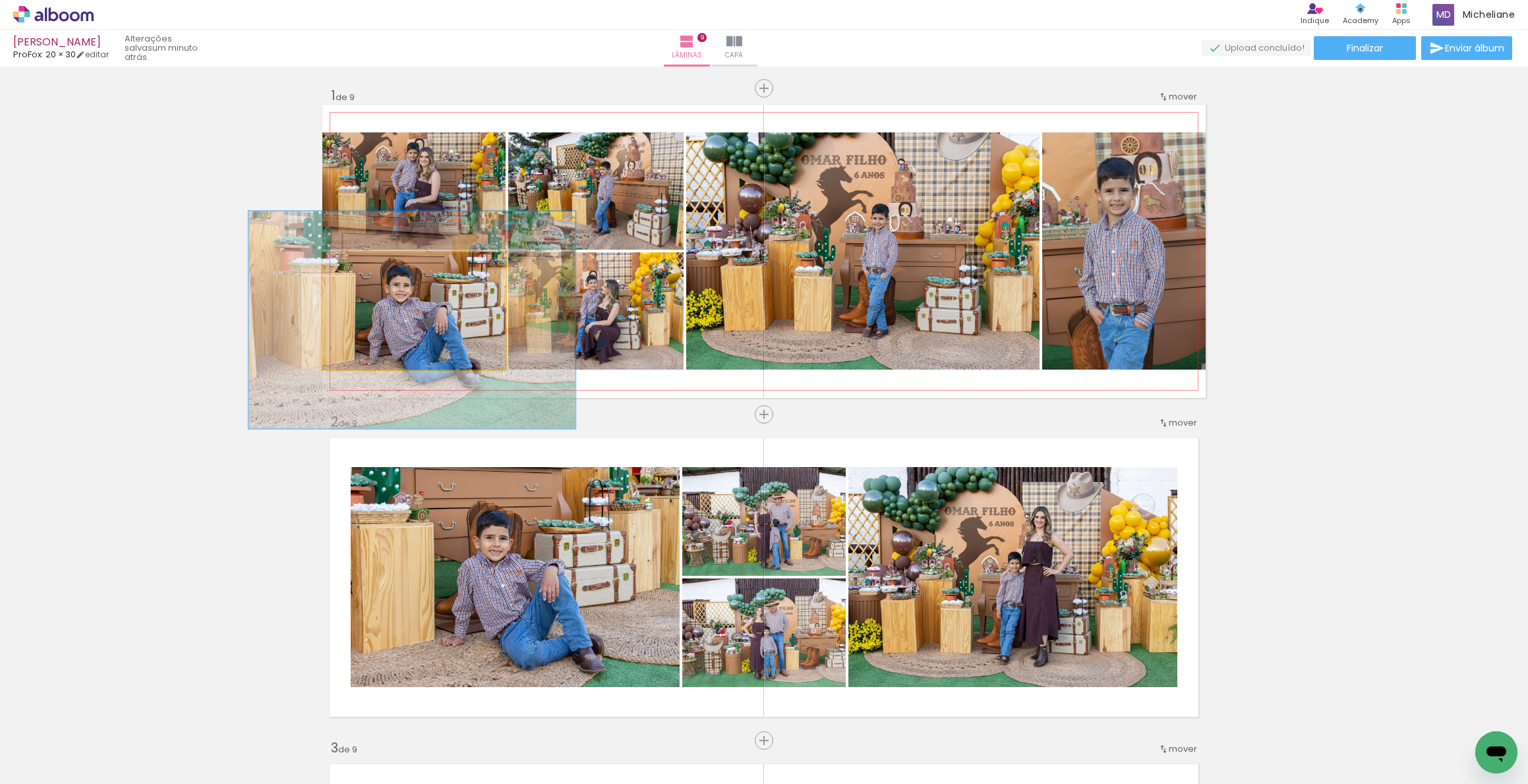
drag, startPoint x: 439, startPoint y: 311, endPoint x: 437, endPoint y: 320, distance: 9.2
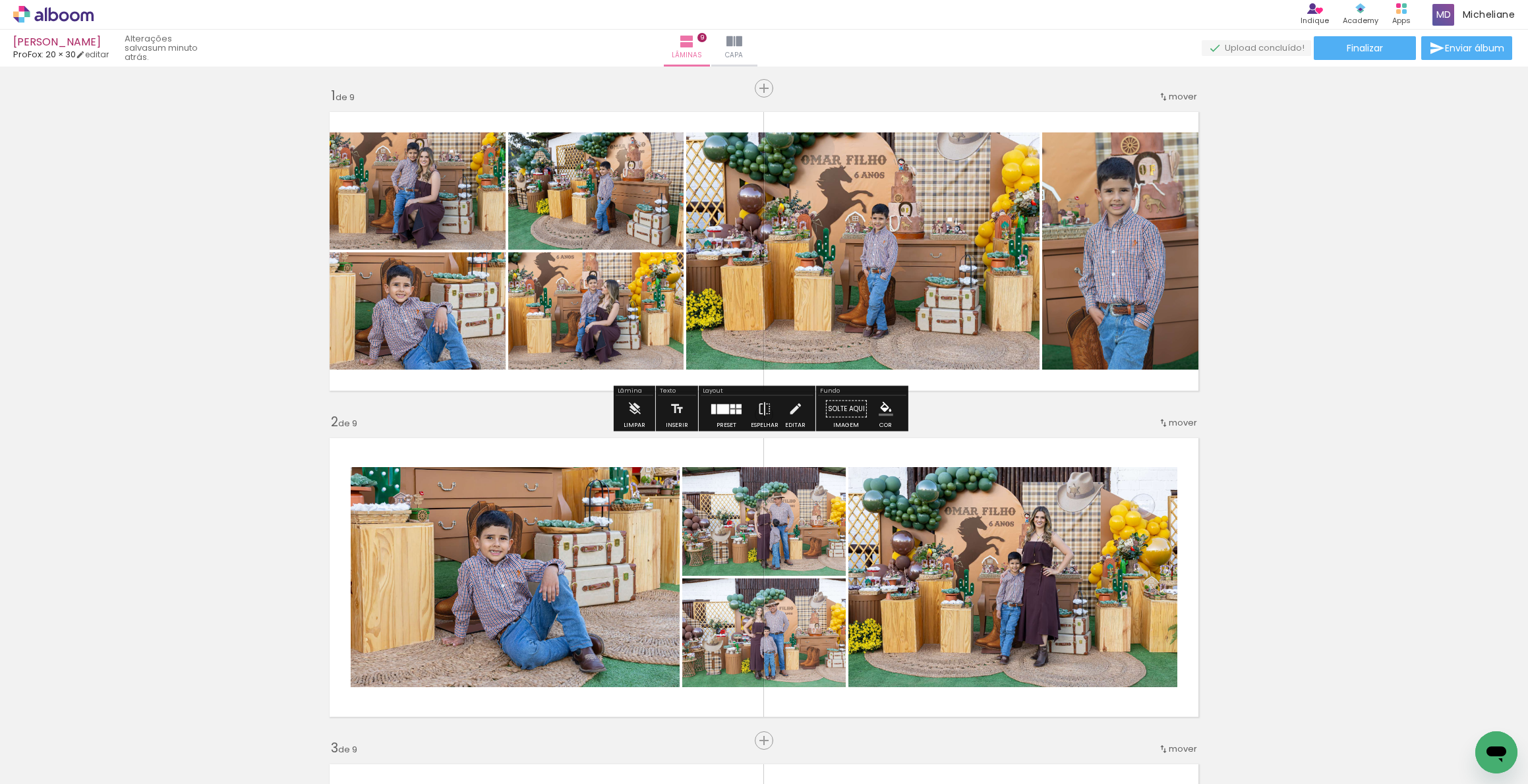
click at [426, 293] on quentale-photo at bounding box center [414, 310] width 183 height 117
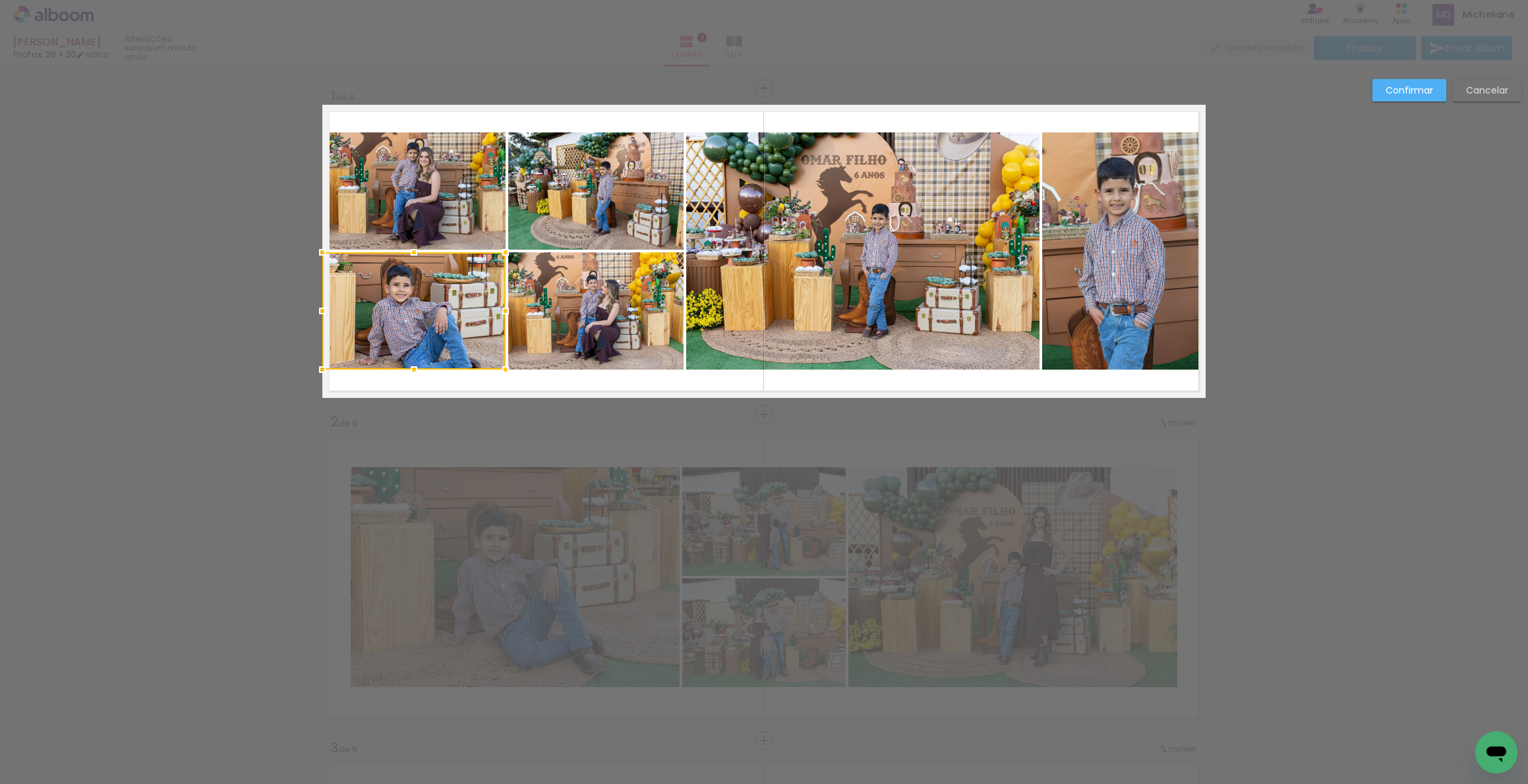
click at [426, 293] on div at bounding box center [414, 310] width 183 height 117
click at [0, 0] on slot "Cancelar" at bounding box center [0, 0] width 0 height 0
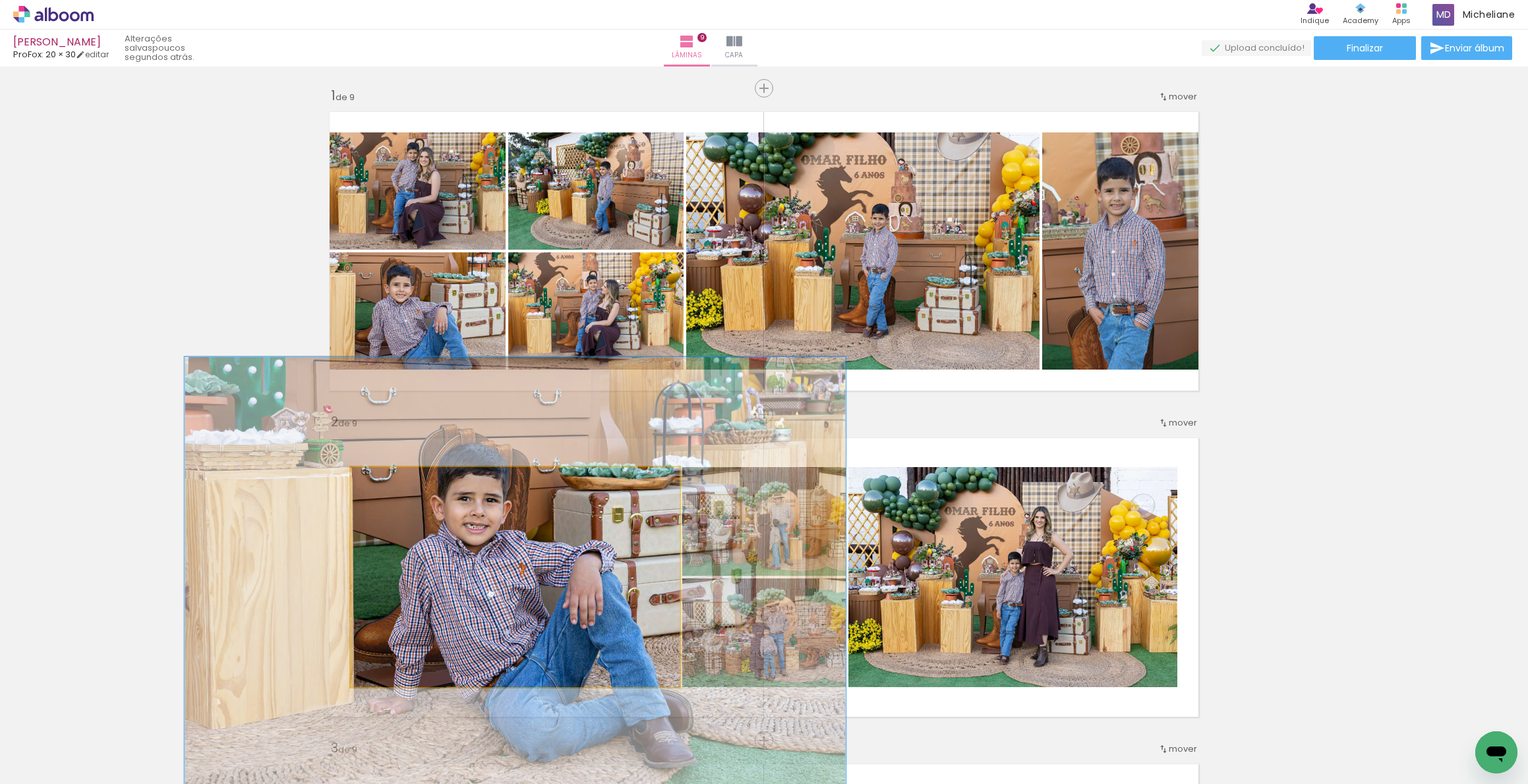
drag, startPoint x: 393, startPoint y: 484, endPoint x: 442, endPoint y: 480, distance: 49.2
type paper-slider "200"
click at [442, 471] on div "P&B Largura Cor" at bounding box center [518, 471] width 329 height 0
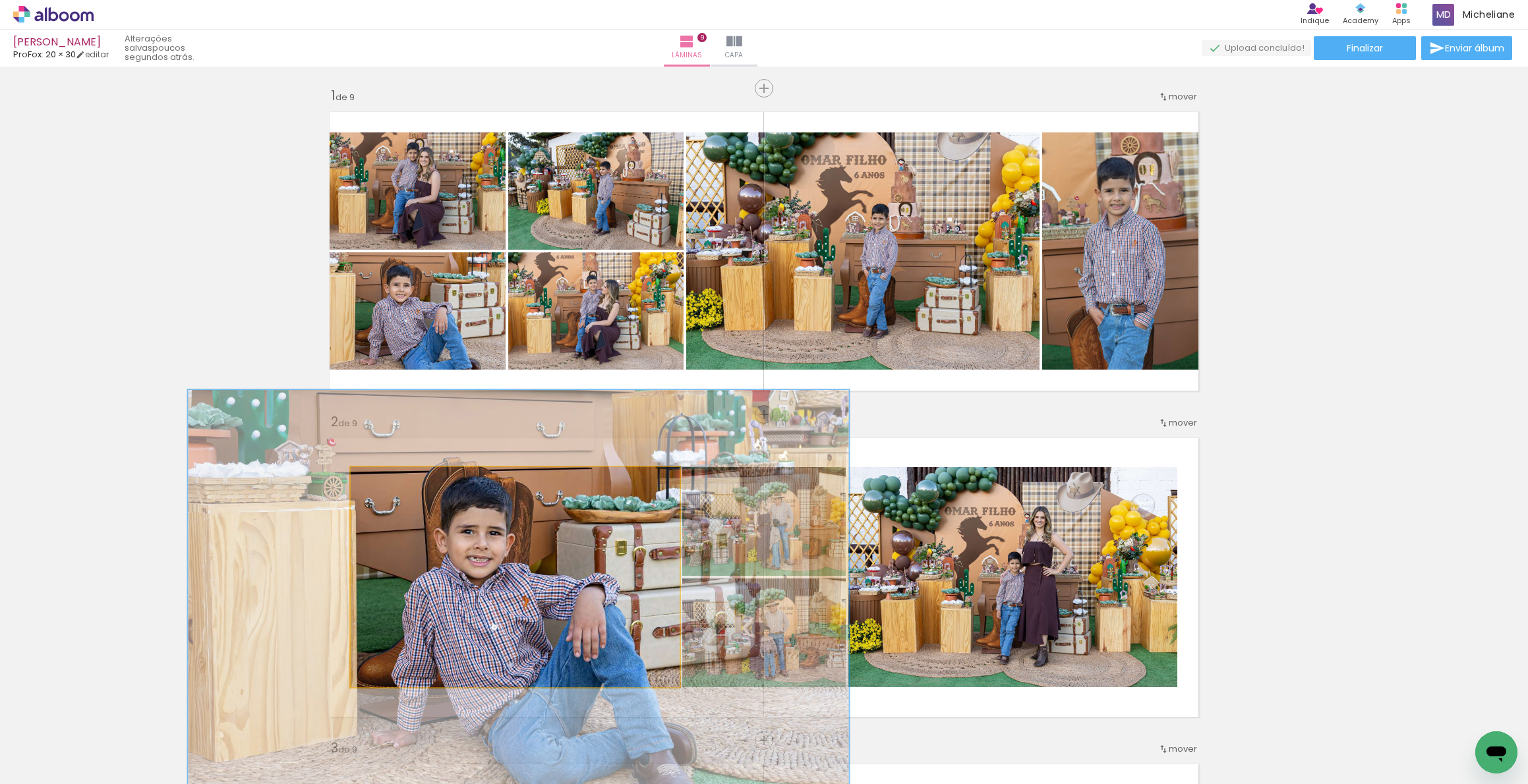
drag, startPoint x: 526, startPoint y: 576, endPoint x: 531, endPoint y: 610, distance: 34.4
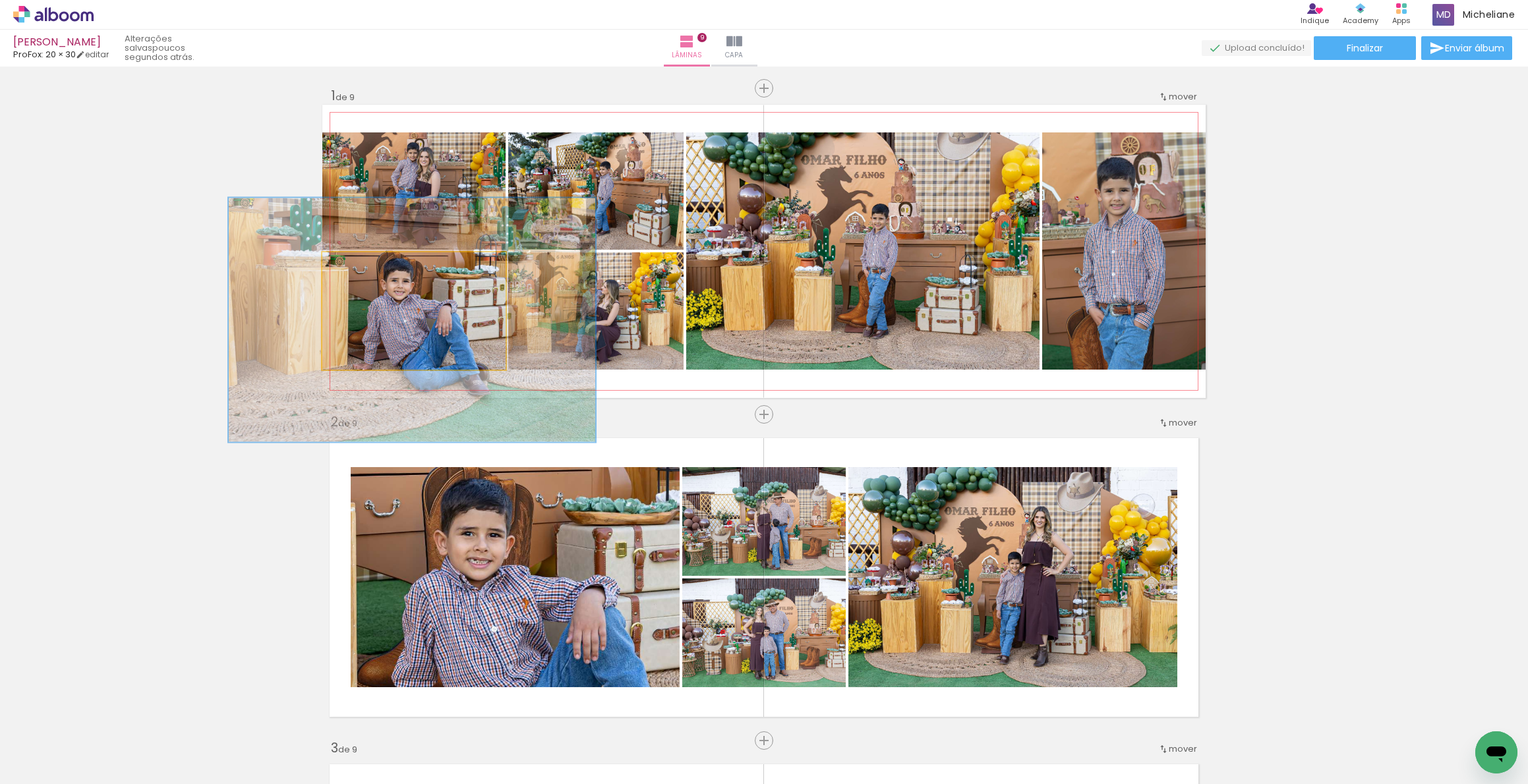
drag, startPoint x: 386, startPoint y: 264, endPoint x: 418, endPoint y: 256, distance: 33.0
click at [413, 256] on div "P&B Largura Cor" at bounding box center [417, 256] width 183 height 0
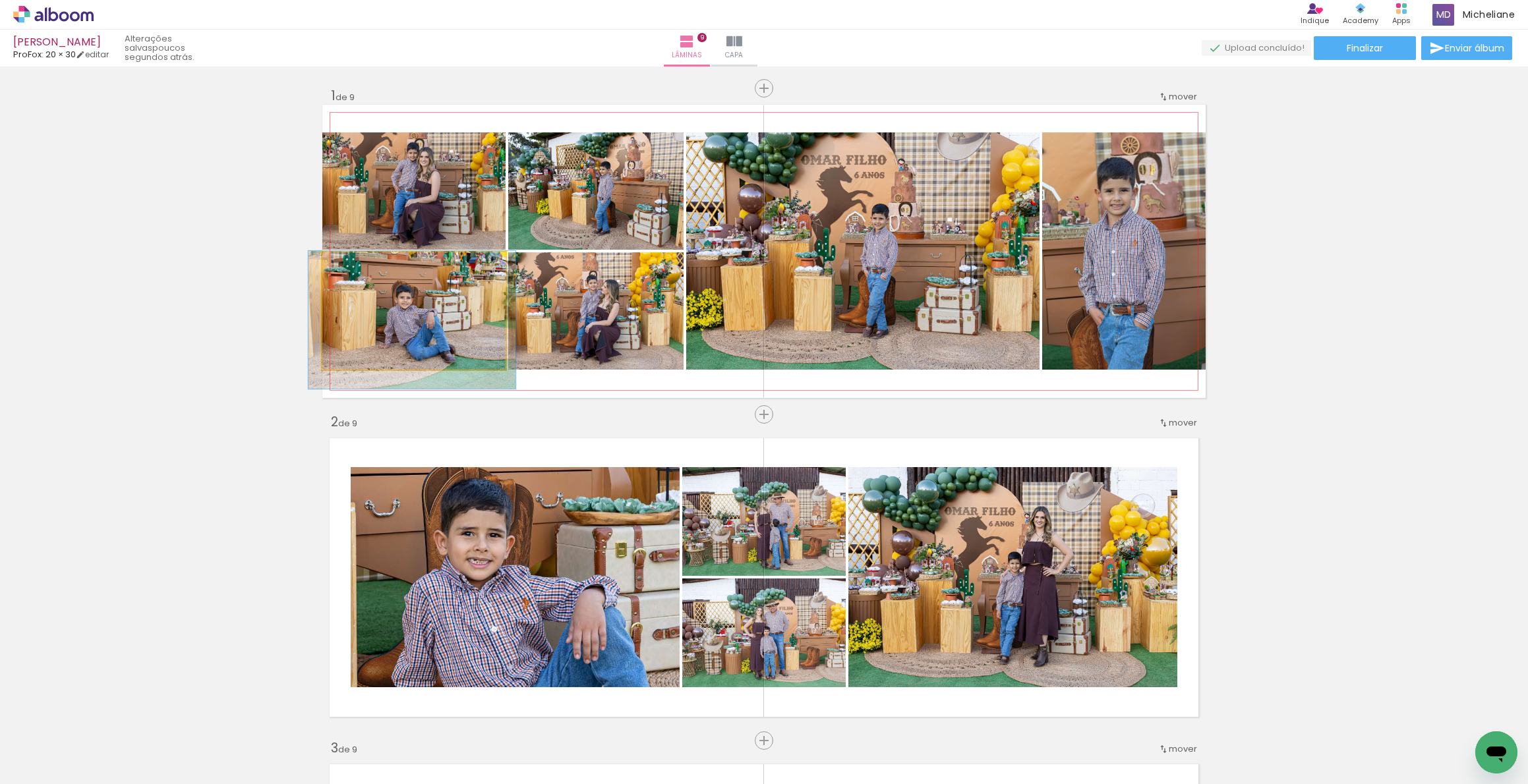
drag, startPoint x: 397, startPoint y: 265, endPoint x: 352, endPoint y: 264, distance: 45.0
type paper-slider "113"
click at [354, 264] on div at bounding box center [359, 266] width 12 height 12
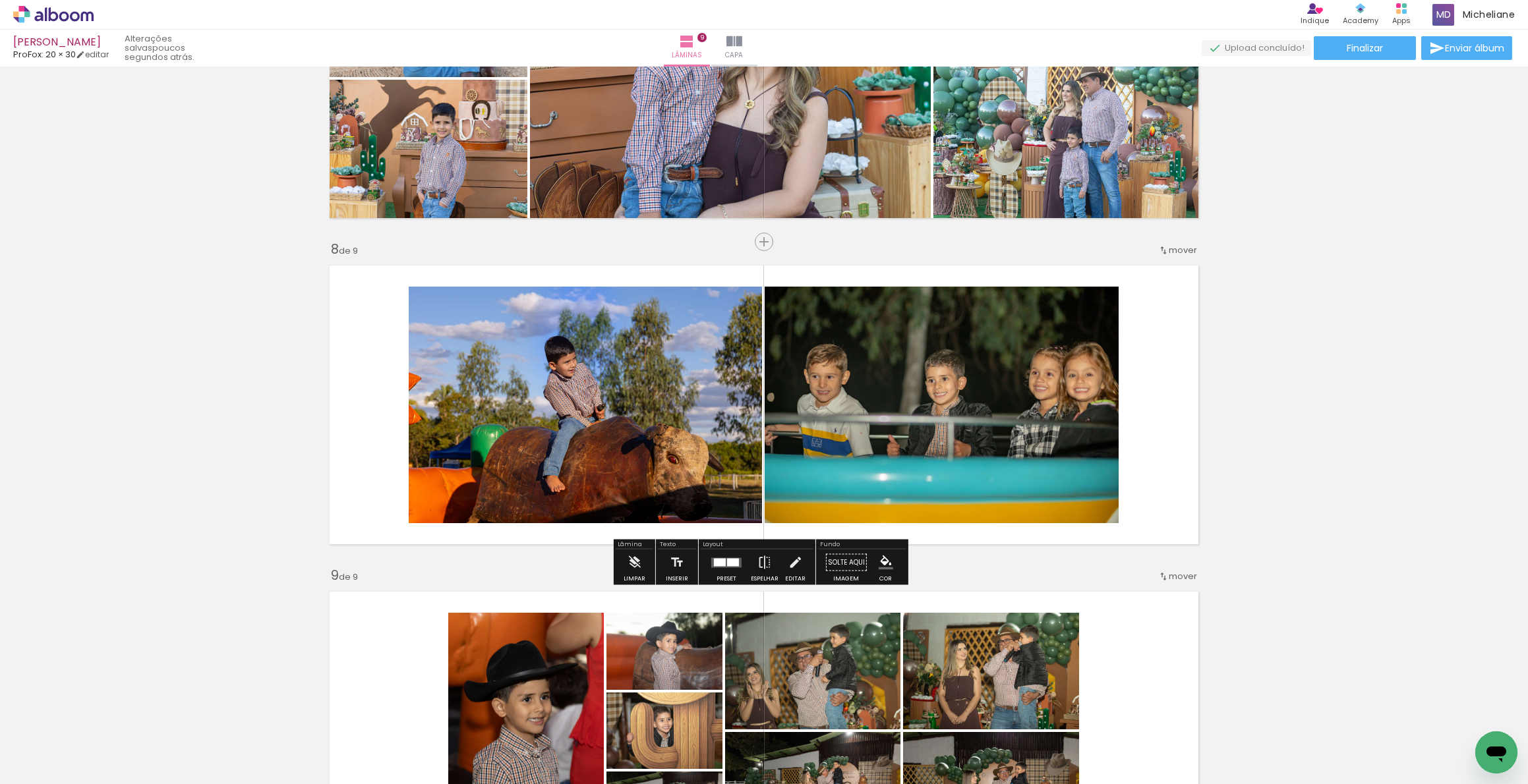
scroll to position [2334, 0]
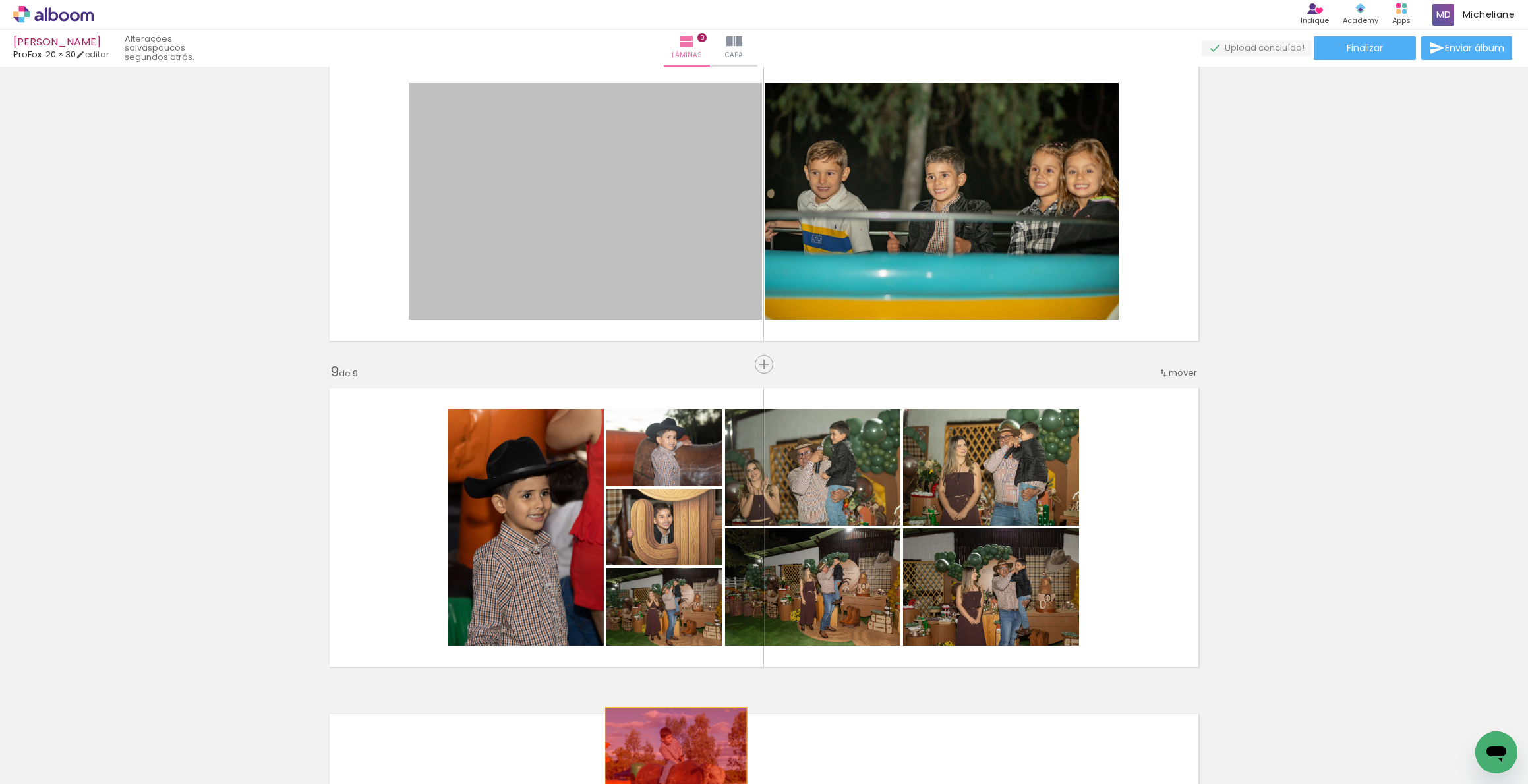
drag, startPoint x: 659, startPoint y: 206, endPoint x: 671, endPoint y: 756, distance: 550.1
click at [671, 756] on quentale-workspace at bounding box center [764, 392] width 1528 height 784
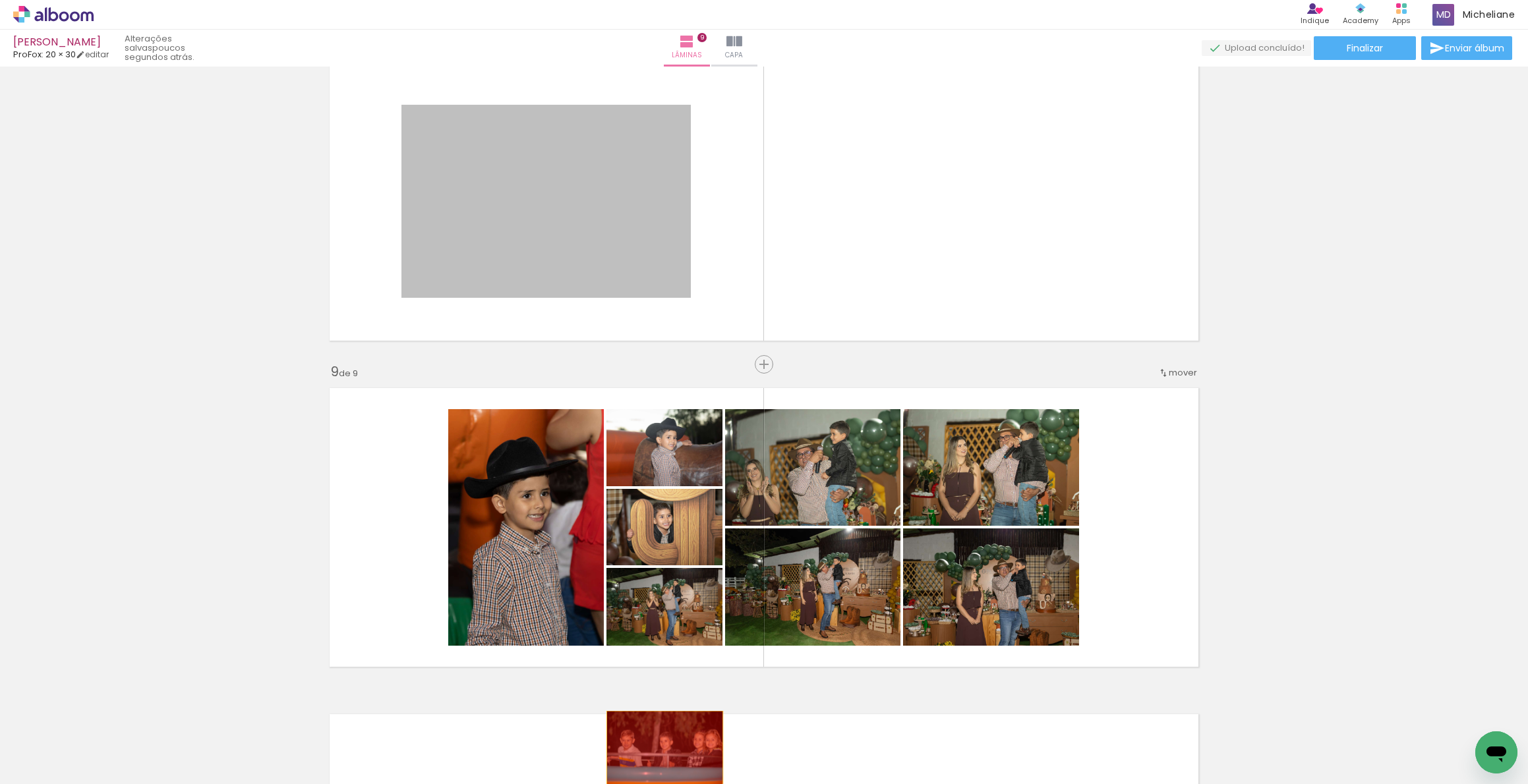
drag, startPoint x: 615, startPoint y: 175, endPoint x: 660, endPoint y: 749, distance: 575.8
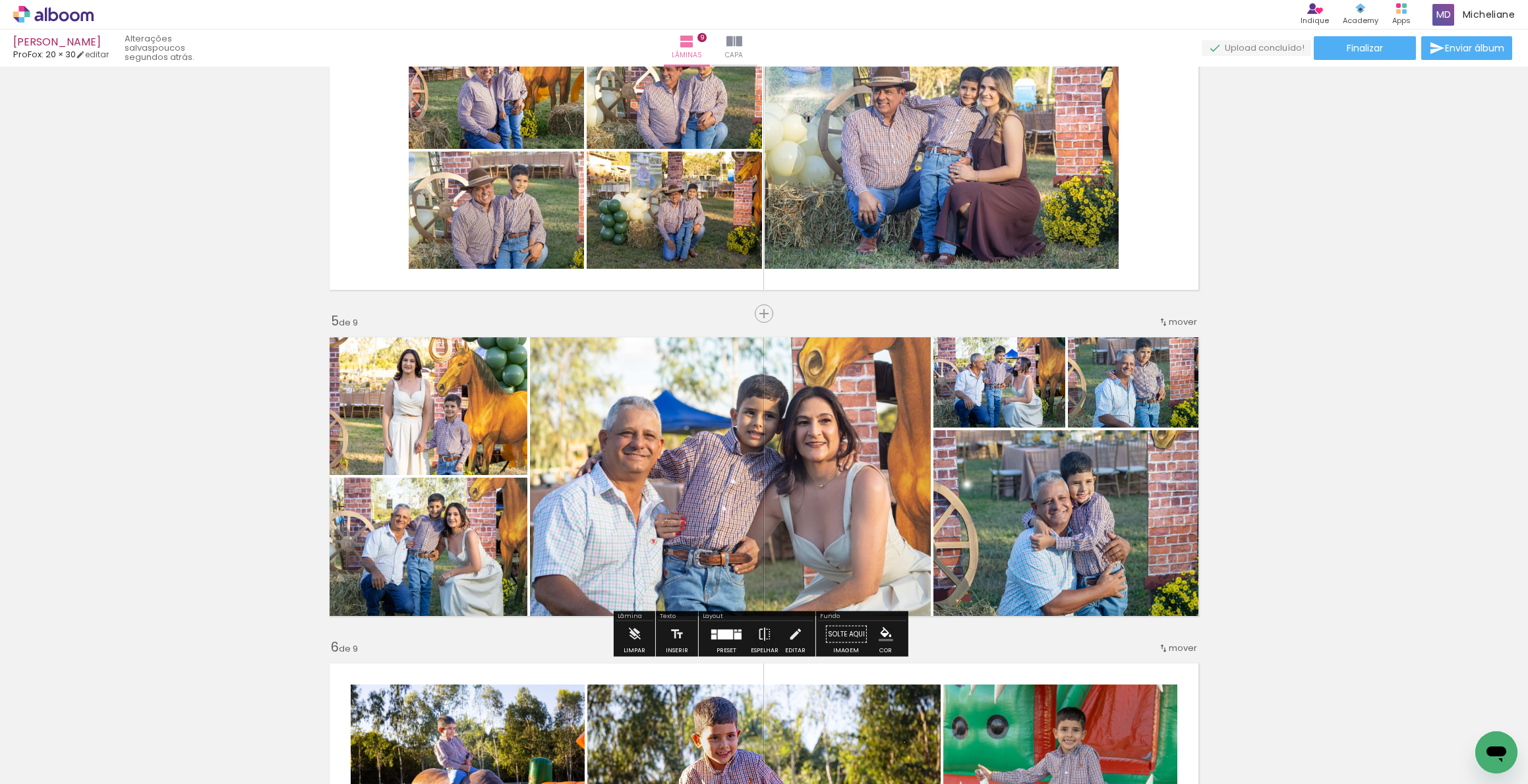
scroll to position [1082, 0]
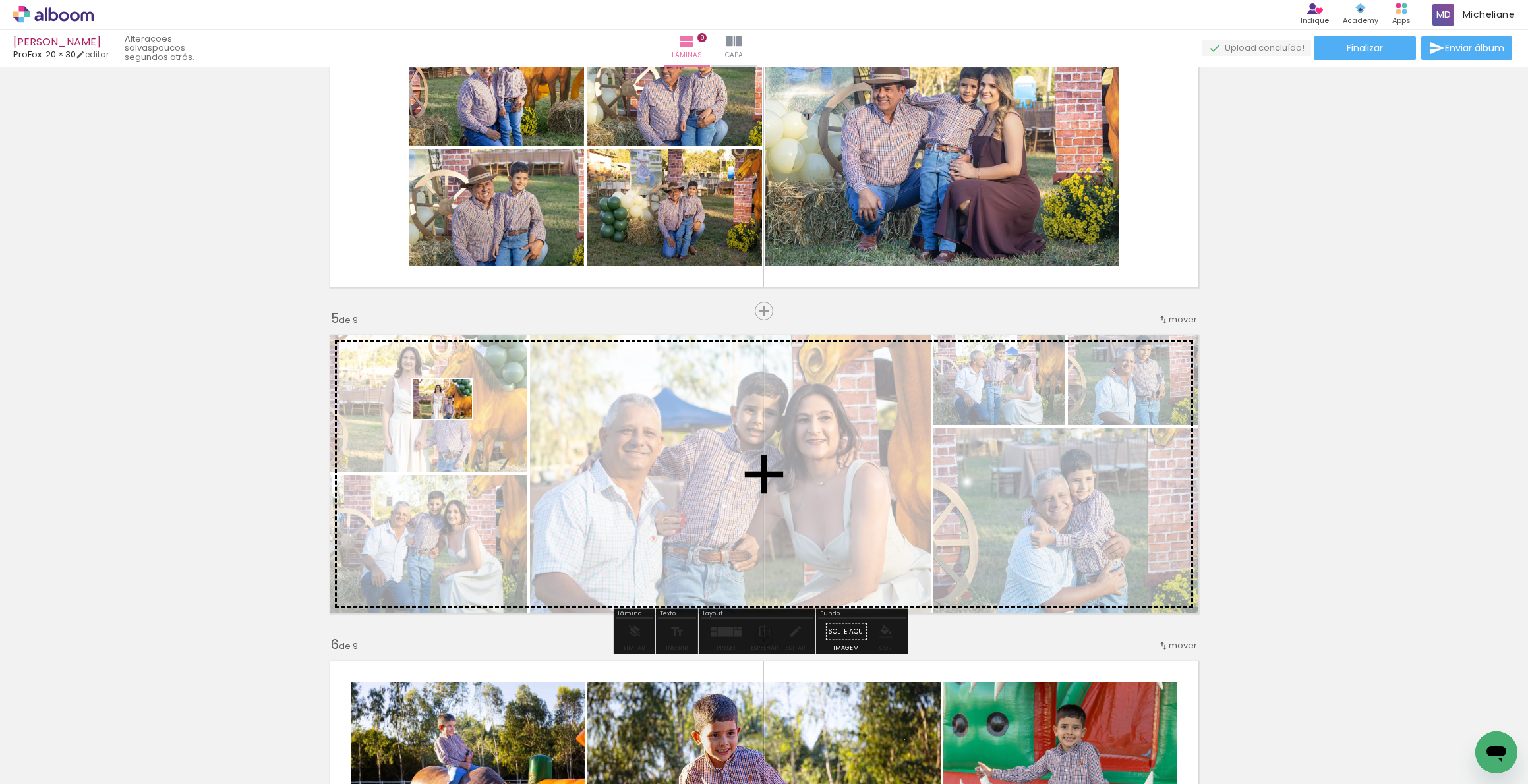
drag, startPoint x: 818, startPoint y: 744, endPoint x: 451, endPoint y: 423, distance: 487.6
click at [451, 423] on quentale-workspace at bounding box center [764, 392] width 1528 height 784
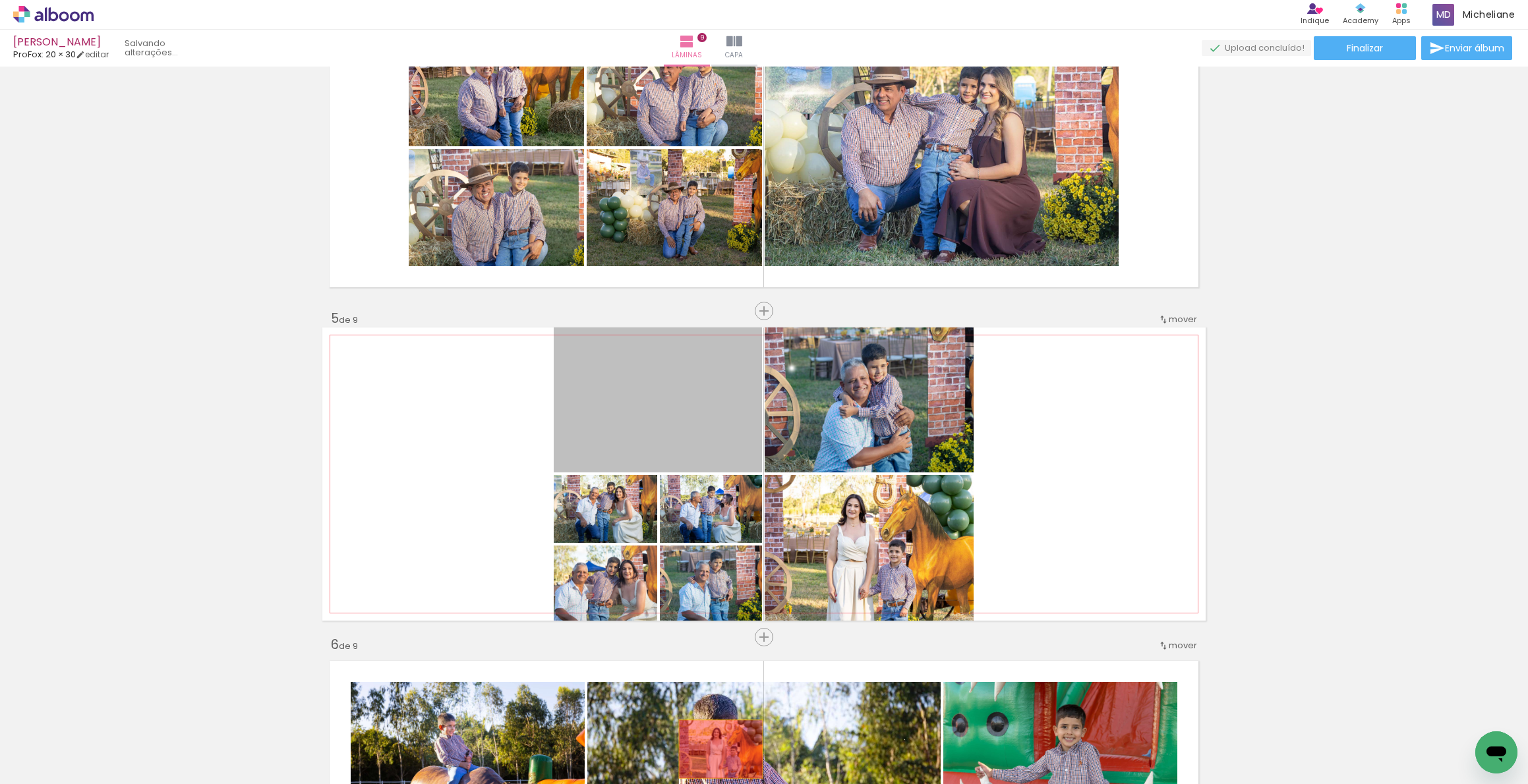
drag, startPoint x: 693, startPoint y: 371, endPoint x: 716, endPoint y: 749, distance: 378.7
click at [716, 749] on quentale-workspace at bounding box center [764, 392] width 1528 height 784
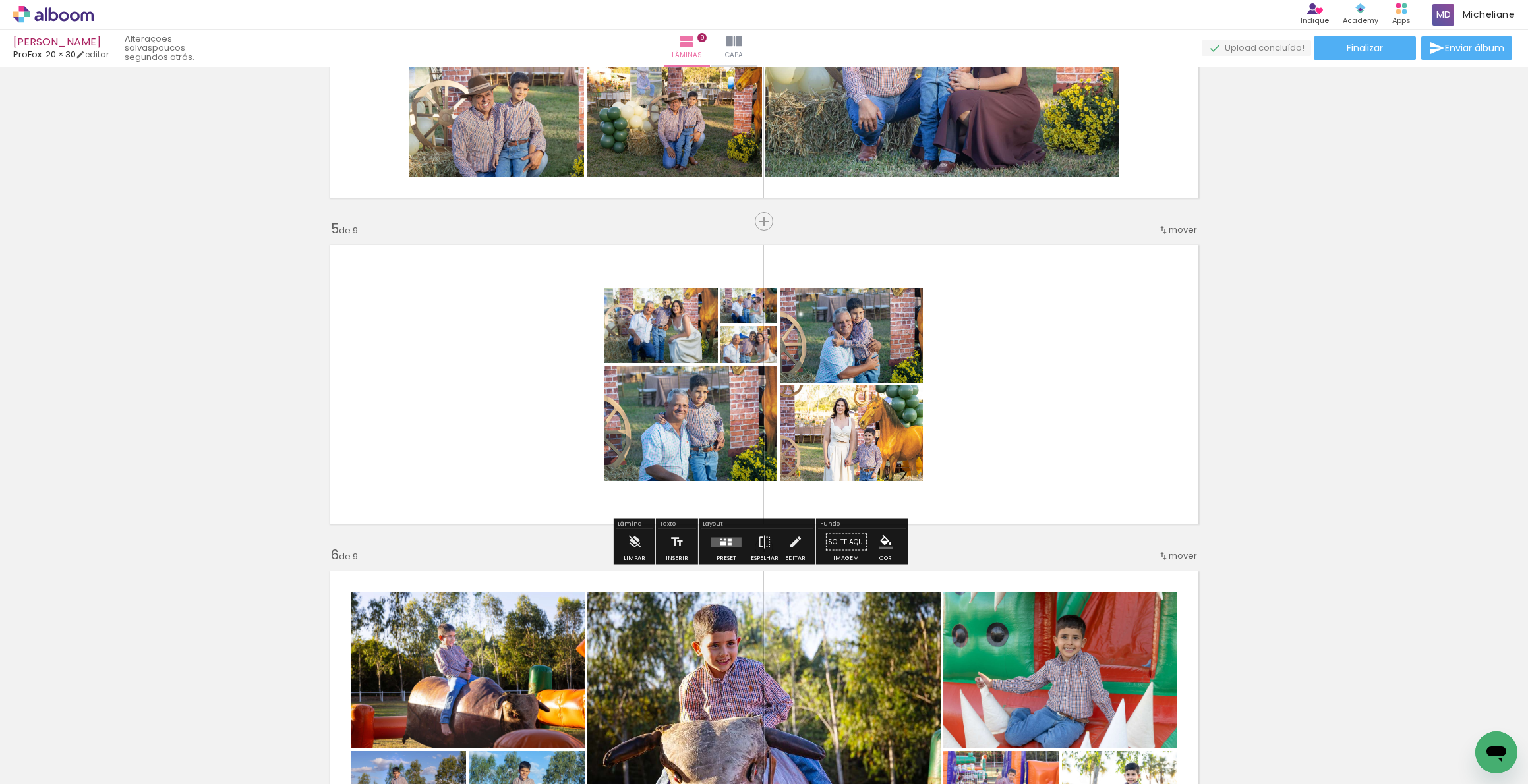
scroll to position [1175, 0]
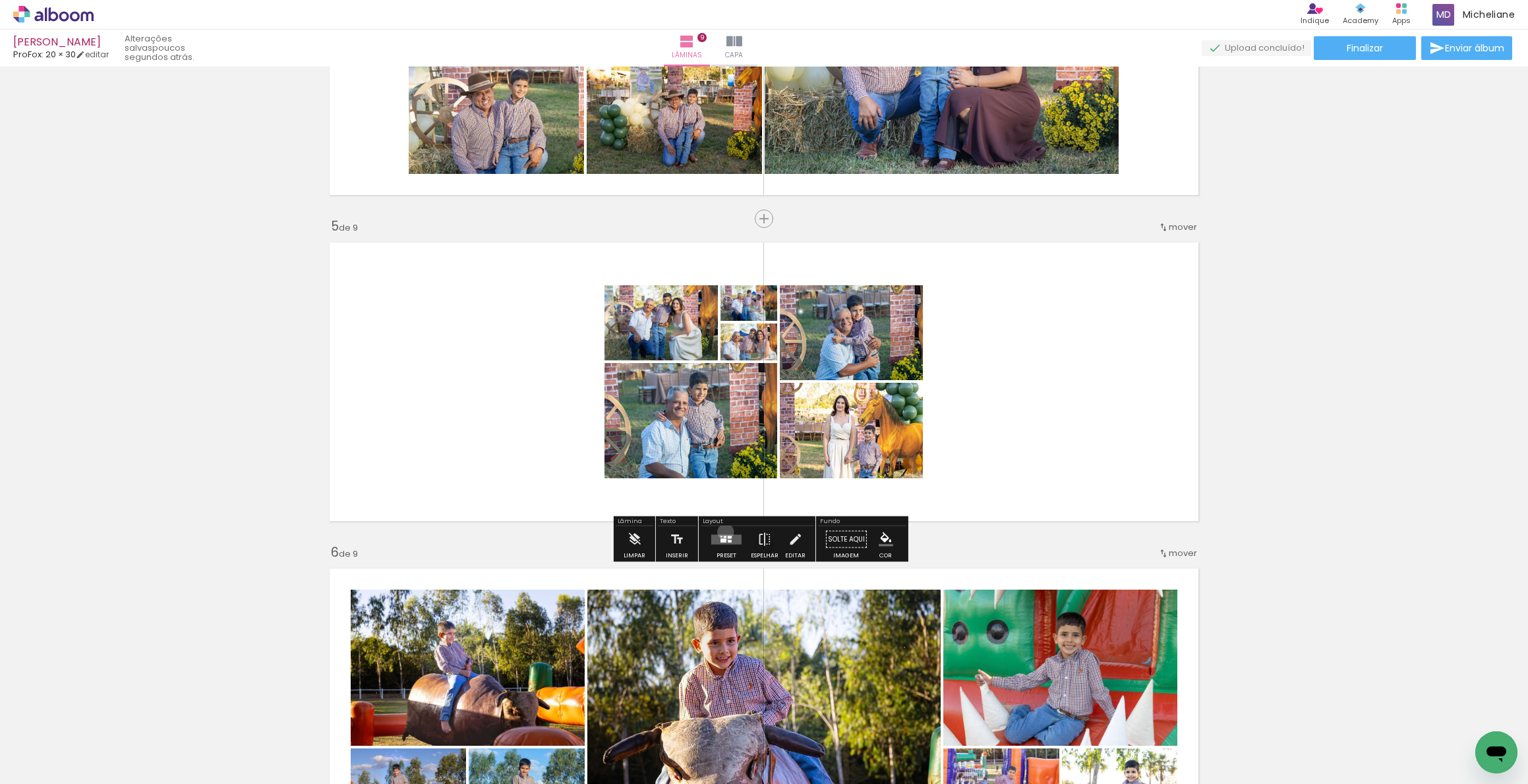
click at [722, 532] on div at bounding box center [727, 539] width 36 height 26
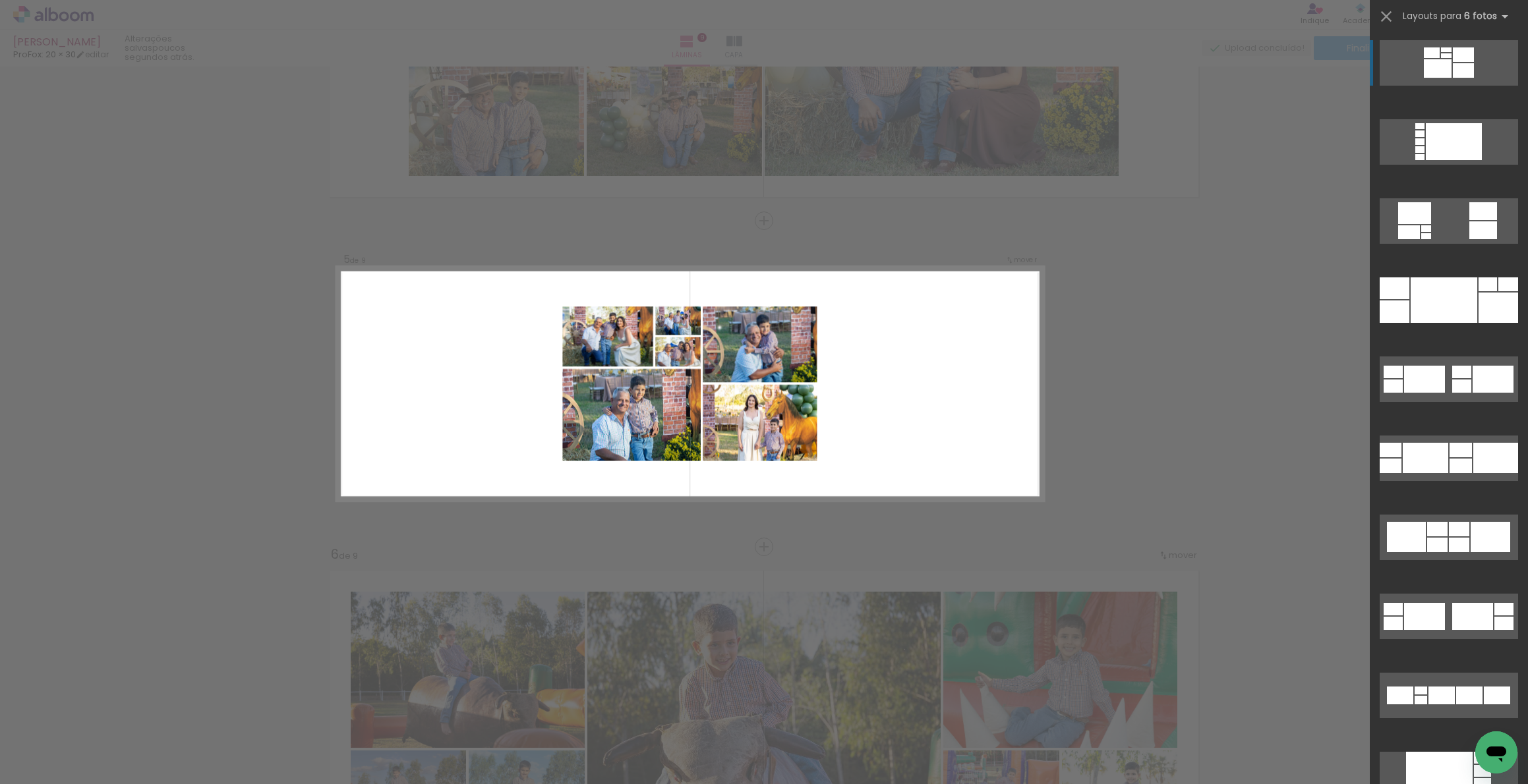
scroll to position [1172, 0]
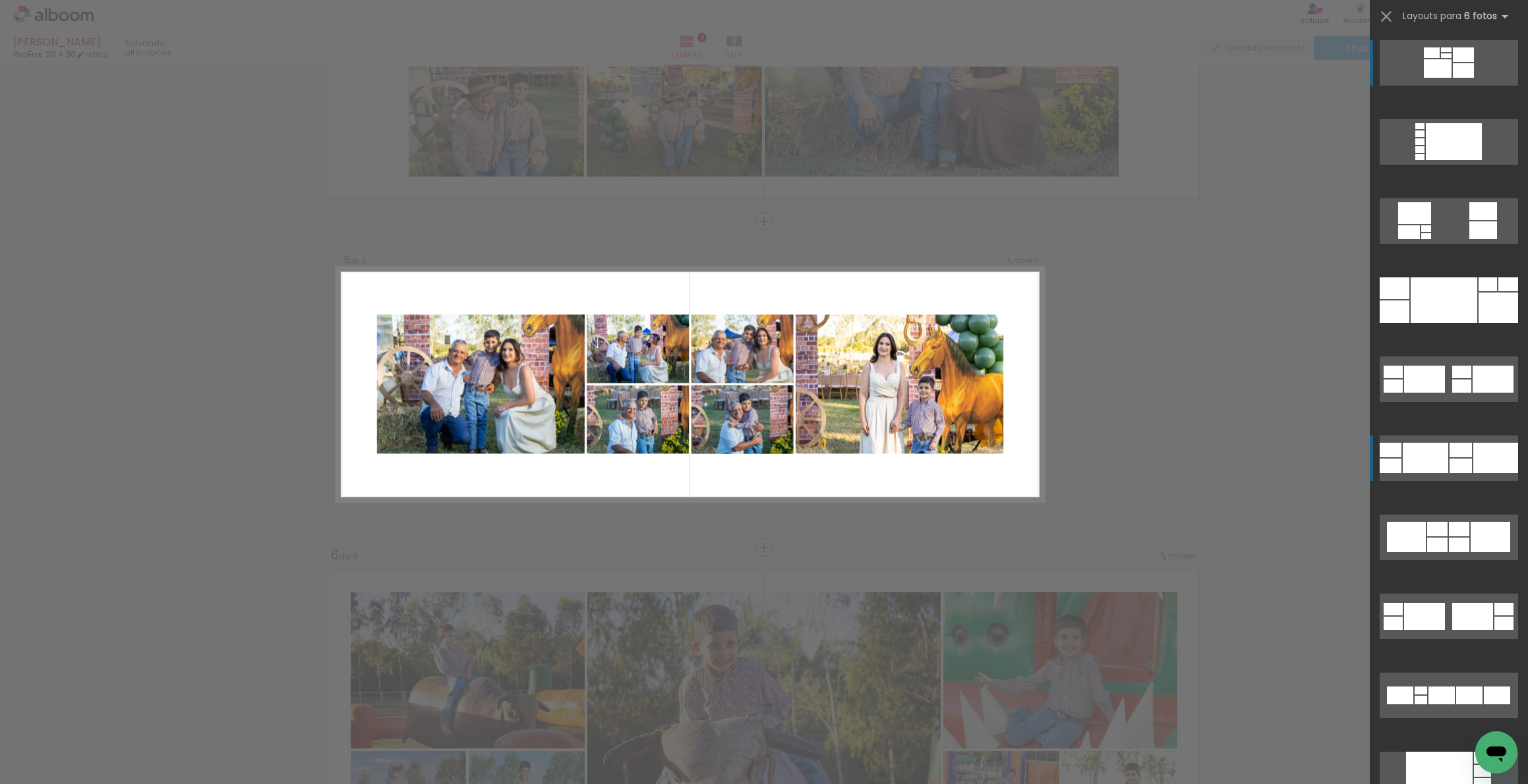
click at [1492, 165] on quentale-layouter at bounding box center [1448, 142] width 139 height 45
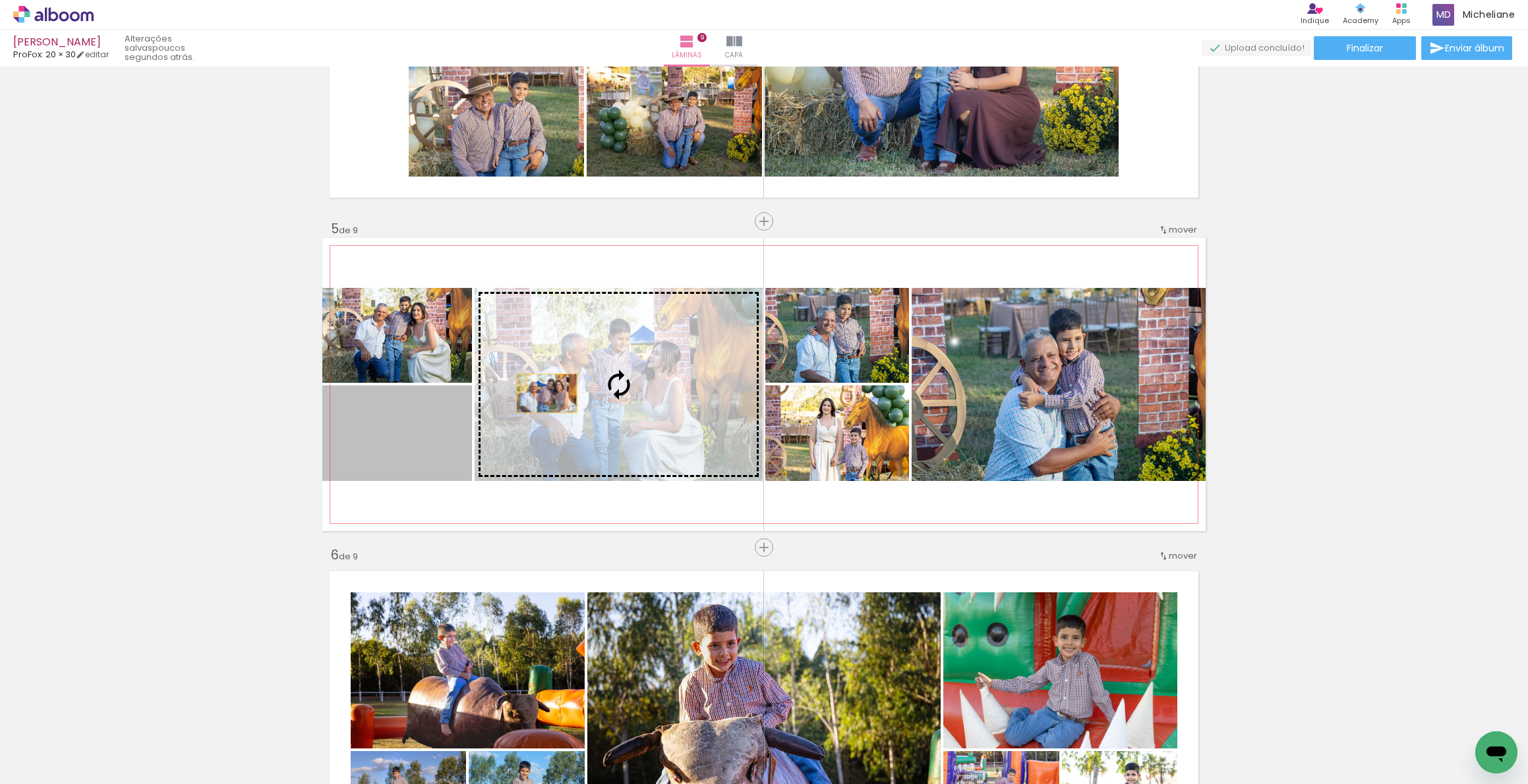
drag, startPoint x: 418, startPoint y: 444, endPoint x: 542, endPoint y: 393, distance: 134.1
click at [0, 0] on slot at bounding box center [0, 0] width 0 height 0
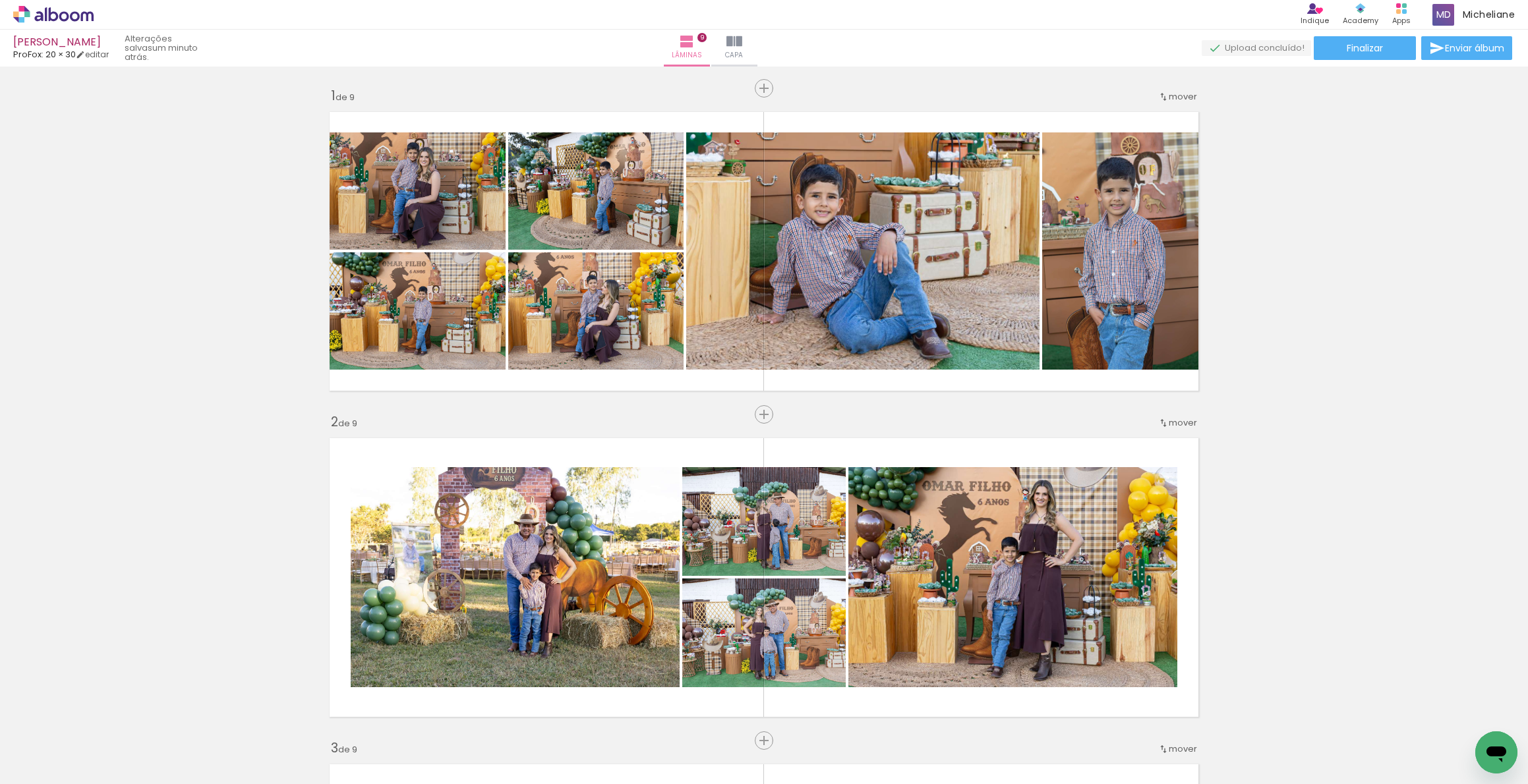
scroll to position [0, 871]
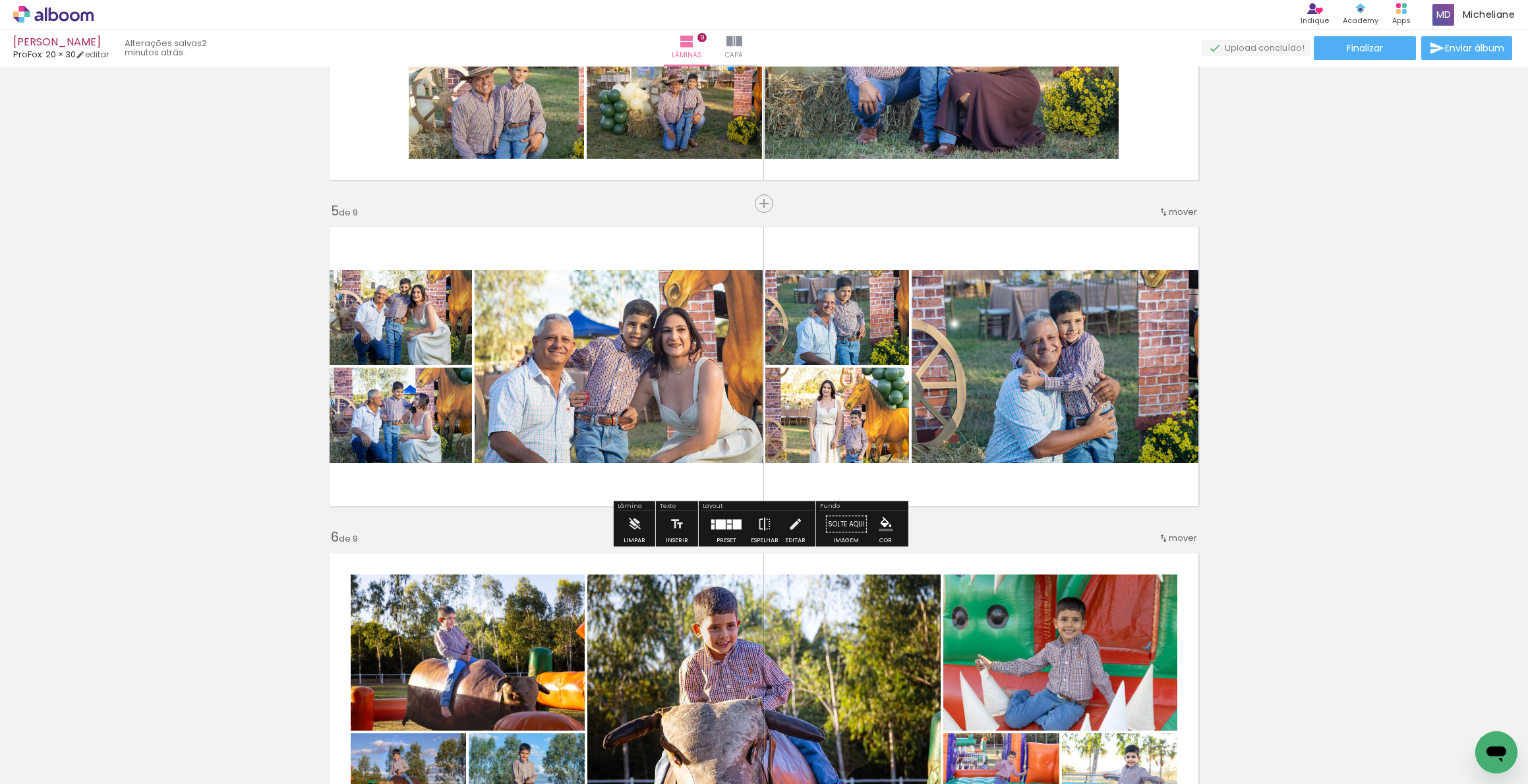
scroll to position [1189, 0]
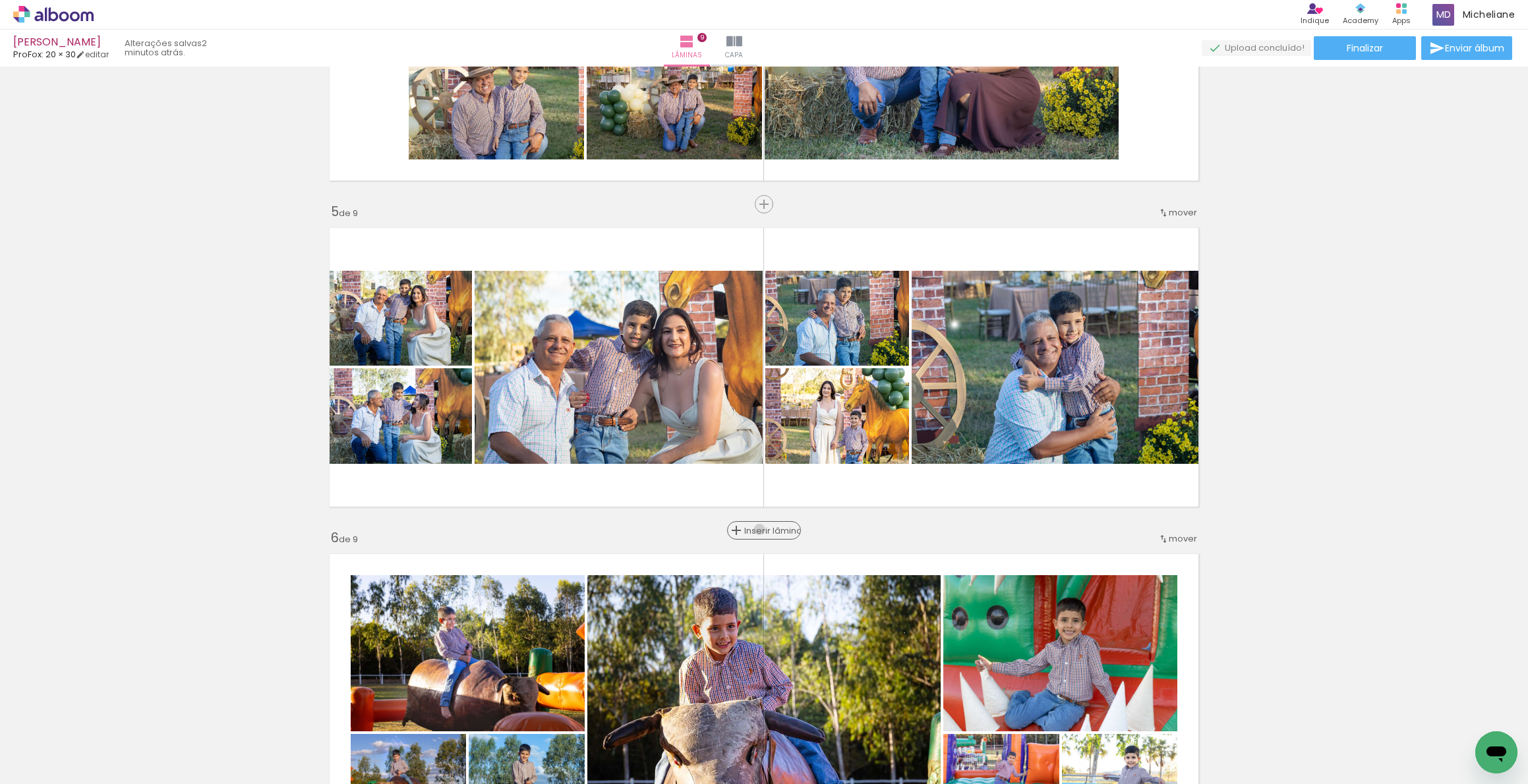
click at [756, 530] on span "Inserir lâmina" at bounding box center [770, 530] width 51 height 9
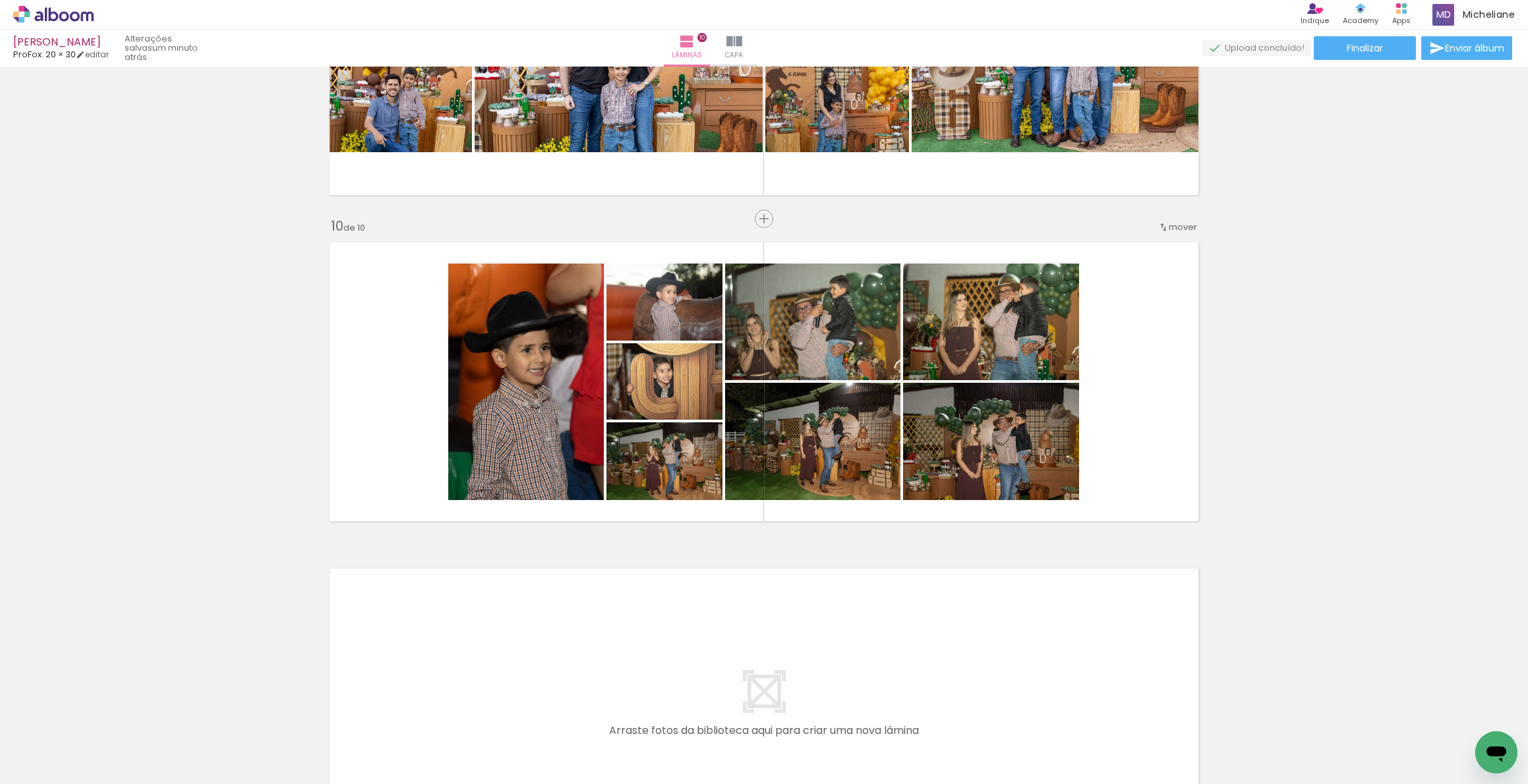
scroll to position [0, 799]
click at [60, 783] on span "Adicionar Fotos" at bounding box center [47, 777] width 40 height 14
click at [0, 0] on input "file" at bounding box center [0, 0] width 0 height 0
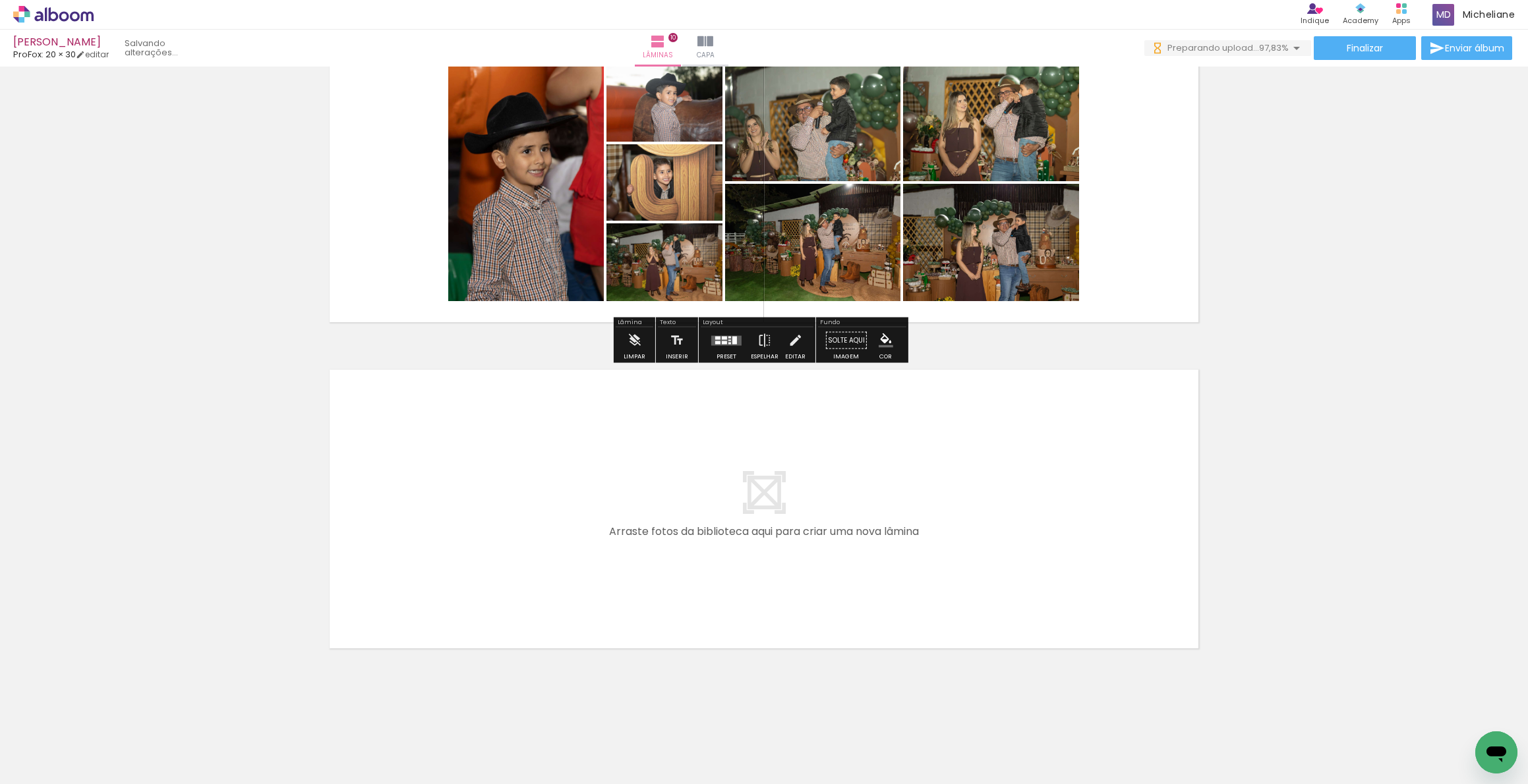
scroll to position [0, 0]
